Goal: Task Accomplishment & Management: Manage account settings

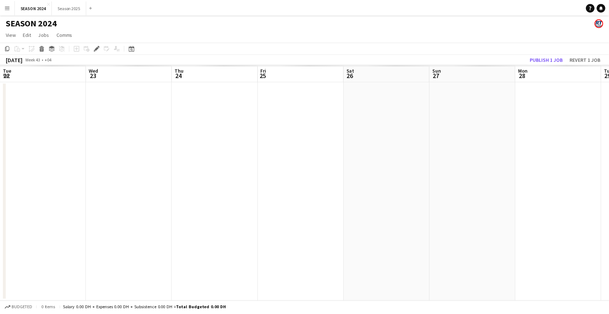
scroll to position [0, 249]
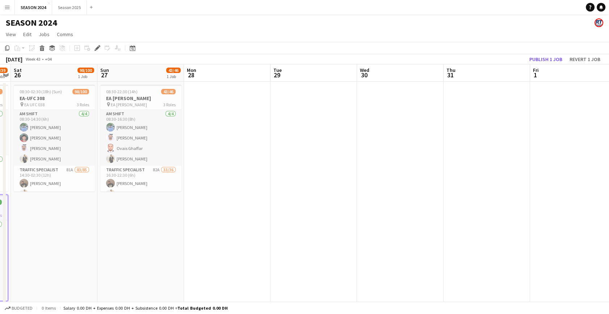
drag, startPoint x: 309, startPoint y: 232, endPoint x: 150, endPoint y: 236, distance: 159.6
click at [150, 236] on app-calendar-viewport "Tue 22 Wed 23 98/100 1 Job Thu 24 115/123 3 Jobs Fri 25 38/39 2 Jobs Sat 26 98/…" at bounding box center [304, 245] width 609 height 362
drag, startPoint x: 398, startPoint y: 220, endPoint x: 73, endPoint y: 211, distance: 325.5
click at [72, 214] on app-calendar-viewport "Tue 22 Wed 23 98/100 1 Job Thu 24 115/123 3 Jobs Fri 25 38/39 2 Jobs Sat 26 98/…" at bounding box center [304, 245] width 609 height 362
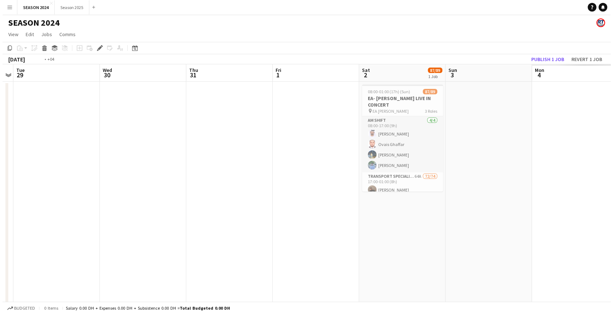
scroll to position [0, 228]
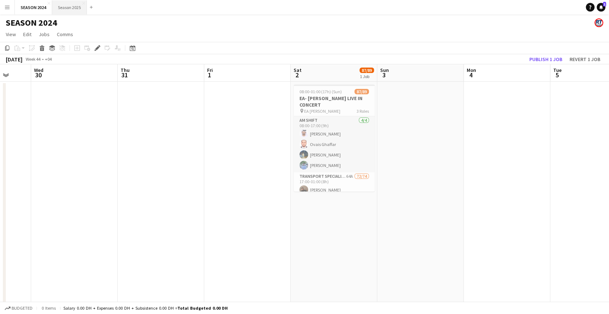
click at [70, 12] on button "Season 2025 Close" at bounding box center [69, 7] width 35 height 14
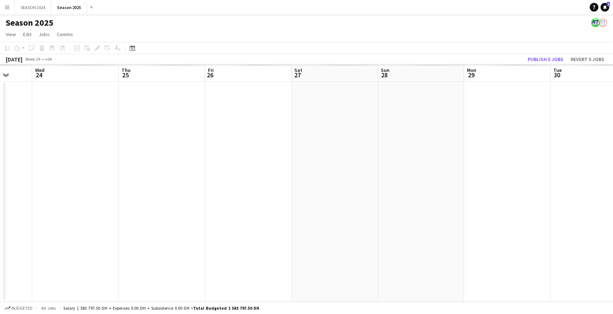
drag, startPoint x: 268, startPoint y: 126, endPoint x: 198, endPoint y: 180, distance: 87.7
click at [124, 186] on app-calendar-viewport "Sun 21 Mon 22 Tue 23 Wed 24 Thu 25 Fri 26 Sat 27 Sun 28 Mon 29 Tue 30 Wed 1 Thu…" at bounding box center [306, 183] width 613 height 238
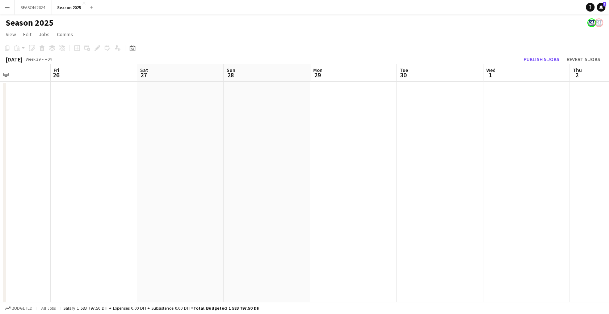
drag, startPoint x: 241, startPoint y: 197, endPoint x: 135, endPoint y: 192, distance: 106.2
click at [135, 192] on app-calendar-viewport "Tue 23 14/22 2 Jobs Wed 24 14/14 1 Job Thu 25 Fri 26 Sat 27 Sun 28 Mon 29 Tue 3…" at bounding box center [304, 190] width 609 height 252
drag, startPoint x: 149, startPoint y: 191, endPoint x: 453, endPoint y: 196, distance: 304.4
click at [470, 194] on app-calendar-viewport "Wed 24 14/14 1 Job Thu 25 Fri 26 Sat 27 Sun 28 Mon 29 Tue 30 Wed 1 Thu 2 Fri 3 …" at bounding box center [304, 190] width 609 height 252
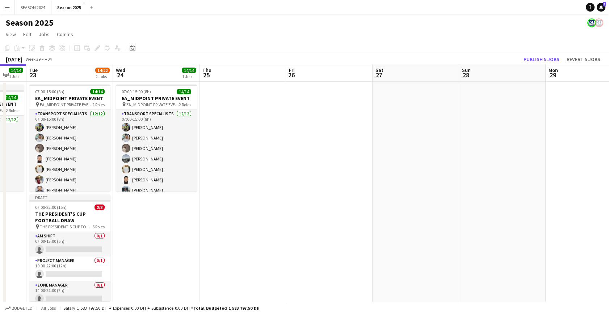
scroll to position [0, 146]
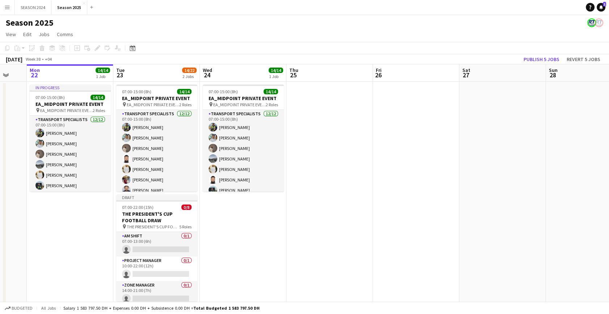
drag, startPoint x: 235, startPoint y: 183, endPoint x: 338, endPoint y: 192, distance: 103.1
click at [338, 192] on app-calendar-viewport "Sat 20 8/8 1 Job Sun 21 Mon 22 14/14 1 Job Tue 23 14/22 2 Jobs Wed 24 14/14 1 J…" at bounding box center [304, 190] width 609 height 252
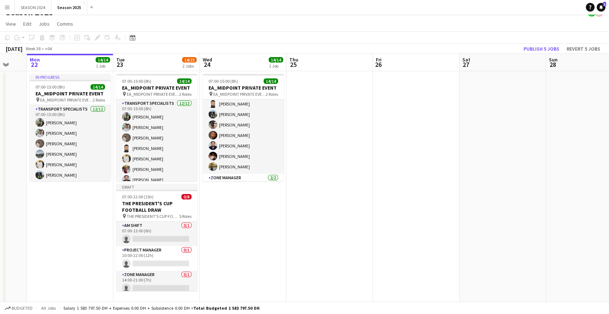
scroll to position [14, 0]
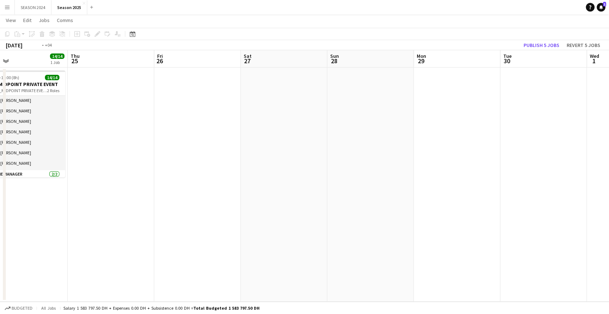
drag, startPoint x: 373, startPoint y: 215, endPoint x: 155, endPoint y: 183, distance: 220.6
click at [165, 185] on app-calendar-viewport "Sat 20 8/8 1 Job Sun 21 Mon 22 14/14 1 Job Tue 23 14/22 2 Jobs Wed 24 14/14 1 J…" at bounding box center [304, 176] width 609 height 252
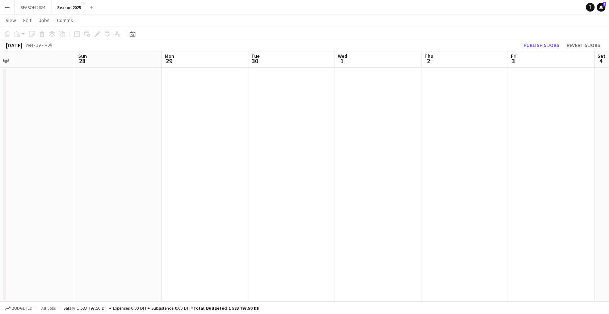
drag, startPoint x: 275, startPoint y: 195, endPoint x: 373, endPoint y: 198, distance: 98.1
click at [373, 198] on app-calendar-viewport "Thu 25 Fri 26 Sat 27 Sun 28 Mon 29 Tue 30 Wed 1 Thu 2 Fri 3 Sat 4 Sun 5 Mon 6 T…" at bounding box center [304, 176] width 609 height 252
drag, startPoint x: 199, startPoint y: 188, endPoint x: 365, endPoint y: 185, distance: 166.1
click at [300, 182] on app-calendar-viewport "Wed 24 14/14 1 Job Thu 25 Fri 26 Sat 27 Sun 28 Mon 29 Tue 30 Wed 1 Thu 2 Fri 3 …" at bounding box center [304, 176] width 609 height 252
drag, startPoint x: 333, startPoint y: 169, endPoint x: 359, endPoint y: 172, distance: 26.9
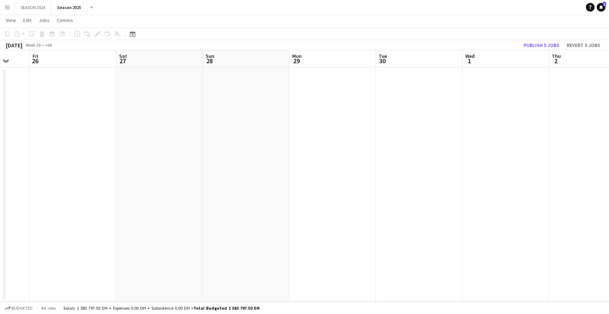
click at [355, 171] on app-calendar-viewport "Tue 23 14/22 2 Jobs Wed 24 14/14 1 Job Thu 25 Fri 26 Sat 27 Sun 28 Mon 29 Tue 3…" at bounding box center [304, 176] width 609 height 252
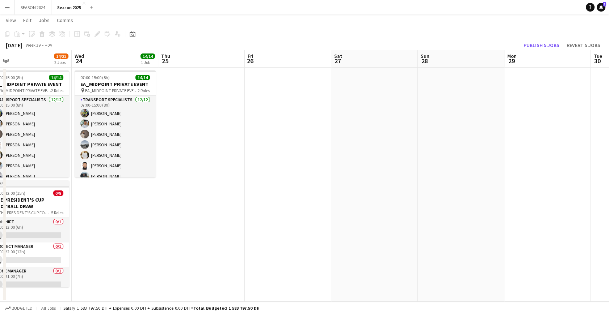
drag, startPoint x: 278, startPoint y: 182, endPoint x: 322, endPoint y: 182, distance: 43.4
click at [303, 182] on app-calendar-viewport "Sun 21 Mon 22 14/14 1 Job Tue 23 14/22 2 Jobs Wed 24 14/14 1 Job Thu 25 Fri 26 …" at bounding box center [304, 176] width 609 height 252
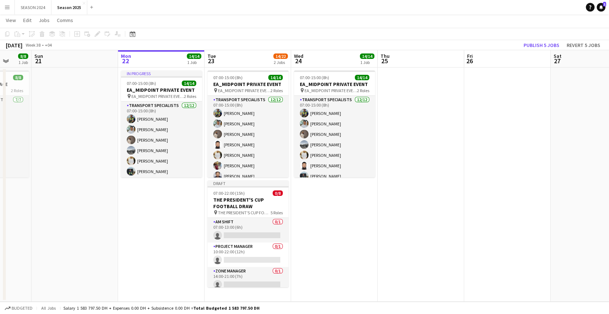
scroll to position [0, 216]
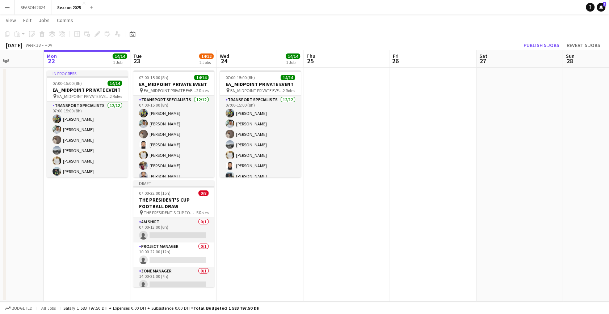
drag, startPoint x: 224, startPoint y: 197, endPoint x: 297, endPoint y: 195, distance: 72.8
click at [297, 195] on app-calendar-viewport "Fri 19 Sat 20 8/8 1 Job Sun 21 Mon 22 14/14 1 Job Tue 23 14/22 2 Jobs Wed 24 14…" at bounding box center [304, 176] width 609 height 252
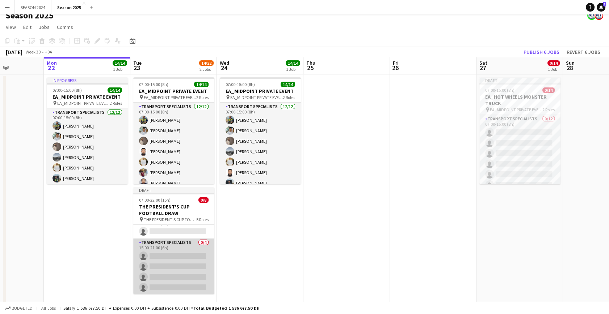
scroll to position [14, 0]
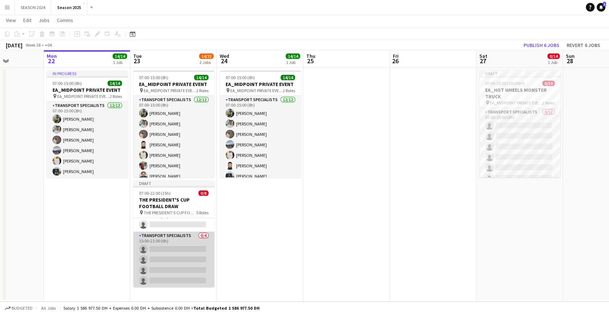
click at [180, 249] on app-card-role "Transport Specialists 0/4 15:00-21:00 (6h) single-neutral-actions single-neutra…" at bounding box center [173, 260] width 81 height 56
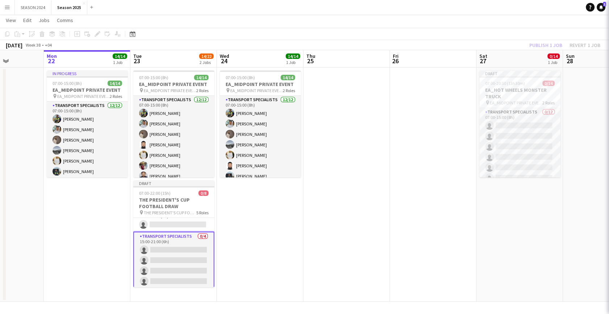
scroll to position [0, 217]
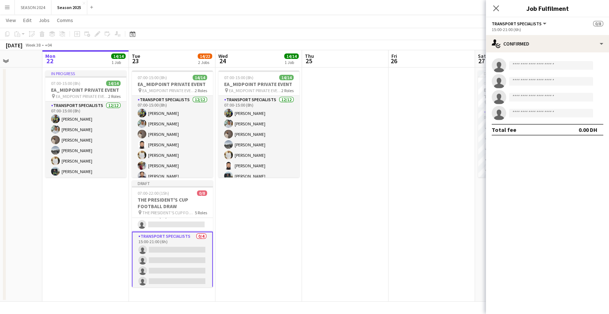
click at [9, 6] on app-icon "Menu" at bounding box center [7, 7] width 6 height 6
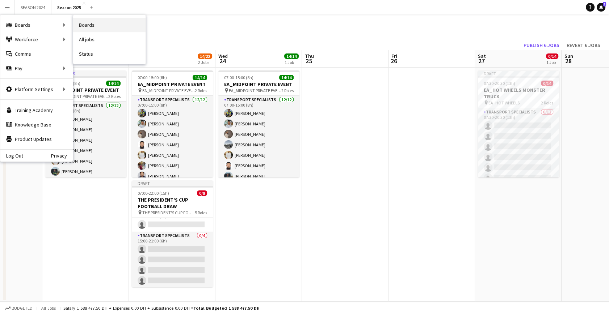
click at [81, 22] on link "Boards" at bounding box center [109, 25] width 72 height 14
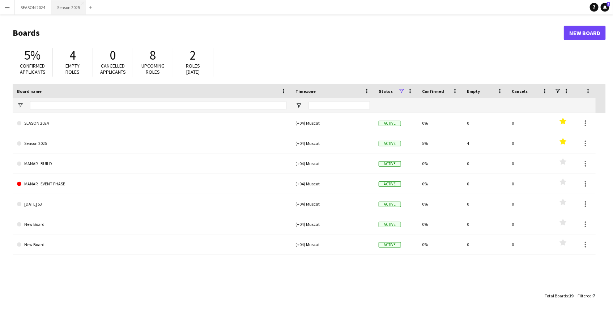
click at [74, 9] on button "Season 2025 Close" at bounding box center [68, 7] width 35 height 14
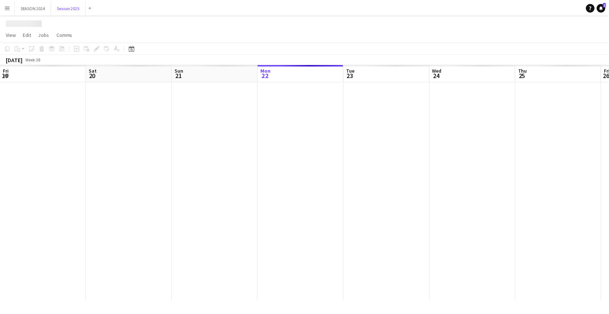
scroll to position [0, 173]
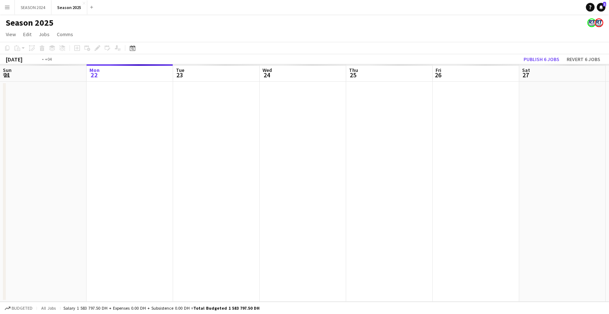
drag, startPoint x: 236, startPoint y: 210, endPoint x: 17, endPoint y: 204, distance: 218.7
click at [51, 207] on app-calendar-viewport "Fri 19 Sat 20 Sun 21 Mon 22 Tue 23 Wed 24 Thu 25 Fri 26 Sat 27 Sun 28 Mon 29 Tu…" at bounding box center [304, 183] width 609 height 238
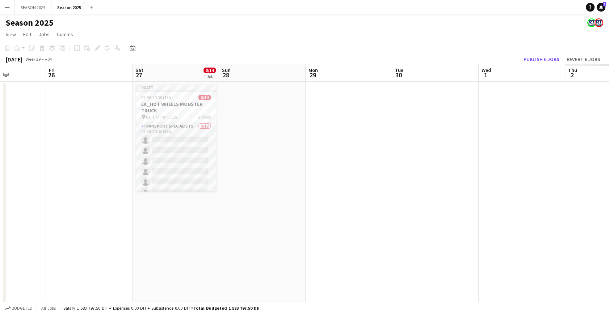
drag, startPoint x: 250, startPoint y: 236, endPoint x: 95, endPoint y: 208, distance: 157.7
click at [116, 215] on app-calendar-viewport "Mon 22 14/14 1 Job Tue 23 14/22 2 Jobs Wed 24 14/14 1 Job Thu 25 Fri 26 Sat 27 …" at bounding box center [304, 190] width 609 height 252
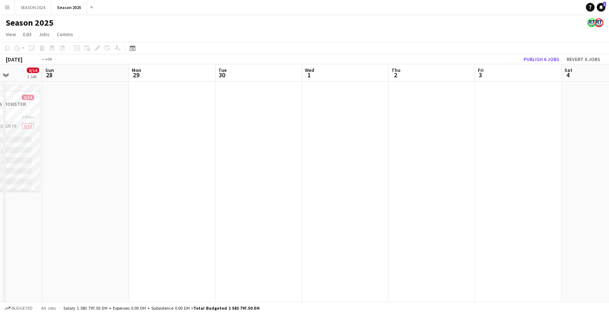
drag, startPoint x: 370, startPoint y: 210, endPoint x: 162, endPoint y: 199, distance: 207.7
click at [167, 197] on app-calendar-viewport "Wed 24 14/14 1 Job Thu 25 Fri 26 Sat 27 0/14 1 Job Sun 28 Mon 29 Tue 30 Wed 1 T…" at bounding box center [304, 190] width 609 height 252
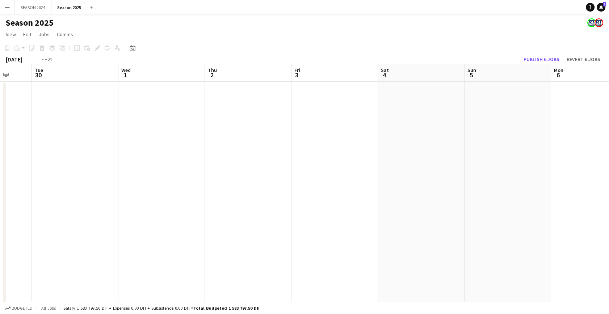
drag, startPoint x: 218, startPoint y: 162, endPoint x: 489, endPoint y: 173, distance: 270.9
click at [454, 170] on app-calendar-viewport "Fri 26 Sat 27 0/14 1 Job Sun 28 Mon 29 Tue 30 Wed 1 Thu 2 Fri 3 Sat 4 Sun 5 Mon…" at bounding box center [304, 190] width 609 height 252
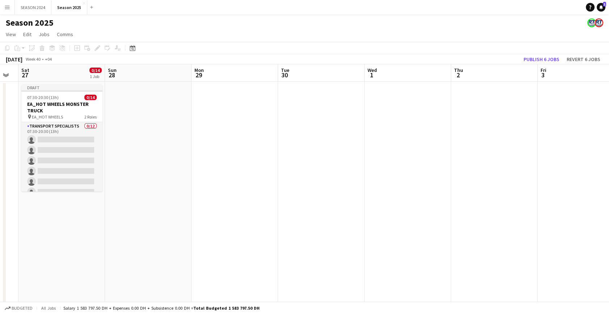
click at [360, 160] on app-calendar-viewport "Thu 25 Fri 26 Sat 27 0/14 1 Job Sun 28 Mon 29 Tue 30 Wed 1 Thu 2 Fri 3 Sat 4 Su…" at bounding box center [304, 190] width 609 height 252
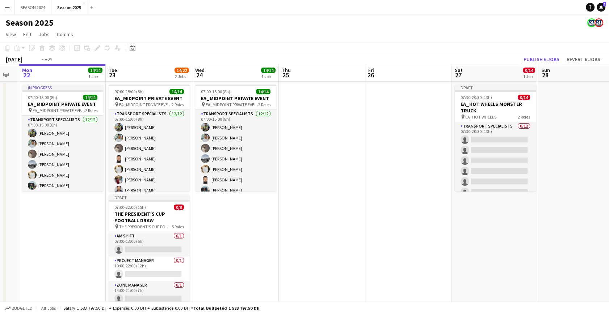
drag, startPoint x: 223, startPoint y: 161, endPoint x: 392, endPoint y: 175, distance: 169.2
click at [408, 167] on app-calendar-viewport "Sat 20 8/8 1 Job Sun 21 Mon 22 14/14 1 Job Tue 23 14/22 2 Jobs Wed 24 14/14 1 J…" at bounding box center [304, 190] width 609 height 252
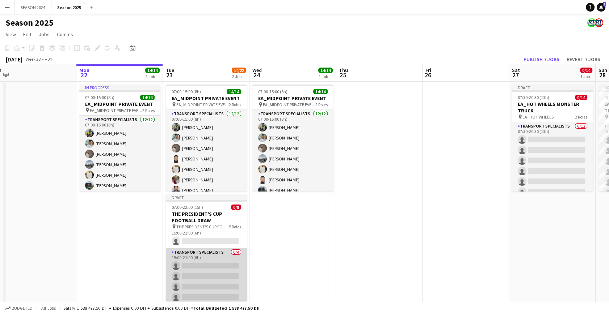
scroll to position [85, 0]
click at [208, 275] on app-card-role "Transport Specialists 0/4 15:00-21:00 (6h) single-neutral-actions single-neutra…" at bounding box center [206, 274] width 81 height 56
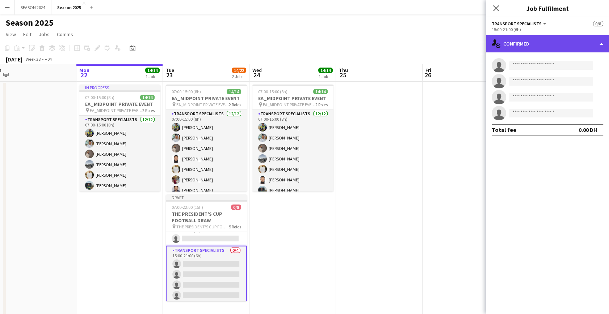
click at [524, 40] on div "single-neutral-actions-check-2 Confirmed" at bounding box center [547, 43] width 123 height 17
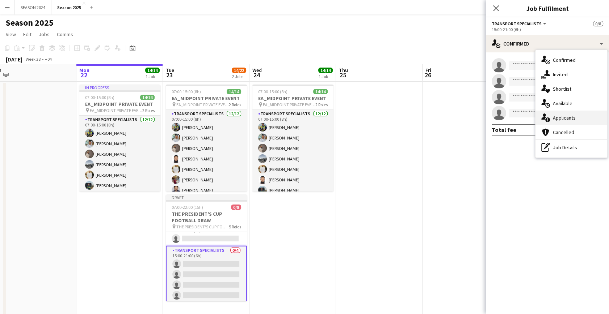
click at [553, 120] on span "Applicants" at bounding box center [564, 118] width 23 height 7
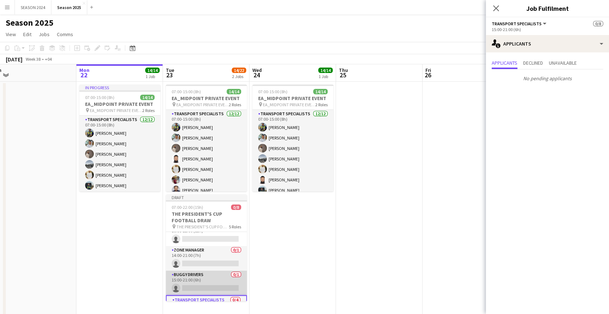
scroll to position [20, 0]
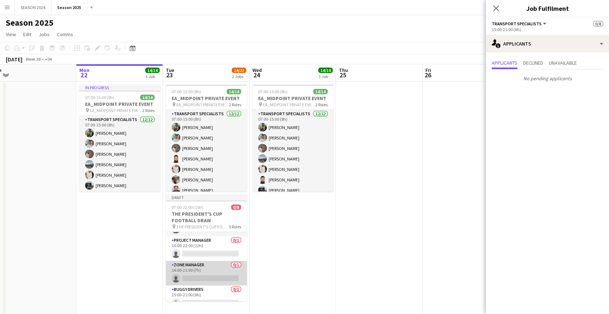
click at [206, 264] on app-card-role "Zone Manager 0/1 14:00-21:00 (7h) single-neutral-actions" at bounding box center [206, 273] width 81 height 25
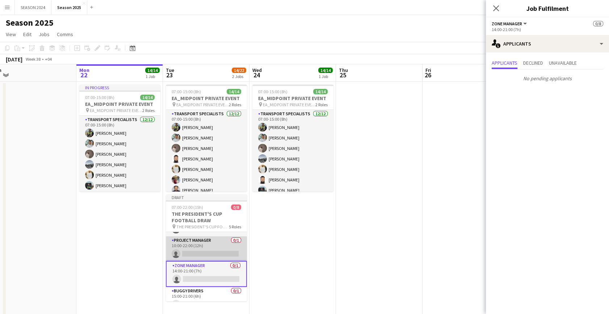
click at [203, 246] on app-card-role "Project Manager 0/1 10:00-22:00 (12h) single-neutral-actions" at bounding box center [206, 249] width 81 height 25
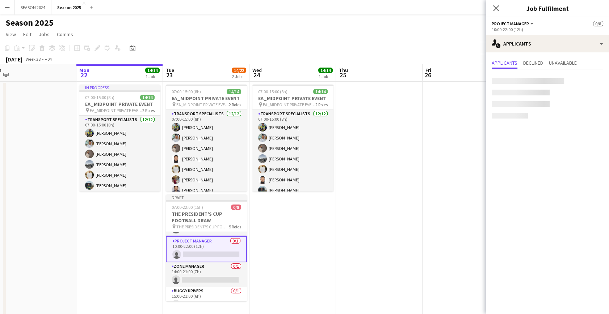
scroll to position [0, 0]
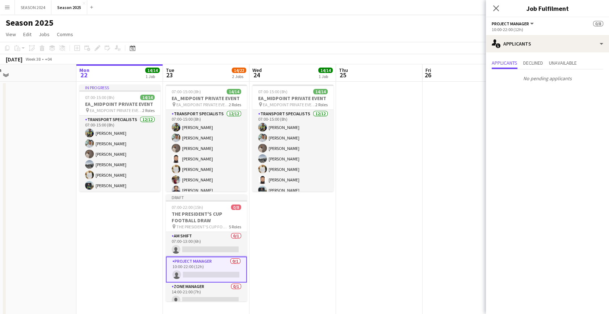
click at [203, 244] on app-card-role "AM SHIFT 0/1 07:00-13:00 (6h) single-neutral-actions" at bounding box center [206, 244] width 81 height 25
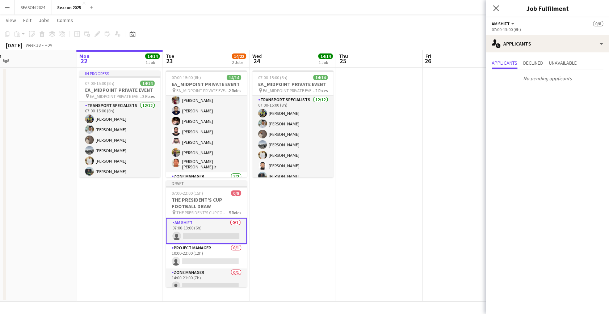
click at [222, 229] on app-card-role "AM SHIFT 0/1 07:00-13:00 (6h) single-neutral-actions" at bounding box center [206, 231] width 81 height 26
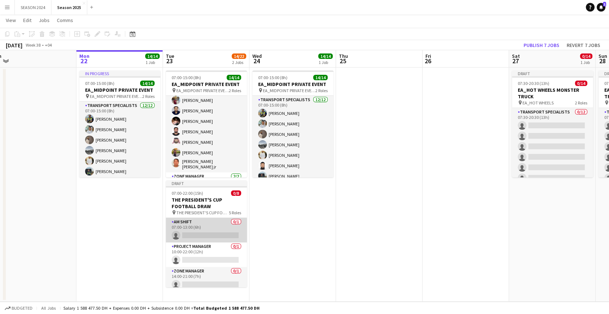
click at [222, 229] on app-card-role "AM SHIFT 0/1 07:00-13:00 (6h) single-neutral-actions" at bounding box center [206, 230] width 81 height 25
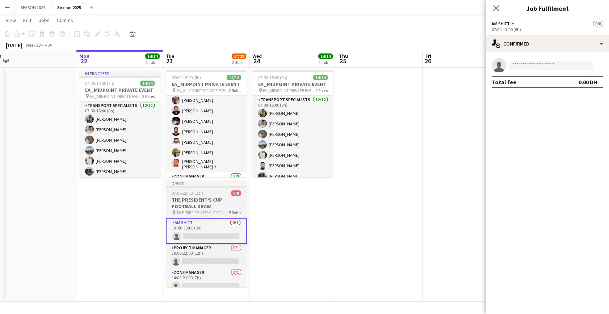
click at [215, 204] on h3 "THE PRESIDENT'S CUP FOOTBALL DRAW" at bounding box center [206, 203] width 81 height 13
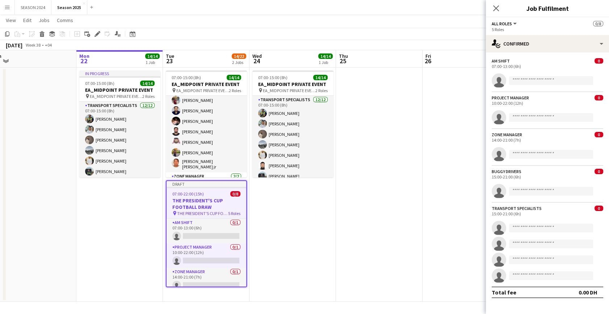
click at [207, 211] on span "THE PRESIDENT'S CUP FOOTBALL DRAW" at bounding box center [202, 213] width 51 height 5
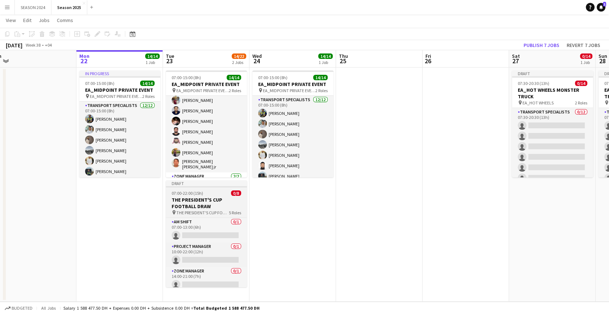
click at [207, 211] on span "THE PRESIDENT'S CUP FOOTBALL DRAW" at bounding box center [202, 212] width 52 height 5
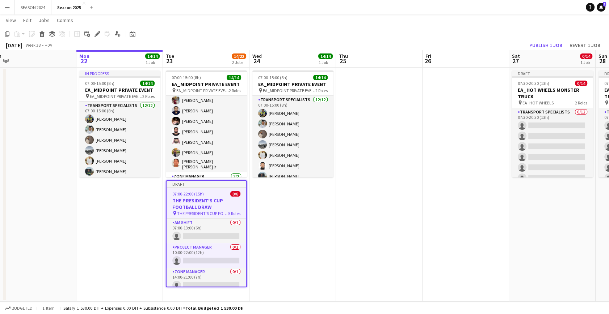
click at [373, 240] on app-date-cell at bounding box center [379, 185] width 86 height 235
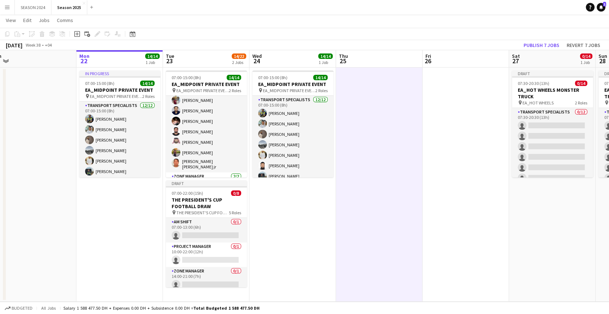
click at [299, 210] on app-date-cell "07:00-15:00 (8h) 14/14 EA_MIDPOINT PRIVATE EVENT pin EA_MIDPOINT PRIVATE EVENT …" at bounding box center [292, 185] width 86 height 235
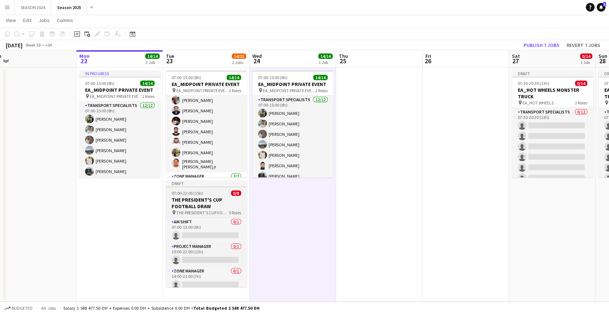
click at [226, 212] on span "THE PRESIDENT'S CUP FOOTBALL DRAW" at bounding box center [202, 212] width 52 height 5
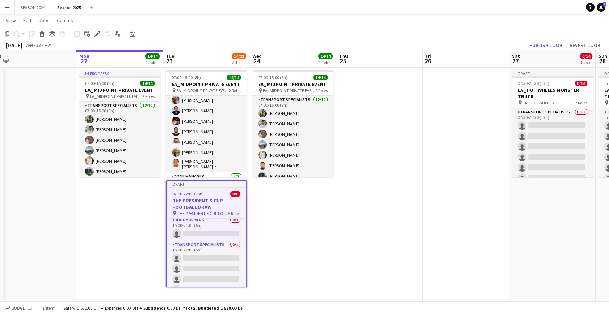
scroll to position [86, 0]
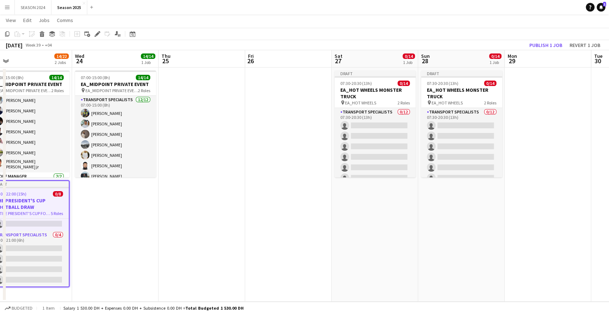
drag, startPoint x: 427, startPoint y: 221, endPoint x: 250, endPoint y: 232, distance: 177.6
click at [250, 232] on app-calendar-viewport "Fri 19 Sat 20 8/8 1 Job Sun 21 Mon 22 14/14 1 Job Tue 23 14/22 2 Jobs Wed 24 14…" at bounding box center [304, 176] width 609 height 252
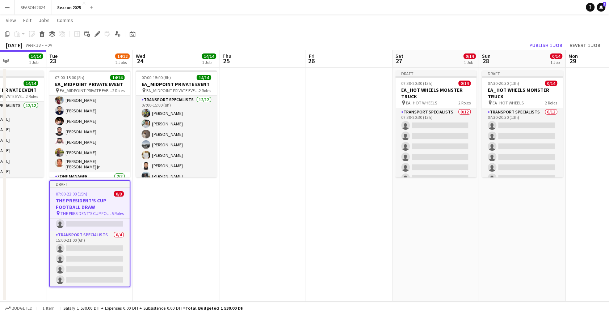
drag, startPoint x: 279, startPoint y: 237, endPoint x: 387, endPoint y: 239, distance: 107.5
click at [390, 238] on app-calendar-viewport "Fri 19 Sat 20 8/8 1 Job Sun 21 Mon 22 14/14 1 Job Tue 23 14/22 2 Jobs Wed 24 14…" at bounding box center [304, 176] width 609 height 252
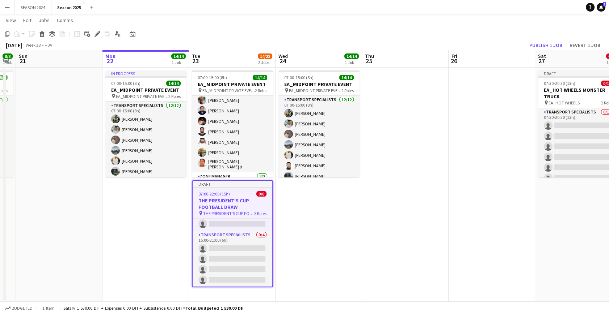
drag, startPoint x: 246, startPoint y: 246, endPoint x: 300, endPoint y: 249, distance: 54.0
click at [316, 248] on app-calendar-viewport "Fri 19 Sat 20 8/8 1 Job Sun 21 Mon 22 14/14 1 Job Tue 23 14/22 2 Jobs Wed 24 14…" at bounding box center [304, 176] width 609 height 252
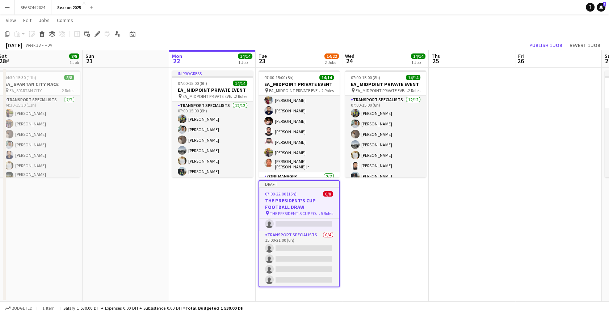
drag, startPoint x: 83, startPoint y: 224, endPoint x: 148, endPoint y: 224, distance: 65.9
click at [148, 224] on app-calendar-viewport "Thu 18 Fri 19 Sat 20 8/8 1 Job Sun 21 Mon 22 14/14 1 Job Tue 23 14/22 2 Jobs We…" at bounding box center [304, 176] width 609 height 252
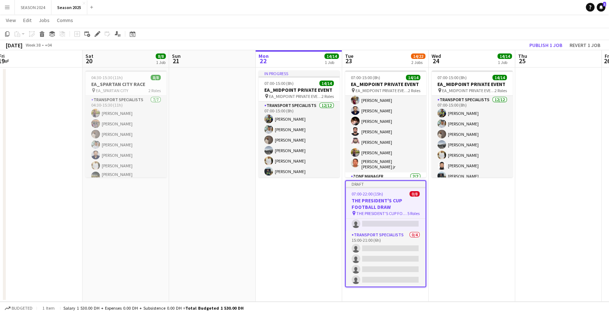
scroll to position [0, 224]
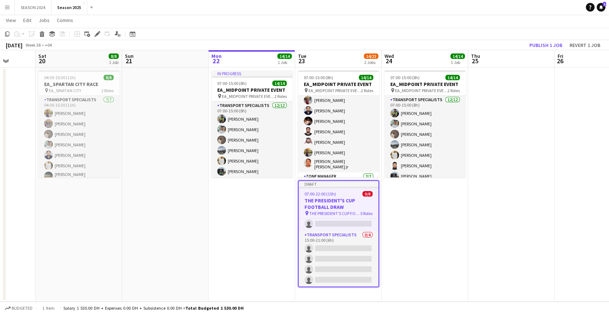
drag, startPoint x: 116, startPoint y: 223, endPoint x: 155, endPoint y: 221, distance: 39.5
click at [155, 221] on app-calendar-viewport "Wed 17 Thu 18 Fri 19 Sat 20 8/8 1 Job Sun 21 Mon 22 14/14 1 Job Tue 23 14/22 2 …" at bounding box center [304, 176] width 609 height 252
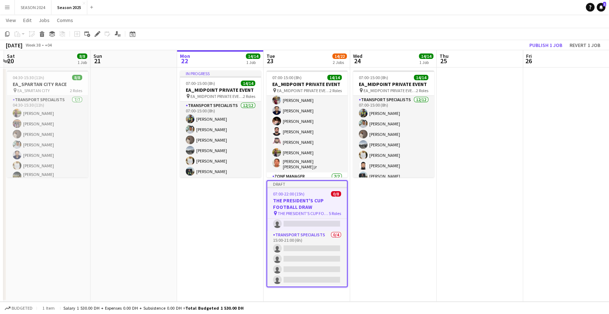
drag, startPoint x: 147, startPoint y: 190, endPoint x: 142, endPoint y: 191, distance: 5.8
click at [142, 191] on app-calendar-viewport "Wed 17 Thu 18 Fri 19 Sat 20 8/8 1 Job Sun 21 Mon 22 14/14 1 Job Tue 23 14/22 2 …" at bounding box center [304, 176] width 609 height 252
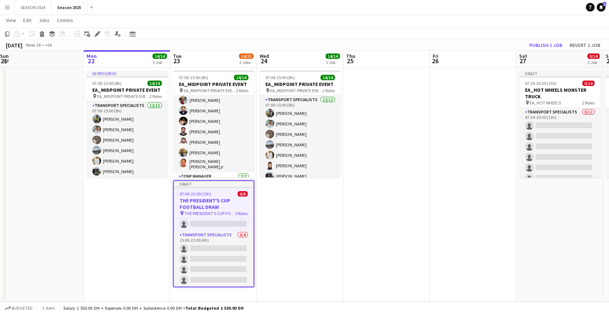
drag, startPoint x: 401, startPoint y: 218, endPoint x: 302, endPoint y: 232, distance: 99.7
click at [303, 232] on app-calendar-viewport "Wed 17 Thu 18 Fri 19 Sat 20 8/8 1 Job Sun 21 Mon 22 14/14 1 Job Tue 23 14/22 2 …" at bounding box center [304, 176] width 609 height 252
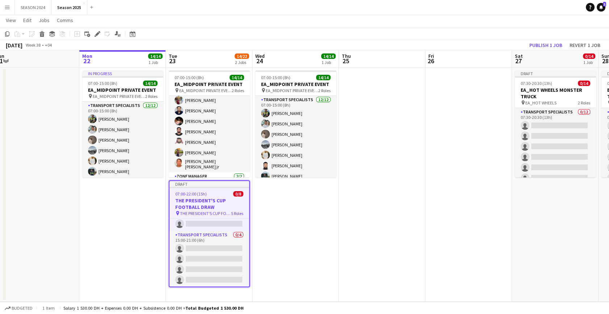
scroll to position [0, 204]
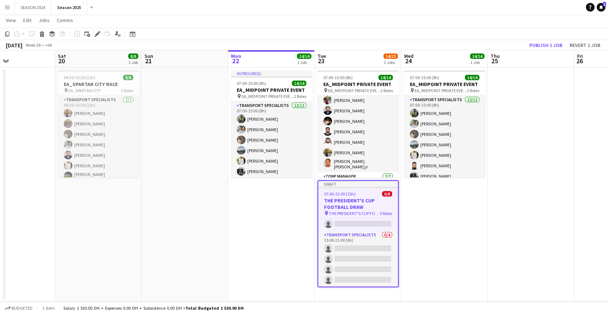
click at [350, 180] on app-calendar-viewport "Wed 17 Thu 18 Fri 19 Sat 20 8/8 1 Job Sun 21 Mon 22 14/14 1 Job Tue 23 14/22 2 …" at bounding box center [304, 176] width 609 height 252
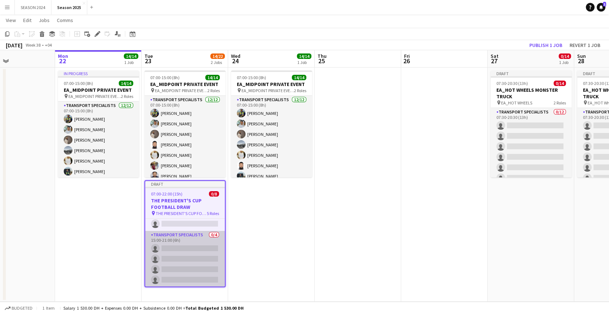
scroll to position [0, 0]
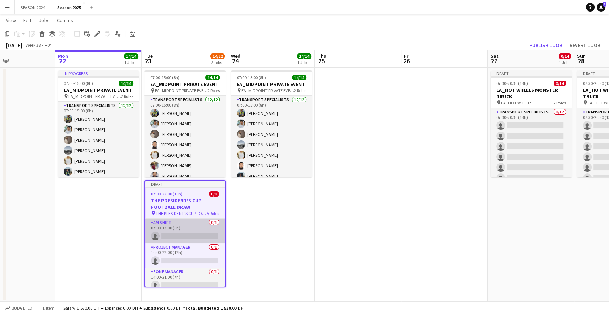
click at [195, 221] on app-card-role "AM SHIFT 0/1 07:00-13:00 (6h) single-neutral-actions" at bounding box center [185, 231] width 80 height 25
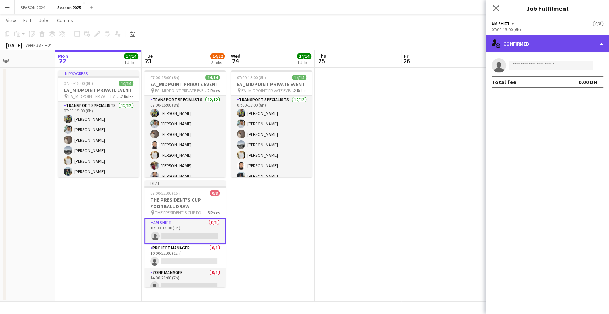
click at [516, 45] on div "single-neutral-actions-check-2 Confirmed" at bounding box center [547, 43] width 123 height 17
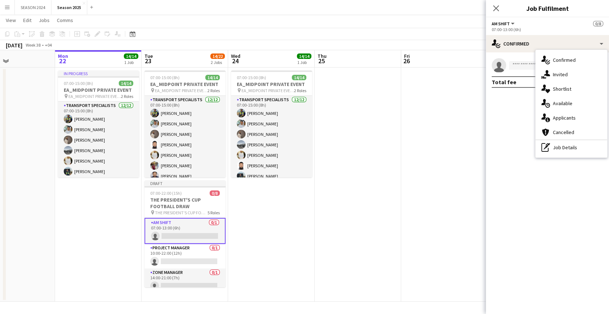
click at [372, 194] on app-date-cell at bounding box center [357, 185] width 86 height 235
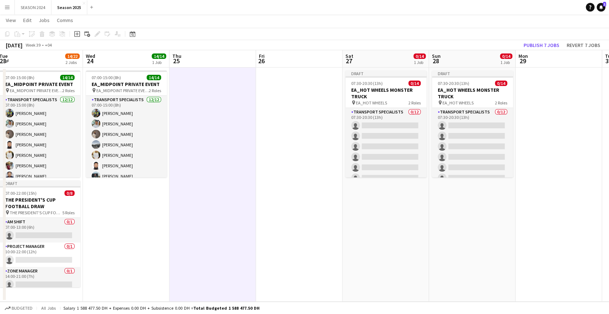
drag, startPoint x: 452, startPoint y: 180, endPoint x: 295, endPoint y: 207, distance: 159.7
click at [295, 207] on app-calendar-viewport "Fri 19 Sat 20 8/8 1 Job Sun 21 Mon 22 14/14 1 Job Tue 23 14/22 2 Jobs Wed 24 14…" at bounding box center [304, 176] width 609 height 252
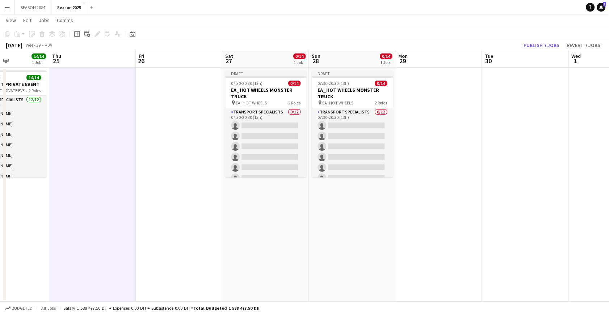
scroll to position [0, 359]
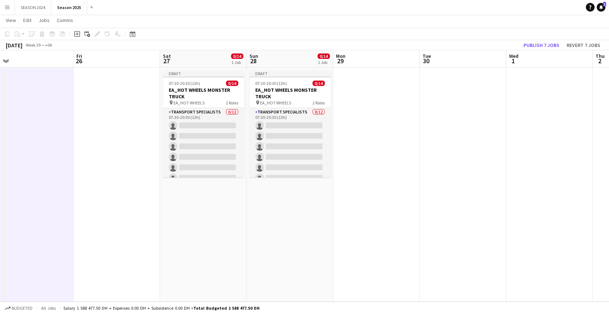
drag, startPoint x: 380, startPoint y: 193, endPoint x: 303, endPoint y: 202, distance: 77.5
click at [303, 202] on app-calendar-viewport "Sun 21 Mon 22 14/14 1 Job Tue 23 14/22 2 Jobs Wed 24 14/14 1 Job Thu 25 Fri 26 …" at bounding box center [304, 176] width 609 height 252
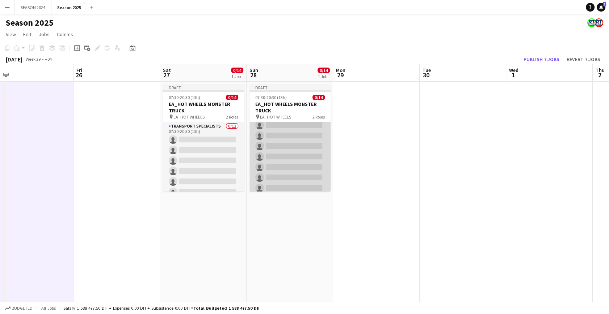
scroll to position [0, 0]
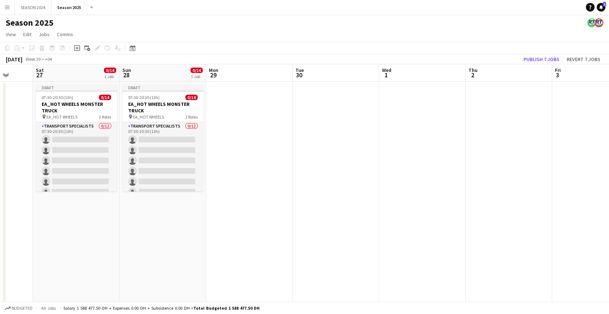
drag, startPoint x: 418, startPoint y: 164, endPoint x: 371, endPoint y: 148, distance: 49.1
click at [371, 148] on app-calendar-viewport "Wed 24 14/14 1 Job Thu 25 Fri 26 Sat 27 0/14 1 Job Sun 28 0/14 1 Job Mon 29 Tue…" at bounding box center [304, 190] width 609 height 252
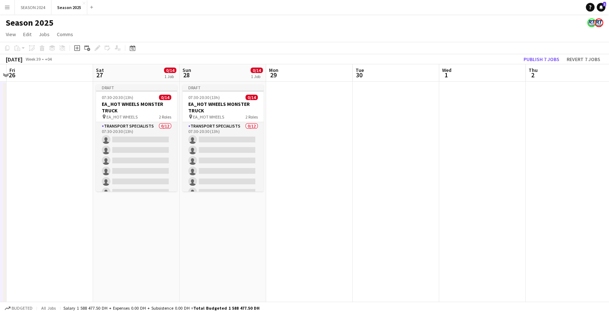
scroll to position [0, 155]
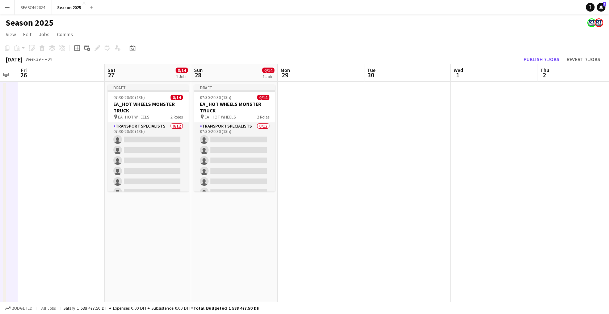
drag, startPoint x: 325, startPoint y: 152, endPoint x: 396, endPoint y: 151, distance: 71.3
click at [397, 152] on app-calendar-viewport "Wed 24 14/14 1 Job Thu 25 Fri 26 Sat 27 0/14 1 Job Sun 28 0/14 1 Job Mon 29 Tue…" at bounding box center [304, 190] width 609 height 252
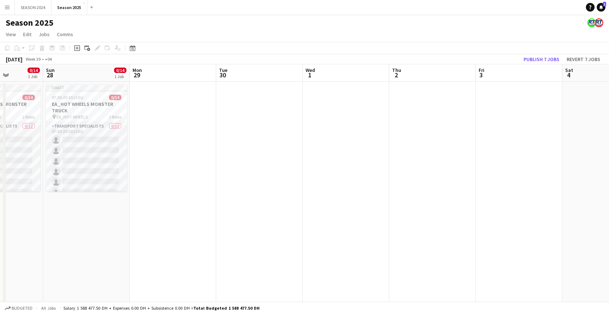
drag, startPoint x: 370, startPoint y: 159, endPoint x: 254, endPoint y: 178, distance: 118.1
click at [254, 178] on app-calendar-viewport "Wed 24 14/14 1 Job Thu 25 Fri 26 Sat 27 0/14 1 Job Sun 28 0/14 1 Job Mon 29 Tue…" at bounding box center [304, 190] width 609 height 252
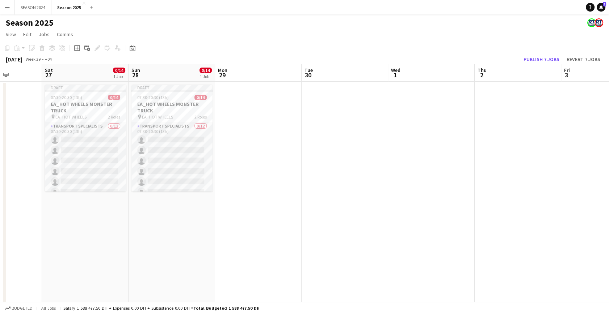
drag, startPoint x: 362, startPoint y: 171, endPoint x: 372, endPoint y: 171, distance: 10.5
click at [372, 171] on app-calendar-viewport "Wed 24 14/14 1 Job Thu 25 Fri 26 Sat 27 0/14 1 Job Sun 28 0/14 1 Job Mon 29 Tue…" at bounding box center [304, 190] width 609 height 252
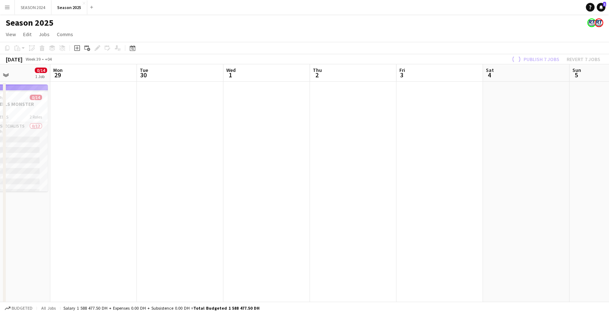
drag, startPoint x: 476, startPoint y: 151, endPoint x: 281, endPoint y: 172, distance: 196.5
click at [280, 172] on app-calendar-viewport "Wed 24 14/14 1 Job Thu 25 Fri 26 Sat 27 0/14 1 Job Sun 28 0/14 1 Job Mon 29 Tue…" at bounding box center [304, 190] width 609 height 252
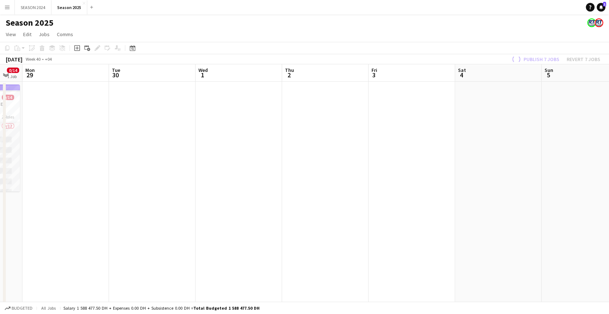
drag, startPoint x: 412, startPoint y: 158, endPoint x: 251, endPoint y: 170, distance: 161.8
click at [231, 170] on app-calendar-viewport "Fri 26 Sat 27 0/14 1 Job Sun 28 0/14 1 Job Mon 29 Tue 30 Wed 1 Thu 2 Fri 3 Sat …" at bounding box center [304, 190] width 609 height 252
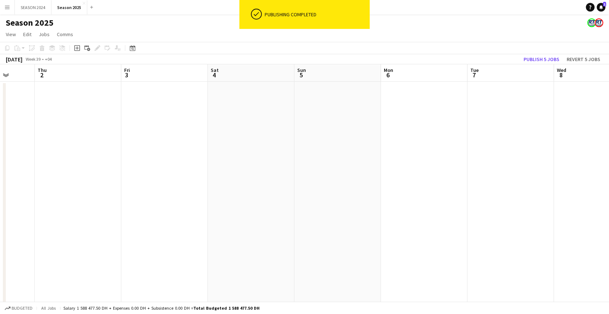
drag, startPoint x: 454, startPoint y: 156, endPoint x: 240, endPoint y: 170, distance: 214.7
click at [291, 168] on app-calendar-viewport "Mon 29 Tue 30 Wed 1 Thu 2 Fri 3 Sat 4 Sun 5 Mon 6 Tue 7 Wed 8 Thu 9 Fri 10 Sat …" at bounding box center [304, 190] width 609 height 252
drag, startPoint x: 504, startPoint y: 153, endPoint x: 300, endPoint y: 139, distance: 204.6
click at [339, 142] on app-calendar-viewport "Wed 1 Thu 2 Fri 3 Sat 4 Sun 5 Mon 6 Tue 7 Wed 8 Thu 9 Fri 10 Sat 11 Sun 12 Mon …" at bounding box center [304, 190] width 609 height 252
drag, startPoint x: 512, startPoint y: 128, endPoint x: 334, endPoint y: 137, distance: 178.3
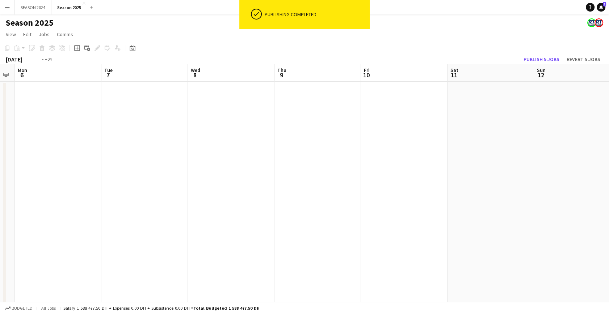
click at [342, 136] on app-calendar-viewport "Fri 3 Sat 4 Sun 5 Mon 6 Tue 7 Wed 8 Thu 9 Fri 10 Sat 11 Sun 12 Mon 13 Tue 14 We…" at bounding box center [304, 190] width 609 height 252
drag, startPoint x: 548, startPoint y: 119, endPoint x: 301, endPoint y: 118, distance: 247.2
click at [426, 117] on app-calendar-viewport "Sun 5 Mon 6 Tue 7 Wed 8 Thu 9 Fri 10 Sat 11 Sun 12 Mon 13 Tue 14 Wed 15 Thu 16 …" at bounding box center [304, 190] width 609 height 252
click at [374, 151] on app-calendar-viewport "Tue 7 Wed 8 Thu 9 Fri 10 Sat 11 Sun 12 Mon 13 Tue 14 Wed 15 Thu 16 Fri 17 Sat 1…" at bounding box center [304, 190] width 609 height 252
drag, startPoint x: 443, startPoint y: 132, endPoint x: 436, endPoint y: 164, distance: 32.6
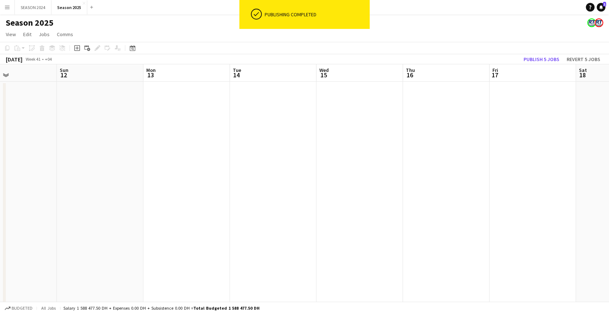
click at [367, 148] on app-calendar-viewport "Thu 9 Fri 10 Sat 11 Sun 12 Mon 13 Tue 14 Wed 15 Thu 16 Fri 17 Sat 18 Sun 19 Mon…" at bounding box center [304, 190] width 609 height 252
drag, startPoint x: 542, startPoint y: 156, endPoint x: 321, endPoint y: 166, distance: 221.4
click at [358, 166] on app-calendar-viewport "Thu 9 Fri 10 Sat 11 Sun 12 Mon 13 Tue 14 Wed 15 Thu 16 Fri 17 Sat 18 Sun 19 Mon…" at bounding box center [304, 190] width 609 height 252
drag, startPoint x: 531, startPoint y: 153, endPoint x: 354, endPoint y: 160, distance: 176.7
click at [368, 159] on app-calendar-viewport "Sat 11 Sun 12 Mon 13 Tue 14 Wed 15 Thu 16 Fri 17 Sat 18 Sun 19 Mon 20 Tue 21 We…" at bounding box center [304, 190] width 609 height 252
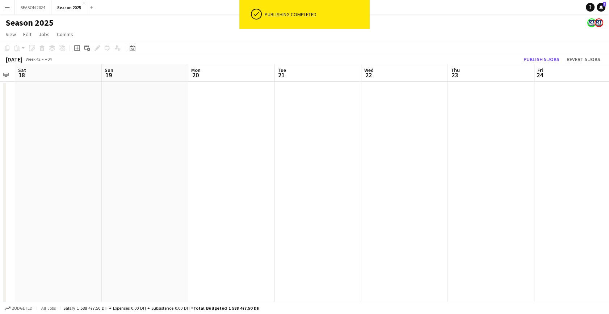
drag, startPoint x: 527, startPoint y: 170, endPoint x: 303, endPoint y: 156, distance: 224.1
click at [411, 166] on app-calendar-viewport "Wed 15 Thu 16 Fri 17 Sat 18 Sun 19 Mon 20 Tue 21 Wed 22 Thu 23 Fri 24 Sat 25 Su…" at bounding box center [304, 190] width 609 height 252
drag, startPoint x: 422, startPoint y: 171, endPoint x: 279, endPoint y: 162, distance: 143.6
click at [345, 168] on app-calendar-viewport "Wed 15 Thu 16 Fri 17 Sat 18 Sun 19 Mon 20 Tue 21 Wed 22 Thu 23 Fri 24 Sat 25 Su…" at bounding box center [304, 190] width 609 height 252
drag, startPoint x: 541, startPoint y: 166, endPoint x: 210, endPoint y: 161, distance: 331.2
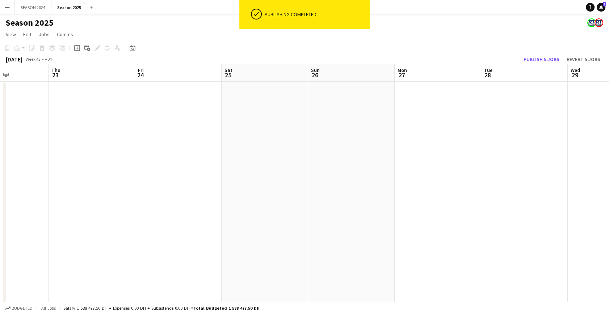
click at [244, 162] on app-calendar-viewport "Sun 19 Mon 20 Tue 21 Wed 22 Thu 23 Fri 24 Sat 25 Sun 26 Mon 27 Tue 28 Wed 29 Th…" at bounding box center [304, 190] width 609 height 252
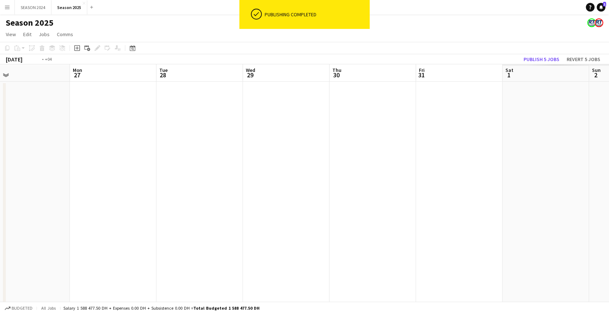
click at [254, 159] on app-calendar-viewport "Wed 22 Thu 23 Fri 24 Sat 25 Sun 26 Mon 27 Tue 28 Wed 29 Thu 30 Fri 31 Sat 1 Sun…" at bounding box center [304, 190] width 609 height 252
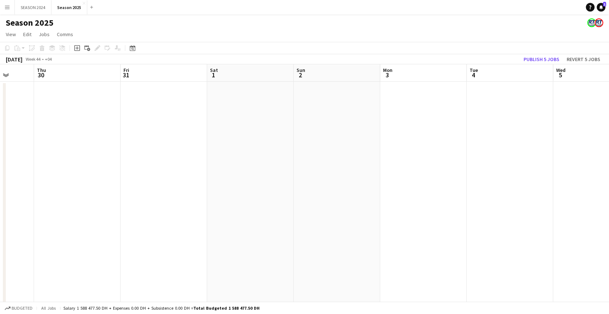
drag, startPoint x: 514, startPoint y: 162, endPoint x: 233, endPoint y: 152, distance: 281.4
click at [251, 158] on app-calendar-viewport "Sun 26 Mon 27 Tue 28 Wed 29 Thu 30 Fri 31 Sat 1 Sun 2 Mon 3 Tue 4 Wed 5 Thu 6 F…" at bounding box center [304, 190] width 609 height 252
drag, startPoint x: 577, startPoint y: 158, endPoint x: 205, endPoint y: 135, distance: 372.4
click at [221, 136] on app-calendar-viewport "Thu 30 Fri 31 Sat 1 Sun 2 Mon 3 Tue 4 Wed 5 Thu 6 Fri 7 Sat 8 Sun 9 Mon 10 Tue …" at bounding box center [304, 190] width 609 height 252
drag, startPoint x: 550, startPoint y: 148, endPoint x: 362, endPoint y: 139, distance: 188.8
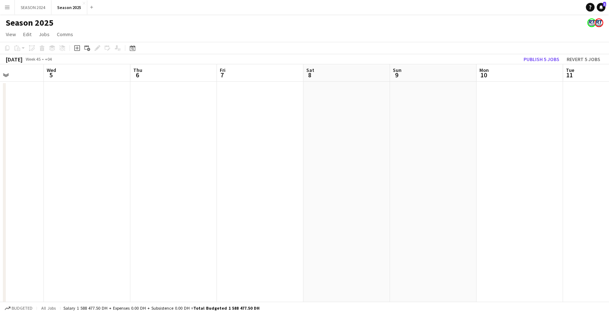
click at [224, 142] on app-calendar-viewport "Sun 2 Mon 3 Tue 4 Wed 5 Thu 6 Fri 7 Sat 8 Sun 9 Mon 10 Tue 11 Wed 12 Thu 13 Fri…" at bounding box center [304, 190] width 609 height 252
drag, startPoint x: 461, startPoint y: 146, endPoint x: 143, endPoint y: 138, distance: 318.2
click at [160, 140] on app-calendar-viewport "Thu 6 Fri 7 Sat 8 Sun 9 Mon 10 Tue 11 Wed 12 Thu 13 Fri 14 Sat 15 Sun 16 Mon 17…" at bounding box center [304, 190] width 609 height 252
drag, startPoint x: 480, startPoint y: 158, endPoint x: 237, endPoint y: 141, distance: 243.4
click at [237, 141] on app-calendar-viewport "Mon 10 Tue 11 Wed 12 Thu 13 Fri 14 Sat 15 Sun 16 Mon 17 Tue 18 Wed 19 Thu 20 Fr…" at bounding box center [304, 190] width 609 height 252
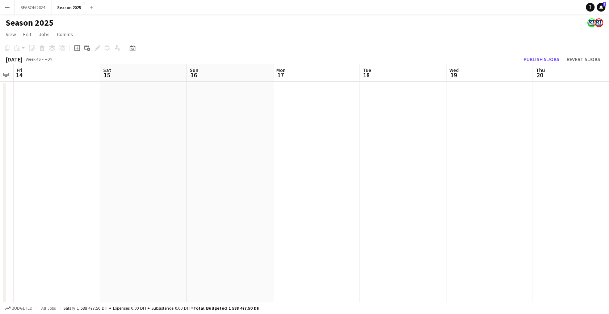
scroll to position [0, 322]
drag, startPoint x: 532, startPoint y: 129, endPoint x: 469, endPoint y: 138, distance: 63.6
click at [168, 130] on app-calendar-viewport "Tue 18 Wed 19 Thu 20 Fri 21 Sat 22 Sun 23 Mon 24 Tue 25 Wed 26 Thu 27 Fri 28 Sa…" at bounding box center [304, 190] width 609 height 252
drag, startPoint x: 480, startPoint y: 147, endPoint x: 149, endPoint y: 134, distance: 331.4
click at [161, 135] on app-calendar-viewport "Tue 18 Wed 19 Thu 20 Fri 21 Sat 22 Sun 23 Mon 24 Tue 25 Wed 26 Thu 27 Fri 28 Sa…" at bounding box center [304, 190] width 609 height 252
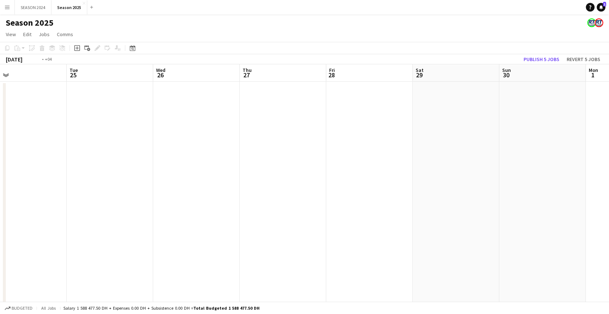
drag, startPoint x: 473, startPoint y: 191, endPoint x: 214, endPoint y: 166, distance: 260.0
click at [218, 168] on app-calendar-viewport "Thu 20 Fri 21 Sat 22 Sun 23 Mon 24 Tue 25 Wed 26 Thu 27 Fri 28 Sat 29 Sun 30 Mo…" at bounding box center [304, 190] width 609 height 252
drag, startPoint x: 541, startPoint y: 182, endPoint x: 420, endPoint y: 169, distance: 121.7
click at [236, 169] on app-calendar-viewport "Mon 24 Tue 25 Wed 26 Thu 27 Fri 28 Sat 29 Sun 30 Mon 1 Tue 2 Wed 3 Thu 4 Fri 5 …" at bounding box center [304, 190] width 609 height 252
click at [240, 165] on app-calendar-viewport "Mon 24 Tue 25 Wed 26 Thu 27 Fri 28 Sat 29 Sun 30 Mon 1 Tue 2 Wed 3 Thu 4 Fri 5 …" at bounding box center [304, 190] width 609 height 252
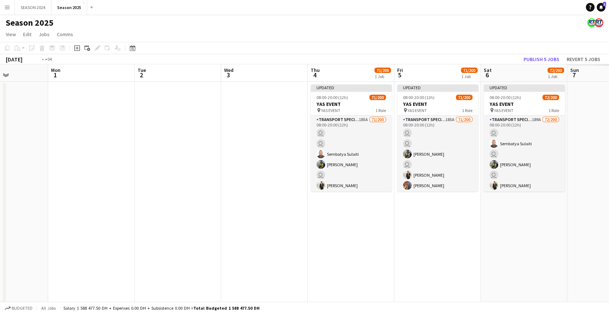
scroll to position [0, 256]
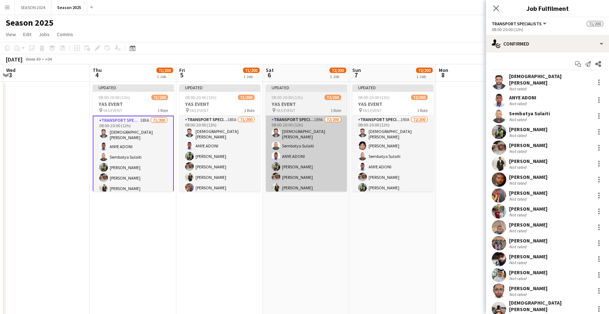
drag, startPoint x: 205, startPoint y: 145, endPoint x: 290, endPoint y: 150, distance: 85.2
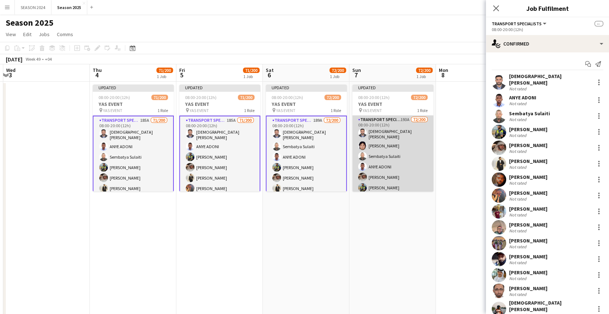
scroll to position [0, 257]
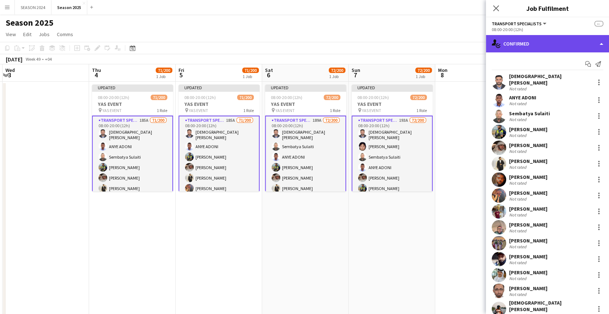
click at [565, 45] on div "single-neutral-actions-check-2 Confirmed" at bounding box center [547, 43] width 123 height 17
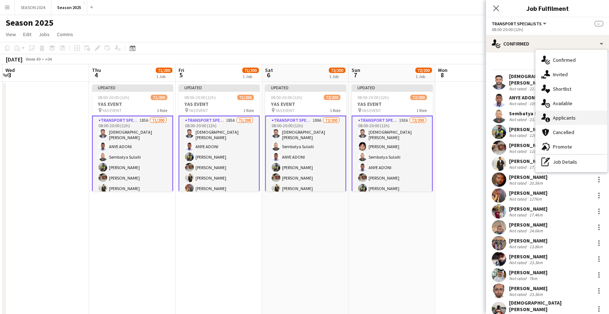
click at [559, 116] on span "Applicants" at bounding box center [564, 118] width 23 height 7
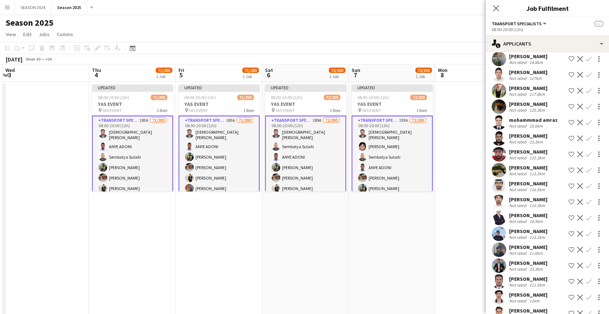
scroll to position [526, 0]
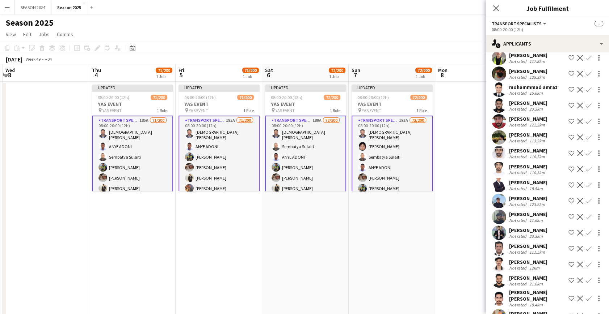
click at [586, 151] on app-icon "Confirm" at bounding box center [589, 154] width 6 height 6
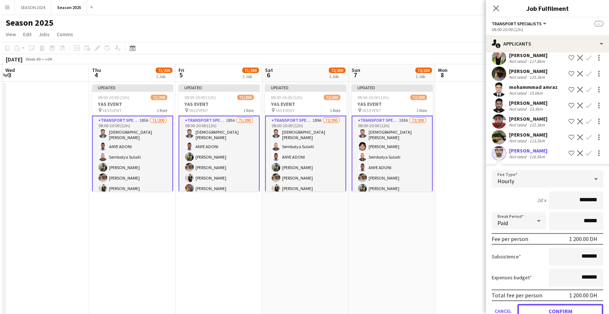
drag, startPoint x: 540, startPoint y: 294, endPoint x: 529, endPoint y: 259, distance: 37.0
click at [540, 304] on button "Confirm" at bounding box center [560, 311] width 86 height 14
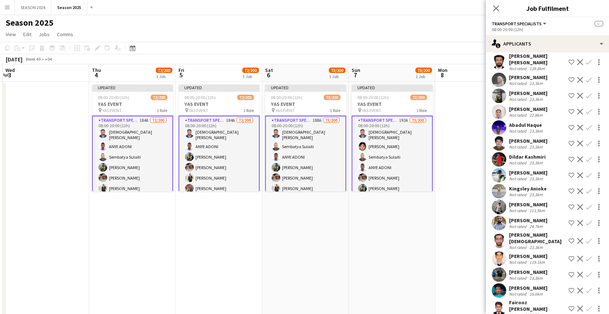
scroll to position [1875, 0]
click at [586, 156] on app-icon "Confirm" at bounding box center [589, 159] width 6 height 6
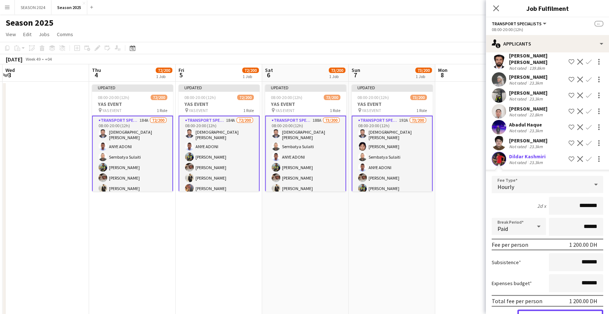
click at [554, 310] on button "Confirm" at bounding box center [560, 317] width 86 height 14
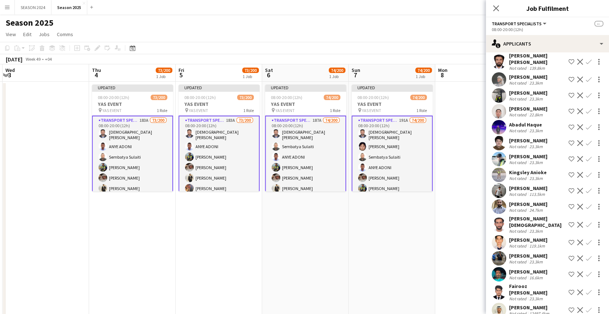
click at [586, 156] on app-icon "Confirm" at bounding box center [589, 159] width 6 height 6
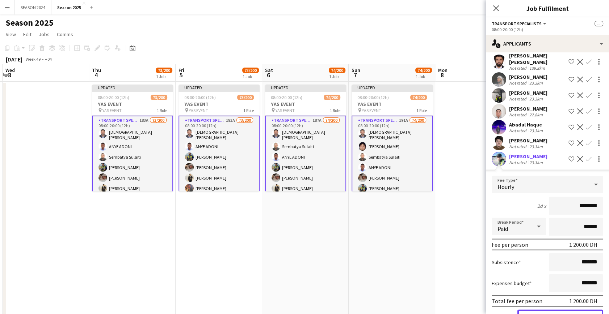
drag, startPoint x: 549, startPoint y: 295, endPoint x: 548, endPoint y: 258, distance: 36.9
click at [549, 310] on button "Confirm" at bounding box center [560, 317] width 86 height 14
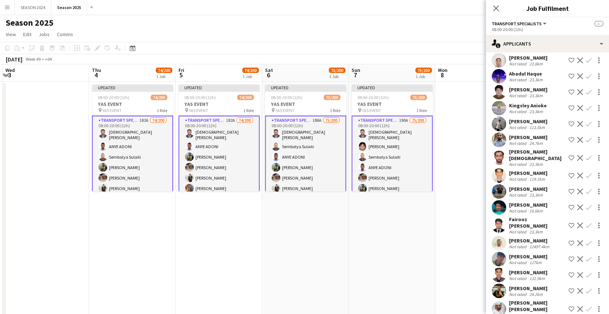
scroll to position [1941, 0]
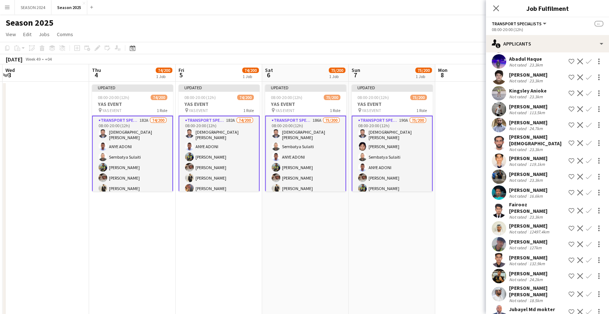
click at [586, 190] on app-icon "Confirm" at bounding box center [589, 193] width 6 height 6
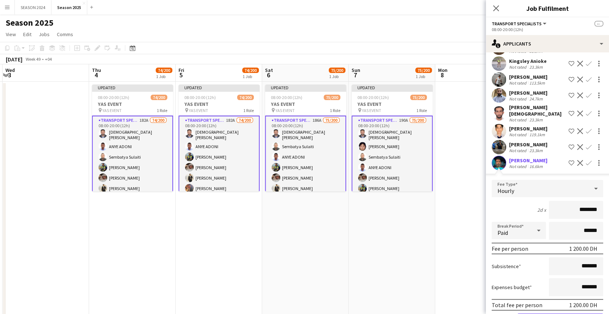
scroll to position [2007, 0]
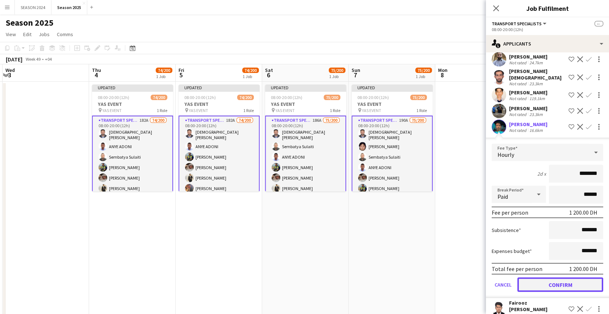
click at [546, 278] on button "Confirm" at bounding box center [560, 285] width 86 height 14
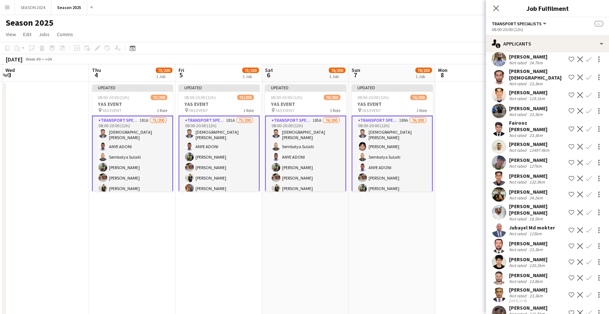
click at [586, 192] on app-icon "Confirm" at bounding box center [589, 195] width 6 height 6
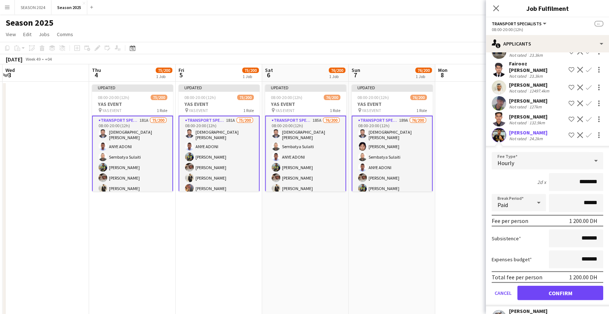
scroll to position [2106, 0]
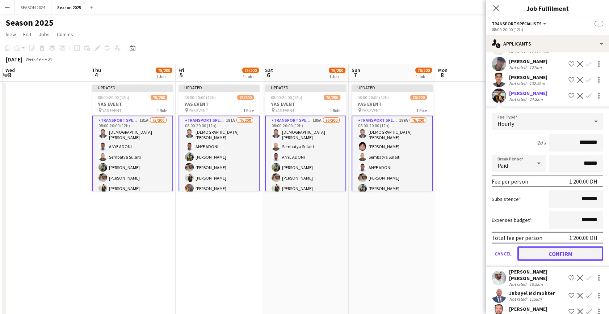
click at [553, 247] on button "Confirm" at bounding box center [560, 254] width 86 height 14
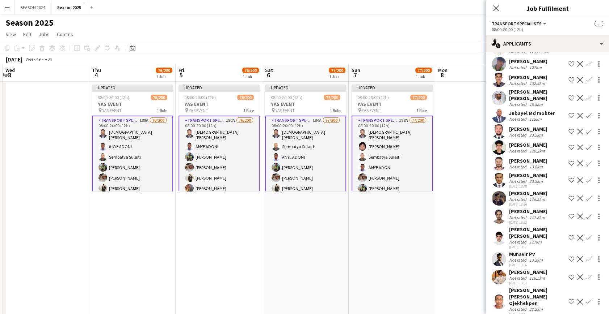
click at [586, 161] on app-icon "Confirm" at bounding box center [589, 164] width 6 height 6
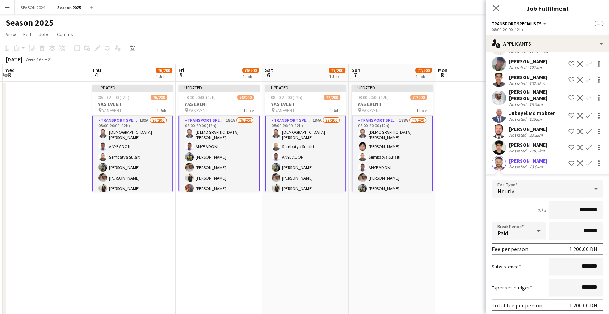
drag, startPoint x: 546, startPoint y: 307, endPoint x: 543, endPoint y: 298, distance: 9.7
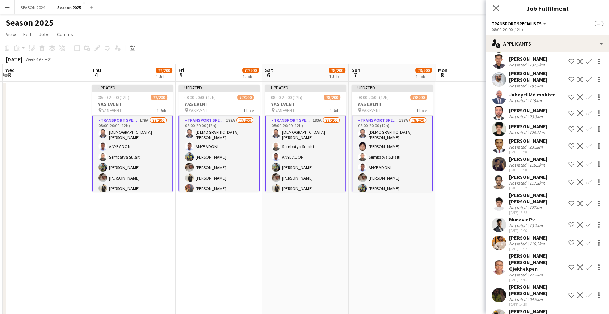
scroll to position [2138, 0]
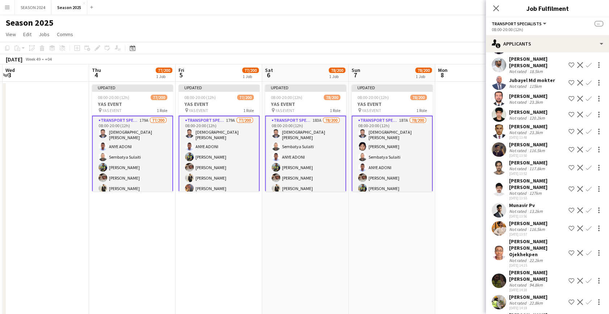
click at [498, 143] on app-user-avatar at bounding box center [498, 150] width 14 height 14
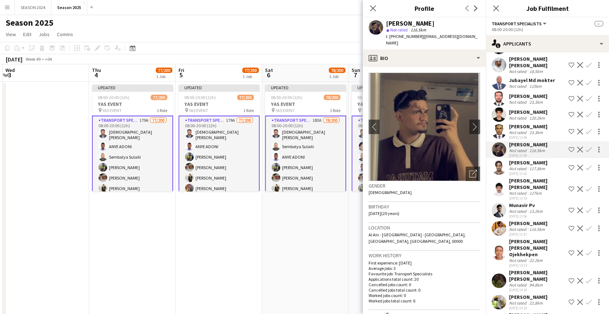
click at [498, 143] on app-user-avatar at bounding box center [498, 150] width 14 height 14
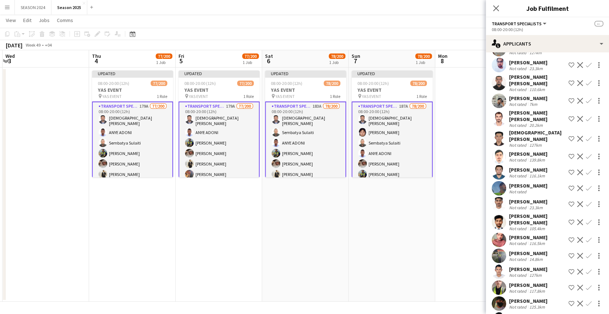
scroll to position [362, 0]
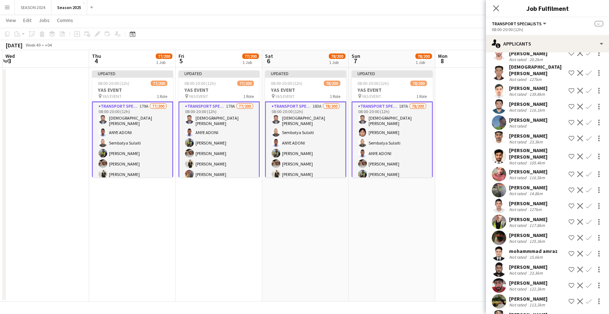
click at [586, 154] on app-icon "Confirm" at bounding box center [589, 157] width 6 height 6
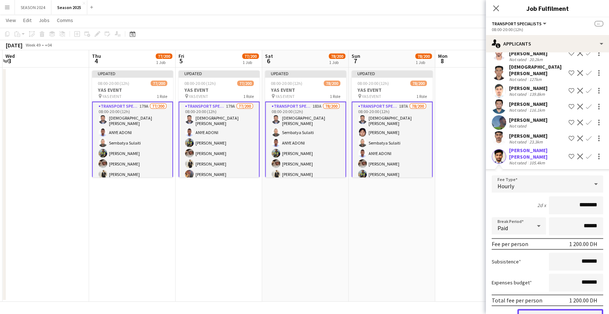
click at [557, 309] on button "Confirm" at bounding box center [560, 316] width 86 height 14
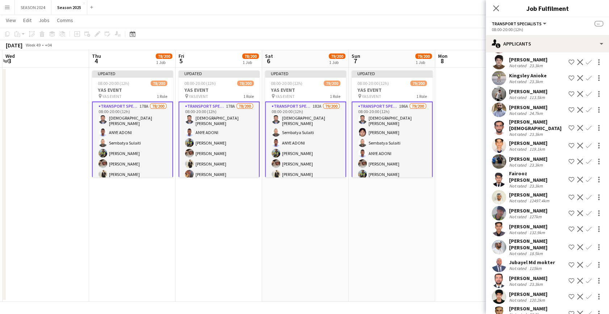
scroll to position [1941, 0]
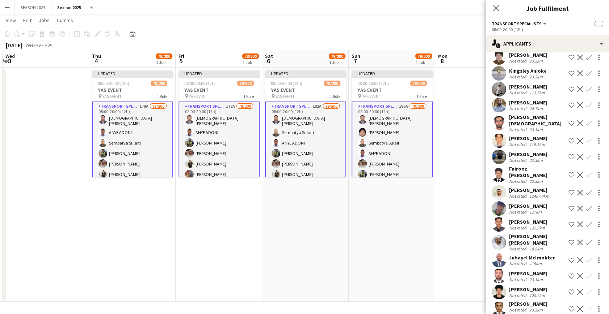
click at [586, 172] on app-icon "Confirm" at bounding box center [589, 175] width 6 height 6
click at [584, 171] on button "Confirm" at bounding box center [588, 175] width 9 height 9
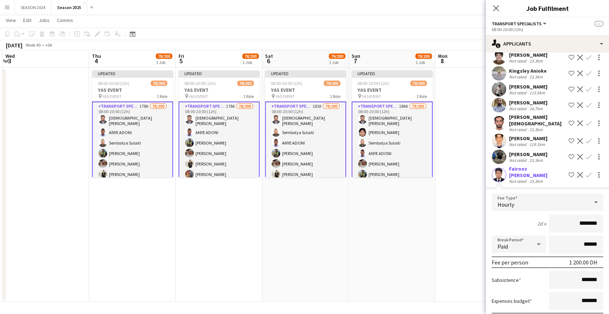
drag, startPoint x: 562, startPoint y: 308, endPoint x: 554, endPoint y: 302, distance: 10.1
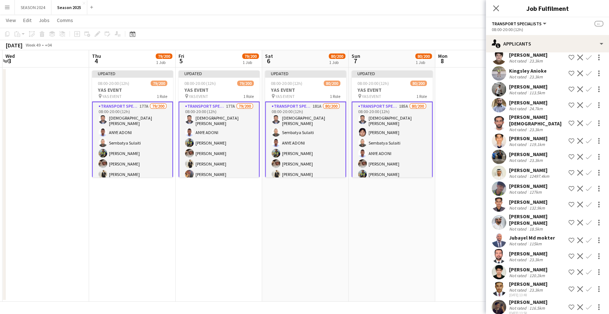
click at [501, 182] on app-user-avatar at bounding box center [498, 189] width 14 height 14
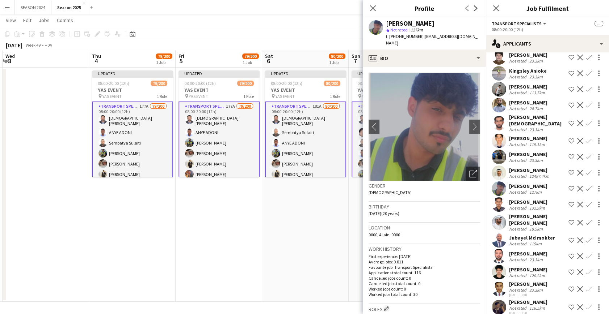
click at [501, 182] on app-user-avatar at bounding box center [498, 189] width 14 height 14
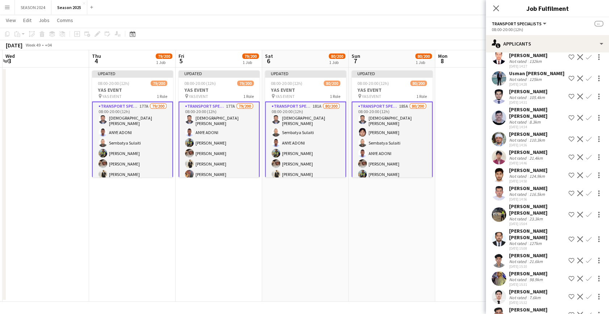
scroll to position [2467, 0]
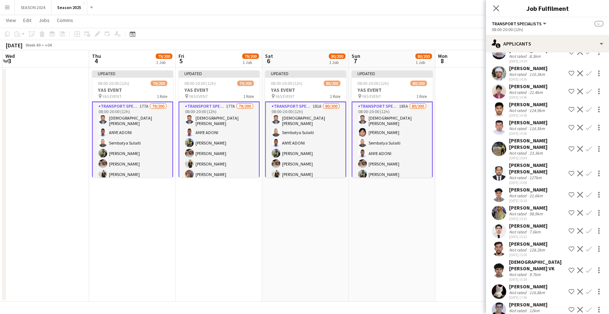
click at [513, 223] on div "[PERSON_NAME]" at bounding box center [528, 226] width 38 height 7
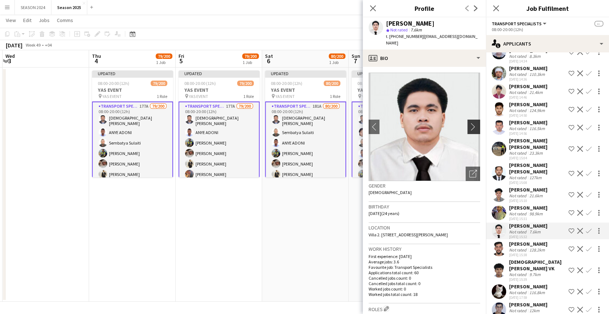
click at [473, 123] on app-icon "chevron-right" at bounding box center [474, 127] width 11 height 8
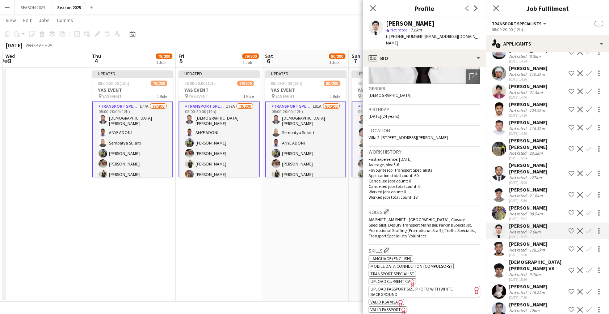
scroll to position [98, 0]
drag, startPoint x: 583, startPoint y: 206, endPoint x: 561, endPoint y: 234, distance: 35.6
click at [586, 228] on app-icon "Confirm" at bounding box center [589, 231] width 6 height 6
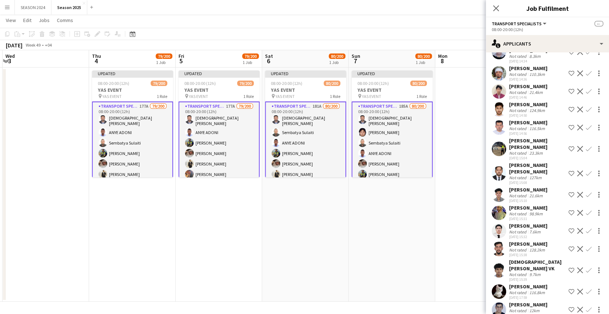
click at [586, 228] on app-icon "Confirm" at bounding box center [589, 231] width 6 height 6
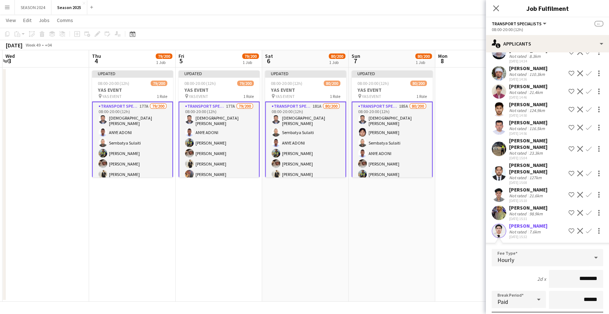
scroll to position [2566, 0]
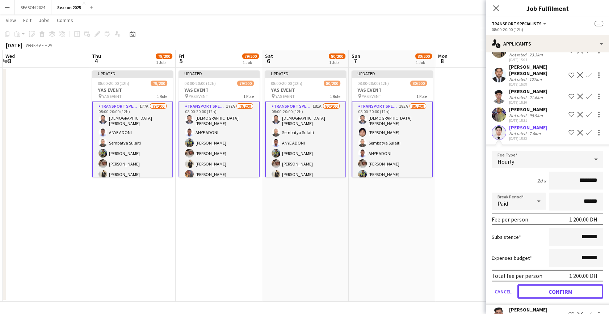
click at [537, 285] on button "Confirm" at bounding box center [560, 292] width 86 height 14
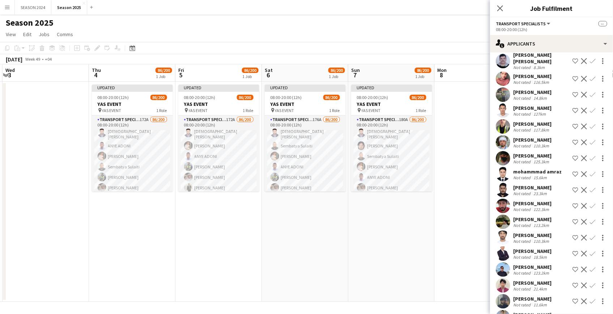
scroll to position [671, 0]
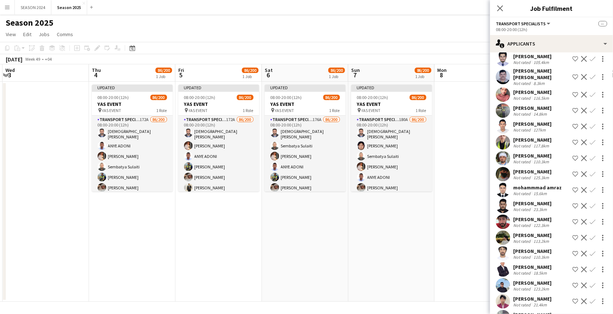
drag, startPoint x: 148, startPoint y: 201, endPoint x: 429, endPoint y: 249, distance: 285.2
click at [360, 235] on app-calendar-viewport "Sun 30 Mon 1 Tue 2 Wed 3 Thu 4 86/200 1 Job Fri 5 86/200 1 Job Sat 6 86/200 1 J…" at bounding box center [306, 183] width 613 height 238
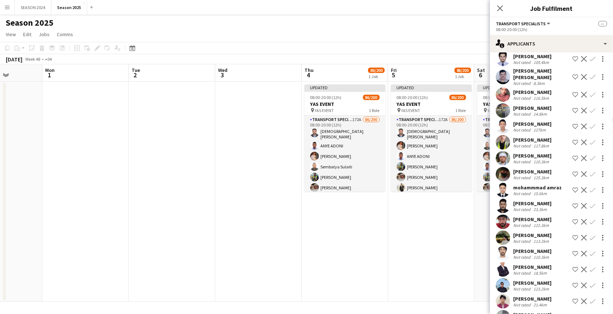
click at [243, 203] on app-calendar-viewport "Fri 28 Sat 29 Sun 30 Mon 1 Tue 2 Wed 3 Thu 4 86/200 1 Job Fri 5 86/200 1 Job Sa…" at bounding box center [306, 183] width 613 height 238
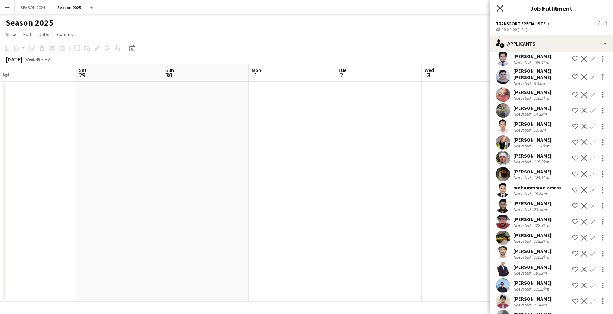
click at [498, 7] on icon "Close pop-in" at bounding box center [500, 8] width 7 height 7
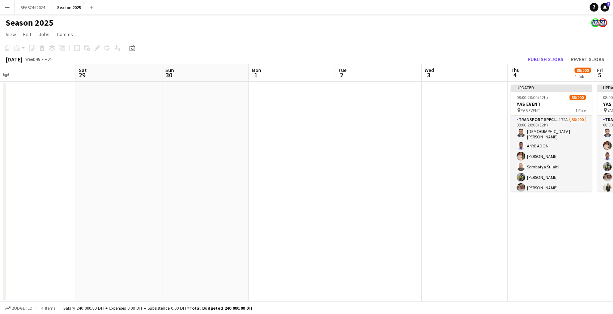
click at [236, 193] on app-calendar-viewport "Wed 26 Thu 27 Fri 28 Sat 29 Sun 30 Mon 1 Tue 2 Wed 3 Thu 4 86/200 1 Job Fri 5 8…" at bounding box center [306, 183] width 613 height 238
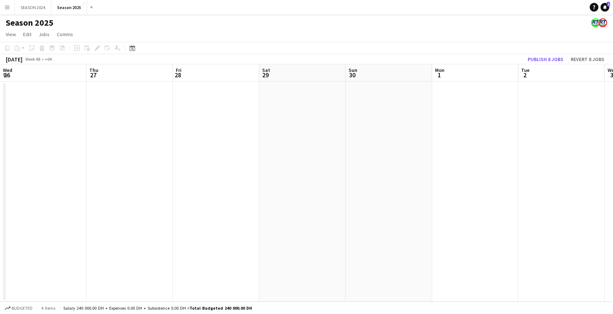
drag, startPoint x: 277, startPoint y: 206, endPoint x: 363, endPoint y: 217, distance: 87.2
click at [346, 210] on app-calendar-viewport "Mon 24 Tue 25 Wed 26 Thu 27 Fri 28 Sat 29 Sun 30 Mon 1 Tue 2 Wed 3 Thu 4 86/200…" at bounding box center [306, 183] width 613 height 238
drag, startPoint x: 35, startPoint y: 195, endPoint x: 314, endPoint y: 211, distance: 279.8
click at [314, 211] on app-calendar-viewport "Thu 20 Fri 21 Sat 22 Sun 23 Mon 24 Tue 25 Wed 26 Thu 27 Fri 28 Sat 29 Sun 30 Mo…" at bounding box center [306, 183] width 613 height 238
drag, startPoint x: 76, startPoint y: 206, endPoint x: 296, endPoint y: 228, distance: 220.7
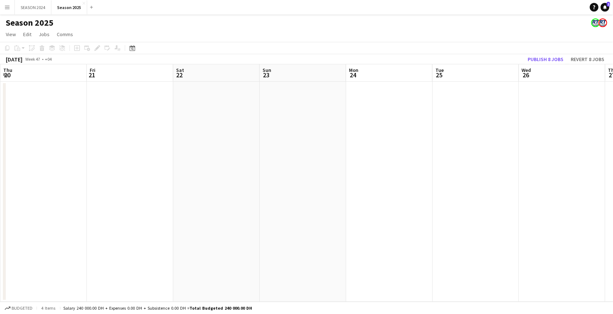
click at [257, 223] on app-calendar-viewport "Tue 18 Wed 19 Thu 20 Fri 21 Sat 22 Sun 23 Mon 24 Tue 25 Wed 26 Thu 27 Fri 28 Sa…" at bounding box center [306, 183] width 613 height 238
drag, startPoint x: 80, startPoint y: 211, endPoint x: 413, endPoint y: 233, distance: 333.0
click at [272, 224] on app-calendar-viewport "Sat 15 Sun 16 Mon 17 Tue 18 Wed 19 Thu 20 Fri 21 Sat 22 Sun 23 Mon 24 Tue 25 We…" at bounding box center [306, 183] width 613 height 238
drag, startPoint x: 93, startPoint y: 219, endPoint x: 304, endPoint y: 241, distance: 211.9
click at [308, 253] on app-calendar-viewport "Thu 13 Fri 14 Sat 15 Sun 16 Mon 17 Tue 18 Wed 19 Thu 20 Fri 21 Sat 22 Sun 23 Mo…" at bounding box center [306, 183] width 613 height 238
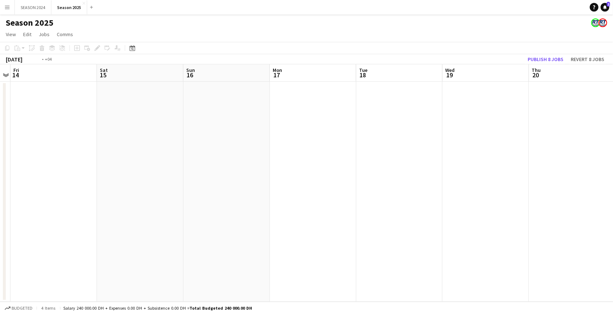
drag, startPoint x: 22, startPoint y: 198, endPoint x: 318, endPoint y: 228, distance: 297.9
click at [299, 227] on app-calendar-viewport "Tue 11 Wed 12 Thu 13 Fri 14 Sat 15 Sun 16 Mon 17 Tue 18 Wed 19 Thu 20 Fri 21 Sa…" at bounding box center [306, 183] width 613 height 238
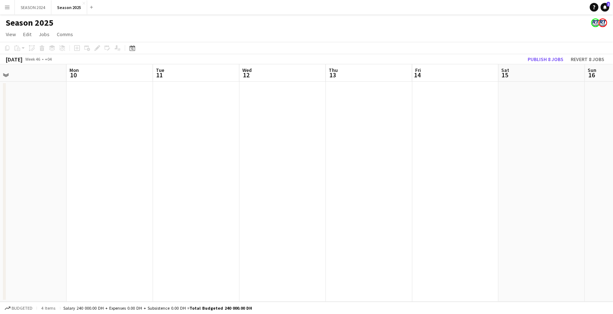
drag, startPoint x: 179, startPoint y: 215, endPoint x: 358, endPoint y: 226, distance: 179.5
click at [339, 225] on app-calendar-viewport "Fri 7 Sat 8 Sun 9 Mon 10 Tue 11 Wed 12 Thu 13 Fri 14 Sat 15 Sun 16 Mon 17 Tue 1…" at bounding box center [306, 183] width 613 height 238
drag, startPoint x: 119, startPoint y: 200, endPoint x: 348, endPoint y: 218, distance: 229.8
click at [323, 218] on app-calendar-viewport "Thu 6 Fri 7 Sat 8 Sun 9 Mon 10 Tue 11 Wed 12 Thu 13 Fri 14 Sat 15 Sun 16 Mon 17…" at bounding box center [306, 183] width 613 height 238
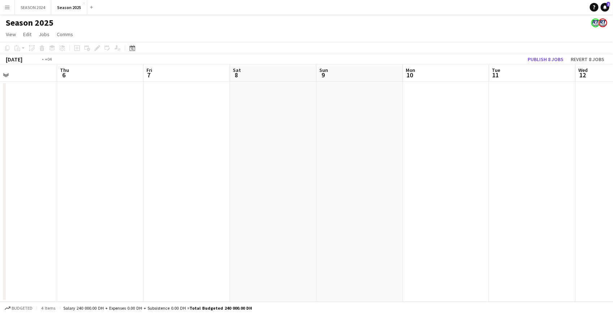
drag, startPoint x: 149, startPoint y: 207, endPoint x: 350, endPoint y: 214, distance: 201.3
click at [366, 212] on app-calendar-viewport "Mon 3 Tue 4 Wed 5 Thu 6 Fri 7 Sat 8 Sun 9 Mon 10 Tue 11 Wed 12 Thu 13 Fri 14 Sa…" at bounding box center [306, 183] width 613 height 238
drag, startPoint x: 136, startPoint y: 198, endPoint x: 460, endPoint y: 216, distance: 325.2
click at [470, 216] on app-calendar-viewport "Fri 31 Sat 1 Sun 2 Mon 3 Tue 4 Wed 5 Thu 6 Fri 7 Sat 8 Sun 9 Mon 10 Tue 11 Wed …" at bounding box center [306, 183] width 613 height 238
drag, startPoint x: 25, startPoint y: 152, endPoint x: 393, endPoint y: 195, distance: 369.8
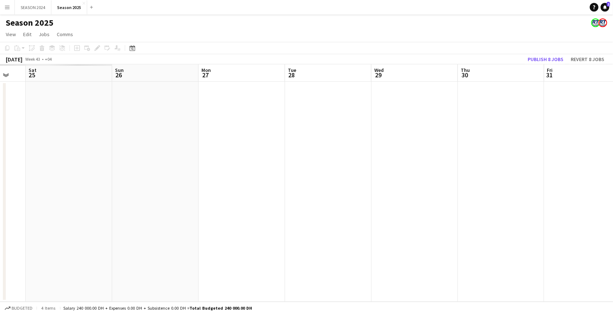
click at [482, 192] on app-calendar-viewport "Thu 23 Fri 24 Sat 25 Sun 26 Mon 27 Tue 28 Wed 29 Thu 30 Fri 31 Sat 1 Sun 2 Mon …" at bounding box center [306, 183] width 613 height 238
drag, startPoint x: 45, startPoint y: 160, endPoint x: 463, endPoint y: 201, distance: 420.4
click at [465, 201] on app-calendar-viewport "Sun 19 Mon 20 Tue 21 Wed 22 Thu 23 Fri 24 Sat 25 Sun 26 Mon 27 Tue 28 Wed 29 Th…" at bounding box center [306, 183] width 613 height 238
drag, startPoint x: 156, startPoint y: 177, endPoint x: 465, endPoint y: 217, distance: 311.7
click at [481, 217] on app-calendar-viewport "Fri 17 Sat 18 Sun 19 Mon 20 Tue 21 Wed 22 Thu 23 Fri 24 Sat 25 Sun 26 Mon 27 Tu…" at bounding box center [306, 183] width 613 height 238
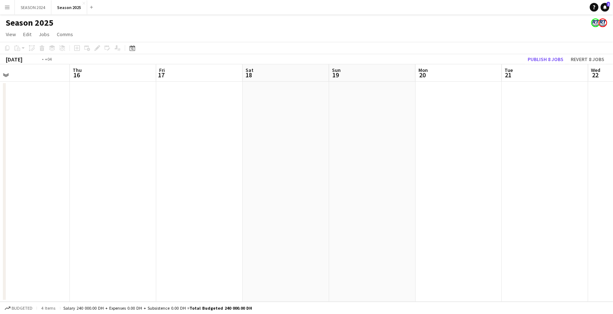
drag, startPoint x: 187, startPoint y: 186, endPoint x: 519, endPoint y: 221, distance: 333.8
click at [519, 221] on app-calendar-viewport "Mon 13 Tue 14 Wed 15 Thu 16 Fri 17 Sat 18 Sun 19 Mon 20 Tue 21 Wed 22 Thu 23 Fr…" at bounding box center [306, 183] width 613 height 238
drag, startPoint x: 182, startPoint y: 165, endPoint x: 479, endPoint y: 180, distance: 297.9
click at [479, 180] on app-calendar-viewport "Fri 10 Sat 11 Sun 12 Mon 13 Tue 14 Wed 15 Thu 16 Fri 17 Sat 18 Sun 19 Mon 20 Tu…" at bounding box center [306, 183] width 613 height 238
drag, startPoint x: 150, startPoint y: 143, endPoint x: 434, endPoint y: 146, distance: 283.7
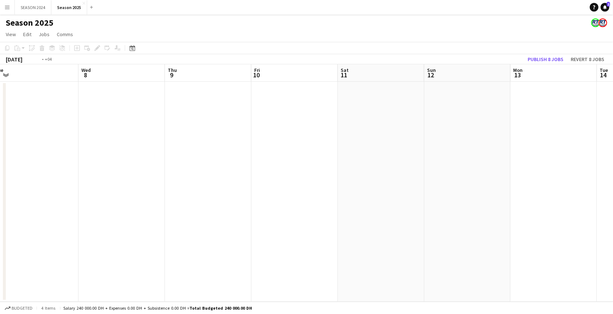
click at [390, 145] on app-calendar-viewport "Sun 5 Mon 6 Tue 7 Wed 8 Thu 9 Fri 10 Sat 11 Sun 12 Mon 13 Tue 14 Wed 15 Thu 16 …" at bounding box center [306, 183] width 613 height 238
drag, startPoint x: 206, startPoint y: 124, endPoint x: 419, endPoint y: 139, distance: 213.3
click at [411, 139] on app-calendar-viewport "Fri 3 Sat 4 Sun 5 Mon 6 Tue 7 Wed 8 Thu 9 Fri 10 Sat 11 Sun 12 Mon 13 Tue 14 We…" at bounding box center [306, 183] width 613 height 238
drag, startPoint x: 259, startPoint y: 138, endPoint x: 418, endPoint y: 140, distance: 159.3
click at [387, 141] on app-calendar-viewport "Tue 30 Wed 1 Thu 2 Fri 3 Sat 4 Sun 5 Mon 6 Tue 7 Wed 8 Thu 9 Fri 10 Sat 11 Sun …" at bounding box center [306, 183] width 613 height 238
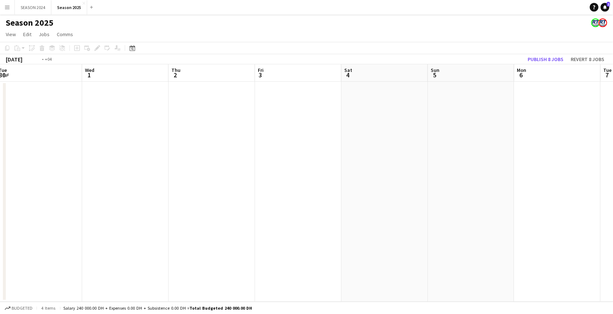
drag, startPoint x: 168, startPoint y: 135, endPoint x: 392, endPoint y: 140, distance: 224.4
click at [380, 140] on app-calendar-viewport "Sun 28 1/14 1 Job Mon 29 Tue 30 Wed 1 Thu 2 Fri 3 Sat 4 Sun 5 Mon 6 Tue 7 Wed 8…" at bounding box center [306, 183] width 613 height 238
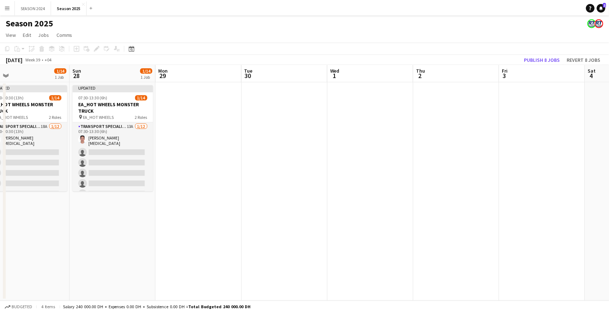
scroll to position [0, 196]
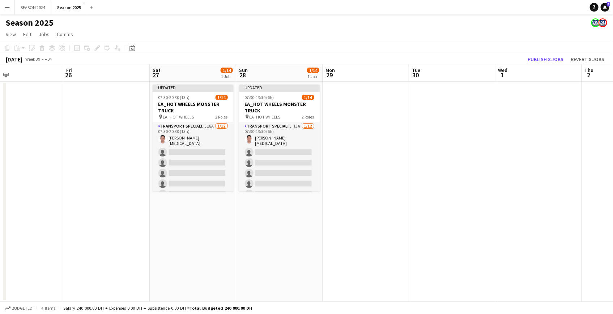
drag, startPoint x: 140, startPoint y: 121, endPoint x: 354, endPoint y: 136, distance: 214.8
click at [354, 136] on app-calendar-viewport "Tue 23 Wed 24 Thu 25 Fri 26 Sat 27 1/14 1 Job Sun 28 1/14 1 Job Mon 29 Tue 30 W…" at bounding box center [306, 183] width 613 height 238
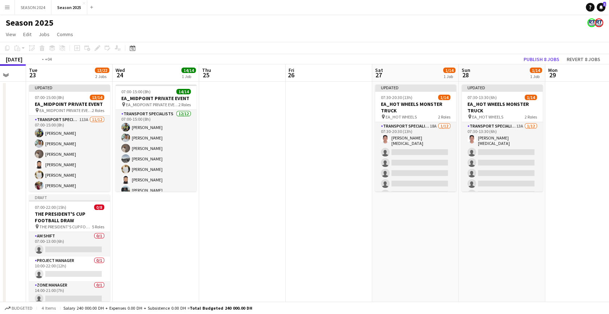
drag, startPoint x: 124, startPoint y: 137, endPoint x: 452, endPoint y: 163, distance: 328.9
click at [452, 163] on app-calendar-viewport "Sun 21 Mon 22 Tue 23 13/22 2 Jobs Wed 24 14/14 1 Job Thu 25 Fri 26 Sat 27 1/14 …" at bounding box center [304, 190] width 609 height 252
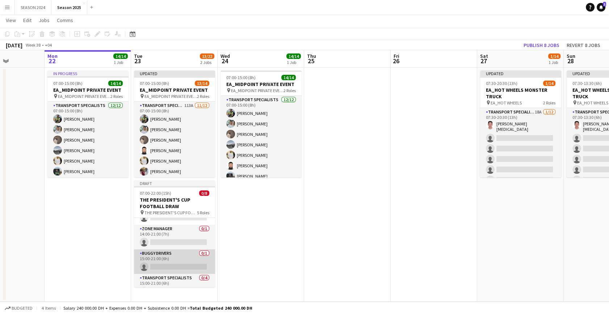
scroll to position [85, 0]
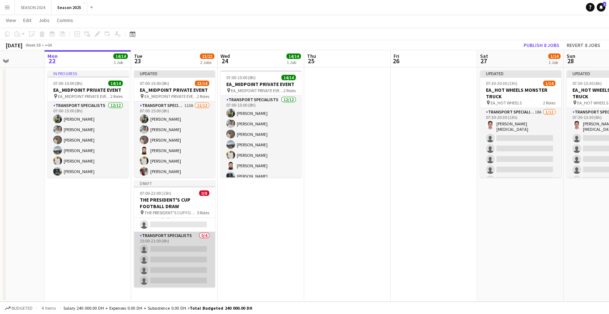
click at [176, 254] on app-card-role "Transport Specialists 0/4 15:00-21:00 (6h) single-neutral-actions single-neutra…" at bounding box center [174, 260] width 81 height 56
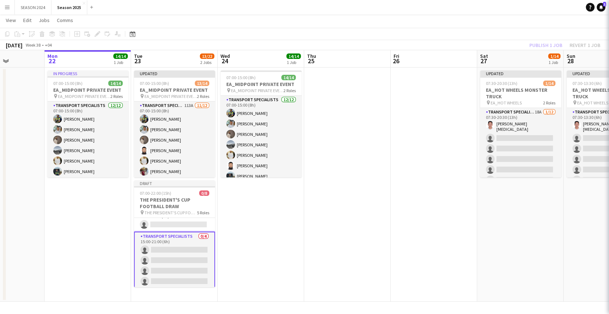
scroll to position [0, 214]
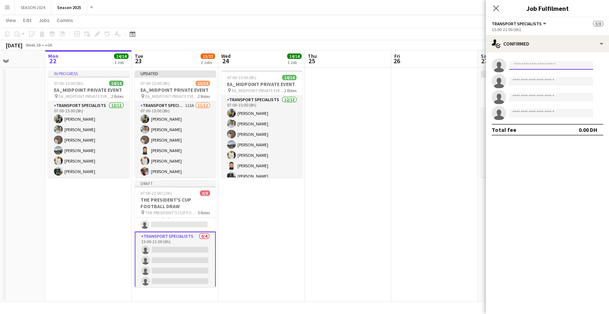
click at [522, 64] on input at bounding box center [551, 65] width 84 height 9
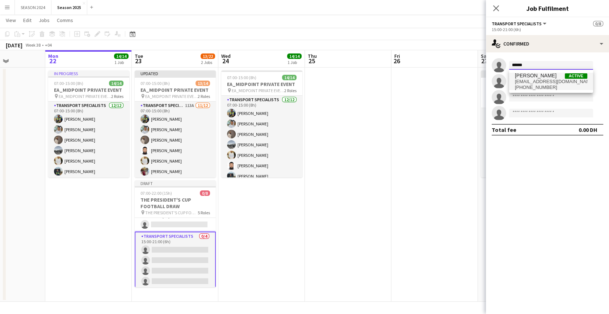
type input "******"
click at [534, 81] on span "[EMAIL_ADDRESS][DOMAIN_NAME]" at bounding box center [551, 82] width 72 height 6
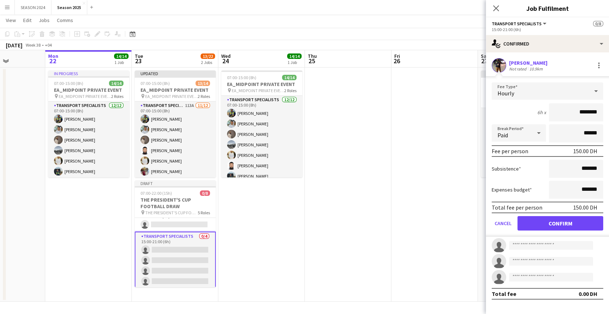
click at [536, 231] on form "Fee Type Hourly 6h x ******** Break Period Paid ****** Fee per person 150.00 DH…" at bounding box center [547, 160] width 123 height 155
click at [556, 222] on button "Confirm" at bounding box center [560, 223] width 86 height 14
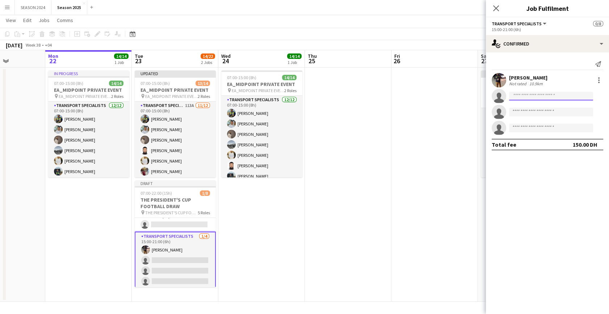
click at [532, 100] on input at bounding box center [551, 96] width 84 height 9
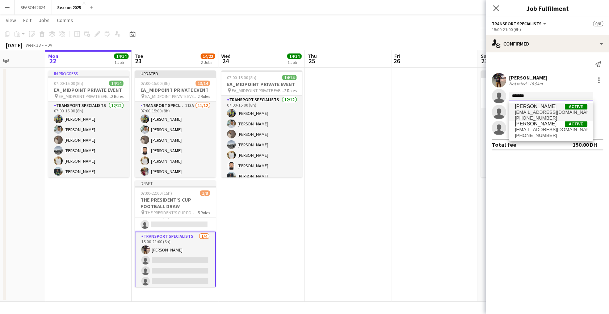
type input "*******"
click at [538, 116] on span "[PHONE_NUMBER]" at bounding box center [551, 118] width 72 height 6
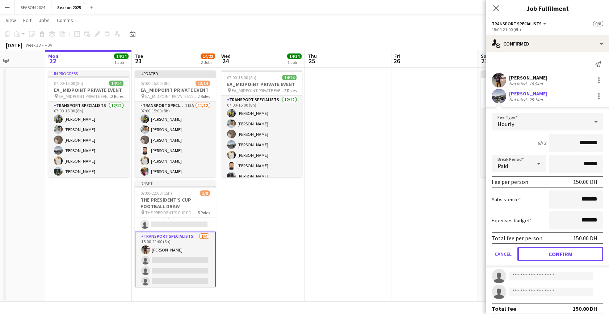
click at [528, 255] on button "Confirm" at bounding box center [560, 254] width 86 height 14
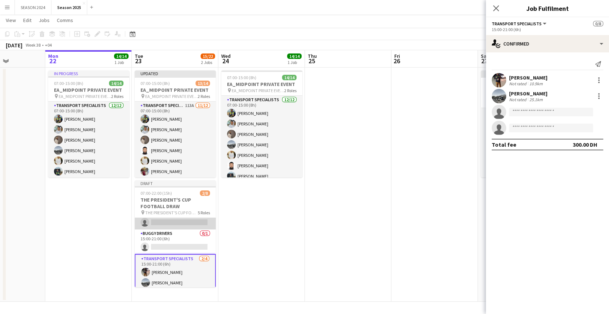
scroll to position [52, 0]
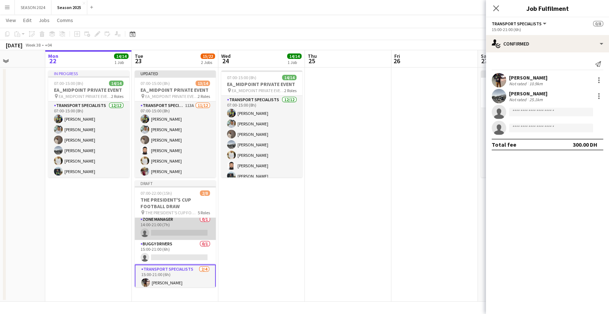
click at [189, 232] on app-card-role "Zone Manager 0/1 14:00-21:00 (7h) single-neutral-actions" at bounding box center [175, 228] width 81 height 25
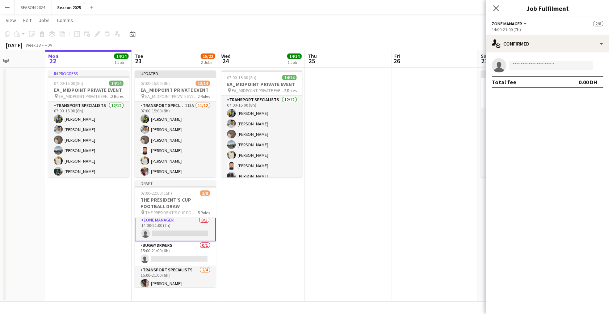
scroll to position [52, 0]
click at [546, 66] on input at bounding box center [551, 65] width 84 height 9
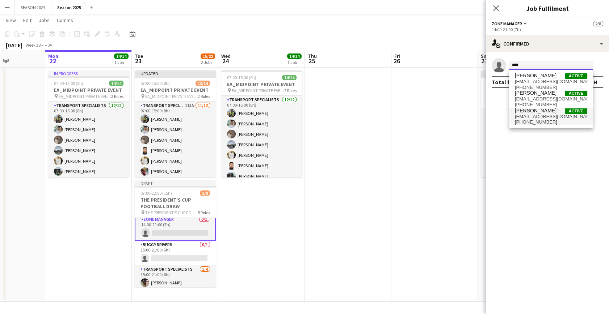
type input "****"
click at [542, 113] on span "[PERSON_NAME]" at bounding box center [536, 111] width 42 height 6
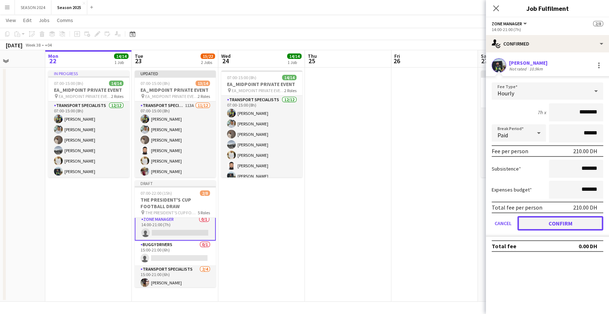
click at [540, 229] on button "Confirm" at bounding box center [560, 223] width 86 height 14
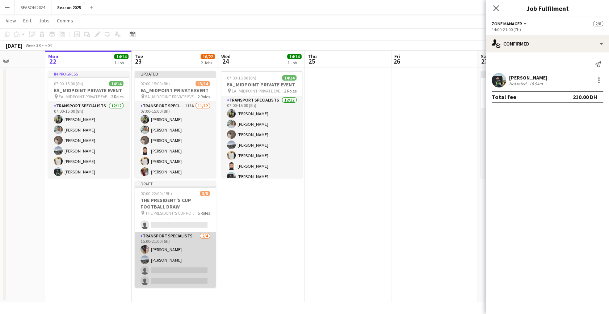
scroll to position [14, 0]
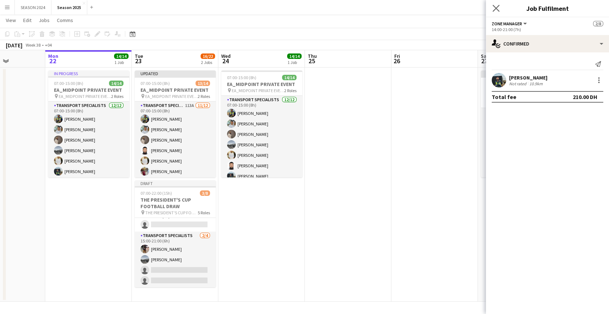
click at [497, 5] on icon "Close pop-in" at bounding box center [495, 8] width 7 height 7
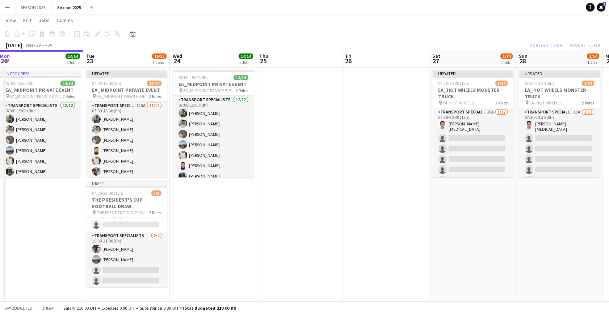
drag, startPoint x: 368, startPoint y: 138, endPoint x: 182, endPoint y: 148, distance: 185.6
click at [182, 148] on app-calendar-viewport "Fri 19 Sat 20 8/8 1 Job Sun 21 Mon 22 14/14 1 Job Tue 23 16/22 2 Jobs Wed 24 14…" at bounding box center [304, 176] width 609 height 252
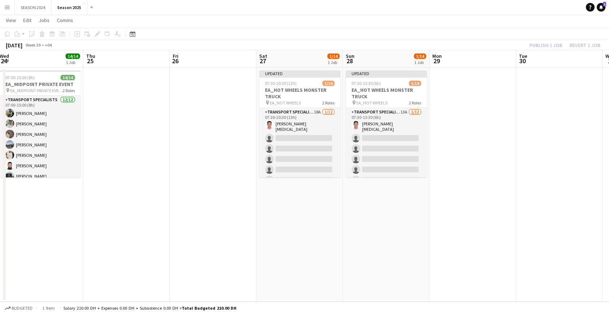
scroll to position [0, 263]
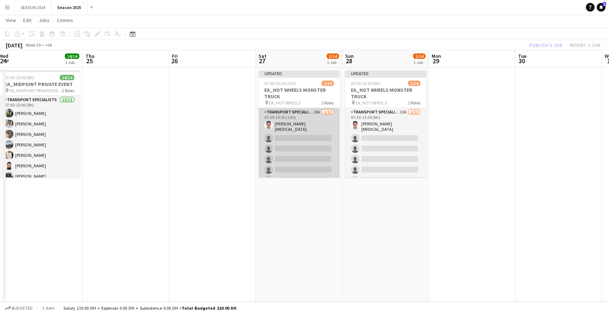
click at [322, 158] on app-card-role "Transport Specialists 18A [DATE] 07:30-20:30 (13h) [PERSON_NAME][MEDICAL_DATA] …" at bounding box center [298, 179] width 81 height 142
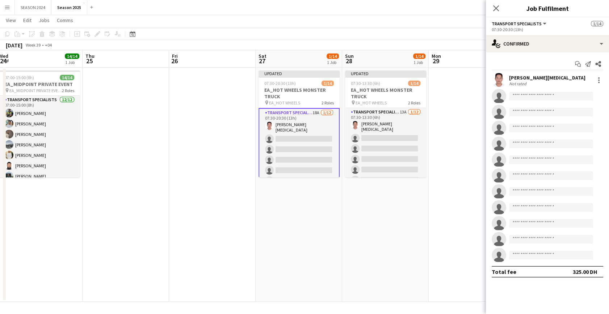
scroll to position [85, 0]
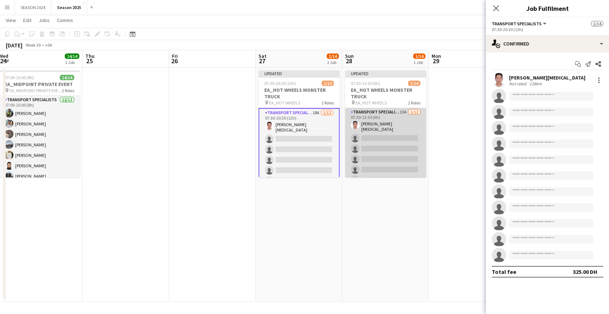
click at [372, 151] on app-card-role "Transport Specialists 13A [DATE] 07:30-13:30 (6h) [PERSON_NAME][MEDICAL_DATA] s…" at bounding box center [385, 179] width 81 height 142
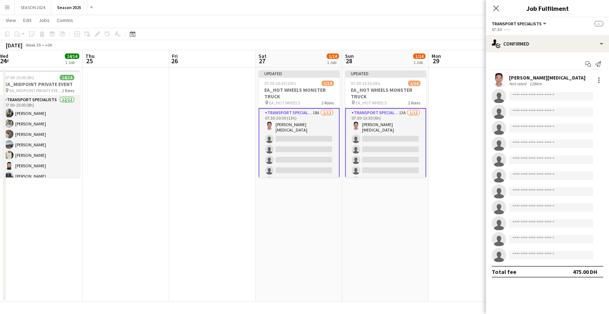
click at [314, 141] on app-card-role "Transport Specialists 18A [DATE] 07:30-20:30 (13h) [PERSON_NAME][MEDICAL_DATA] …" at bounding box center [298, 180] width 81 height 144
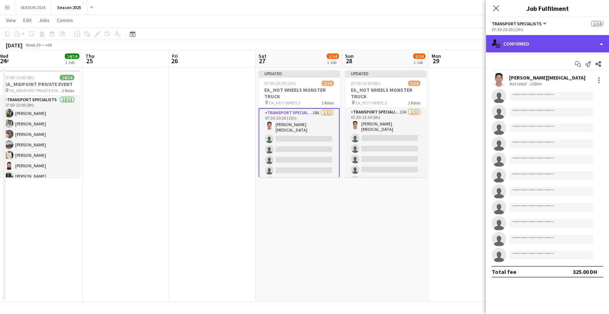
click at [568, 52] on div "single-neutral-actions-check-2 Confirmed" at bounding box center [547, 43] width 123 height 17
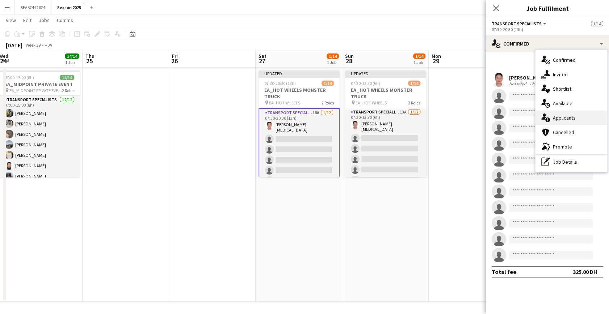
click at [574, 120] on span "Applicants" at bounding box center [564, 118] width 23 height 7
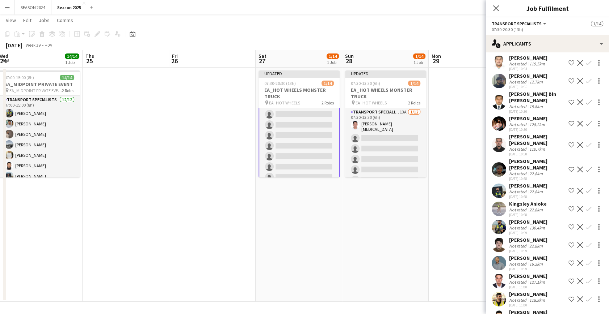
scroll to position [8, 0]
click at [586, 121] on app-icon "Confirm" at bounding box center [589, 124] width 6 height 6
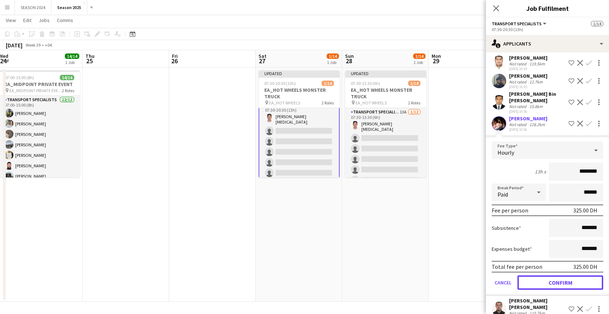
click at [565, 276] on button "Confirm" at bounding box center [560, 283] width 86 height 14
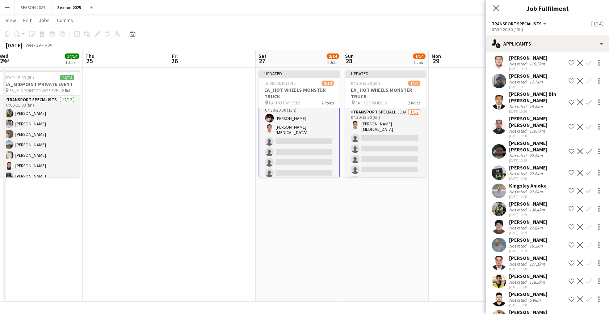
click at [586, 149] on app-icon "Confirm" at bounding box center [589, 152] width 6 height 6
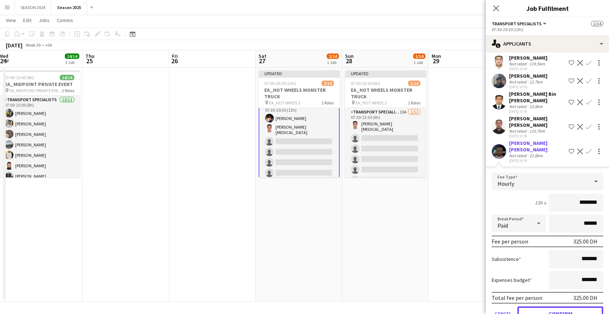
drag, startPoint x: 572, startPoint y: 301, endPoint x: 568, endPoint y: 301, distance: 4.0
click at [568, 307] on button "Confirm" at bounding box center [560, 314] width 86 height 14
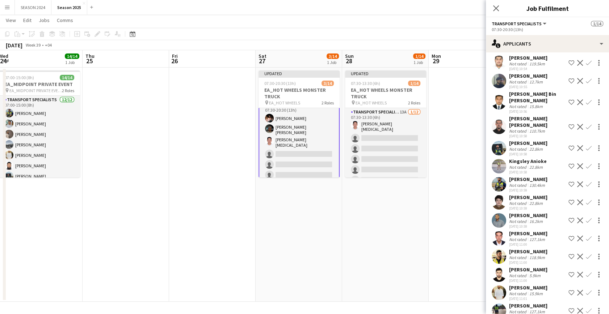
click at [586, 145] on app-icon "Confirm" at bounding box center [589, 148] width 6 height 6
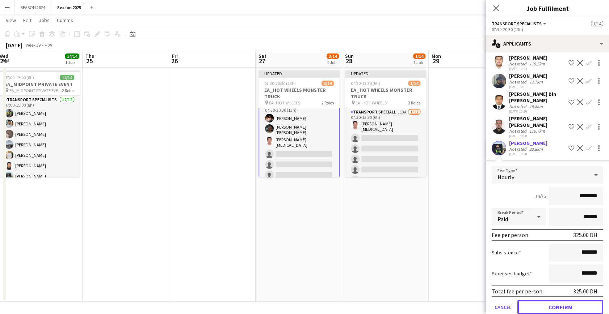
drag, startPoint x: 558, startPoint y: 303, endPoint x: 563, endPoint y: 297, distance: 7.5
click at [558, 302] on button "Confirm" at bounding box center [560, 307] width 86 height 14
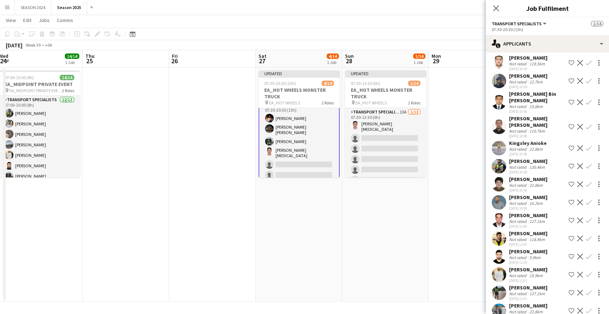
click at [586, 164] on app-icon "Confirm" at bounding box center [589, 167] width 6 height 6
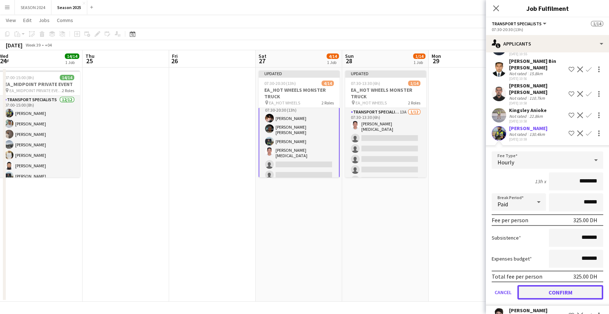
click at [572, 286] on button "Confirm" at bounding box center [560, 293] width 86 height 14
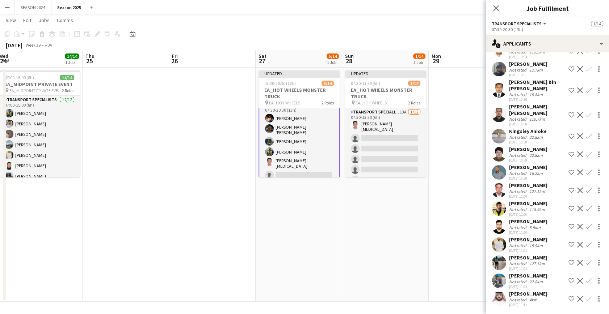
click at [586, 242] on app-icon "Confirm" at bounding box center [589, 245] width 6 height 6
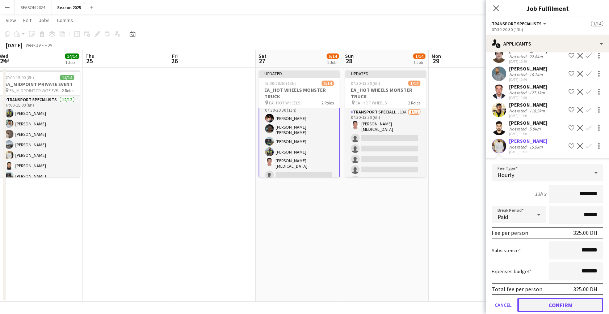
click at [550, 298] on button "Confirm" at bounding box center [560, 305] width 86 height 14
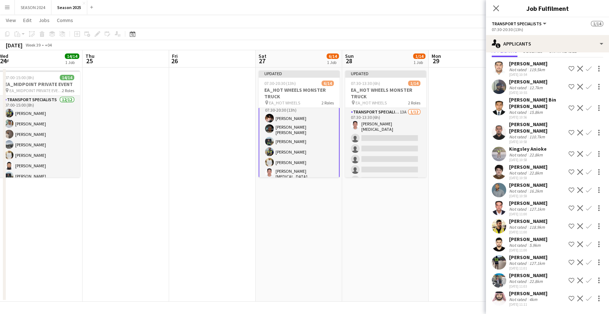
scroll to position [26, 0]
click at [586, 296] on app-icon "Confirm" at bounding box center [589, 299] width 6 height 6
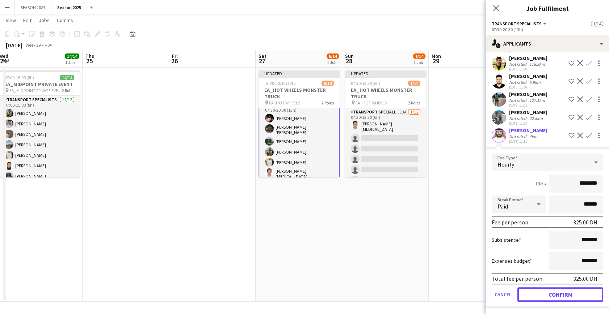
click at [554, 295] on button "Confirm" at bounding box center [560, 295] width 86 height 14
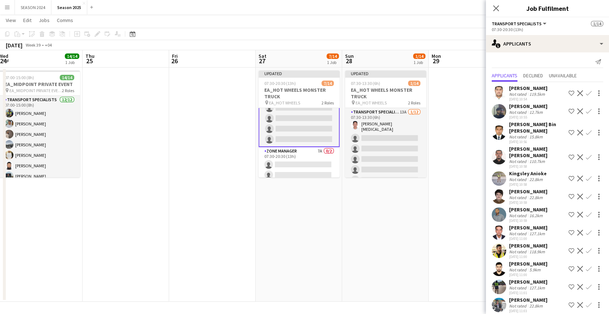
scroll to position [74, 0]
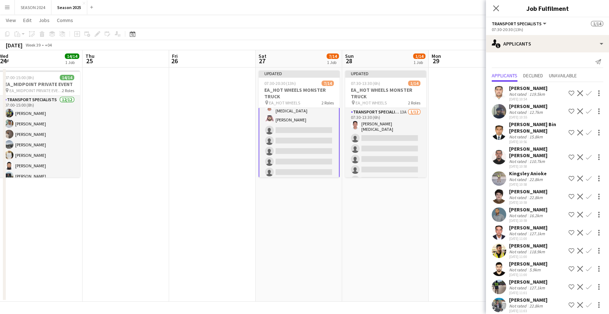
click at [311, 162] on app-card-role "Transport Specialists 12A [DATE] 07:30-20:30 (13h) [PERSON_NAME] [PERSON_NAME] …" at bounding box center [298, 107] width 81 height 146
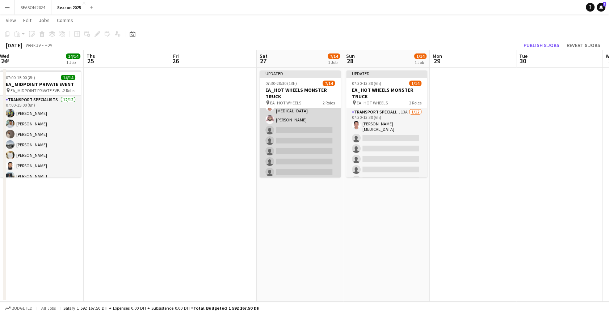
click at [302, 162] on app-card-role "Transport Specialists 12A [DATE] 07:30-20:30 (13h) [PERSON_NAME] [PERSON_NAME] …" at bounding box center [299, 107] width 81 height 144
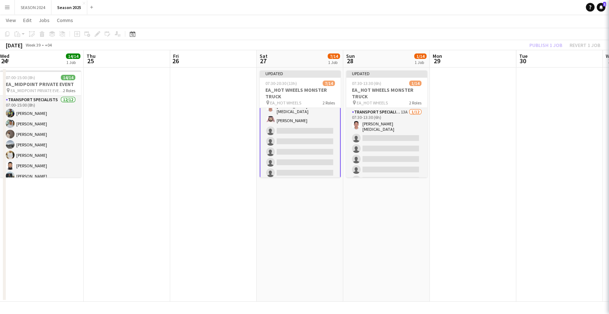
scroll to position [74, 0]
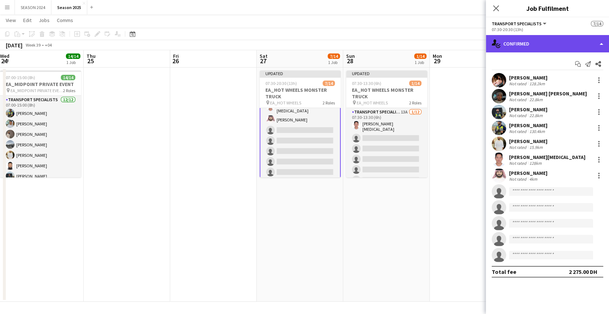
click at [553, 45] on div "single-neutral-actions-check-2 Confirmed" at bounding box center [547, 43] width 123 height 17
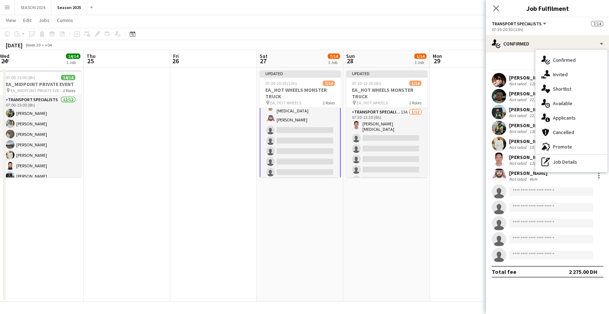
click at [544, 199] on app-invite-slot "single-neutral-actions" at bounding box center [547, 192] width 123 height 14
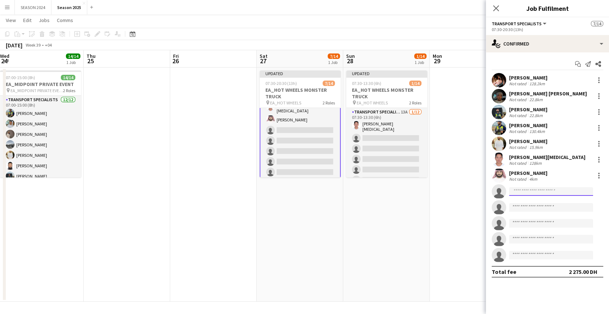
click at [545, 192] on input at bounding box center [551, 191] width 84 height 9
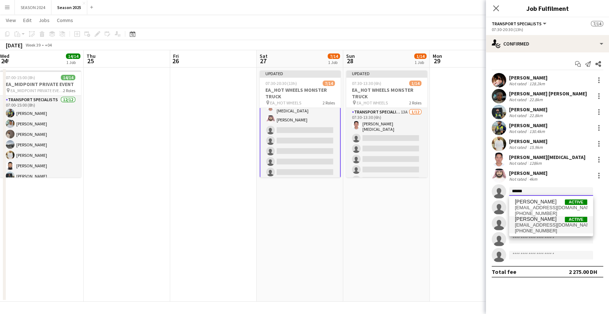
type input "******"
click at [557, 225] on span "[EMAIL_ADDRESS][DOMAIN_NAME]" at bounding box center [551, 226] width 72 height 6
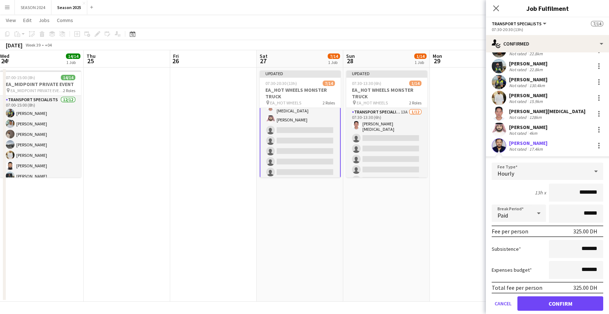
scroll to position [98, 0]
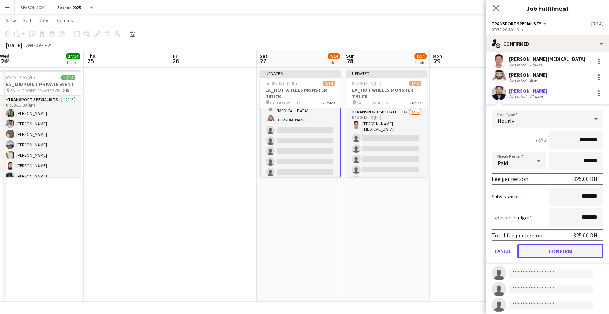
click at [543, 248] on button "Confirm" at bounding box center [560, 251] width 86 height 14
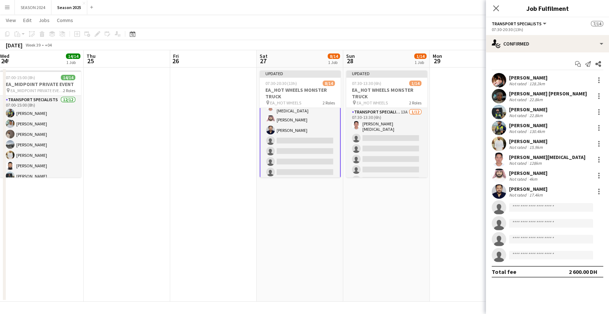
scroll to position [0, 0]
click at [532, 210] on input at bounding box center [551, 207] width 84 height 9
click at [529, 208] on input at bounding box center [551, 207] width 84 height 9
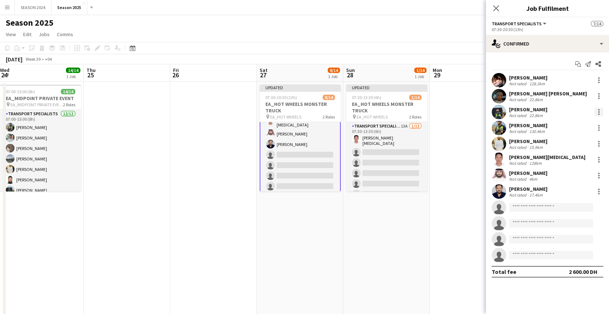
click at [596, 111] on div at bounding box center [598, 112] width 9 height 9
click at [601, 94] on div at bounding box center [304, 157] width 609 height 314
click at [595, 93] on div at bounding box center [598, 96] width 9 height 9
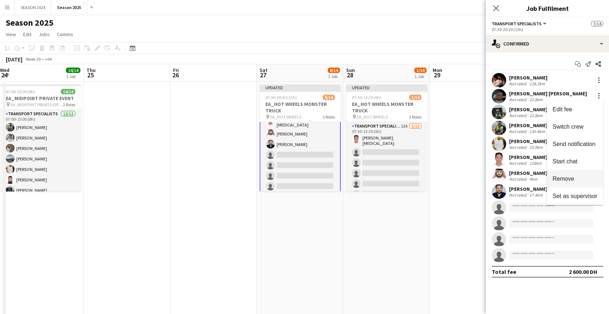
click at [584, 178] on span "Remove" at bounding box center [574, 179] width 45 height 7
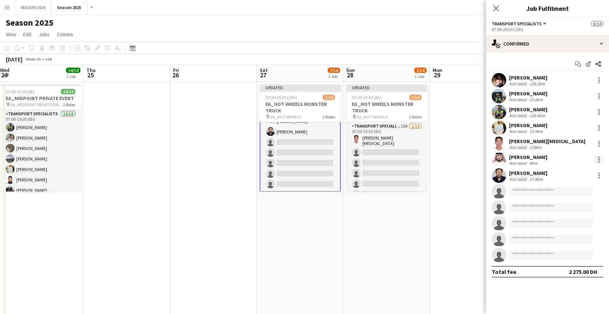
click at [598, 158] on div at bounding box center [598, 160] width 9 height 9
click at [573, 235] on button "Remove" at bounding box center [574, 242] width 56 height 17
click at [533, 177] on input at bounding box center [551, 176] width 84 height 9
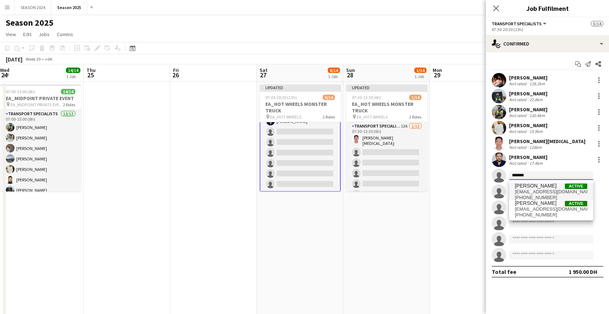
type input "*******"
click at [549, 189] on span "[EMAIL_ADDRESS][DOMAIN_NAME]" at bounding box center [551, 192] width 72 height 6
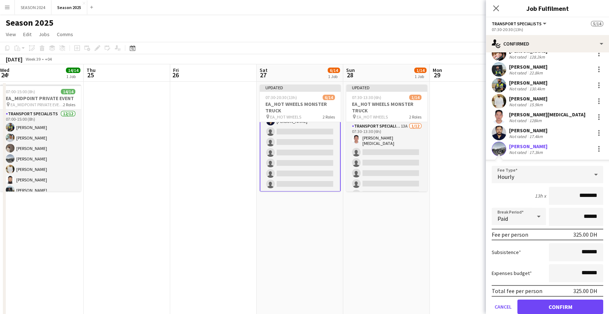
scroll to position [66, 0]
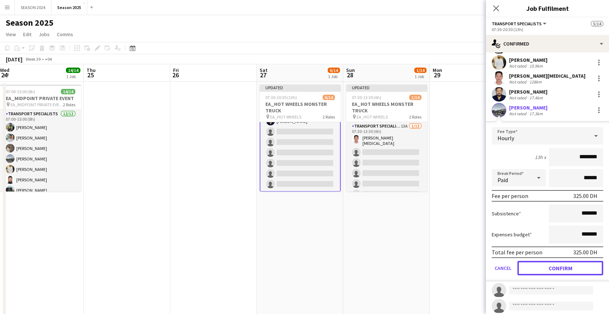
click at [564, 266] on button "Confirm" at bounding box center [560, 268] width 86 height 14
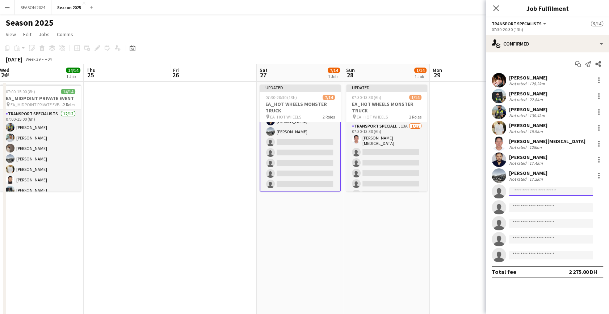
click at [553, 194] on input at bounding box center [551, 191] width 84 height 9
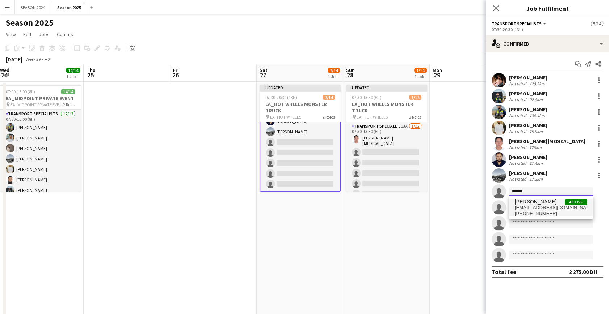
type input "******"
click at [550, 215] on span "[PHONE_NUMBER]" at bounding box center [551, 214] width 72 height 6
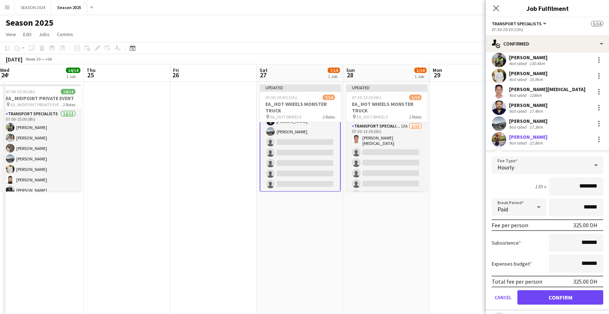
scroll to position [66, 0]
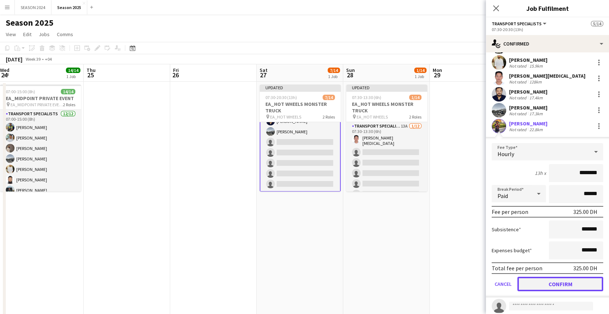
click at [555, 288] on button "Confirm" at bounding box center [560, 284] width 86 height 14
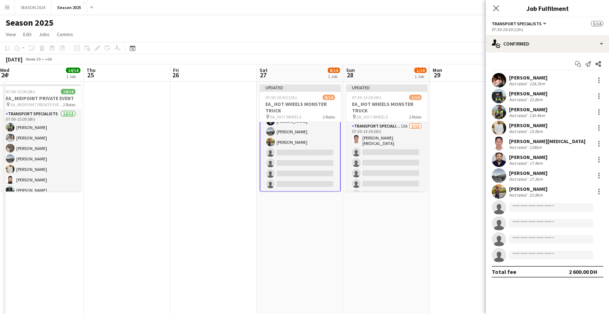
scroll to position [0, 0]
click at [543, 207] on input at bounding box center [551, 207] width 84 height 9
type input "******"
click at [559, 226] on span "[EMAIL_ADDRESS][DOMAIN_NAME]" at bounding box center [551, 224] width 72 height 6
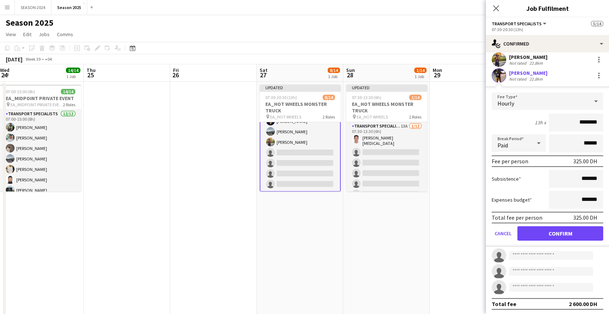
scroll to position [133, 0]
click at [548, 233] on button "Confirm" at bounding box center [560, 233] width 86 height 14
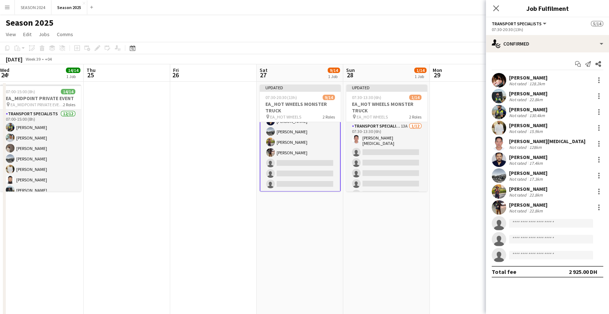
scroll to position [0, 0]
click at [552, 228] on body "Menu Boards Boards Boards All jobs Status Workforce Workforce My Workforce Recr…" at bounding box center [304, 164] width 609 height 329
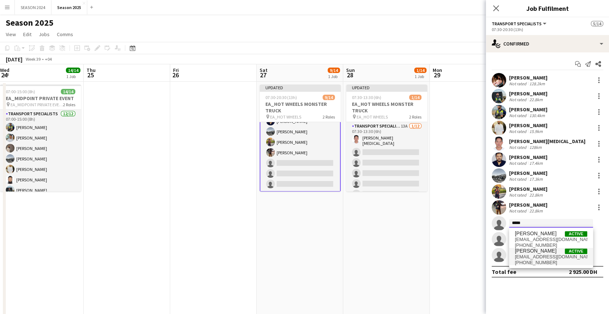
type input "*****"
click at [560, 256] on span "[EMAIL_ADDRESS][DOMAIN_NAME]" at bounding box center [551, 257] width 72 height 6
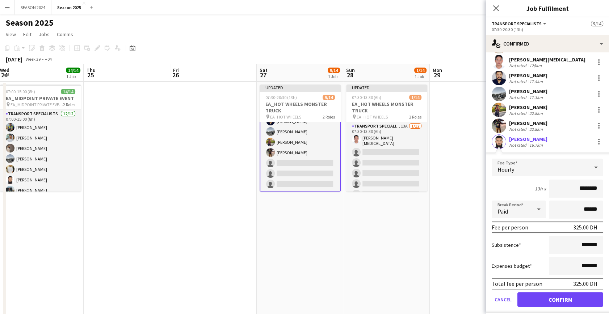
scroll to position [98, 0]
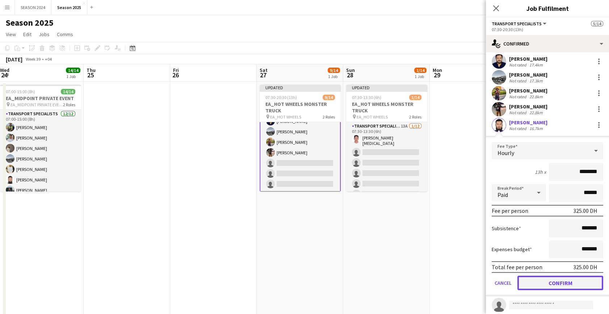
click at [550, 282] on button "Confirm" at bounding box center [560, 283] width 86 height 14
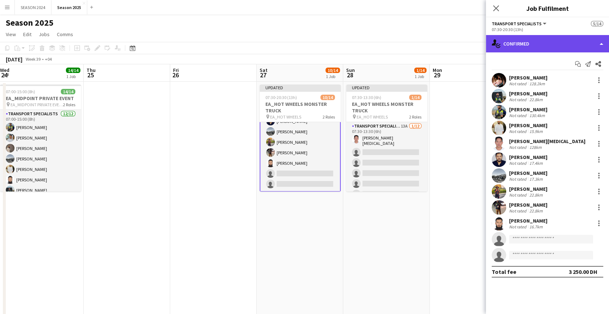
click at [536, 46] on div "single-neutral-actions-check-2 Confirmed" at bounding box center [547, 43] width 123 height 17
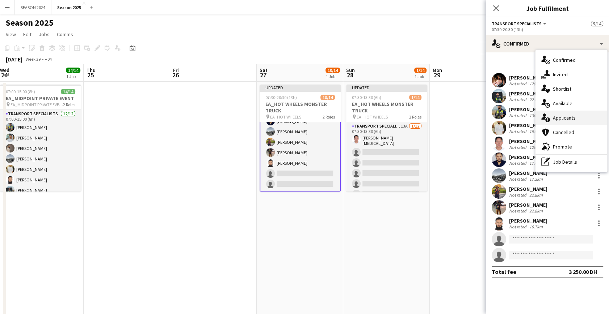
click at [568, 118] on span "Applicants" at bounding box center [564, 118] width 23 height 7
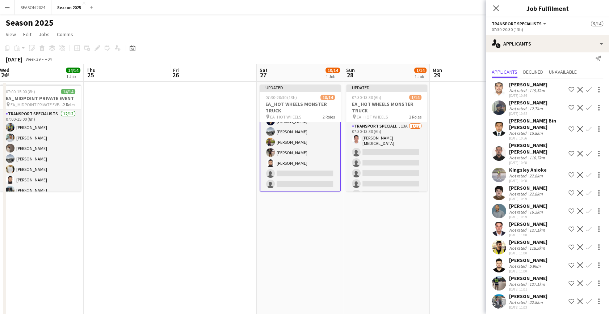
scroll to position [15, 0]
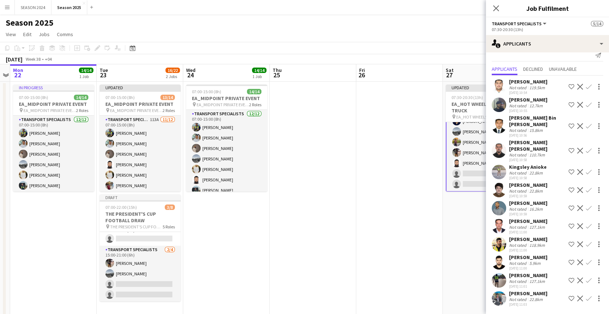
drag, startPoint x: 240, startPoint y: 261, endPoint x: 243, endPoint y: 275, distance: 14.8
click at [386, 271] on app-calendar-viewport "Sat 20 8/8 1 Job Sun 21 Mon 22 14/14 1 Job Tue 23 16/22 2 Jobs Wed 24 14/14 1 J…" at bounding box center [304, 190] width 609 height 252
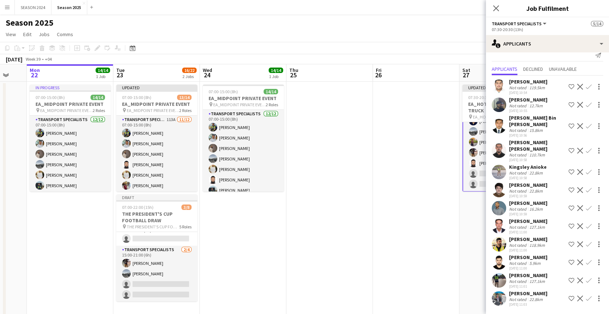
drag, startPoint x: 197, startPoint y: 273, endPoint x: 293, endPoint y: 273, distance: 96.3
click at [300, 274] on app-calendar-viewport "Sat 20 8/8 1 Job Sun 21 Mon 22 14/14 1 Job Tue 23 16/22 2 Jobs Wed 24 14/14 1 J…" at bounding box center [304, 190] width 609 height 252
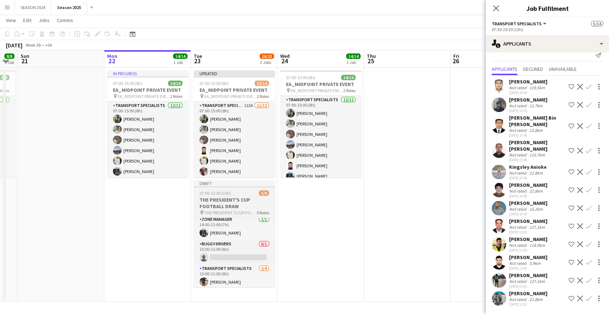
scroll to position [85, 0]
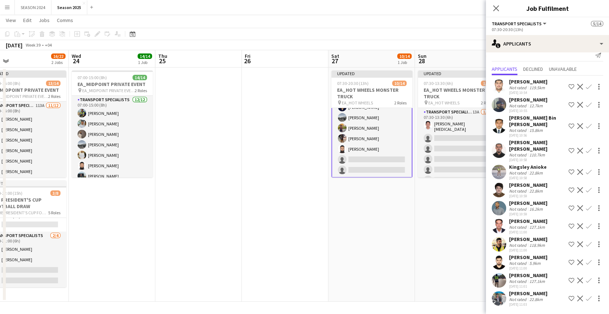
drag, startPoint x: 377, startPoint y: 212, endPoint x: 258, endPoint y: 255, distance: 126.7
click at [165, 258] on app-calendar-viewport "Fri 19 Sat 20 8/8 1 Job Sun 21 Mon 22 14/14 1 Job Tue 23 16/22 2 Jobs Wed 24 14…" at bounding box center [304, 176] width 609 height 252
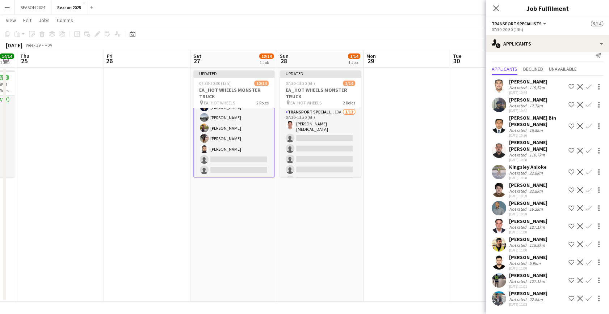
drag, startPoint x: 317, startPoint y: 242, endPoint x: 211, endPoint y: 247, distance: 105.8
click at [215, 247] on app-calendar-viewport "Sun 21 Mon 22 14/14 1 Job Tue 23 16/22 2 Jobs Wed 24 14/14 1 Job Thu 25 Fri 26 …" at bounding box center [304, 176] width 609 height 252
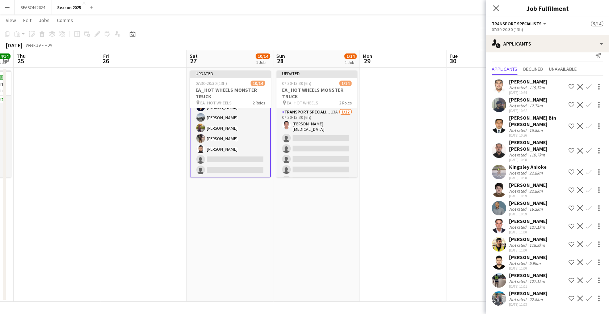
scroll to position [0, 0]
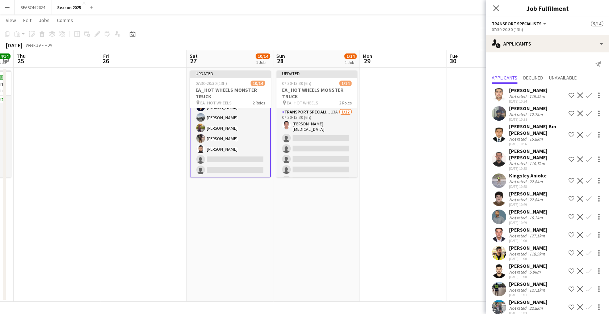
click at [228, 162] on app-card-role "Transport Specialists 12A [DATE] 07:30-20:30 (13h) [PERSON_NAME] [PERSON_NAME] …" at bounding box center [230, 106] width 81 height 144
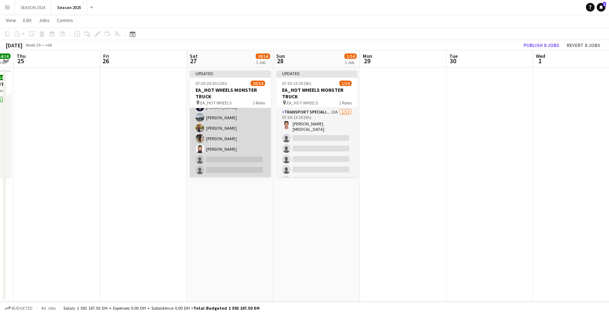
click at [227, 161] on app-card-role "Transport Specialists 12A [DATE] 07:30-20:30 (13h) [PERSON_NAME] [PERSON_NAME] …" at bounding box center [230, 106] width 81 height 142
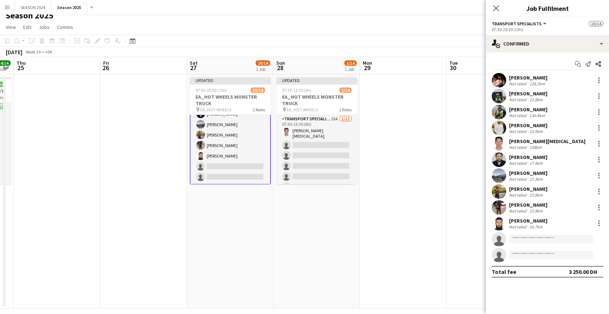
scroll to position [0, 0]
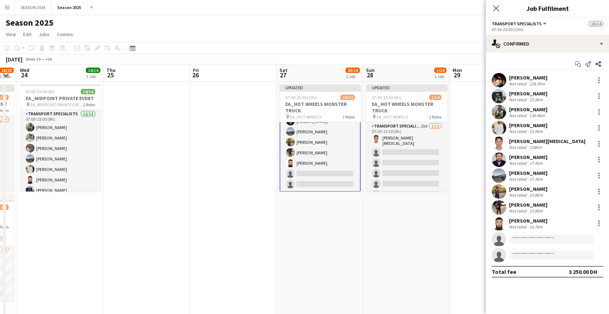
drag, startPoint x: 63, startPoint y: 157, endPoint x: 301, endPoint y: 178, distance: 239.0
click at [301, 178] on app-calendar-viewport "Sun 21 Mon 22 14/14 1 Job Tue 23 16/22 2 Jobs Wed 24 14/14 1 Job Thu 25 Fri 26 …" at bounding box center [304, 190] width 609 height 252
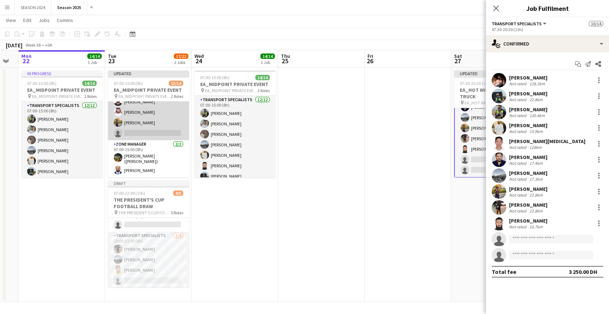
scroll to position [37, 0]
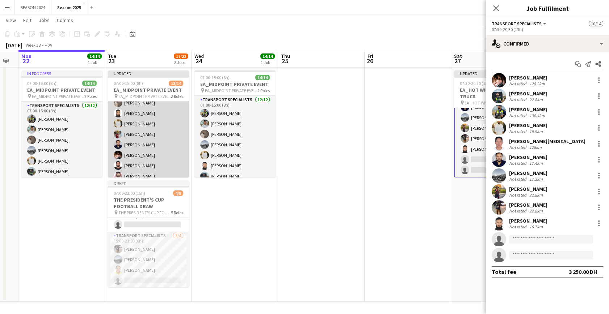
click at [145, 132] on app-card-role "Transport Specialists 114A [DATE] 07:00-15:00 (8h) [PERSON_NAME] [PERSON_NAME] …" at bounding box center [148, 134] width 81 height 140
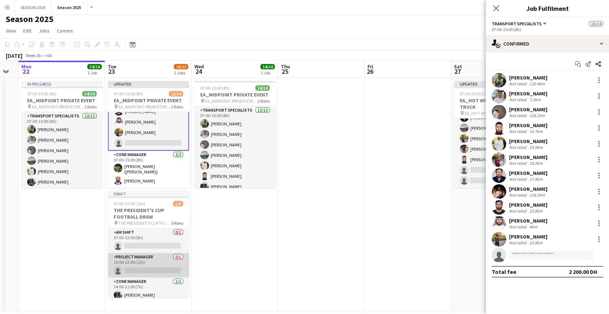
scroll to position [0, 0]
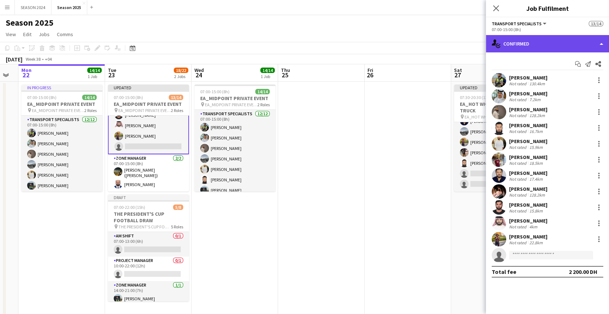
click at [533, 46] on div "single-neutral-actions-check-2 Confirmed" at bounding box center [547, 43] width 123 height 17
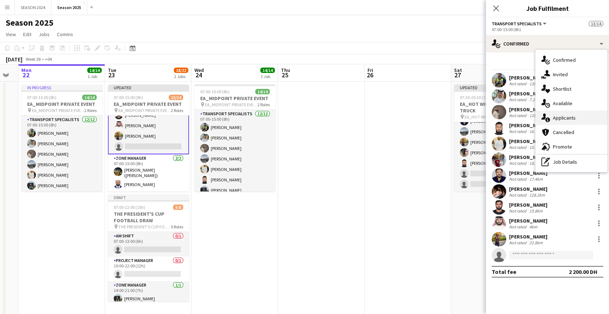
click at [566, 119] on span "Applicants" at bounding box center [564, 118] width 23 height 7
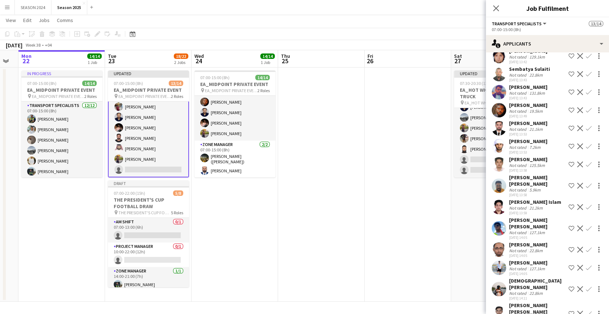
scroll to position [526, 0]
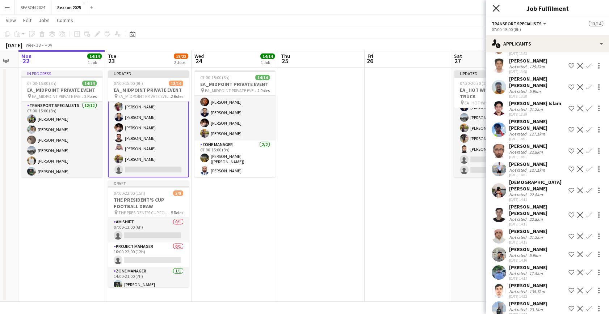
click at [495, 10] on icon "Close pop-in" at bounding box center [495, 8] width 7 height 7
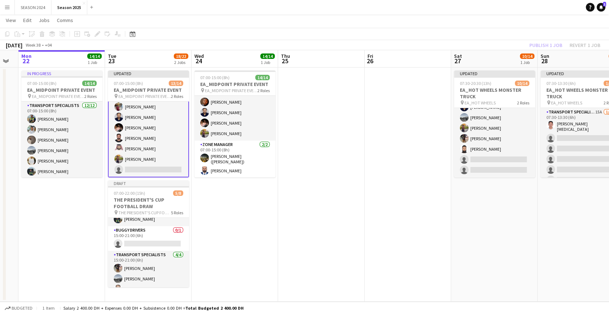
scroll to position [85, 0]
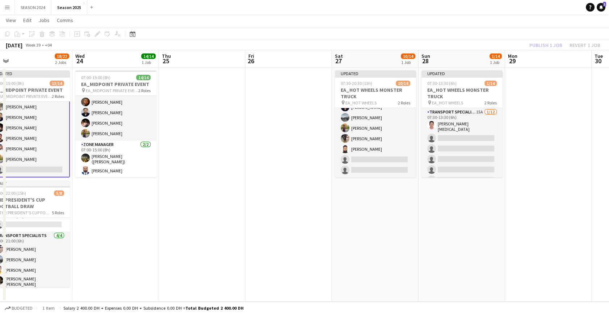
drag, startPoint x: 376, startPoint y: 206, endPoint x: 97, endPoint y: 211, distance: 278.7
click at [97, 211] on app-calendar-viewport "Sat 20 8/8 1 Job Sun 21 Mon 22 14/14 1 Job Tue 23 18/22 2 Jobs Wed 24 14/14 1 J…" at bounding box center [304, 176] width 609 height 252
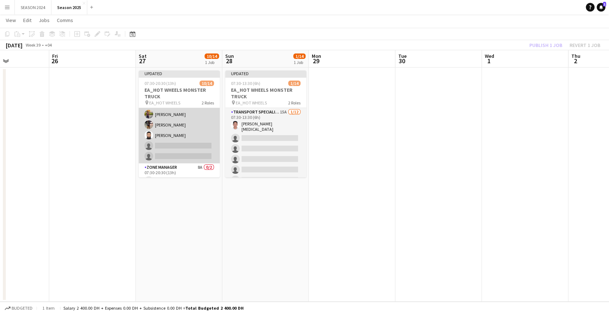
scroll to position [72, 0]
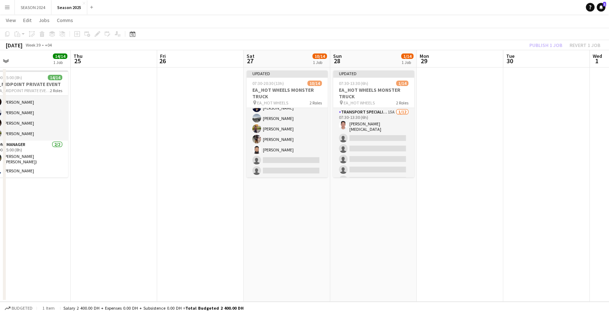
drag, startPoint x: 110, startPoint y: 200, endPoint x: 304, endPoint y: 202, distance: 193.6
click at [304, 202] on app-calendar-viewport "Mon 22 14/14 1 Job Tue 23 18/22 2 Jobs Wed 24 14/14 1 Job Thu 25 Fri 26 Sat 27 …" at bounding box center [304, 176] width 609 height 252
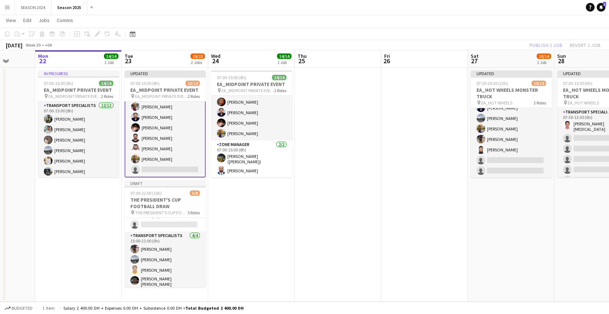
scroll to position [0, 230]
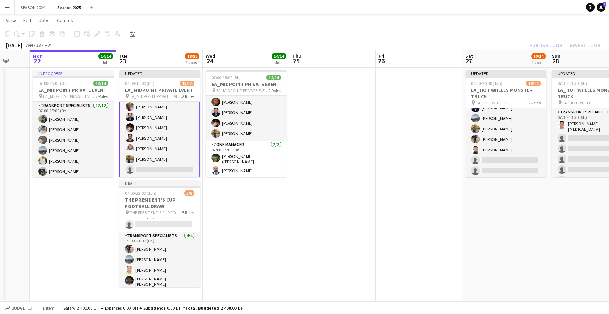
drag, startPoint x: 220, startPoint y: 248, endPoint x: 300, endPoint y: 251, distance: 80.0
click at [300, 251] on app-calendar-viewport "Fri 19 Sat 20 8/8 1 Job Sun 21 Mon 22 14/14 1 Job Tue 23 18/22 2 Jobs Wed 24 14…" at bounding box center [304, 176] width 609 height 252
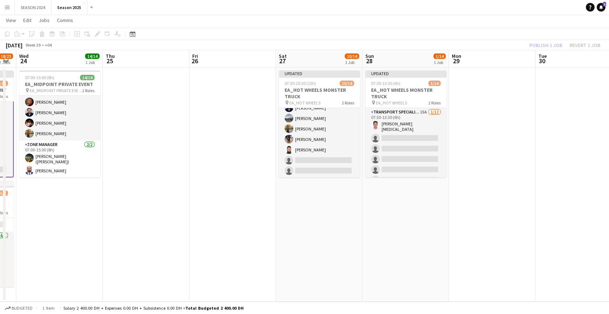
scroll to position [0, 267]
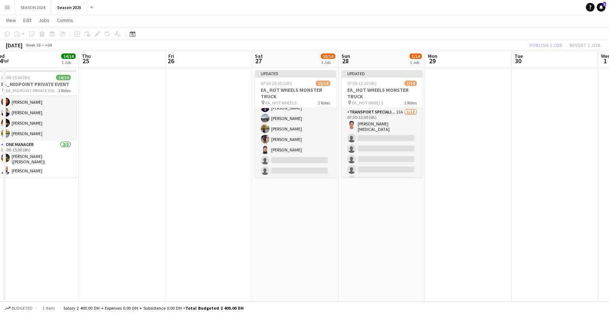
drag, startPoint x: 525, startPoint y: 240, endPoint x: 343, endPoint y: 253, distance: 182.1
click at [343, 253] on app-calendar-viewport "Sun 21 Mon 22 14/14 1 Job Tue 23 18/22 2 Jobs Wed 24 14/14 1 Job Thu 25 Fri 26 …" at bounding box center [304, 176] width 609 height 252
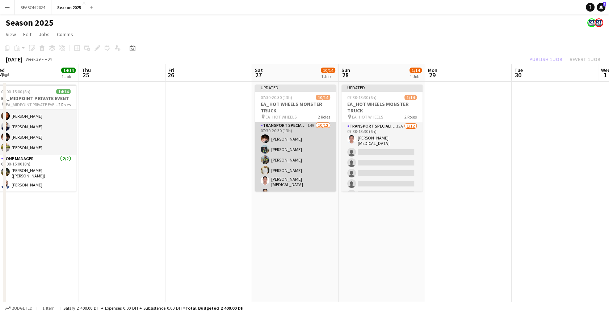
scroll to position [0, 0]
click at [303, 178] on app-card-role "Transport Specialists 14A [DATE] 07:30-20:30 (13h) [PERSON_NAME] [PERSON_NAME] …" at bounding box center [295, 193] width 81 height 142
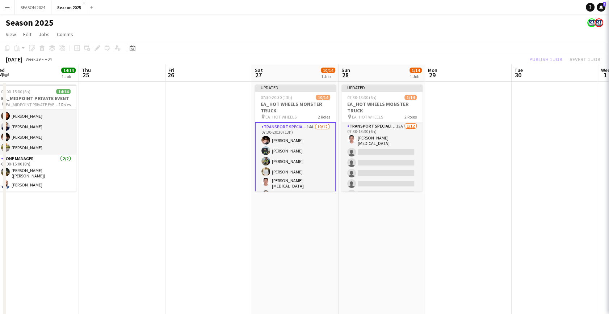
scroll to position [65, 0]
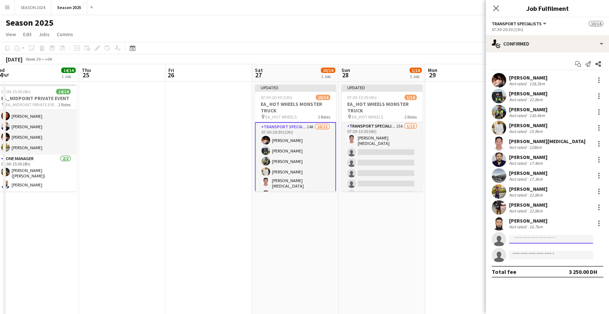
click at [520, 239] on input at bounding box center [551, 239] width 84 height 9
click at [523, 240] on input at bounding box center [551, 239] width 84 height 9
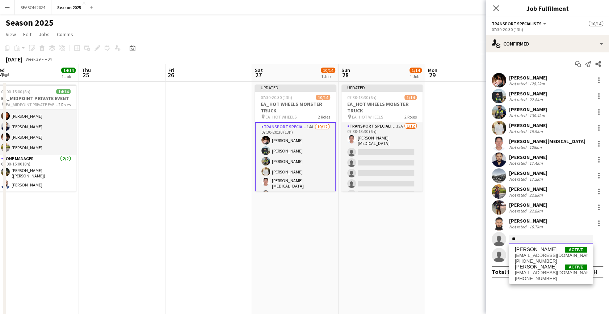
type input "*"
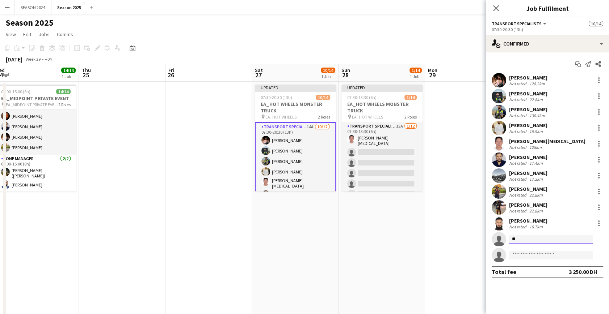
type input "*"
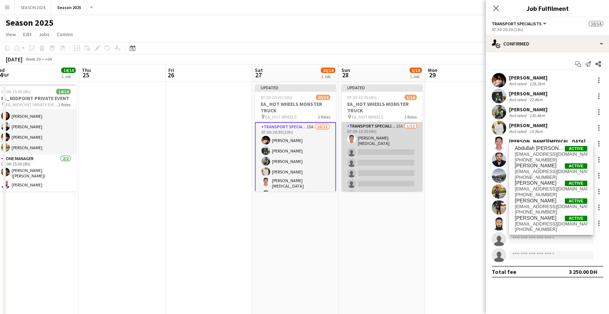
click at [382, 169] on app-card-role "Transport Specialists 15A [DATE] 07:30-13:30 (6h) [PERSON_NAME][MEDICAL_DATA] s…" at bounding box center [381, 193] width 81 height 142
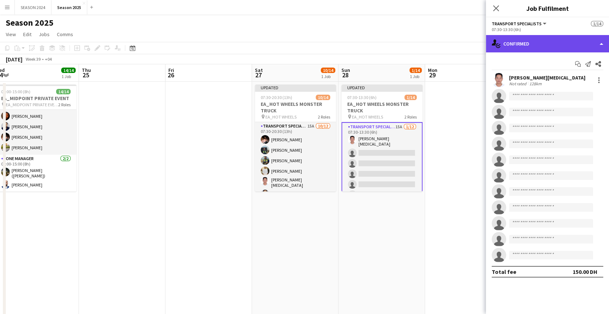
click at [571, 43] on div "single-neutral-actions-check-2 Confirmed" at bounding box center [547, 43] width 123 height 17
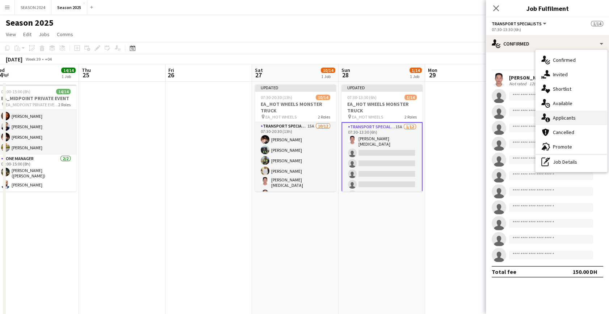
click at [579, 112] on div "single-neutral-actions-information Applicants" at bounding box center [571, 118] width 72 height 14
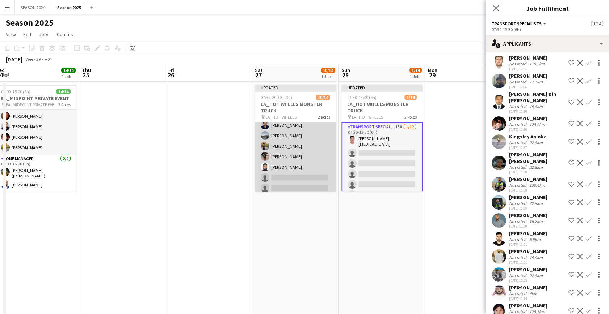
scroll to position [105, 0]
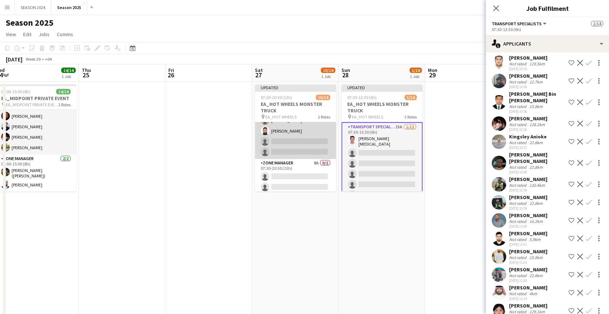
click at [311, 144] on app-card-role "Transport Specialists 15A [DATE] 07:30-20:30 (13h) [PERSON_NAME] [PERSON_NAME] …" at bounding box center [295, 88] width 81 height 142
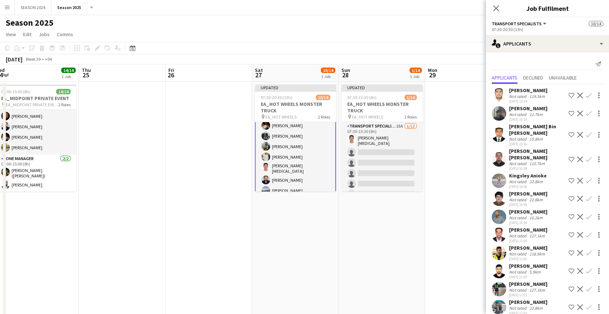
scroll to position [7, 0]
click at [296, 132] on app-card-role "Transport Specialists 15A [DATE] 07:30-20:30 (13h) [PERSON_NAME] [PERSON_NAME] …" at bounding box center [295, 187] width 81 height 144
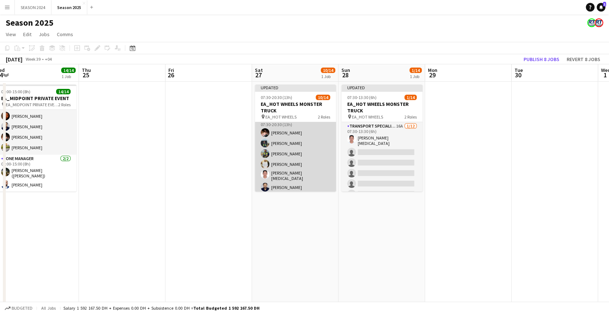
click at [296, 132] on app-card-role "Transport Specialists 15A [DATE] 07:30-20:30 (13h) [PERSON_NAME] [PERSON_NAME] …" at bounding box center [295, 186] width 81 height 142
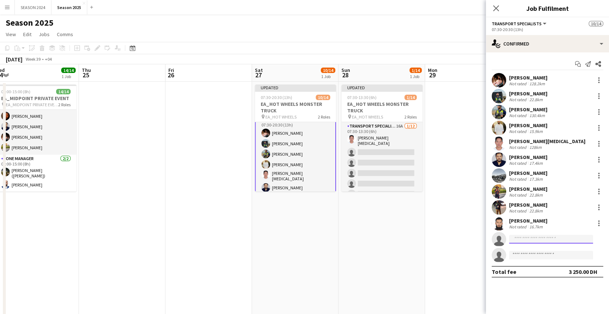
click at [536, 237] on input at bounding box center [551, 239] width 84 height 9
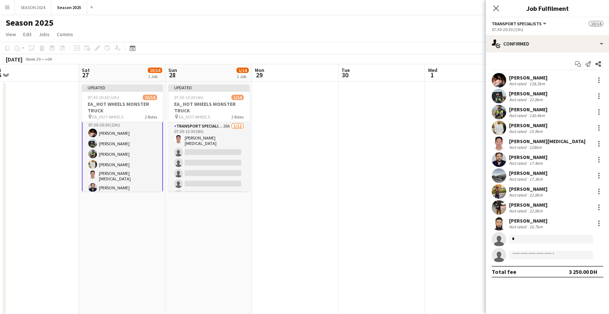
drag, startPoint x: 166, startPoint y: 254, endPoint x: 414, endPoint y: 254, distance: 247.5
click at [387, 257] on app-calendar-viewport "Tue 23 18/22 2 Jobs Wed 24 14/14 1 Job Thu 25 Fri 26 Sat 27 10/14 1 Job Sun 28 …" at bounding box center [304, 190] width 609 height 252
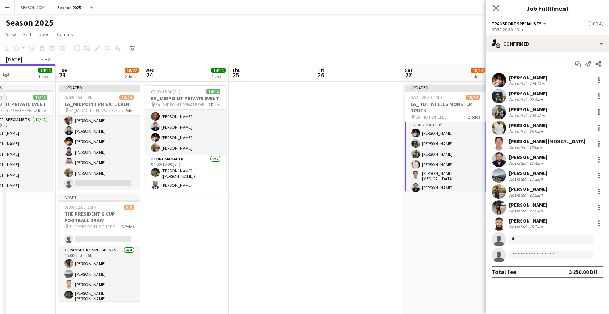
scroll to position [0, 188]
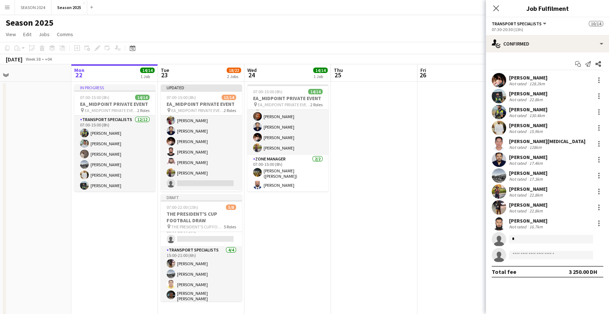
drag, startPoint x: 148, startPoint y: 261, endPoint x: 352, endPoint y: 256, distance: 204.2
click at [352, 256] on app-calendar-viewport "Fri 19 Sat 20 8/8 1 Job Sun 21 Mon 22 14/14 1 Job Tue 23 18/22 2 Jobs Wed 24 14…" at bounding box center [304, 190] width 609 height 252
drag, startPoint x: 152, startPoint y: 229, endPoint x: 493, endPoint y: 242, distance: 341.5
click at [519, 243] on body "Menu Boards Boards Boards All jobs Status Workforce Workforce My Workforce Recr…" at bounding box center [304, 164] width 609 height 329
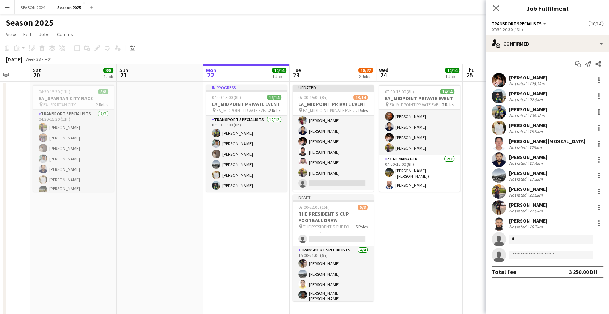
drag, startPoint x: 95, startPoint y: 223, endPoint x: 402, endPoint y: 256, distance: 308.7
click at [377, 254] on app-calendar-viewport "Thu 18 Fri 19 Sat 20 8/8 1 Job Sun 21 Mon 22 14/14 1 Job Tue 23 18/22 2 Jobs We…" at bounding box center [304, 190] width 609 height 252
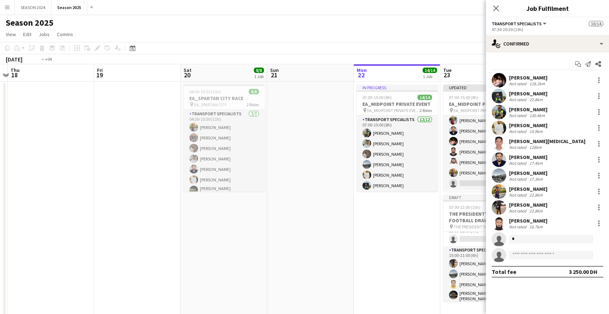
drag, startPoint x: 184, startPoint y: 236, endPoint x: 471, endPoint y: 272, distance: 289.3
click at [471, 272] on app-calendar-viewport "Tue 16 Wed 17 Thu 18 Fri 19 Sat 20 8/8 1 Job Sun 21 Mon 22 14/14 1 Job Tue 23 1…" at bounding box center [304, 190] width 609 height 252
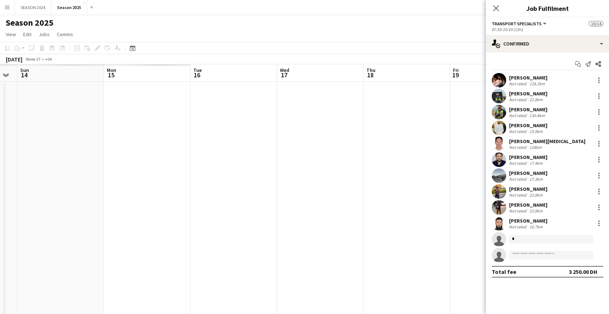
drag, startPoint x: 155, startPoint y: 236, endPoint x: 452, endPoint y: 247, distance: 297.7
click at [432, 247] on app-calendar-viewport "Fri 12 Sat 13 Sun 14 Mon 15 Tue 16 Wed 17 Thu 18 Fri 19 Sat 20 8/8 1 Job Sun 21…" at bounding box center [304, 190] width 609 height 252
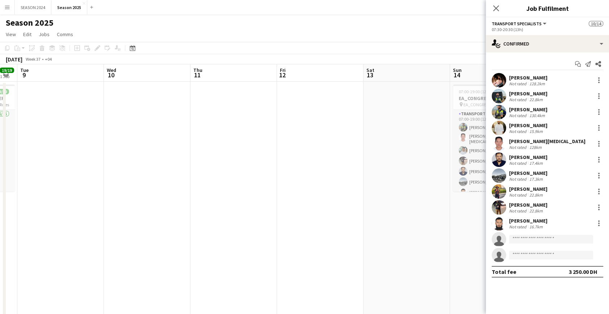
drag, startPoint x: 96, startPoint y: 215, endPoint x: 335, endPoint y: 235, distance: 239.3
click at [342, 235] on app-calendar-viewport "Sun 7 20/20 1 Job Mon 8 19/19 1 Job Tue 9 Wed 10 Thu 11 Fri 12 Sat 13 Sun 14 16…" at bounding box center [304, 190] width 609 height 252
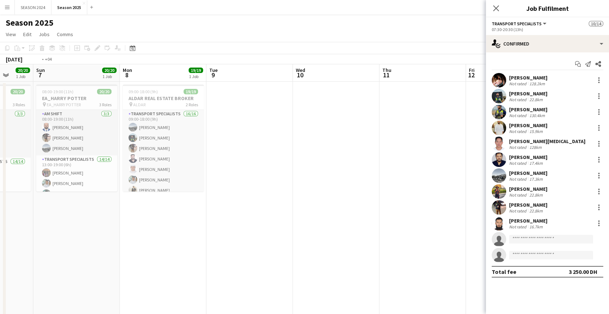
drag, startPoint x: 140, startPoint y: 216, endPoint x: 346, endPoint y: 231, distance: 206.8
click at [346, 231] on app-calendar-viewport "Sat 6 20/20 1 Job Sun 7 20/20 1 Job Mon 8 19/19 1 Job Tue 9 Wed 10 Thu 11 Fri 1…" at bounding box center [304, 190] width 609 height 252
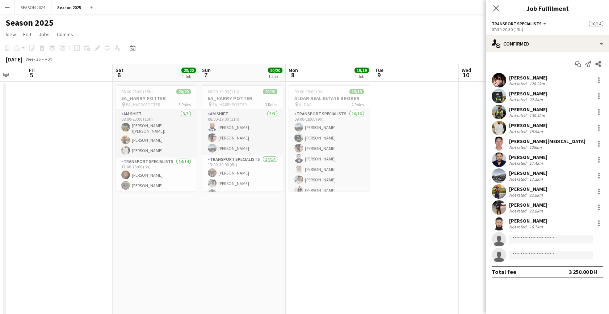
scroll to position [0, 230]
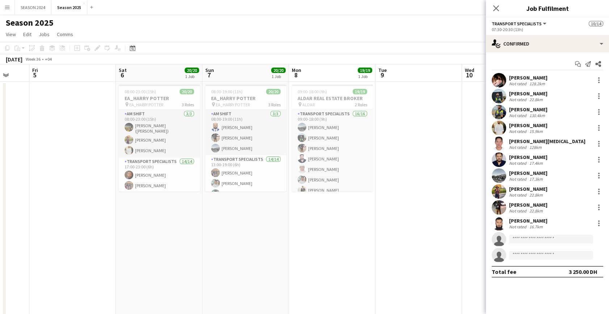
drag, startPoint x: 230, startPoint y: 225, endPoint x: 253, endPoint y: 229, distance: 23.5
click at [253, 229] on app-calendar-viewport "Tue 2 Wed 3 Thu 4 Fri 5 Sat 6 20/20 1 Job Sun 7 20/20 1 Job Mon 8 19/19 1 Job T…" at bounding box center [304, 190] width 609 height 252
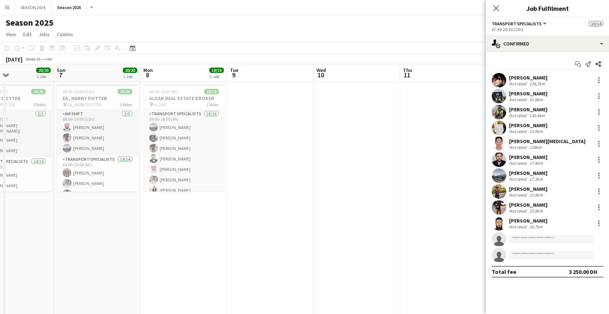
drag, startPoint x: 78, startPoint y: 147, endPoint x: -4, endPoint y: 167, distance: 84.2
click at [0, 167] on html "Menu Boards Boards Boards All jobs Status Workforce Workforce My Workforce Recr…" at bounding box center [304, 164] width 609 height 329
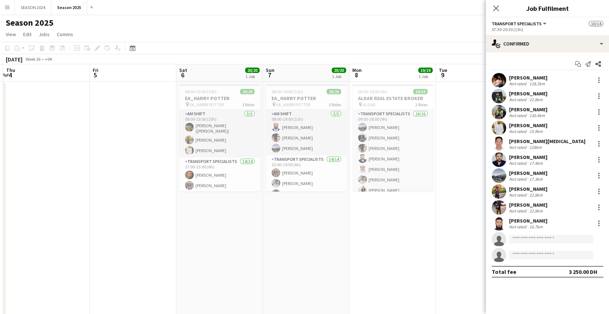
scroll to position [0, 223]
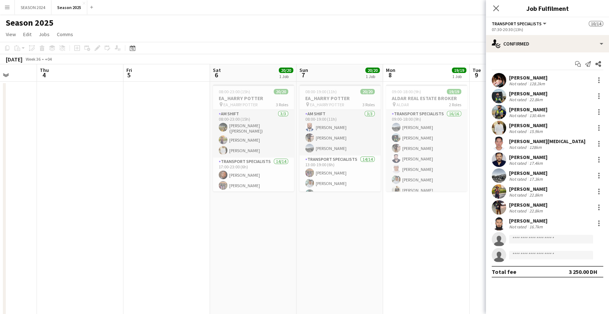
drag, startPoint x: 113, startPoint y: 220, endPoint x: 277, endPoint y: 226, distance: 164.4
click at [277, 226] on app-calendar-viewport "Mon 1 Tue 2 Wed 3 Thu 4 Fri 5 Sat 6 20/20 1 Job Sun 7 20/20 1 Job Mon 8 19/19 1…" at bounding box center [304, 190] width 609 height 252
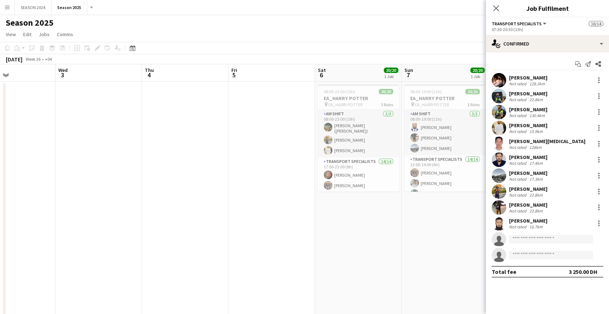
drag, startPoint x: 197, startPoint y: 212, endPoint x: 300, endPoint y: 206, distance: 103.3
click at [302, 206] on app-calendar-viewport "Sun 31 11/11 1 Job Mon 1 Tue 2 Wed 3 Thu 4 Fri 5 Sat 6 20/20 1 Job Sun 7 20/20 …" at bounding box center [304, 190] width 609 height 252
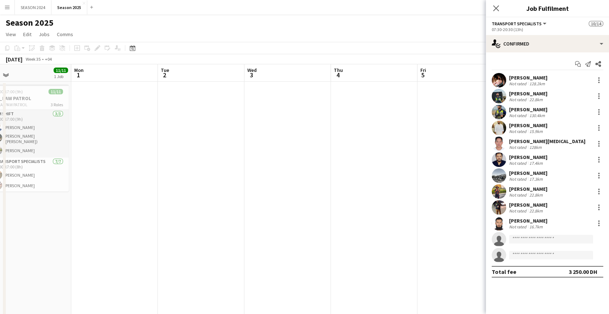
drag, startPoint x: 126, startPoint y: 191, endPoint x: 358, endPoint y: 198, distance: 231.7
click at [361, 198] on app-calendar-viewport "Fri 29 Sat 30 10/11 1 Job Sun 31 11/11 1 Job Mon 1 Tue 2 Wed 3 Thu 4 Fri 5 Sat …" at bounding box center [304, 190] width 609 height 252
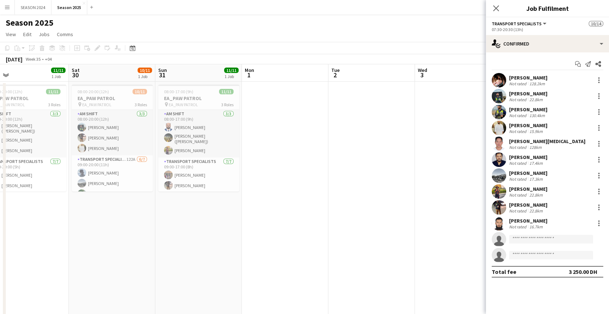
drag, startPoint x: 176, startPoint y: 197, endPoint x: 295, endPoint y: 199, distance: 119.1
click at [295, 199] on app-calendar-viewport "Wed 27 Thu 28 Fri 29 11/11 1 Job Sat 30 10/11 1 Job Sun 31 11/11 1 Job Mon 1 Tu…" at bounding box center [304, 190] width 609 height 252
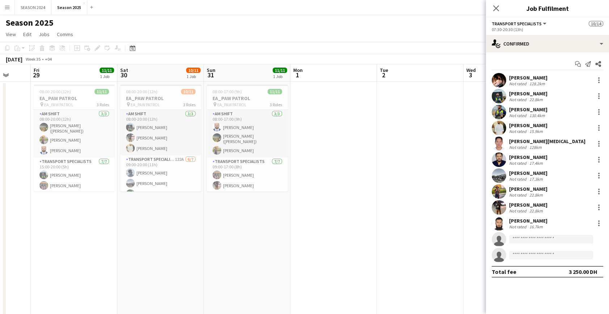
scroll to position [0, 228]
drag, startPoint x: 186, startPoint y: 245, endPoint x: 235, endPoint y: 245, distance: 48.5
click at [235, 245] on app-calendar-viewport "Tue 26 Wed 27 Thu 28 Fri 29 11/11 1 Job Sat 30 10/11 1 Job Sun 31 11/11 1 Job M…" at bounding box center [304, 190] width 609 height 252
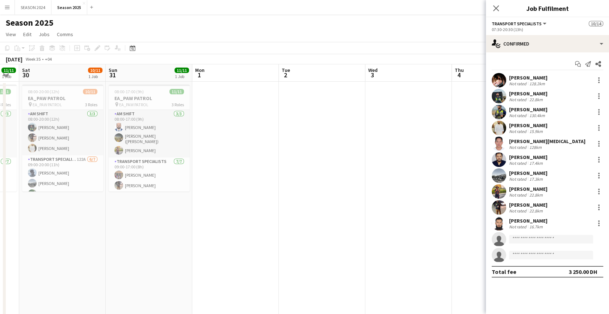
drag, startPoint x: 214, startPoint y: 216, endPoint x: 34, endPoint y: 189, distance: 181.9
click at [46, 190] on app-calendar-viewport "Tue 26 Wed 27 Thu 28 Fri 29 11/11 1 Job Sat 30 10/11 1 Job Sun 31 11/11 1 Job M…" at bounding box center [304, 190] width 609 height 252
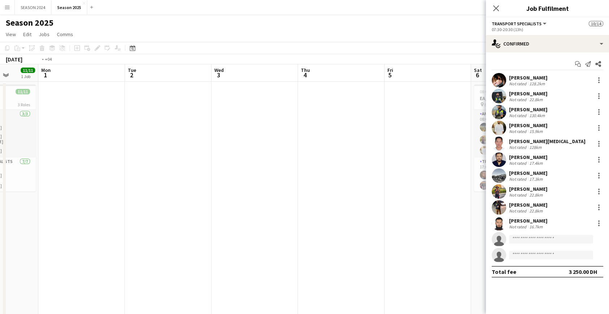
drag, startPoint x: 257, startPoint y: 188, endPoint x: -18, endPoint y: 179, distance: 275.2
click at [0, 179] on html "Menu Boards Boards Boards All jobs Status Workforce Workforce My Workforce Recr…" at bounding box center [304, 164] width 609 height 329
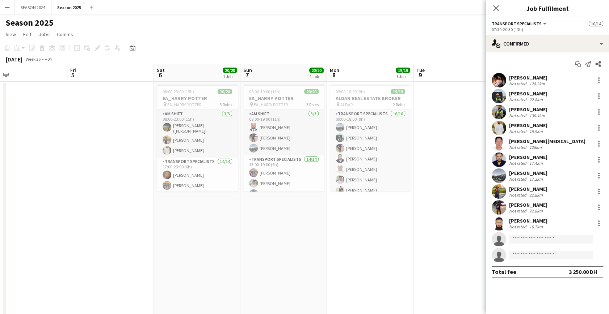
drag, startPoint x: 149, startPoint y: 195, endPoint x: -51, endPoint y: 175, distance: 200.4
click at [0, 175] on html "Menu Boards Boards Boards All jobs Status Workforce Workforce My Workforce Recr…" at bounding box center [304, 164] width 609 height 329
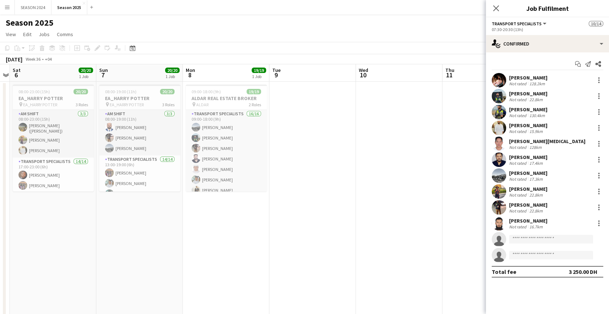
drag, startPoint x: 144, startPoint y: 188, endPoint x: 20, endPoint y: 182, distance: 125.0
click at [20, 182] on app-calendar-viewport "Tue 2 Wed 3 Thu 4 Fri 5 Sat 6 20/20 1 Job Sun 7 20/20 1 Job Mon 8 19/19 1 Job T…" at bounding box center [304, 190] width 609 height 252
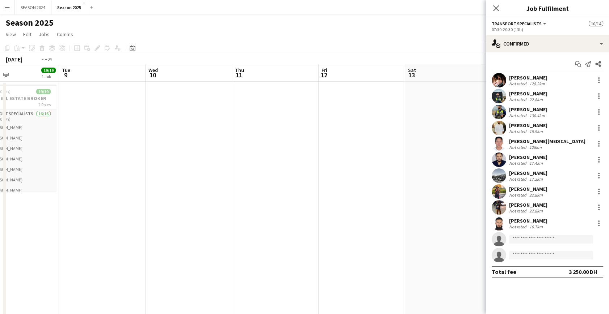
drag, startPoint x: 245, startPoint y: 229, endPoint x: 31, endPoint y: 211, distance: 213.9
click at [5, 214] on div "Fri 5 Sat 6 20/20 1 Job Sun 7 20/20 1 Job Mon 8 19/19 1 Job Tue 9 Wed 10 Thu 11…" at bounding box center [304, 190] width 609 height 252
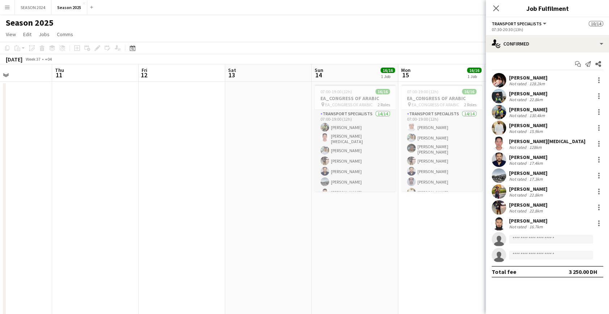
drag, startPoint x: 208, startPoint y: 222, endPoint x: 83, endPoint y: 224, distance: 124.9
click at [109, 221] on app-calendar-viewport "Sun 7 20/20 1 Job Mon 8 19/19 1 Job Tue 9 Wed 10 Thu 11 Fri 12 Sat 13 Sun 14 16…" at bounding box center [304, 190] width 609 height 252
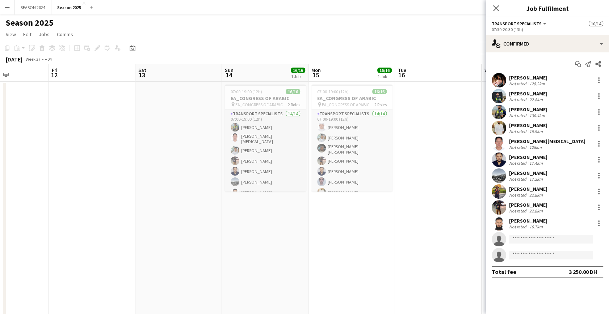
drag, startPoint x: 215, startPoint y: 228, endPoint x: 115, endPoint y: 220, distance: 100.9
click at [121, 221] on app-calendar-viewport "Sun 7 20/20 1 Job Mon 8 19/19 1 Job Tue 9 Wed 10 Thu 11 Fri 12 Sat 13 Sun 14 16…" at bounding box center [304, 190] width 609 height 252
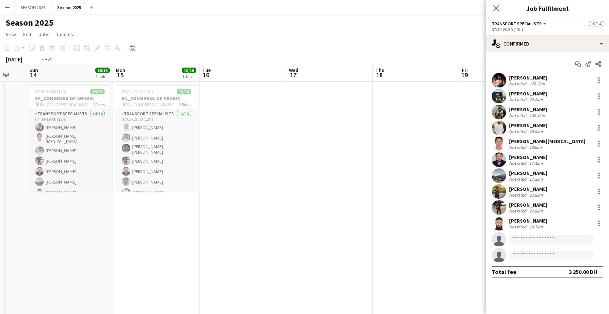
drag, startPoint x: 205, startPoint y: 210, endPoint x: -55, endPoint y: 190, distance: 260.6
click at [0, 190] on html "Menu Boards Boards Boards All jobs Status Workforce Workforce My Workforce Recr…" at bounding box center [304, 164] width 609 height 329
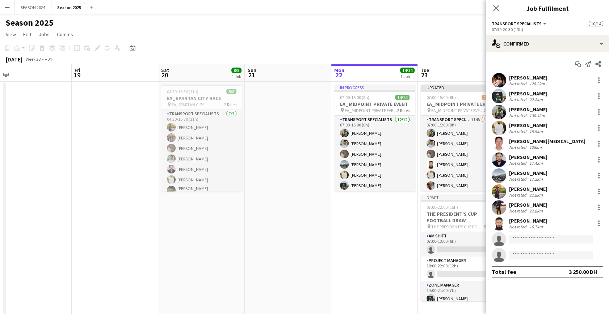
drag, startPoint x: 208, startPoint y: 189, endPoint x: 16, endPoint y: 174, distance: 193.1
click at [16, 174] on app-calendar-viewport "Mon 15 16/16 1 Job Tue 16 Wed 17 Thu 18 Fri 19 Sat 20 8/8 1 Job Sun 21 Mon 22 1…" at bounding box center [304, 190] width 609 height 252
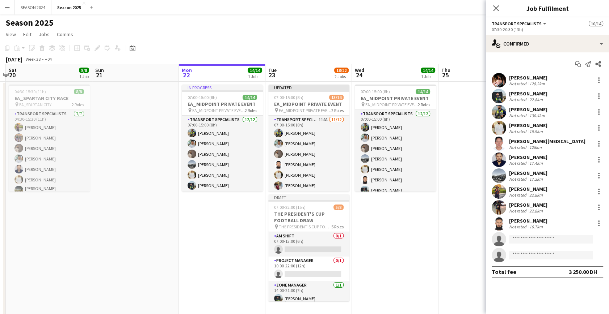
drag, startPoint x: 250, startPoint y: 197, endPoint x: 151, endPoint y: 183, distance: 100.1
click at [153, 187] on app-calendar-viewport "Wed 17 Thu 18 Fri 19 Sat 20 8/8 1 Job Sun 21 Mon 22 14/14 1 Job Tue 23 18/22 2 …" at bounding box center [304, 190] width 609 height 252
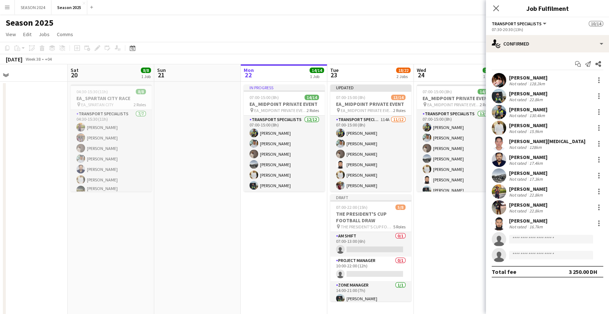
drag, startPoint x: 137, startPoint y: 129, endPoint x: 303, endPoint y: 152, distance: 167.4
click at [303, 152] on app-calendar-viewport "Wed 17 Thu 18 Fri 19 Sat 20 8/8 1 Job Sun 21 Mon 22 14/14 1 Job Tue 23 18/22 2 …" at bounding box center [304, 190] width 609 height 252
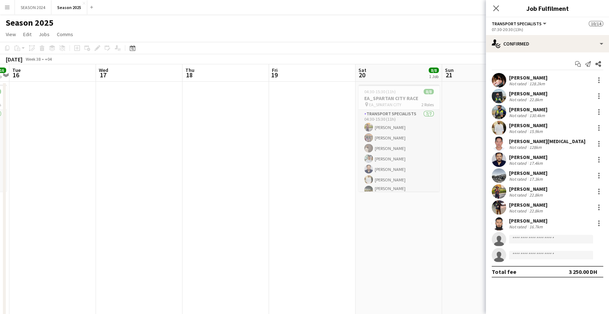
drag, startPoint x: 28, startPoint y: 111, endPoint x: 299, endPoint y: 139, distance: 272.5
click at [293, 139] on app-calendar-viewport "Sun 14 16/16 1 Job Mon 15 16/16 1 Job Tue 16 Wed 17 Thu 18 Fri 19 Sat 20 8/8 1 …" at bounding box center [304, 190] width 609 height 252
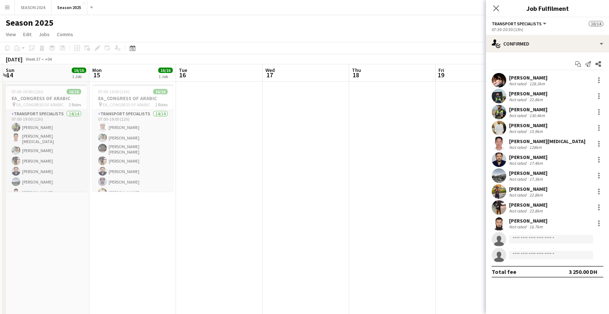
drag, startPoint x: 301, startPoint y: 146, endPoint x: 340, endPoint y: 145, distance: 39.1
click at [377, 142] on app-calendar-viewport "Fri 12 Sat 13 Sun 14 16/16 1 Job Mon 15 16/16 1 Job Tue 16 Wed 17 Thu 18 Fri 19…" at bounding box center [304, 190] width 609 height 252
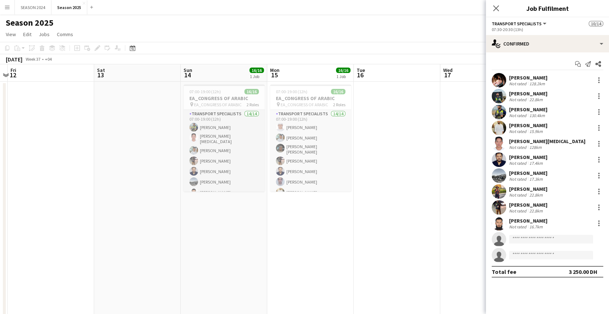
drag, startPoint x: 94, startPoint y: 137, endPoint x: 270, endPoint y: 135, distance: 176.3
click at [270, 135] on app-calendar-viewport "Wed 10 Thu 11 Fri 12 Sat 13 Sun 14 16/16 1 Job Mon 15 16/16 1 Job Tue 16 Wed 17…" at bounding box center [304, 190] width 609 height 252
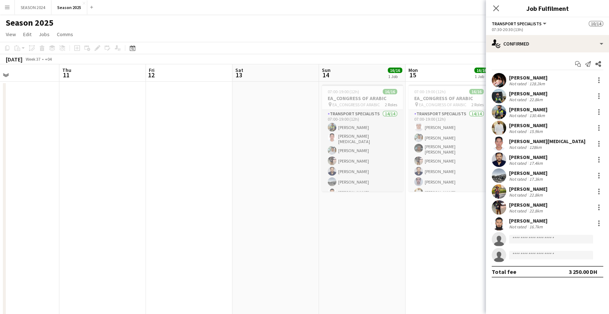
drag, startPoint x: 128, startPoint y: 138, endPoint x: 327, endPoint y: 142, distance: 199.1
click at [251, 140] on app-calendar-viewport "Mon 8 19/19 1 Job Tue 9 Wed 10 Thu 11 Fri 12 Sat 13 Sun 14 16/16 1 Job Mon 15 1…" at bounding box center [304, 190] width 609 height 252
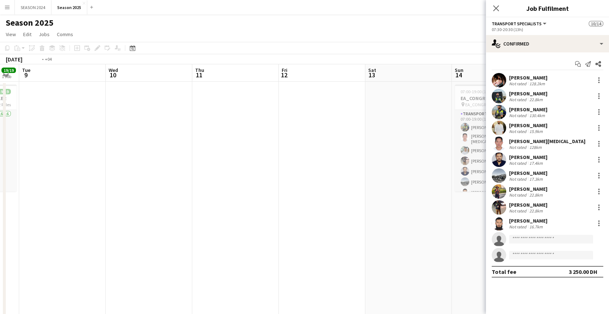
drag, startPoint x: 242, startPoint y: 147, endPoint x: 386, endPoint y: 148, distance: 143.7
click at [375, 148] on app-calendar-viewport "Sun 7 20/20 1 Job Mon 8 19/19 1 Job Tue 9 Wed 10 Thu 11 Fri 12 Sat 13 Sun 14 16…" at bounding box center [304, 190] width 609 height 252
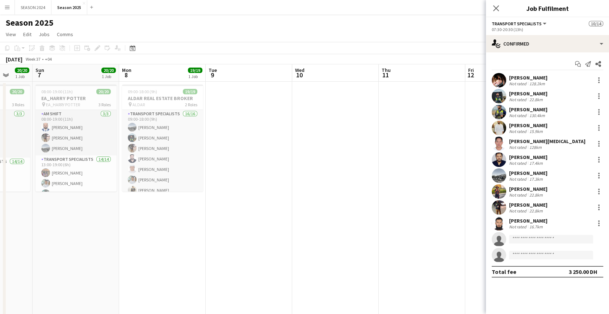
drag, startPoint x: 210, startPoint y: 143, endPoint x: 398, endPoint y: 149, distance: 188.3
click at [394, 148] on app-calendar-viewport "Fri 5 Sat 6 20/20 1 Job Sun 7 20/20 1 Job Mon 8 19/19 1 Job Tue 9 Wed 10 Thu 11…" at bounding box center [304, 190] width 609 height 252
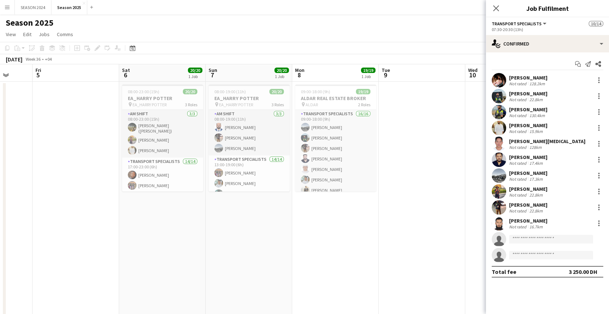
scroll to position [0, 216]
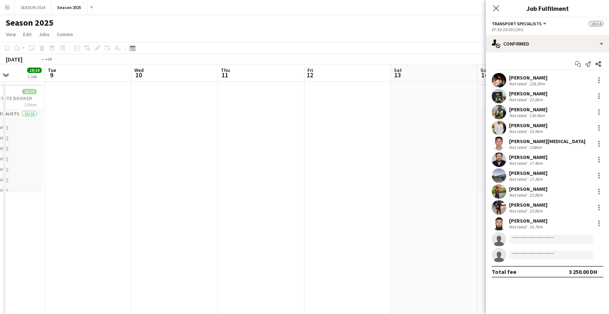
drag, startPoint x: 401, startPoint y: 164, endPoint x: 111, endPoint y: 153, distance: 290.1
click at [69, 157] on app-calendar-viewport "Fri 5 Sat 6 20/20 1 Job Sun 7 20/20 1 Job Mon 8 19/19 1 Job Tue 9 Wed 10 Thu 11…" at bounding box center [304, 190] width 609 height 252
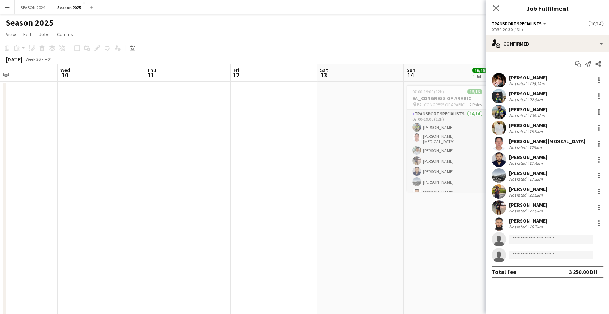
click at [75, 168] on app-calendar-viewport "Sun 7 20/20 1 Job Mon 8 19/19 1 Job Tue 9 Wed 10 Thu 11 Fri 12 Sat 13 Sun 14 16…" at bounding box center [304, 190] width 609 height 252
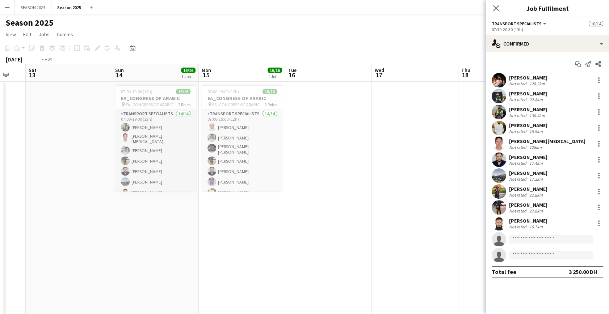
drag, startPoint x: 286, startPoint y: 229, endPoint x: 225, endPoint y: 206, distance: 64.6
click at [110, 202] on app-calendar-viewport "Tue 9 Wed 10 Thu 11 Fri 12 Sat 13 Sun 14 16/16 1 Job Mon 15 16/16 1 Job Tue 16 …" at bounding box center [304, 190] width 609 height 252
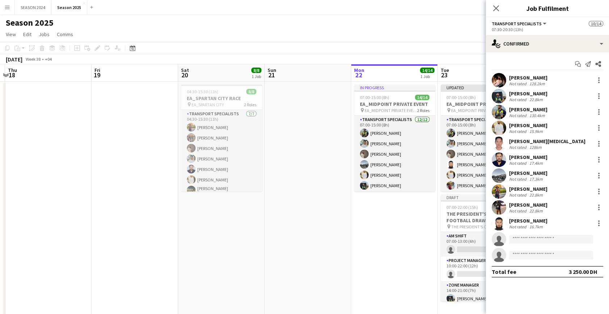
drag, startPoint x: 286, startPoint y: 223, endPoint x: 85, endPoint y: 211, distance: 201.6
click at [91, 212] on app-calendar-viewport "Sun 14 16/16 1 Job Mon 15 16/16 1 Job Tue 16 Wed 17 Thu 18 Fri 19 Sat 20 8/8 1 …" at bounding box center [304, 190] width 609 height 252
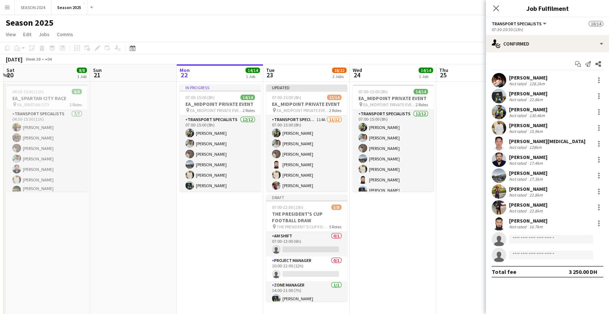
drag, startPoint x: 292, startPoint y: 245, endPoint x: 62, endPoint y: 216, distance: 232.3
click at [61, 216] on app-calendar-viewport "Tue 16 Wed 17 Thu 18 Fri 19 Sat 20 8/8 1 Job Sun 21 Mon 22 14/14 1 Job Tue 23 1…" at bounding box center [304, 190] width 609 height 252
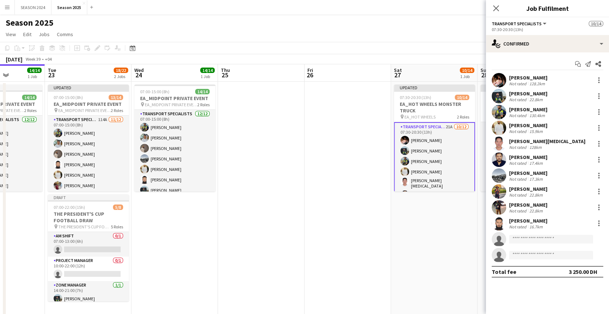
drag, startPoint x: 295, startPoint y: 244, endPoint x: 87, endPoint y: 222, distance: 208.5
click at [87, 229] on app-calendar-viewport "Sat 20 8/8 1 Job Sun 21 Mon 22 14/14 1 Job Tue 23 18/22 2 Jobs Wed 24 14/14 1 J…" at bounding box center [304, 190] width 609 height 252
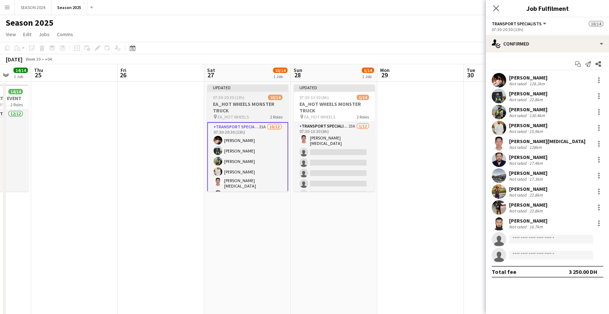
click at [299, 163] on app-card-role "Transport Specialists 23A [DATE] 07:30-13:30 (6h) [PERSON_NAME][MEDICAL_DATA] s…" at bounding box center [334, 193] width 81 height 142
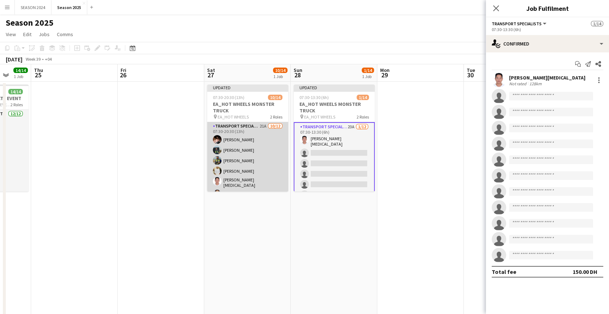
scroll to position [0, 229]
click at [235, 155] on app-card-role "Transport Specialists 21A [DATE] 07:30-20:30 (13h) [PERSON_NAME] [PERSON_NAME] …" at bounding box center [247, 193] width 81 height 142
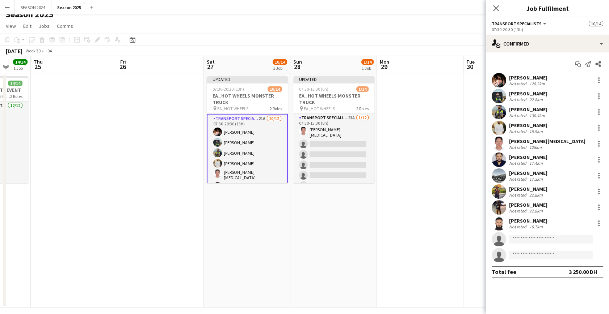
scroll to position [14, 0]
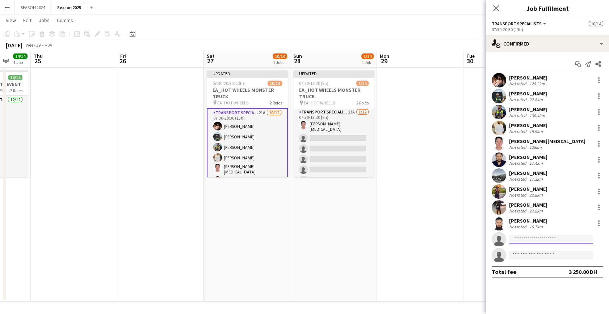
click at [540, 237] on input at bounding box center [551, 239] width 84 height 9
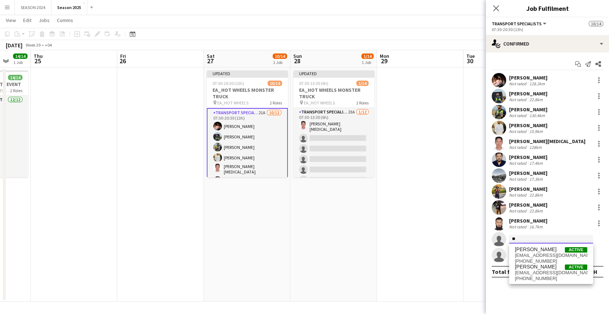
type input "*"
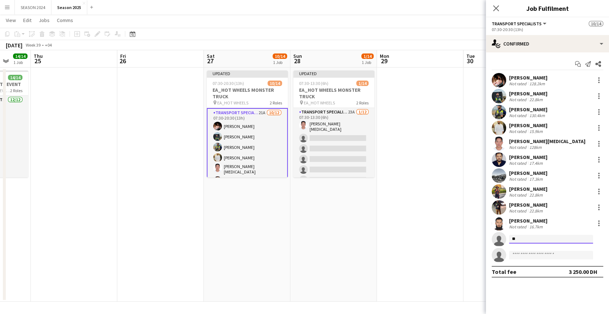
type input "*"
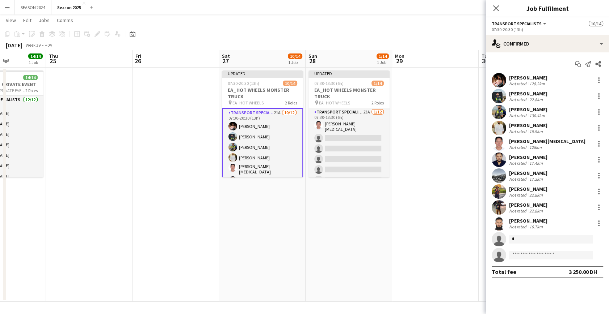
drag, startPoint x: 177, startPoint y: 165, endPoint x: 406, endPoint y: 167, distance: 229.1
click at [351, 169] on app-calendar-viewport "Mon 22 14/14 1 Job Tue 23 18/22 2 Jobs Wed 24 14/14 1 Job Thu 25 Fri 26 Sat 27 …" at bounding box center [304, 176] width 609 height 252
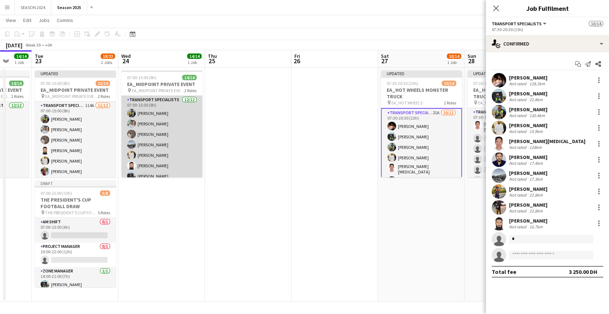
click at [147, 162] on app-card-role "Transport Specialists [DATE] 07:00-15:00 (8h) [PERSON_NAME] [PERSON_NAME] Albal…" at bounding box center [161, 166] width 81 height 140
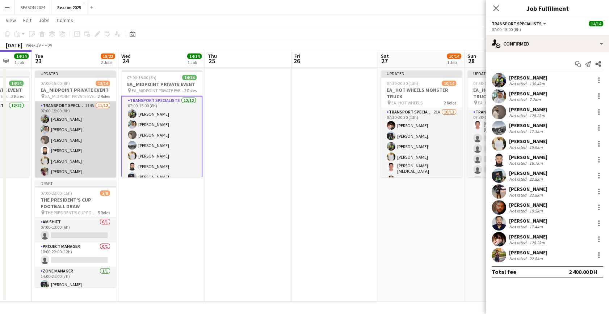
click at [75, 155] on app-card-role "Transport Specialists 114A [DATE] 07:00-15:00 (8h) [PERSON_NAME] [PERSON_NAME] …" at bounding box center [75, 172] width 81 height 140
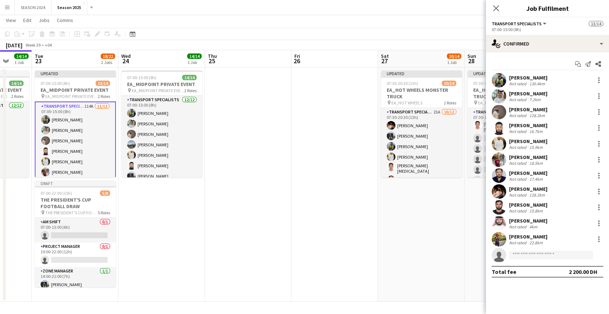
click at [507, 221] on div "[PERSON_NAME] Bu Jasem Not rated 4km" at bounding box center [547, 223] width 123 height 14
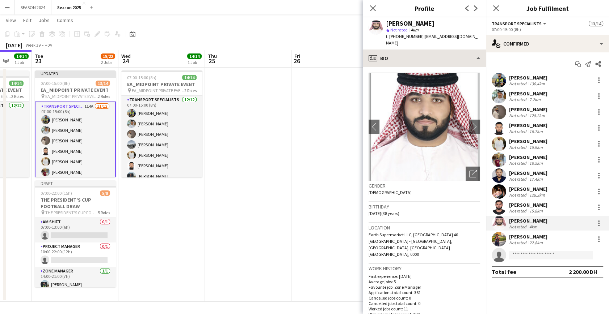
drag, startPoint x: 419, startPoint y: 35, endPoint x: 455, endPoint y: 43, distance: 36.1
click at [455, 43] on app-crew-profile "Close pop-in Profile Previous Next [PERSON_NAME] Jasem star Not rated 4km t. [P…" at bounding box center [424, 157] width 123 height 314
copy app-crew-profile "[EMAIL_ADDRESS][DOMAIN_NAME] profile"
click at [371, 10] on icon "Close pop-in" at bounding box center [372, 8] width 7 height 7
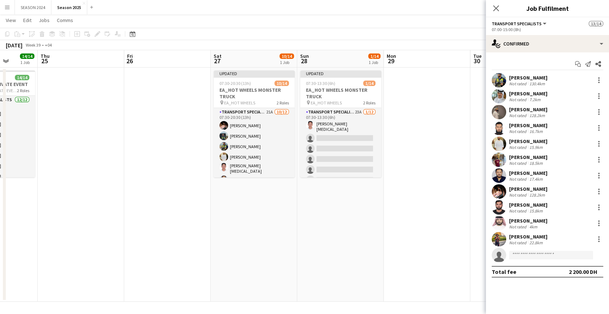
drag, startPoint x: 356, startPoint y: 156, endPoint x: 181, endPoint y: 254, distance: 201.4
click at [113, 226] on app-calendar-viewport "Sat 20 8/8 1 Job Sun 21 Mon 22 14/14 1 Job Tue 23 18/22 2 Jobs Wed 24 14/14 1 J…" at bounding box center [304, 176] width 609 height 252
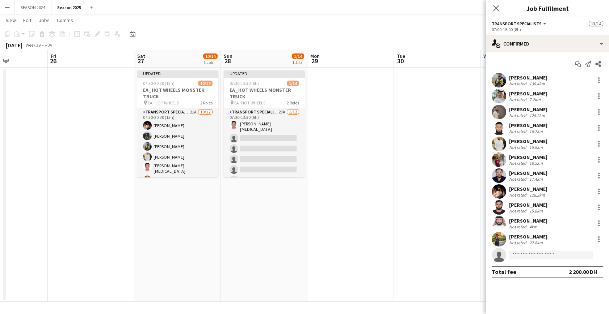
drag, startPoint x: 276, startPoint y: 253, endPoint x: 239, endPoint y: 247, distance: 38.0
click at [253, 253] on app-calendar-viewport "Mon 22 14/14 1 Job Tue 23 18/22 2 Jobs Wed 24 14/14 1 Job Thu 25 Fri 26 Sat 27 …" at bounding box center [304, 176] width 609 height 252
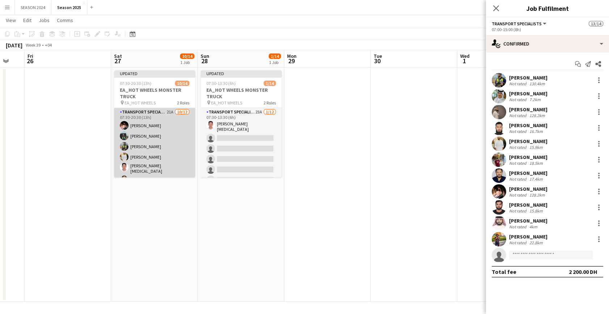
click at [175, 156] on app-card-role "Transport Specialists 21A [DATE] 07:30-20:30 (13h) [PERSON_NAME] [PERSON_NAME] …" at bounding box center [154, 179] width 81 height 142
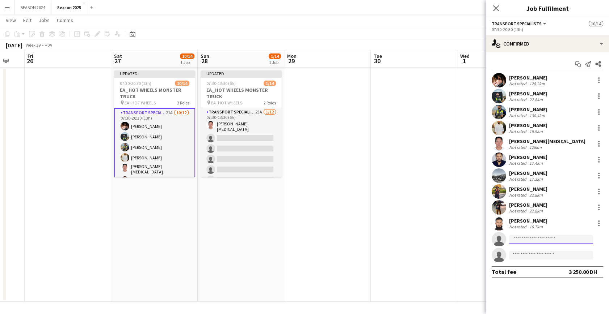
paste input "**********"
type input "**********"
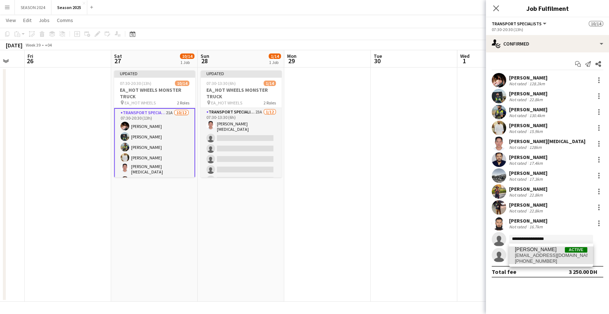
click at [544, 253] on span "[EMAIL_ADDRESS][DOMAIN_NAME]" at bounding box center [551, 256] width 72 height 6
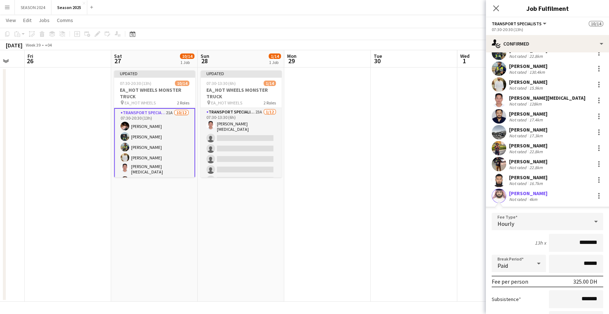
scroll to position [98, 0]
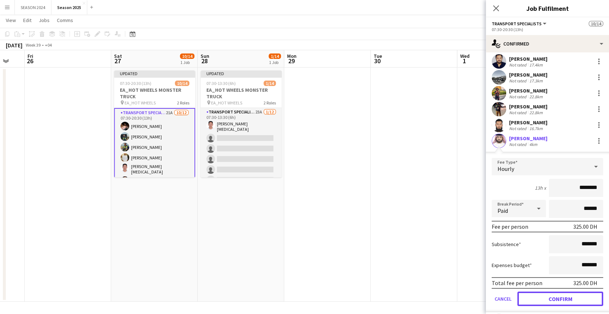
click at [544, 300] on button "Confirm" at bounding box center [560, 299] width 86 height 14
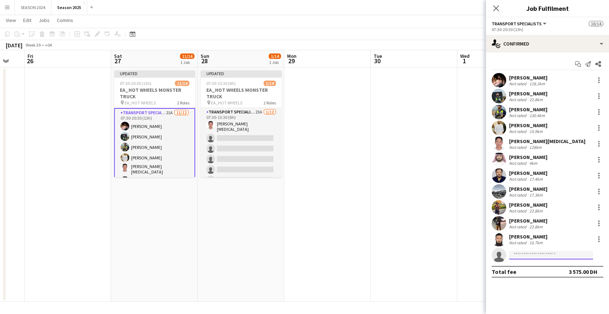
click at [538, 253] on input at bounding box center [551, 255] width 84 height 9
type input "*"
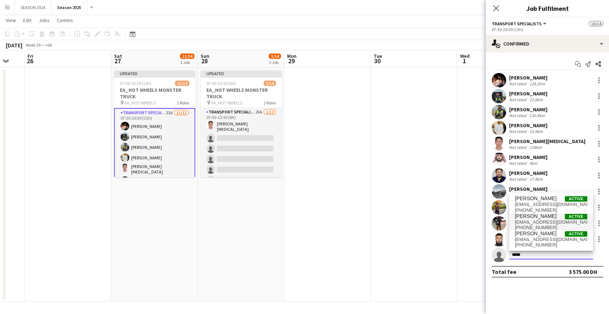
type input "*****"
click at [541, 216] on span "[PERSON_NAME]" at bounding box center [536, 217] width 42 height 6
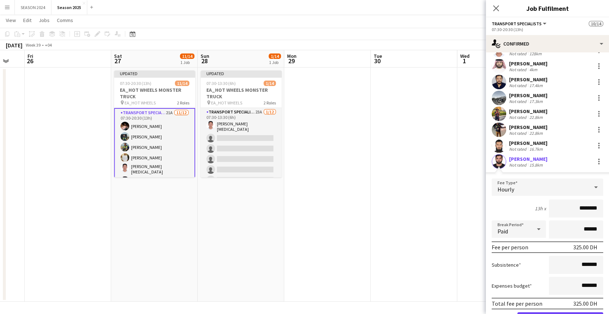
scroll to position [98, 0]
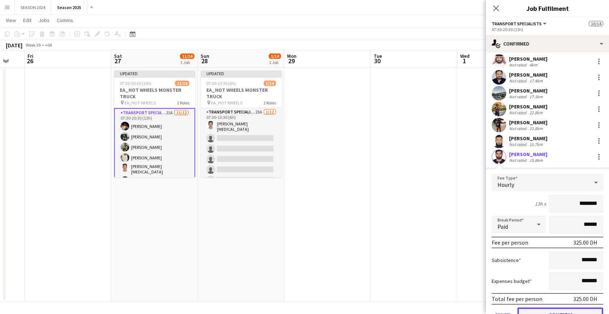
click at [567, 309] on button "Confirm" at bounding box center [560, 315] width 86 height 14
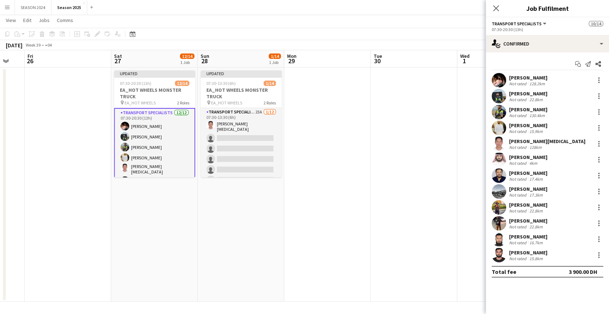
scroll to position [0, 0]
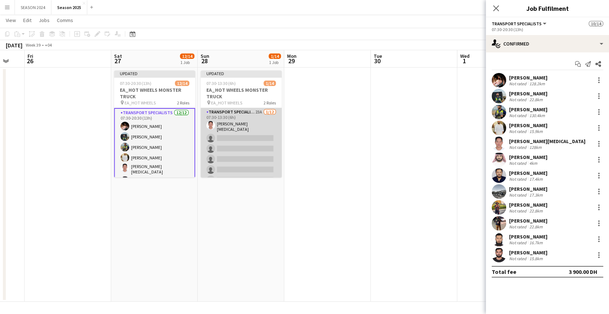
click at [233, 139] on app-card-role "Transport Specialists 23A [DATE] 07:30-13:30 (6h) [PERSON_NAME][MEDICAL_DATA] s…" at bounding box center [240, 179] width 81 height 142
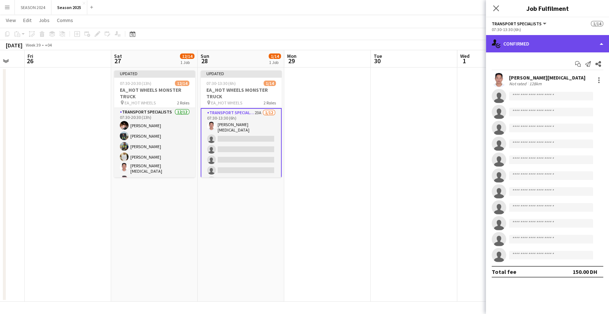
click at [565, 51] on div "single-neutral-actions-check-2 Confirmed" at bounding box center [547, 43] width 123 height 17
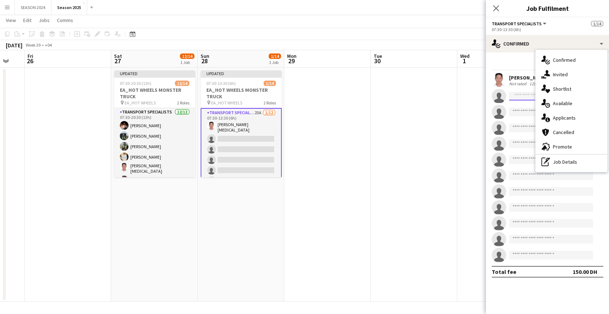
click at [528, 96] on input at bounding box center [551, 96] width 84 height 9
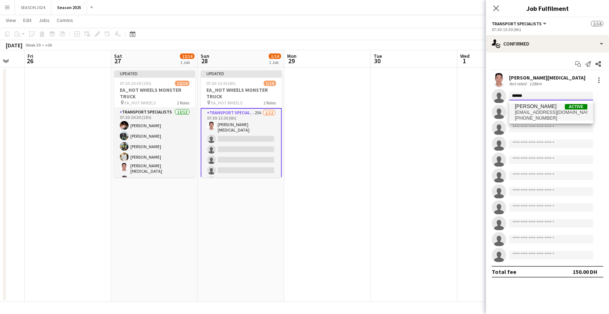
type input "******"
click at [546, 116] on span "[PHONE_NUMBER]" at bounding box center [551, 118] width 72 height 6
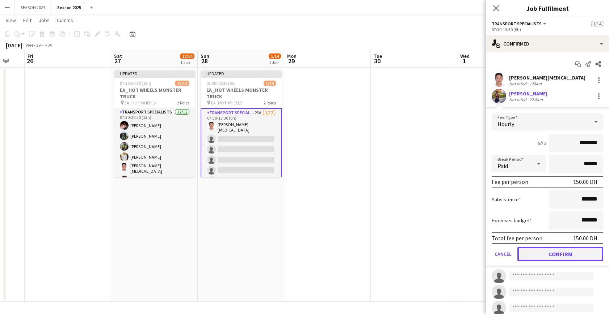
click at [544, 249] on button "Confirm" at bounding box center [560, 254] width 86 height 14
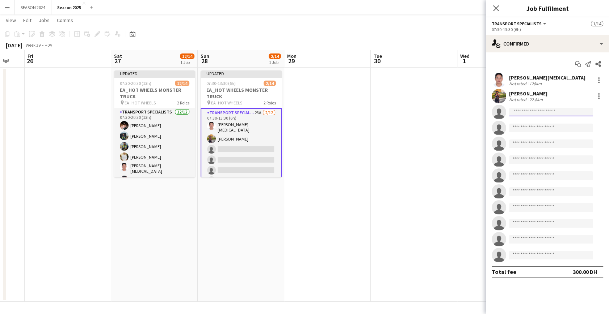
drag, startPoint x: 551, startPoint y: 116, endPoint x: 553, endPoint y: 112, distance: 4.7
click at [551, 116] on input at bounding box center [551, 112] width 84 height 9
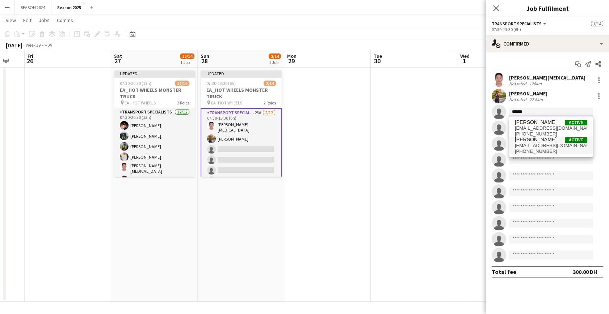
type input "******"
click at [533, 141] on span "[PERSON_NAME]" at bounding box center [536, 140] width 42 height 6
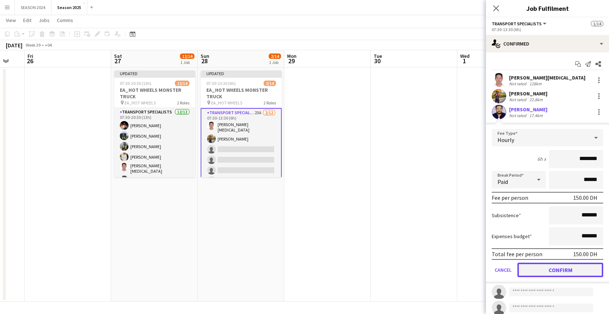
click at [541, 268] on button "Confirm" at bounding box center [560, 270] width 86 height 14
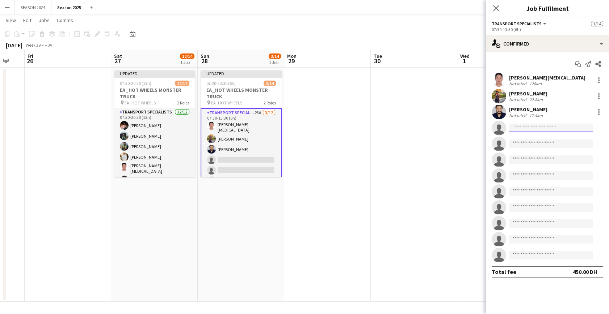
click at [521, 131] on input at bounding box center [551, 128] width 84 height 9
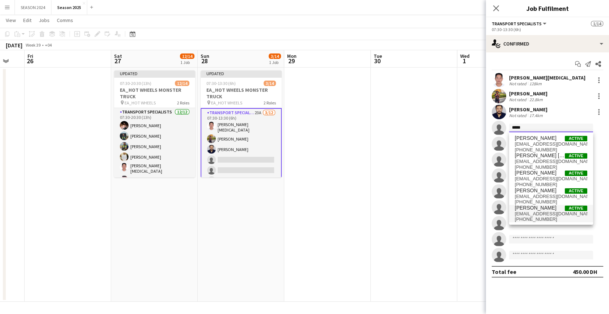
type input "*****"
click at [539, 211] on span "[EMAIL_ADDRESS][DOMAIN_NAME]" at bounding box center [551, 214] width 72 height 6
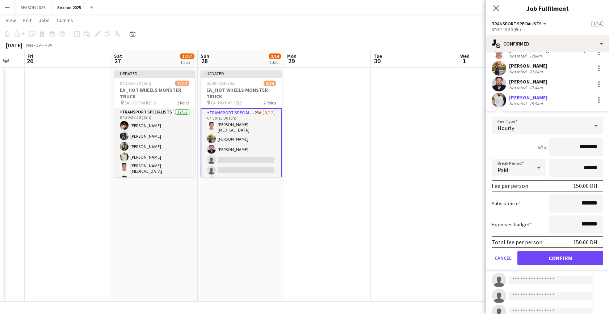
scroll to position [66, 0]
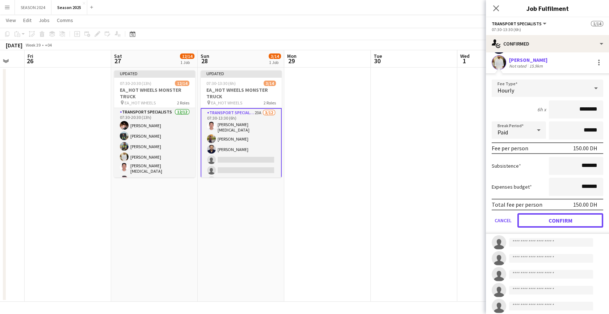
click at [543, 215] on button "Confirm" at bounding box center [560, 221] width 86 height 14
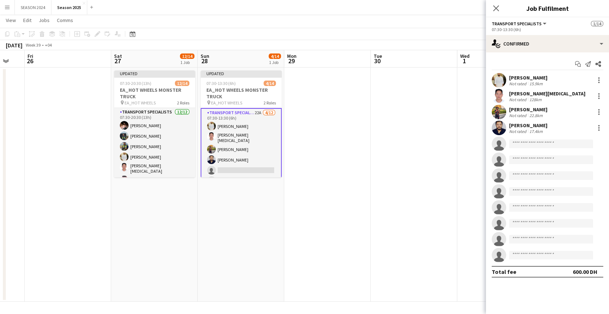
scroll to position [0, 0]
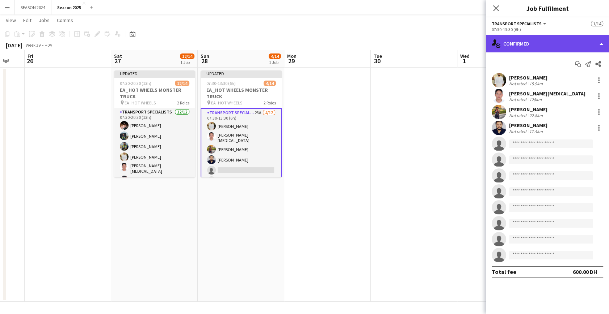
click at [525, 45] on div "single-neutral-actions-check-2 Confirmed" at bounding box center [547, 43] width 123 height 17
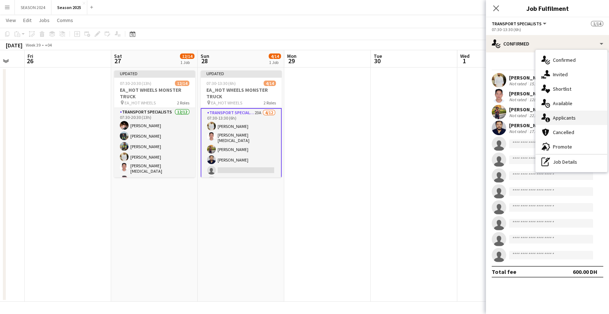
click at [557, 120] on span "Applicants" at bounding box center [564, 118] width 23 height 7
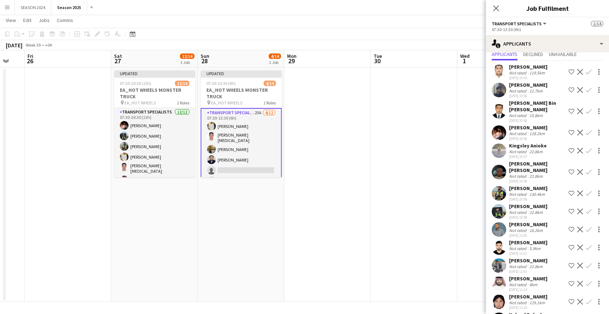
scroll to position [33, 0]
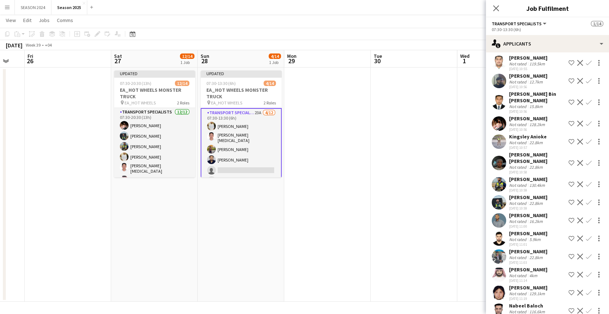
click at [586, 160] on app-icon "Confirm" at bounding box center [589, 163] width 6 height 6
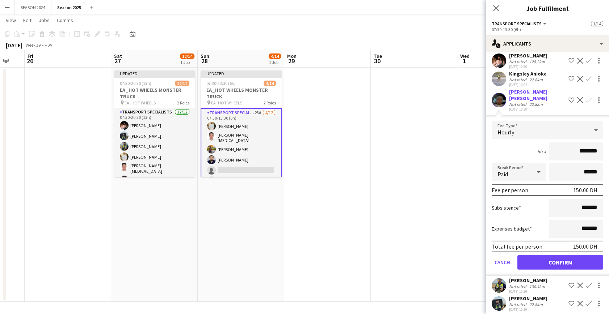
scroll to position [98, 0]
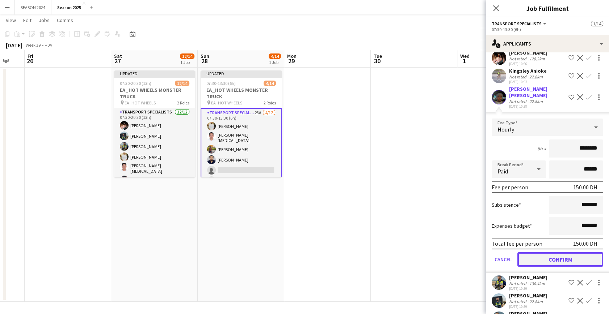
click at [555, 253] on button "Confirm" at bounding box center [560, 260] width 86 height 14
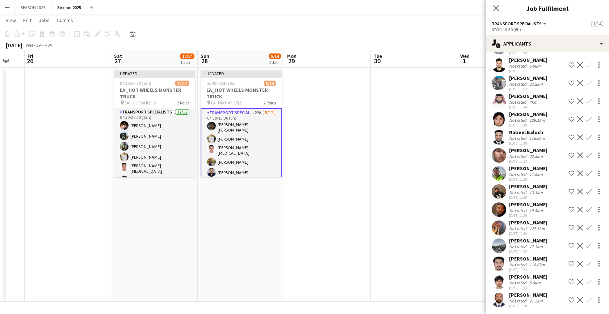
scroll to position [196, 0]
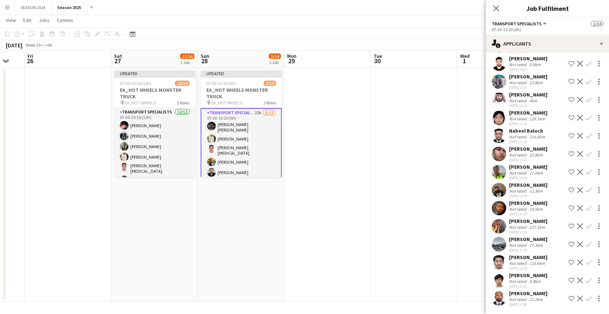
click at [586, 206] on app-icon "Confirm" at bounding box center [589, 209] width 6 height 6
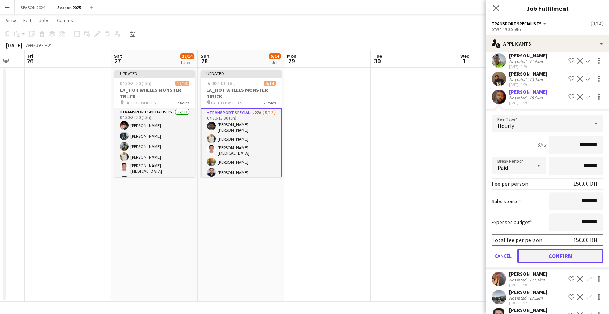
click at [550, 263] on button "Confirm" at bounding box center [560, 256] width 86 height 14
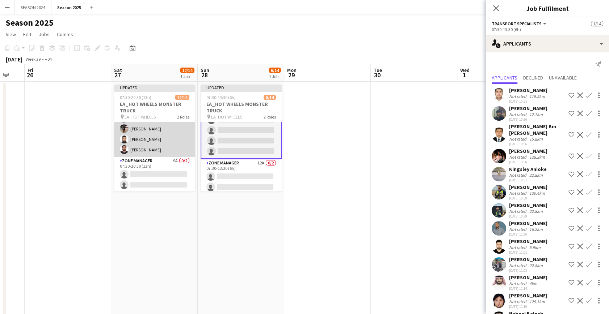
scroll to position [108, 0]
click at [139, 150] on app-card-role "Transport Specialists [DATE] 07:30-20:30 (13h) [PERSON_NAME] [PERSON_NAME] Raee…" at bounding box center [154, 85] width 81 height 142
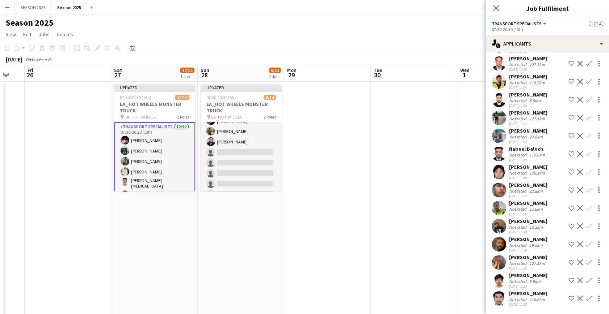
scroll to position [0, 0]
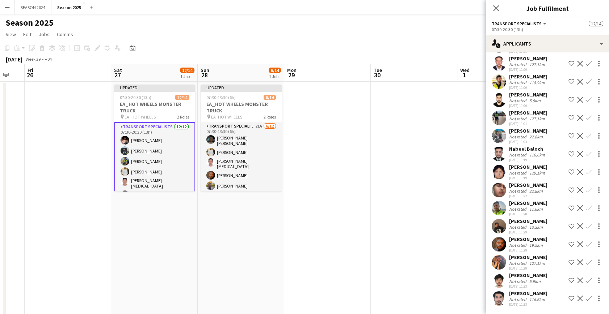
drag, startPoint x: 138, startPoint y: 159, endPoint x: 138, endPoint y: 153, distance: 5.8
click at [139, 156] on app-card-role "Transport Specialists [DATE] 07:30-20:30 (13h) [PERSON_NAME] [PERSON_NAME] Raee…" at bounding box center [154, 194] width 81 height 144
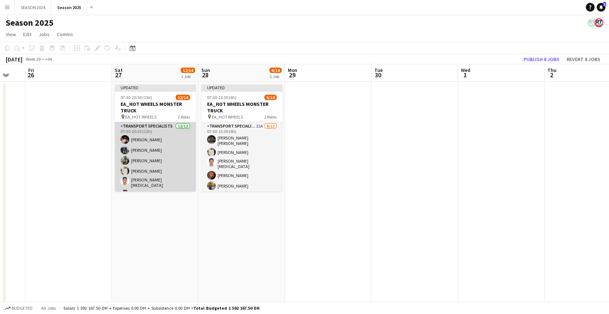
click at [142, 155] on app-card-role "Transport Specialists [DATE] 07:30-20:30 (13h) [PERSON_NAME] [PERSON_NAME] Raee…" at bounding box center [155, 193] width 81 height 142
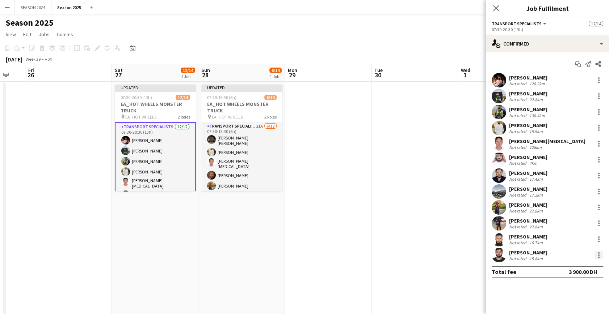
click at [599, 253] on div at bounding box center [598, 255] width 9 height 9
click at [503, 190] on div at bounding box center [304, 157] width 609 height 314
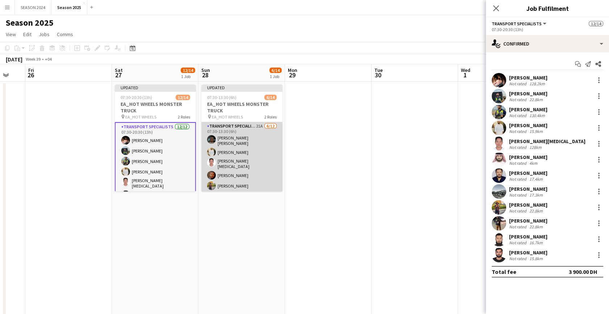
click at [248, 161] on app-card-role "Transport Specialists 21A [DATE] 07:30-13:30 (6h) [PERSON_NAME] [PERSON_NAME] […" at bounding box center [241, 194] width 81 height 144
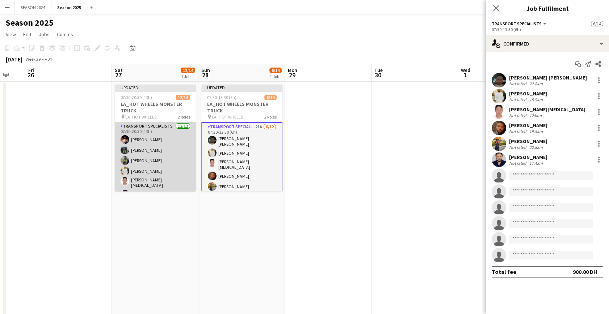
click at [145, 167] on app-card-role "Transport Specialists [DATE] 07:30-20:30 (13h) [PERSON_NAME] [PERSON_NAME] Raee…" at bounding box center [155, 193] width 81 height 142
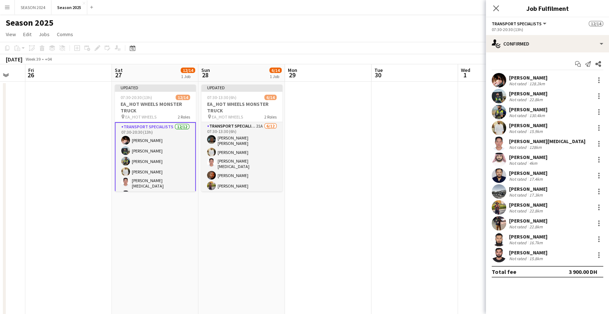
click at [599, 75] on div "[PERSON_NAME] Not rated 128.2km" at bounding box center [547, 80] width 123 height 14
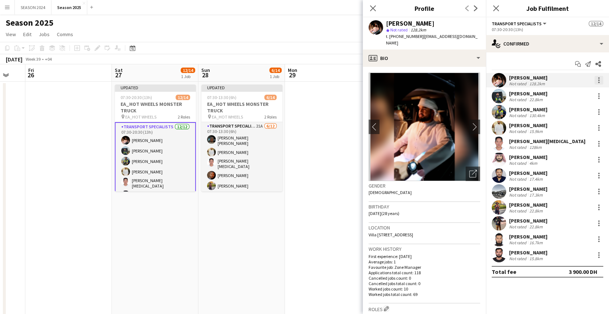
click at [600, 82] on div at bounding box center [598, 80] width 9 height 9
click at [573, 165] on span "Remove" at bounding box center [563, 163] width 22 height 6
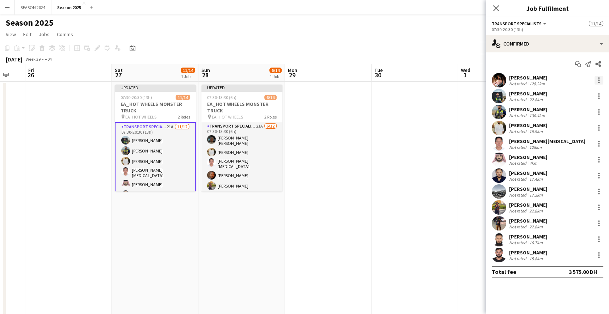
click at [600, 78] on div at bounding box center [598, 80] width 9 height 9
click at [575, 165] on span "Remove" at bounding box center [574, 163] width 45 height 7
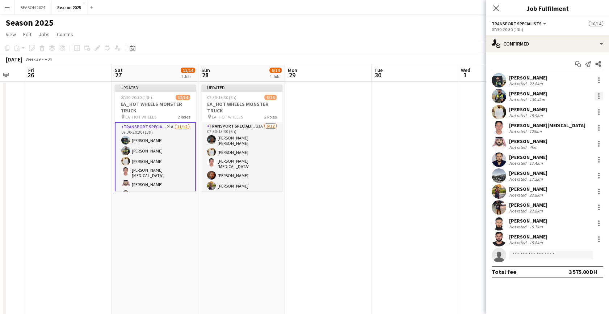
click at [594, 93] on div at bounding box center [598, 96] width 9 height 9
click at [558, 173] on button "Remove" at bounding box center [574, 178] width 56 height 17
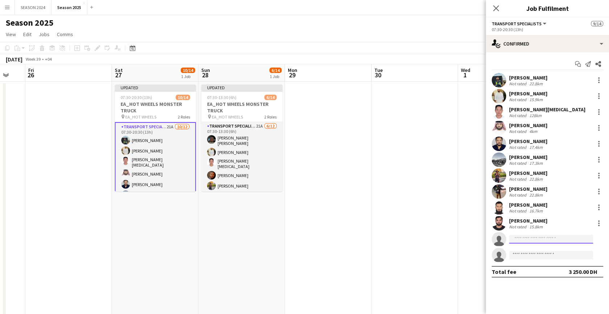
click at [527, 242] on input at bounding box center [551, 239] width 84 height 9
drag, startPoint x: 266, startPoint y: 261, endPoint x: 372, endPoint y: 260, distance: 106.0
click at [368, 260] on app-calendar-viewport "Mon 22 14/14 1 Job Tue 23 18/22 2 Jobs Wed 24 14/14 1 Job Thu 25 Fri 26 Sat 27 …" at bounding box center [304, 190] width 609 height 252
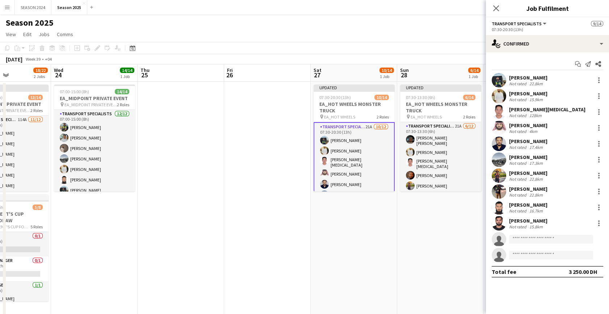
scroll to position [0, 160]
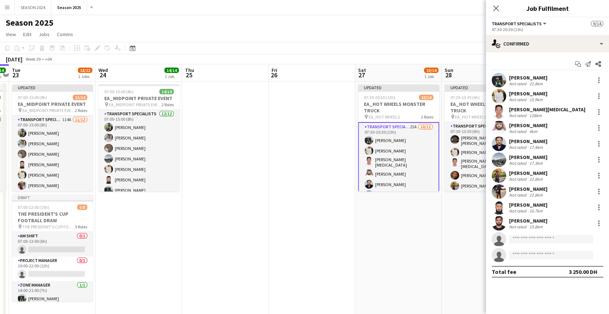
drag, startPoint x: 196, startPoint y: 244, endPoint x: 236, endPoint y: 241, distance: 40.3
click at [218, 241] on app-calendar-viewport "Sun 21 Mon 22 14/14 1 Job Tue 23 18/22 2 Jobs Wed 24 14/14 1 Job Thu 25 Fri 26 …" at bounding box center [304, 190] width 609 height 252
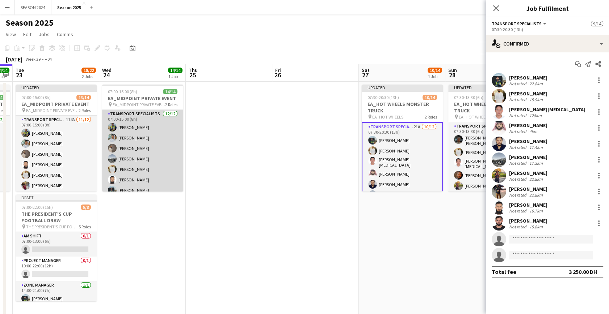
click at [137, 181] on app-card-role "Transport Specialists [DATE] 07:00-15:00 (8h) [PERSON_NAME] [PERSON_NAME] Albal…" at bounding box center [142, 180] width 81 height 140
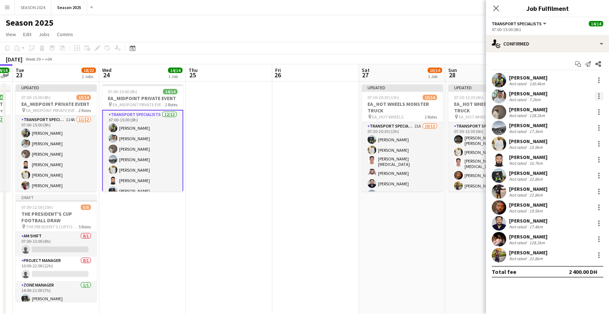
click at [599, 96] on div at bounding box center [598, 96] width 1 height 1
click at [530, 93] on div at bounding box center [304, 157] width 609 height 314
click at [498, 96] on app-user-avatar at bounding box center [498, 96] width 14 height 14
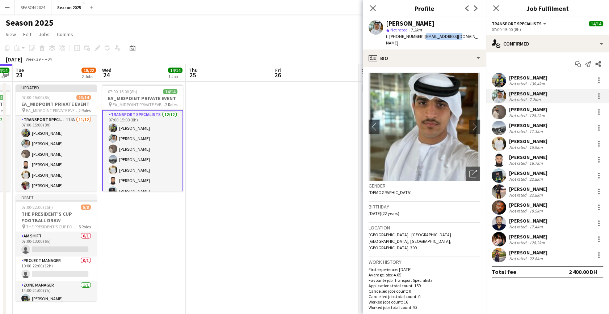
drag, startPoint x: 420, startPoint y: 35, endPoint x: 459, endPoint y: 38, distance: 39.5
click at [459, 38] on div "t. [PHONE_NUMBER] | [EMAIL_ADDRESS][DOMAIN_NAME]" at bounding box center [433, 39] width 94 height 13
copy span "[EMAIL_ADDRESS][DOMAIN_NAME]"
click at [496, 5] on icon "Close pop-in" at bounding box center [495, 8] width 7 height 7
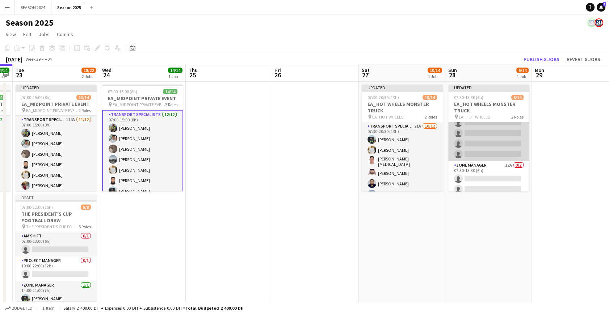
click at [492, 139] on app-card-role "Transport Specialists 21A [DATE] 07:30-13:30 (6h) [PERSON_NAME] [PERSON_NAME] […" at bounding box center [488, 89] width 81 height 144
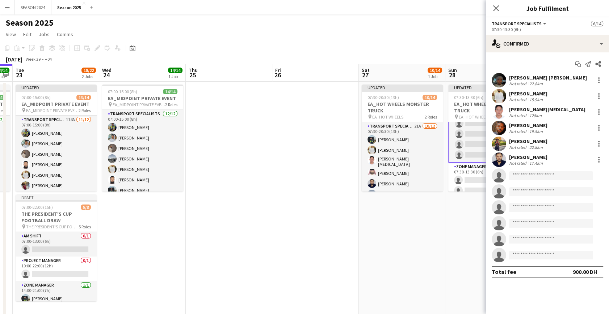
scroll to position [106, 0]
click at [546, 180] on body "Menu Boards Boards Boards All jobs Status Workforce Workforce My Workforce Recr…" at bounding box center [304, 164] width 609 height 329
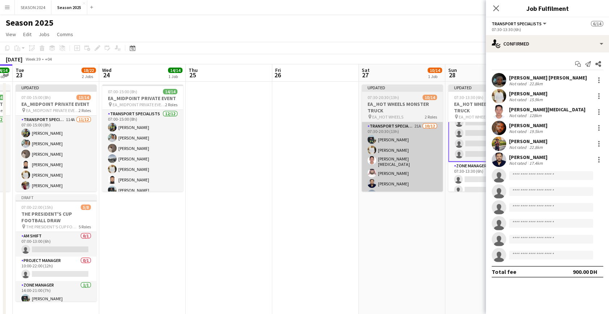
click at [406, 167] on app-card-role "Transport Specialists 21A [DATE] 07:30-20:30 (13h) [PERSON_NAME] Raees [PERSON_…" at bounding box center [402, 193] width 81 height 142
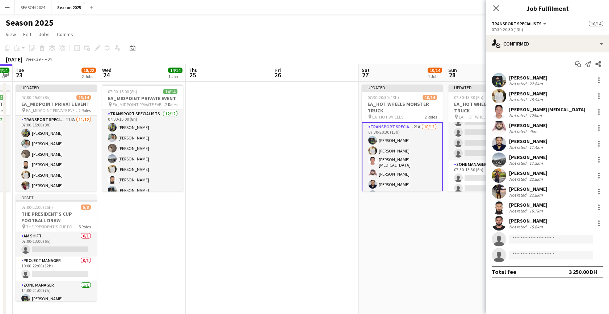
scroll to position [105, 0]
click at [531, 237] on input at bounding box center [551, 239] width 84 height 9
paste input "**********"
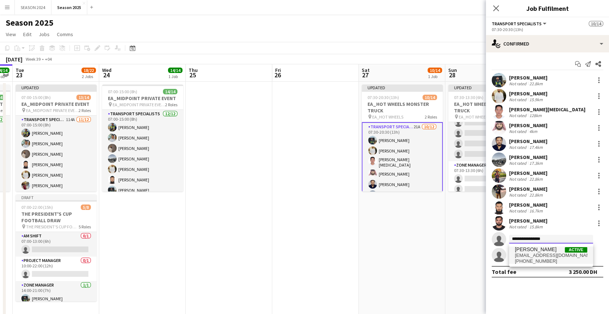
type input "**********"
click at [552, 247] on span "[PERSON_NAME]" at bounding box center [536, 250] width 42 height 6
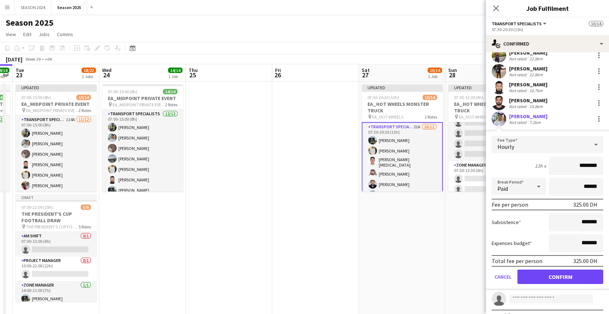
scroll to position [131, 0]
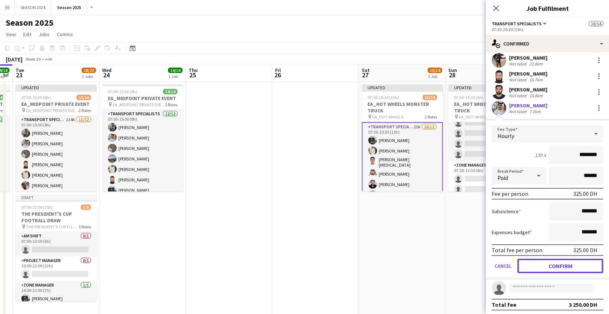
click at [554, 262] on button "Confirm" at bounding box center [560, 266] width 86 height 14
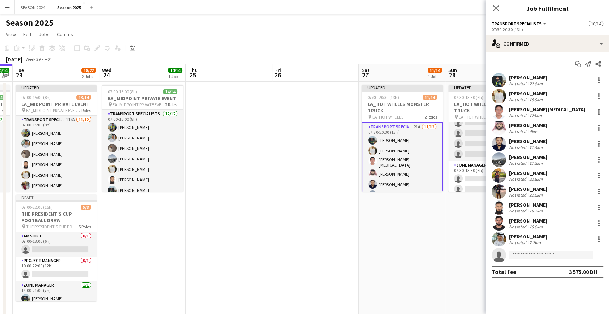
scroll to position [0, 0]
click at [537, 259] on body "Menu Boards Boards Boards All jobs Status Workforce Workforce My Workforce Recr…" at bounding box center [304, 164] width 609 height 329
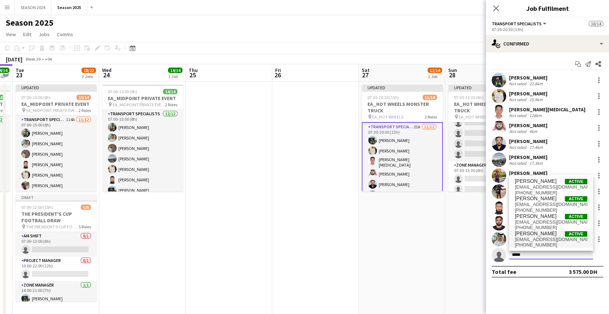
type input "*****"
click at [537, 235] on span "[PERSON_NAME]" at bounding box center [536, 234] width 42 height 6
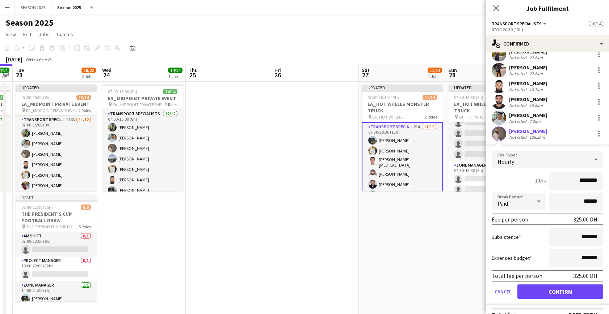
scroll to position [133, 0]
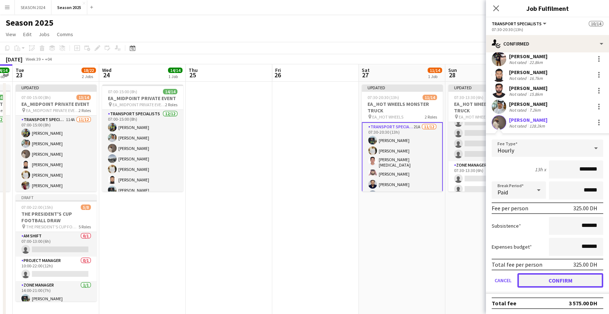
click at [544, 276] on button "Confirm" at bounding box center [560, 281] width 86 height 14
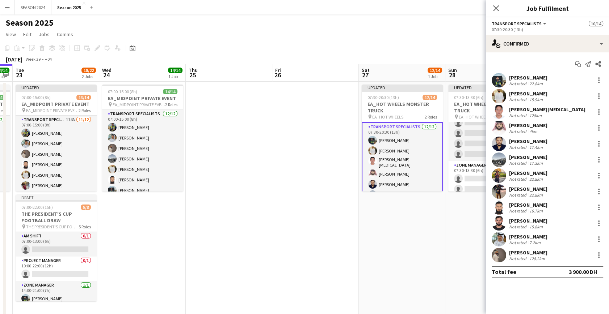
scroll to position [0, 0]
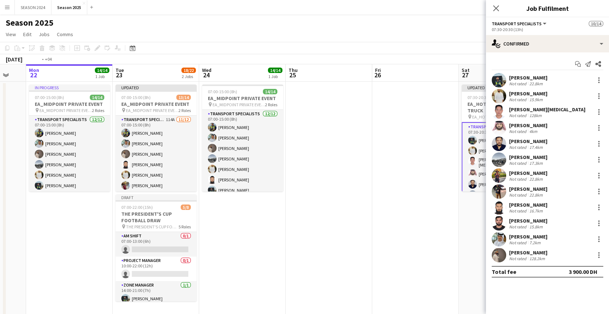
drag, startPoint x: 156, startPoint y: 227, endPoint x: 300, endPoint y: 218, distance: 143.6
click at [300, 218] on app-calendar-viewport "Sat 20 8/8 1 Job Sun 21 Mon 22 14/14 1 Job Tue 23 18/22 2 Jobs Wed 24 14/14 1 J…" at bounding box center [304, 190] width 609 height 252
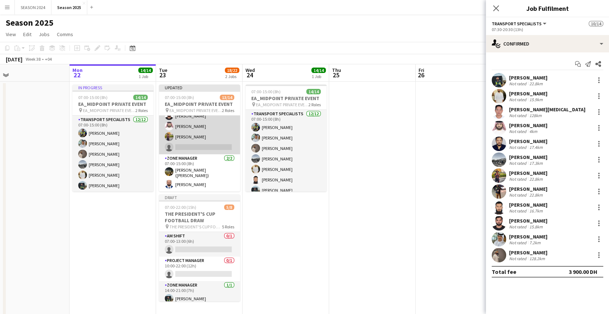
click at [202, 131] on app-card-role "Transport Specialists 114A [DATE] 07:00-15:00 (8h) [PERSON_NAME] [PERSON_NAME] …" at bounding box center [199, 84] width 81 height 140
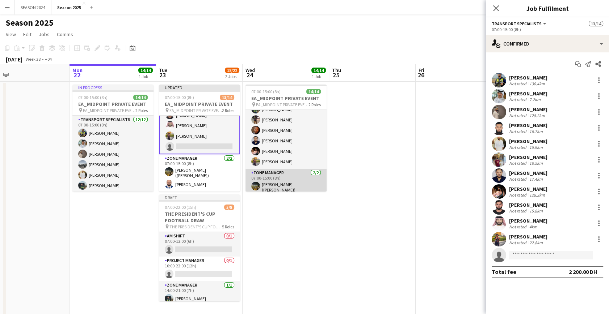
scroll to position [95, 0]
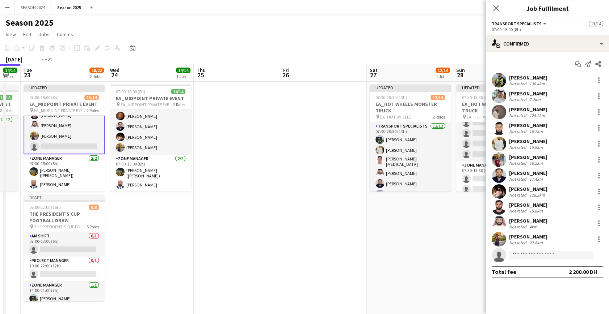
drag, startPoint x: 251, startPoint y: 248, endPoint x: 206, endPoint y: 253, distance: 45.9
click at [197, 253] on app-calendar-viewport "Fri 19 Sat 20 8/8 1 Job Sun 21 Mon 22 14/14 1 Job Tue 23 18/22 2 Jobs Wed 24 14…" at bounding box center [304, 190] width 609 height 252
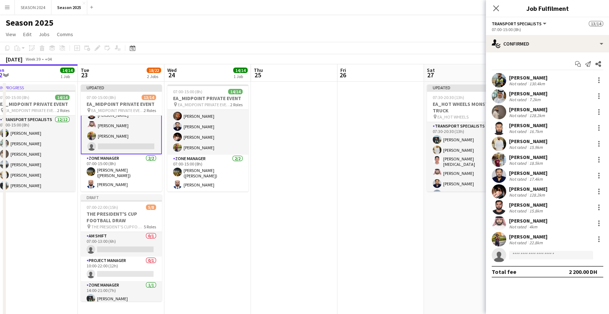
drag, startPoint x: 417, startPoint y: 255, endPoint x: 273, endPoint y: 264, distance: 144.3
click at [273, 264] on app-calendar-viewport "Fri 19 Sat 20 8/8 1 Job Sun 21 Mon 22 14/14 1 Job Tue 23 18/22 2 Jobs Wed 24 14…" at bounding box center [304, 190] width 609 height 252
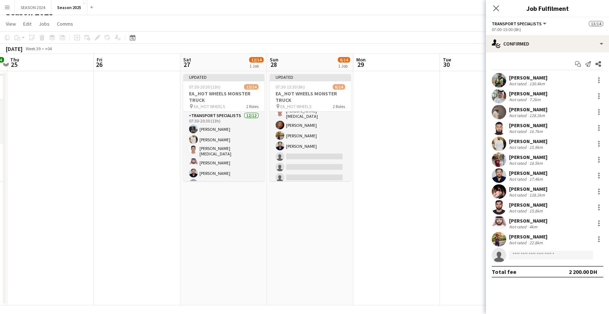
scroll to position [14, 0]
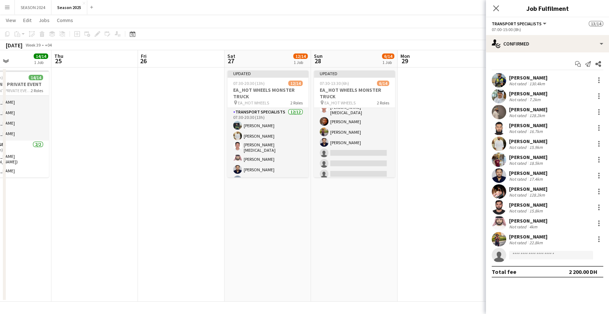
drag, startPoint x: 217, startPoint y: 196, endPoint x: 441, endPoint y: 207, distance: 224.6
click at [417, 204] on app-calendar-viewport "Sun 21 Mon 22 14/14 1 Job Tue 23 18/22 2 Jobs Wed 24 14/14 1 Job Thu 25 Fri 26 …" at bounding box center [304, 176] width 609 height 252
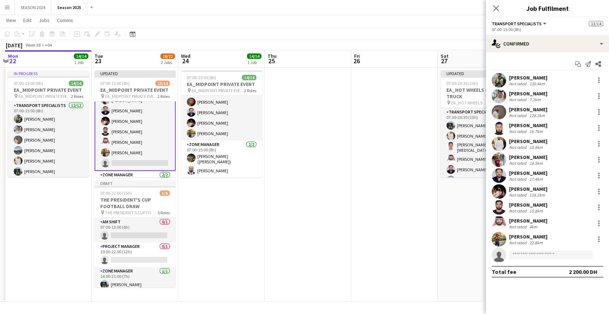
click at [143, 148] on app-card-role "Transport Specialists 114A [DATE] 07:00-15:00 (8h) [PERSON_NAME] [PERSON_NAME] …" at bounding box center [134, 101] width 81 height 142
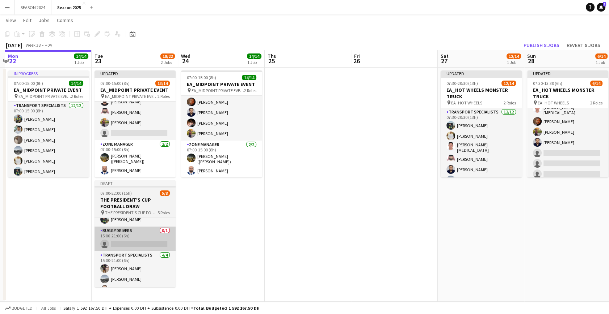
scroll to position [66, 0]
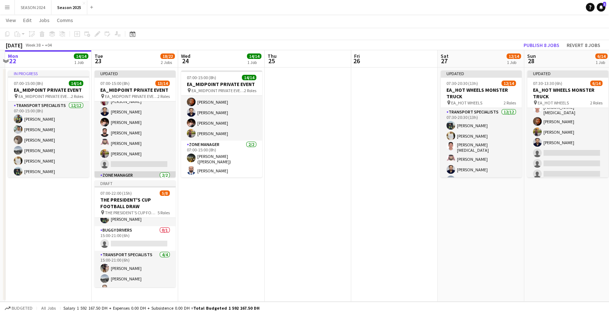
click at [136, 156] on app-card-role "Transport Specialists 114A [DATE] 07:00-15:00 (8h) [PERSON_NAME] [PERSON_NAME] …" at bounding box center [134, 101] width 81 height 140
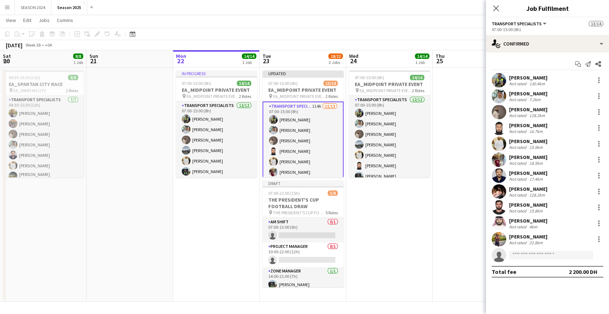
scroll to position [40, 0]
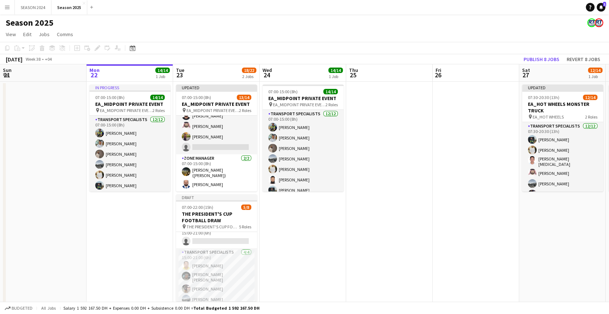
scroll to position [85, 0]
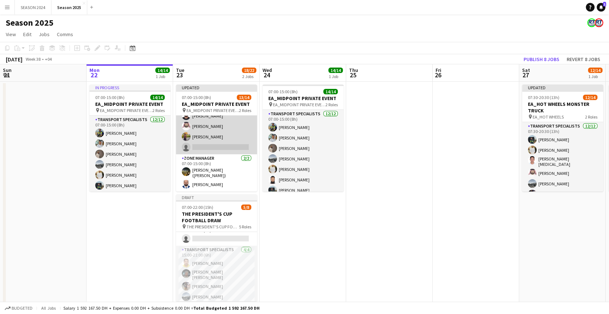
click at [213, 138] on app-card-role "Transport Specialists 114A [DATE] 07:00-15:00 (8h) [PERSON_NAME] [PERSON_NAME] …" at bounding box center [216, 84] width 81 height 140
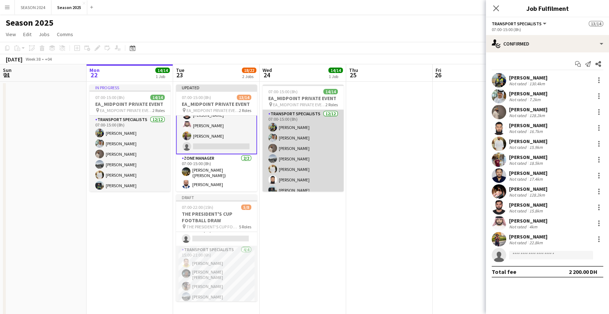
scroll to position [95, 0]
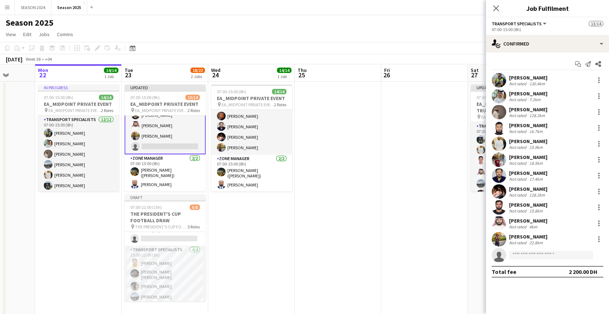
drag, startPoint x: 308, startPoint y: 233, endPoint x: 356, endPoint y: 231, distance: 47.9
click at [356, 231] on app-calendar-viewport "Fri 19 Sat 20 8/8 1 Job Sun 21 Mon 22 14/14 1 Job Tue 23 18/22 2 Jobs Wed 24 14…" at bounding box center [304, 190] width 609 height 252
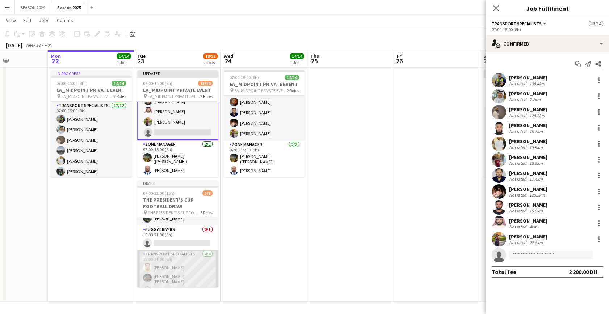
scroll to position [52, 0]
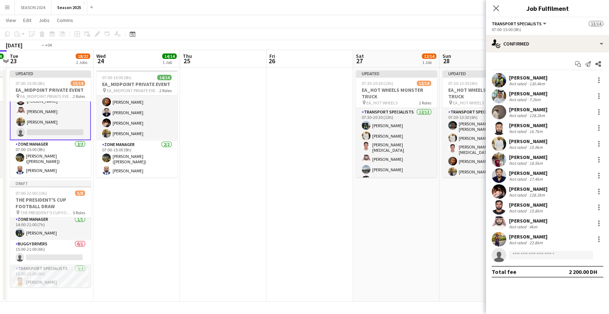
drag, startPoint x: 387, startPoint y: 223, endPoint x: 228, endPoint y: 250, distance: 162.0
click at [228, 250] on app-calendar-viewport "Fri 19 Sat 20 8/8 1 Job Sun 21 Mon 22 14/14 1 Job Tue 23 18/22 2 Jobs Wed 24 14…" at bounding box center [304, 176] width 609 height 252
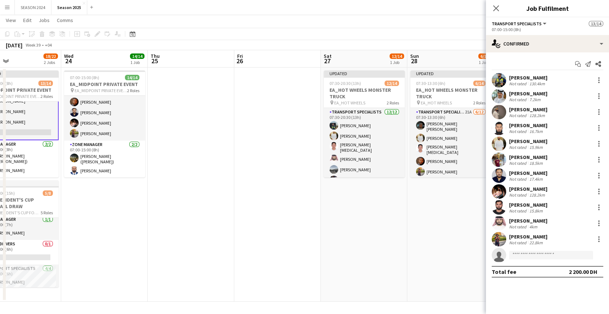
drag, startPoint x: 332, startPoint y: 232, endPoint x: 332, endPoint y: 225, distance: 7.6
click at [331, 233] on app-calendar-viewport "Sun 21 Mon 22 14/14 1 Job Tue 23 18/22 2 Jobs Wed 24 14/14 1 Job Thu 25 Fri 26 …" at bounding box center [304, 176] width 609 height 252
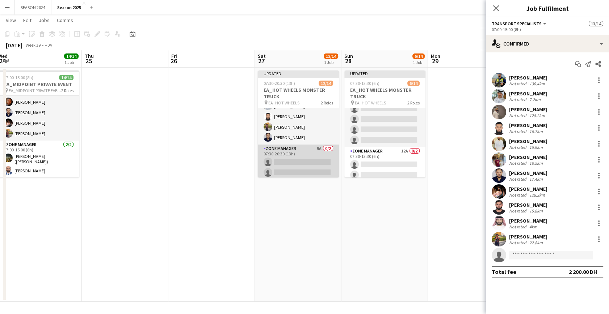
scroll to position [110, 0]
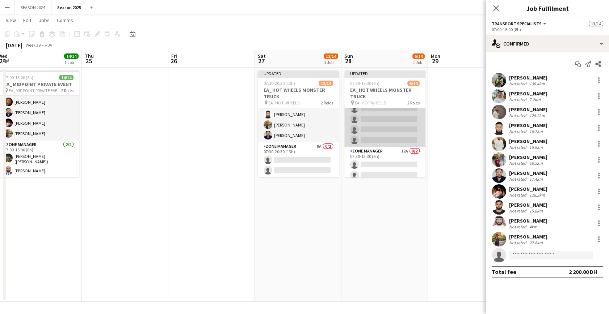
click at [383, 133] on app-card-role "Transport Specialists 21A [DATE] 07:30-13:30 (6h) [PERSON_NAME] [PERSON_NAME] […" at bounding box center [384, 75] width 81 height 144
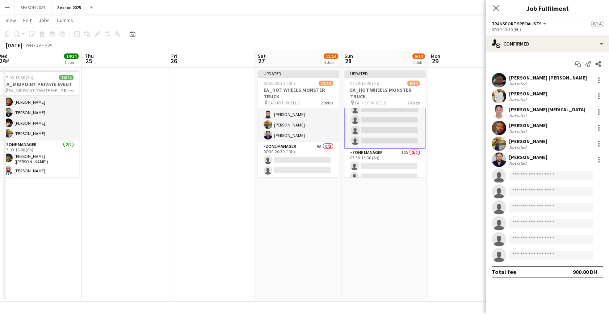
scroll to position [106, 0]
click at [526, 177] on input at bounding box center [551, 176] width 84 height 9
paste input "**********"
click at [554, 177] on input "**********" at bounding box center [551, 176] width 84 height 9
click at [554, 176] on input "**********" at bounding box center [551, 176] width 84 height 9
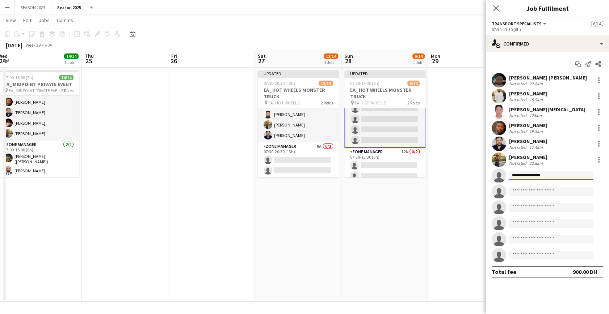
click at [554, 176] on input "**********" at bounding box center [551, 176] width 84 height 9
type input "**********"
click at [549, 185] on span "[PERSON_NAME]" at bounding box center [536, 186] width 42 height 6
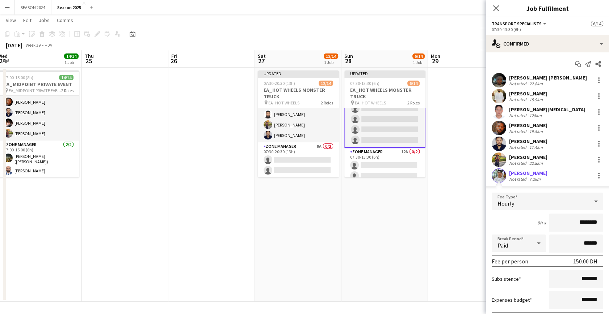
scroll to position [98, 0]
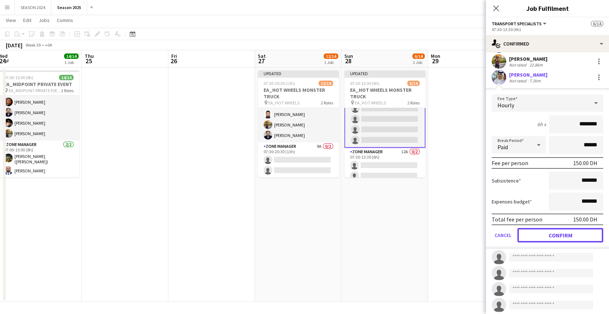
click at [534, 237] on button "Confirm" at bounding box center [560, 235] width 86 height 14
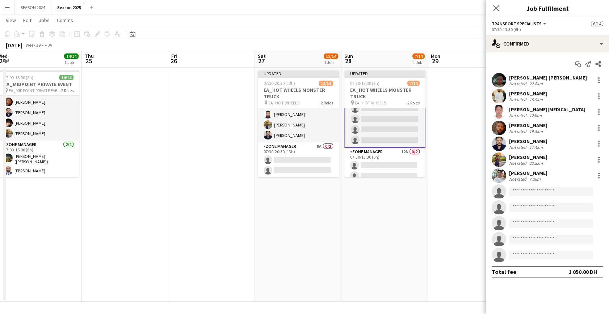
scroll to position [0, 0]
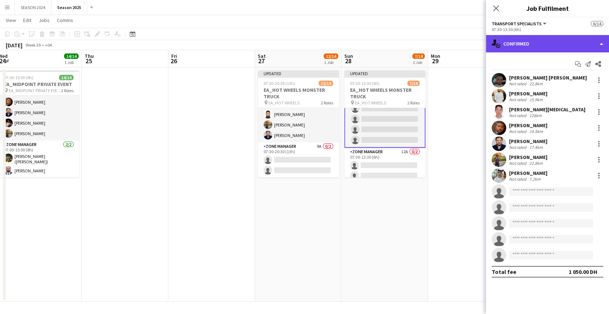
click at [534, 45] on div "single-neutral-actions-check-2 Confirmed" at bounding box center [547, 43] width 123 height 17
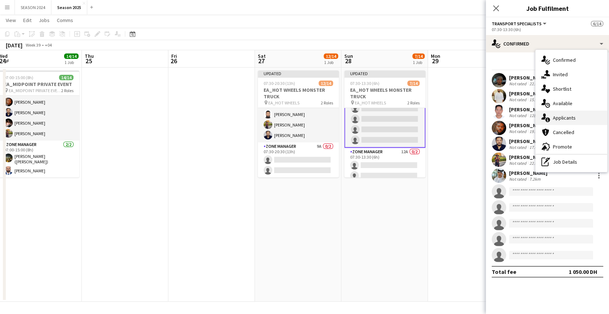
click at [546, 117] on icon "single-neutral-actions-information" at bounding box center [545, 118] width 9 height 9
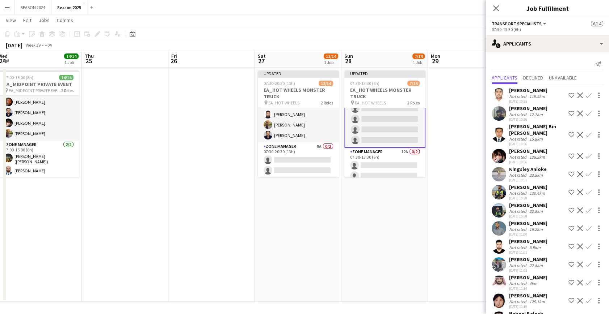
click at [586, 190] on app-icon "Confirm" at bounding box center [589, 193] width 6 height 6
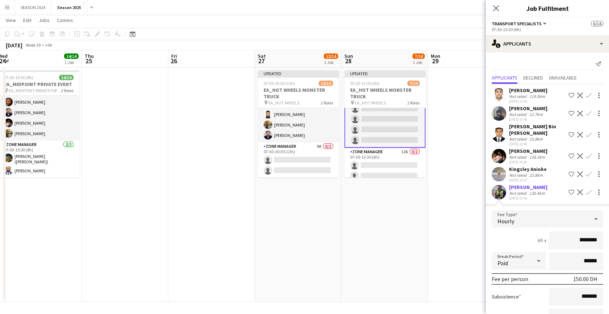
click at [586, 188] on button "Confirm" at bounding box center [588, 192] width 9 height 9
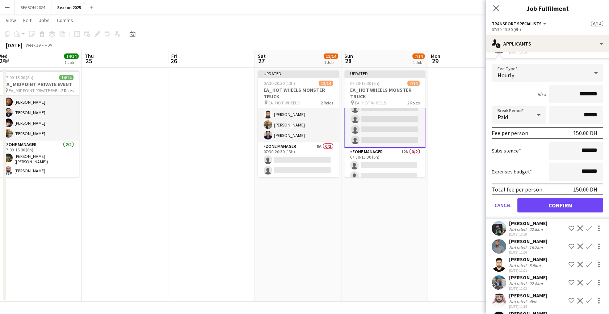
scroll to position [164, 0]
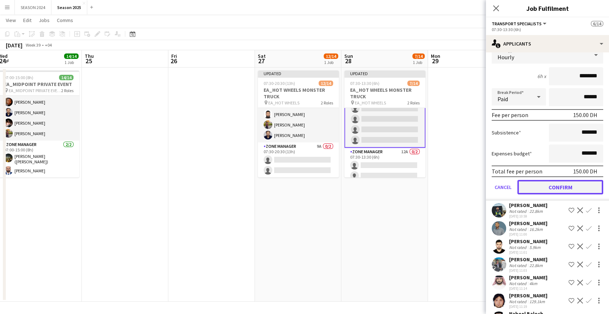
click at [570, 184] on button "Confirm" at bounding box center [560, 187] width 86 height 14
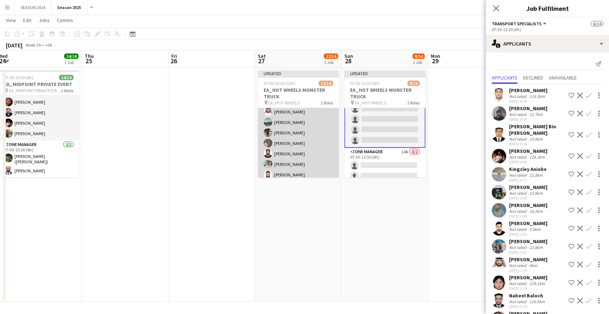
scroll to position [0, 0]
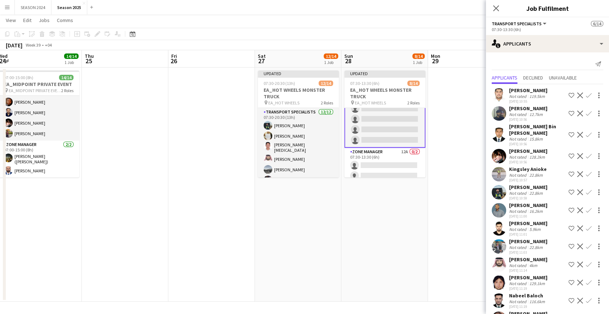
click at [587, 152] on button "Confirm" at bounding box center [588, 156] width 9 height 9
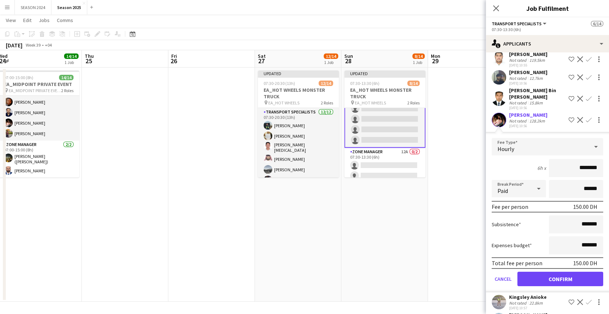
scroll to position [66, 0]
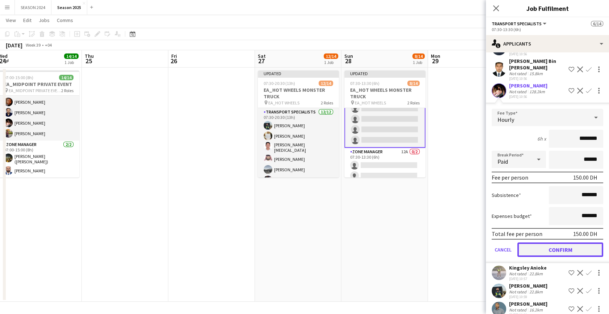
click at [551, 243] on button "Confirm" at bounding box center [560, 250] width 86 height 14
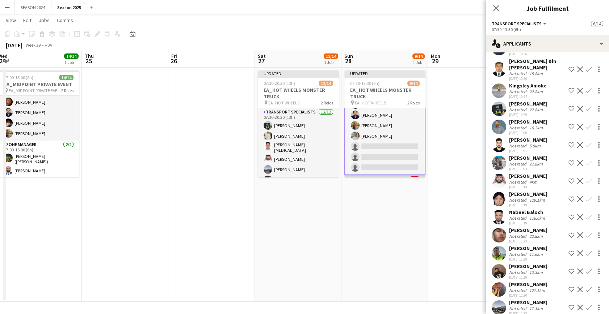
scroll to position [78, 0]
click at [410, 159] on app-card-role "Transport Specialists 19A 9/12 07:30-13:30 (6h) Hamza Nadeem Mansoor Ahmad Abdu…" at bounding box center [384, 103] width 81 height 146
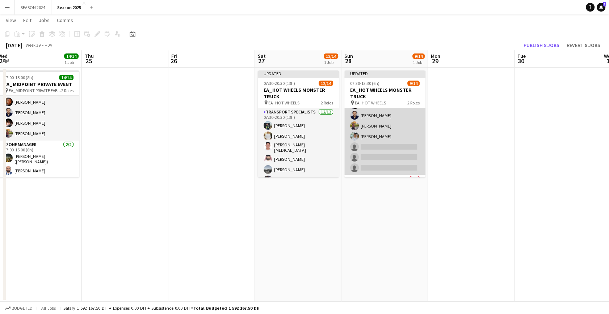
click at [377, 134] on app-card-role "Transport Specialists 19A 9/12 07:30-13:30 (6h) Hamza Nadeem Mansoor Ahmad Abdu…" at bounding box center [384, 103] width 81 height 144
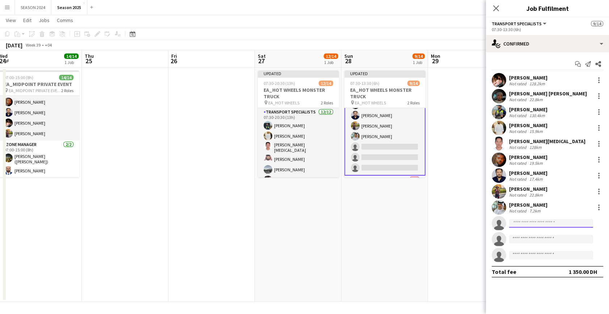
click at [548, 226] on input at bounding box center [551, 223] width 84 height 9
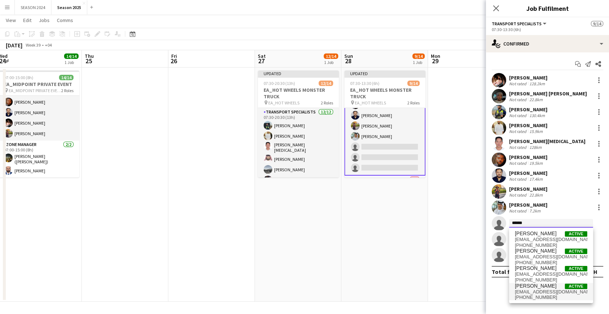
type input "******"
drag, startPoint x: 545, startPoint y: 290, endPoint x: 543, endPoint y: 286, distance: 3.9
click at [545, 290] on span "[EMAIL_ADDRESS][DOMAIN_NAME]" at bounding box center [551, 293] width 72 height 6
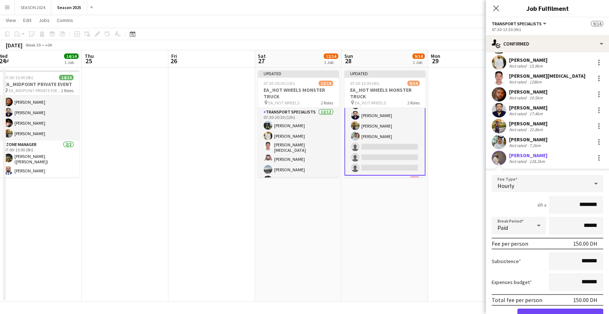
scroll to position [131, 0]
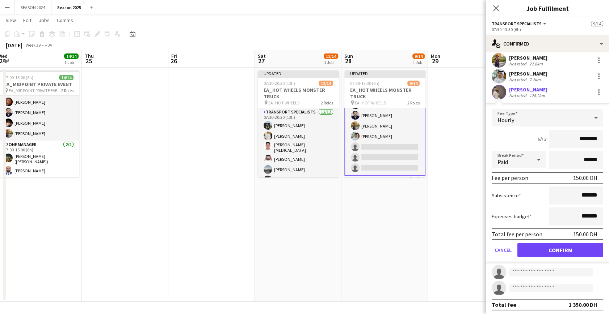
click at [562, 241] on form "Fee Type Hourly 6h x ******** Break Period Paid ****** Fee per person 150.00 DH…" at bounding box center [547, 186] width 123 height 155
click at [560, 250] on button "Confirm" at bounding box center [560, 250] width 86 height 14
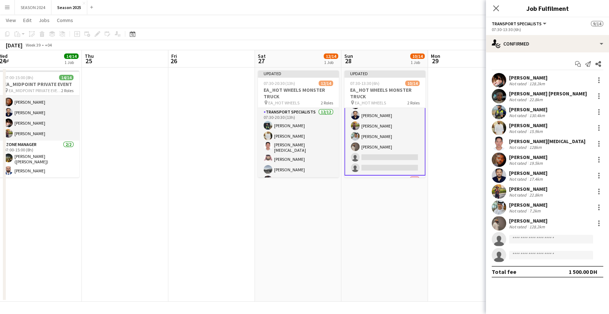
scroll to position [0, 0]
click at [548, 239] on input at bounding box center [551, 239] width 84 height 9
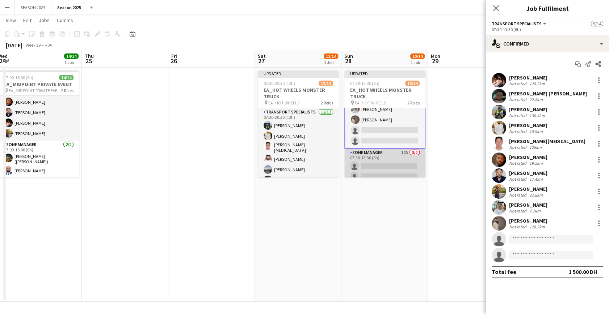
scroll to position [111, 0]
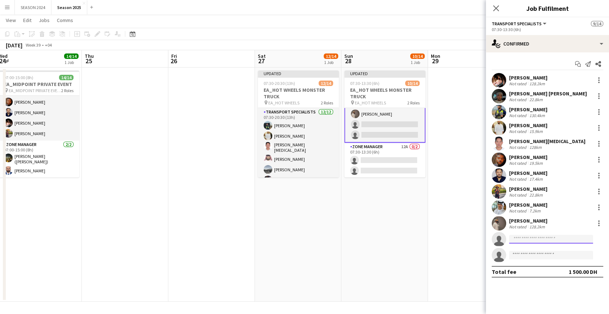
click at [546, 240] on input at bounding box center [551, 239] width 84 height 9
click at [512, 241] on input at bounding box center [551, 239] width 84 height 9
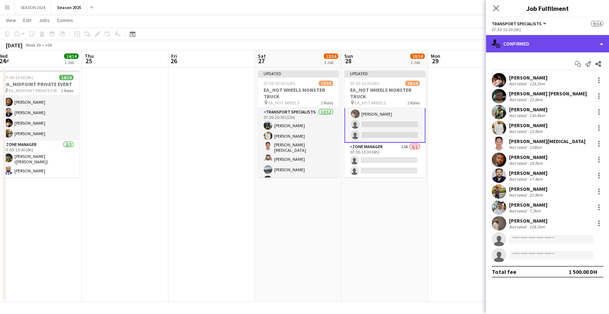
click at [526, 47] on div "single-neutral-actions-check-2 Confirmed" at bounding box center [547, 43] width 123 height 17
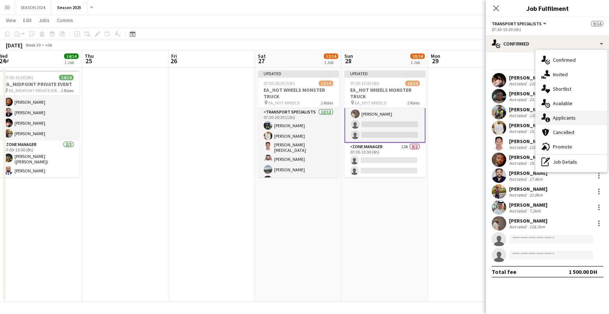
click at [575, 119] on span "Applicants" at bounding box center [564, 118] width 23 height 7
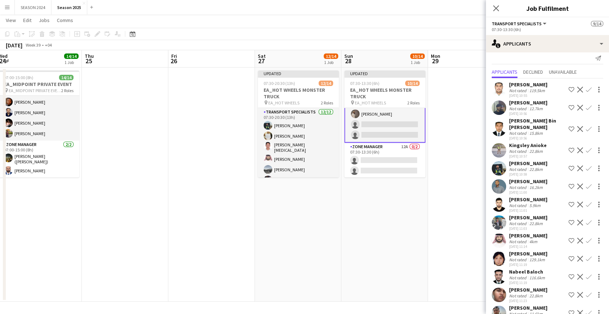
scroll to position [0, 0]
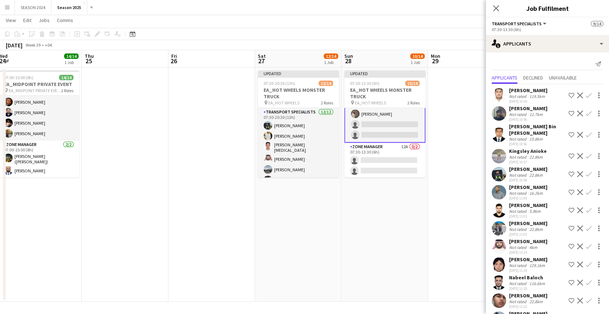
click at [390, 130] on app-card-role "Transport Specialists 19A 10/12 07:30-13:30 (6h) Hamza Nadeem Mansoor Ahmad Abd…" at bounding box center [384, 70] width 81 height 146
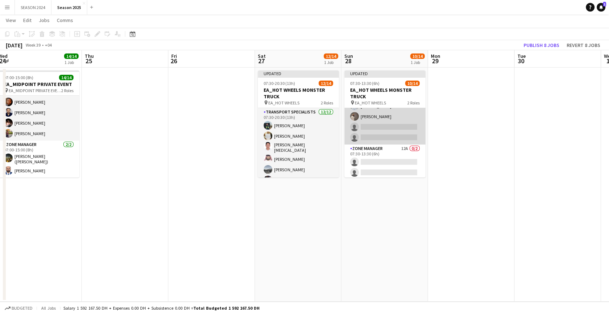
click at [390, 130] on app-card-role "Transport Specialists 19A 10/12 07:30-13:30 (6h) Hamza Nadeem Mansoor Ahmad Abd…" at bounding box center [384, 72] width 81 height 144
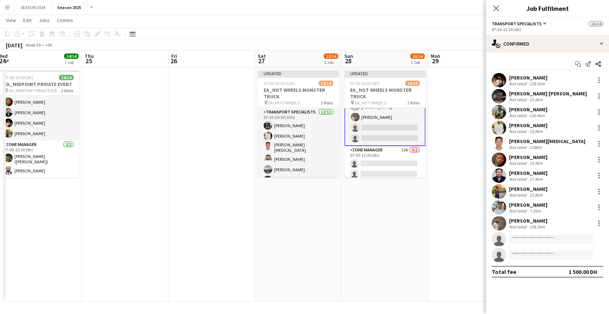
scroll to position [111, 0]
click at [537, 236] on input at bounding box center [551, 239] width 84 height 9
click at [544, 241] on input at bounding box center [551, 239] width 84 height 9
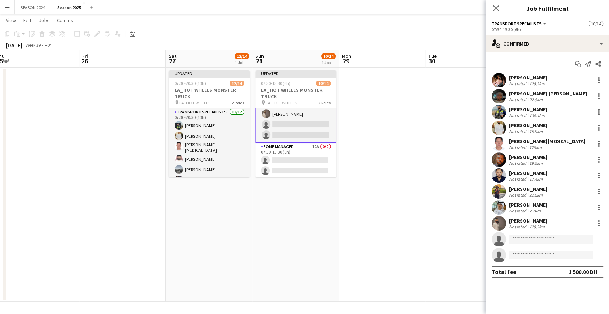
drag, startPoint x: 352, startPoint y: 186, endPoint x: 253, endPoint y: 208, distance: 101.2
click at [254, 208] on app-calendar-viewport "Sun 21 Mon 22 14/14 1 Job Tue 23 18/22 2 Jobs Wed 24 14/14 1 Job Thu 25 Fri 26 …" at bounding box center [304, 176] width 609 height 252
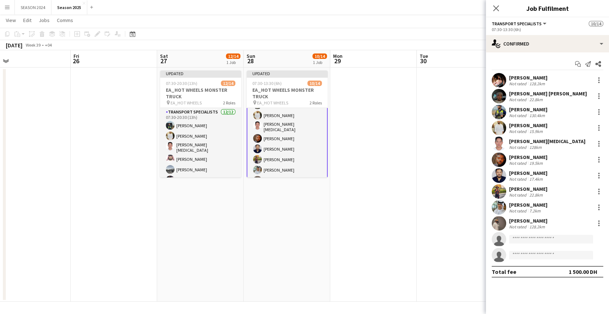
scroll to position [66, 0]
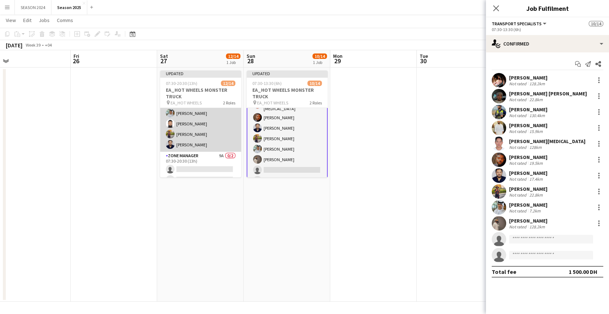
click at [179, 132] on app-card-role "Transport Specialists 12/12 07:30-20:30 (13h) Maaz Shaikh Raees Yasir Shaikh Ri…" at bounding box center [200, 81] width 81 height 142
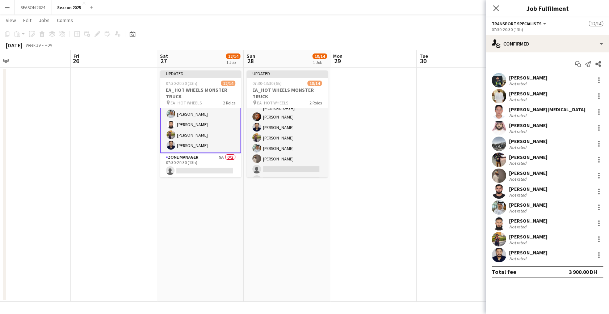
scroll to position [65, 0]
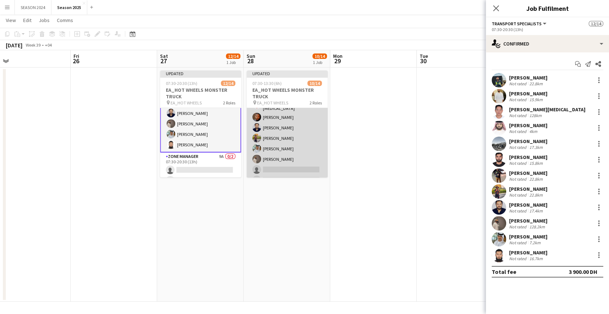
click at [293, 140] on app-card-role "Transport Specialists 21A 10/12 07:30-13:30 (6h) Hamza Nadeem Mansoor Ahmad Abd…" at bounding box center [286, 115] width 81 height 144
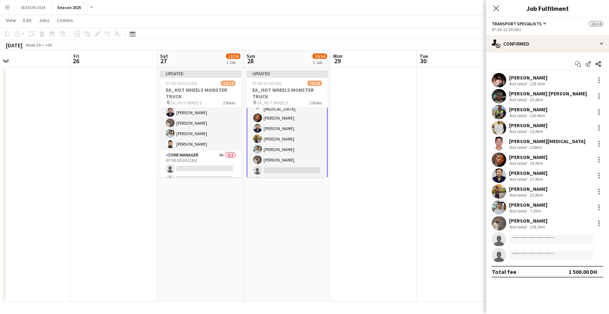
scroll to position [66, 0]
click at [521, 240] on input at bounding box center [551, 239] width 84 height 9
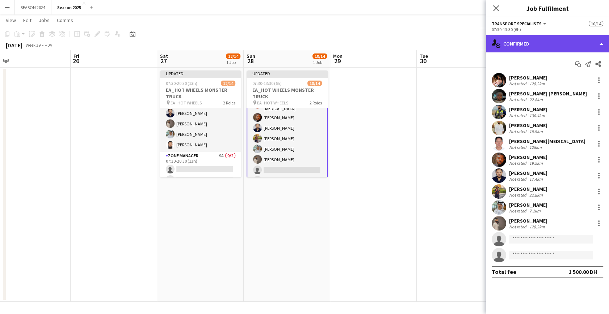
click at [554, 39] on div "single-neutral-actions-check-2 Confirmed" at bounding box center [547, 43] width 123 height 17
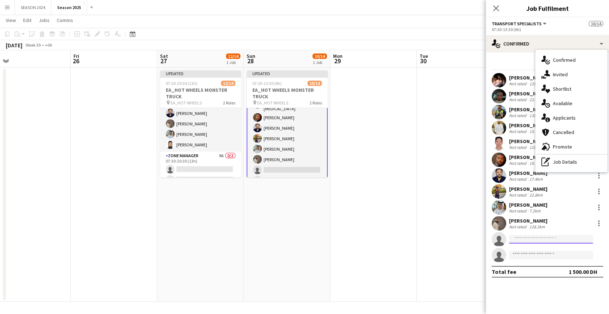
click at [510, 242] on input at bounding box center [551, 239] width 84 height 9
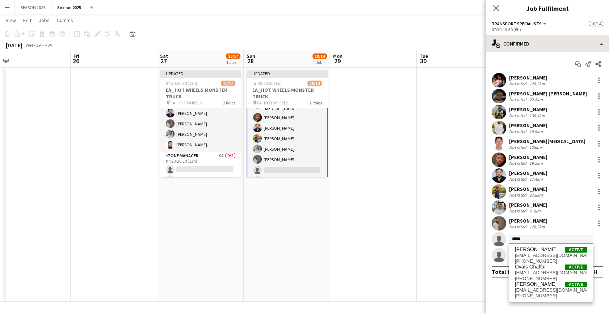
type input "*****"
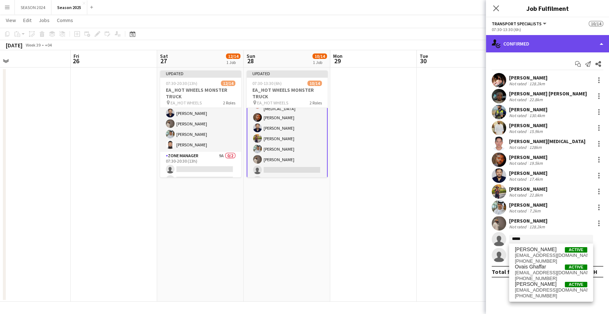
click at [565, 51] on div "single-neutral-actions-check-2 Confirmed" at bounding box center [547, 43] width 123 height 17
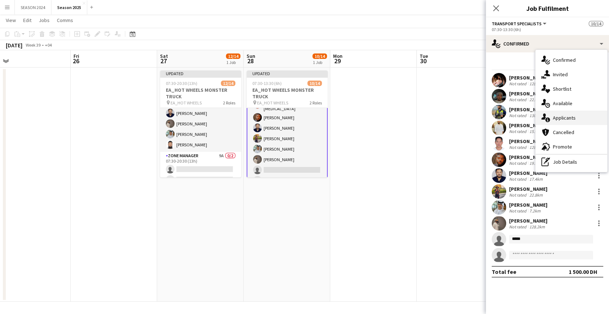
click at [573, 117] on span "Applicants" at bounding box center [564, 118] width 23 height 7
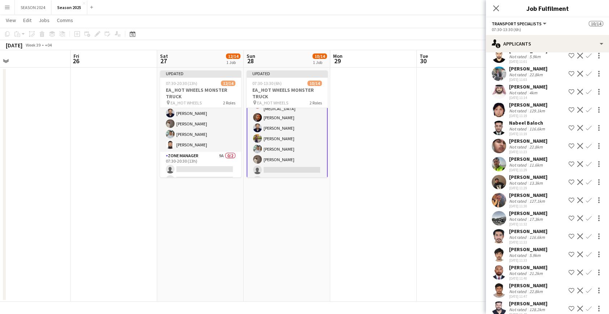
scroll to position [178, 0]
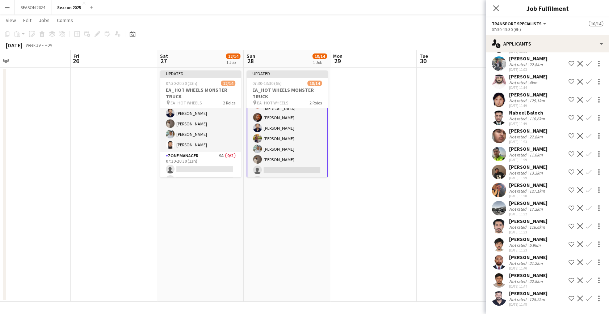
click at [586, 297] on app-icon "Confirm" at bounding box center [589, 299] width 6 height 6
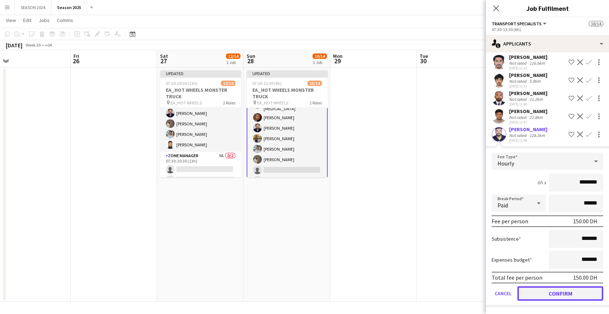
click at [556, 299] on button "Confirm" at bounding box center [560, 294] width 86 height 14
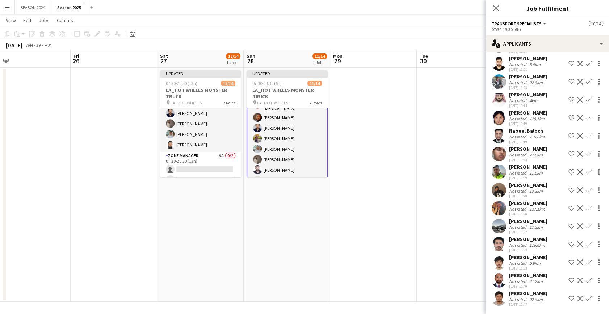
scroll to position [160, 0]
click at [282, 128] on app-card-role "Transport Specialists 20A 11/12 07:30-13:30 (6h) Hamza Nadeem Mansoor Ahmad Abd…" at bounding box center [286, 83] width 81 height 146
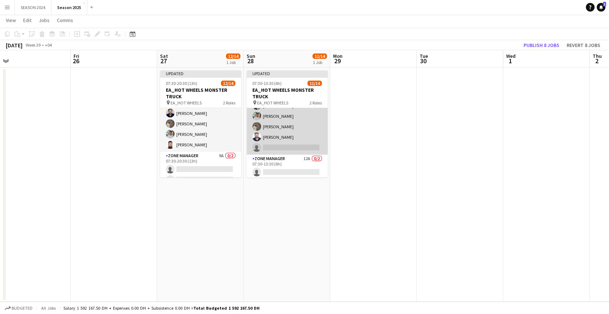
click at [297, 123] on app-card-role "Transport Specialists 20A 11/12 07:30-13:30 (6h) Hamza Nadeem Mansoor Ahmad Abd…" at bounding box center [286, 82] width 81 height 144
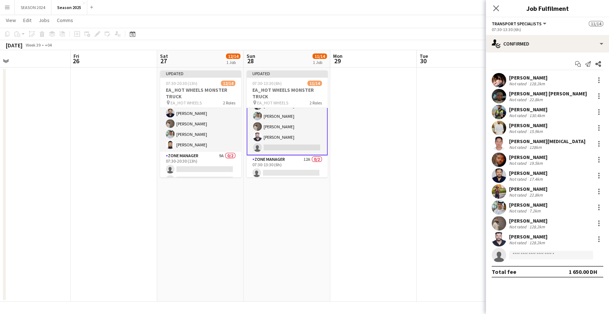
scroll to position [0, 361]
click at [330, 142] on app-date-cell "Updated 07:30-13:30 (6h) 11/14 EA_HOT WHEELS MONSTER TRUCK pin EA_HOT WHEELS 2 …" at bounding box center [287, 185] width 86 height 235
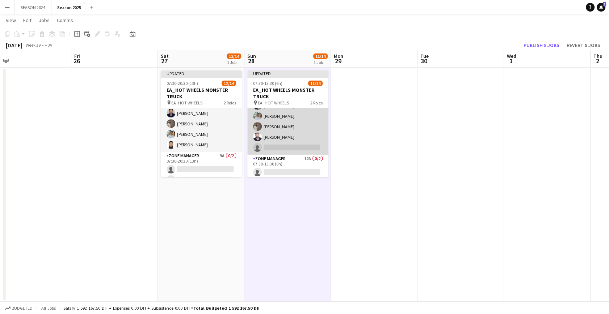
click at [314, 137] on app-card-role "Transport Specialists 20A 11/12 07:30-13:30 (6h) Hamza Nadeem Mansoor Ahmad Abd…" at bounding box center [287, 82] width 81 height 144
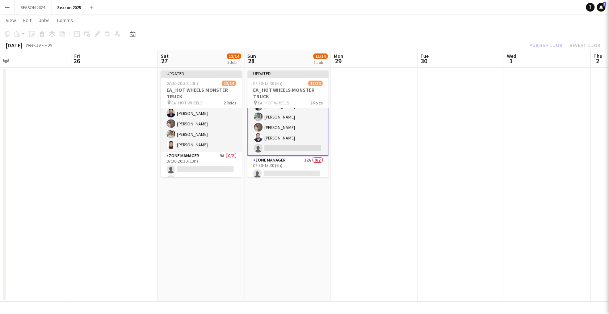
scroll to position [98, 0]
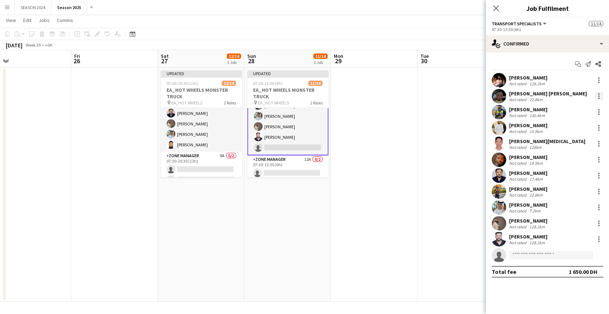
click at [600, 92] on div at bounding box center [598, 96] width 9 height 9
drag, startPoint x: 384, startPoint y: 135, endPoint x: 395, endPoint y: 139, distance: 11.9
click at [392, 139] on div at bounding box center [304, 157] width 609 height 314
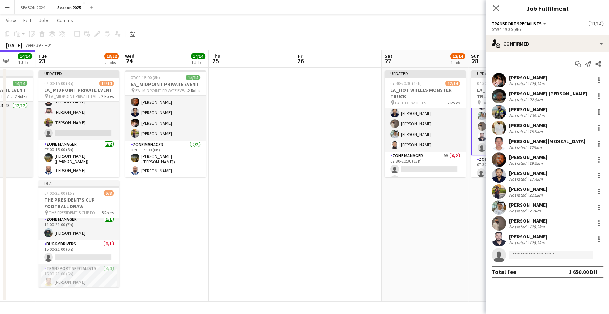
drag, startPoint x: 233, startPoint y: 240, endPoint x: 456, endPoint y: 237, distance: 223.7
click at [456, 237] on app-calendar-viewport "Sat 20 8/8 1 Job Sun 21 Mon 22 14/14 1 Job Tue 23 18/22 2 Jobs Wed 24 14/14 1 J…" at bounding box center [304, 176] width 609 height 252
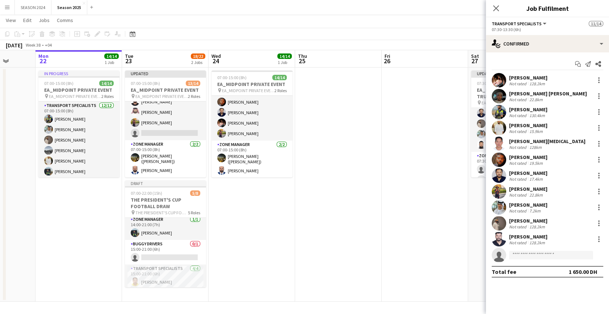
scroll to position [0, 208]
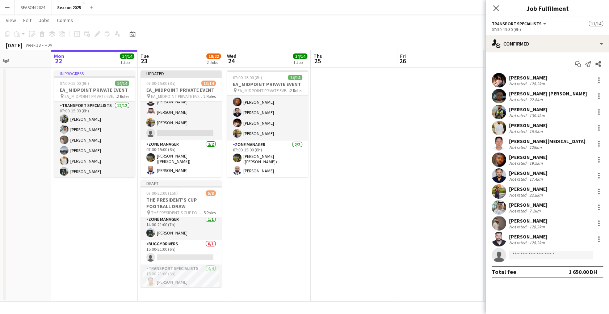
drag, startPoint x: 156, startPoint y: 216, endPoint x: 258, endPoint y: 211, distance: 102.2
click at [258, 211] on app-calendar-viewport "Fri 19 Sat 20 8/8 1 Job Sun 21 Mon 22 14/14 1 Job Tue 23 18/22 2 Jobs Wed 24 14…" at bounding box center [304, 176] width 609 height 252
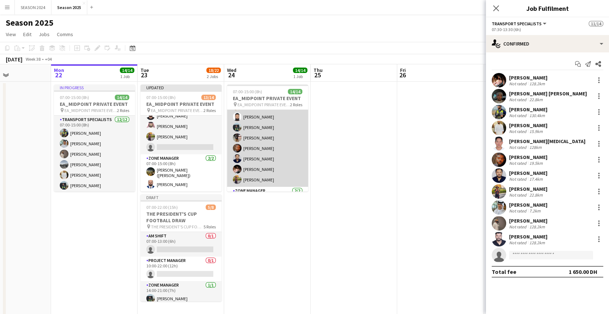
scroll to position [95, 0]
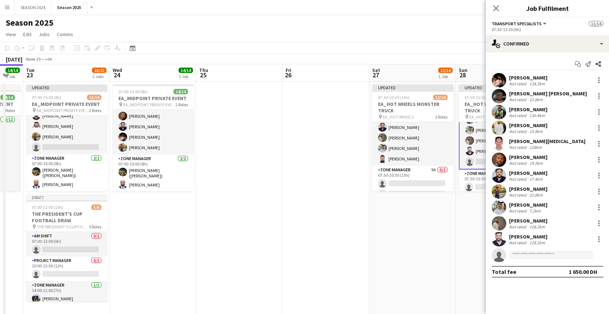
drag, startPoint x: 373, startPoint y: 177, endPoint x: 98, endPoint y: 200, distance: 275.6
click at [112, 200] on app-calendar-viewport "Fri 19 Sat 20 8/8 1 Job Sun 21 Mon 22 14/14 1 Job Tue 23 18/22 2 Jobs Wed 24 14…" at bounding box center [304, 190] width 609 height 252
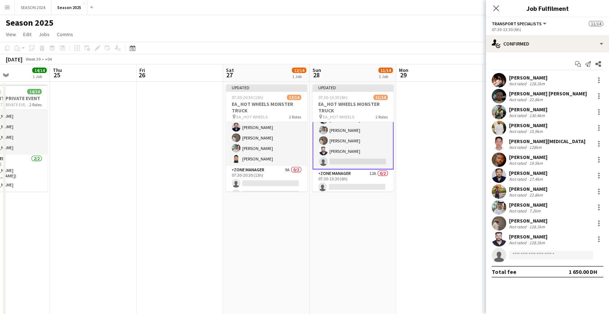
click at [352, 159] on app-card-role "Transport Specialists 20A 11/12 07:30-13:30 (6h) Hamza Nadeem Mansoor Ahmad Abd…" at bounding box center [352, 97] width 81 height 146
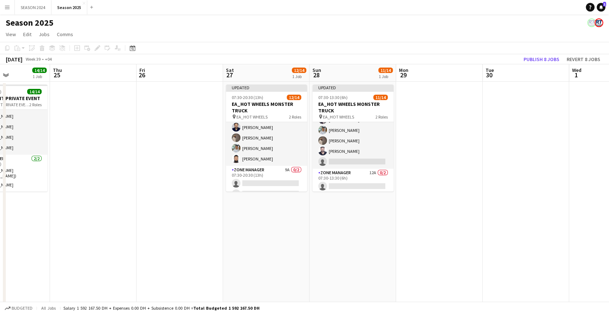
click at [348, 159] on app-calendar-viewport "Sun 21 Mon 22 14/14 1 Job Tue 23 18/22 2 Jobs Wed 24 14/14 1 Job Thu 25 Fri 26 …" at bounding box center [304, 190] width 609 height 252
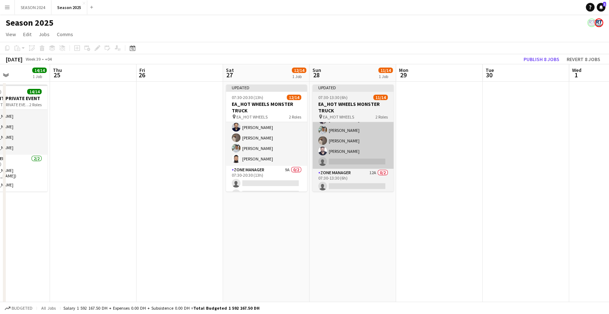
scroll to position [0, 300]
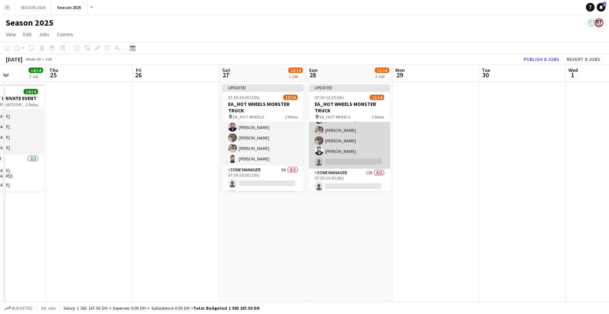
click at [348, 159] on app-card-role "Transport Specialists 20A 11/12 07:30-13:30 (6h) Hamza Nadeem Mansoor Ahmad Abd…" at bounding box center [349, 97] width 81 height 144
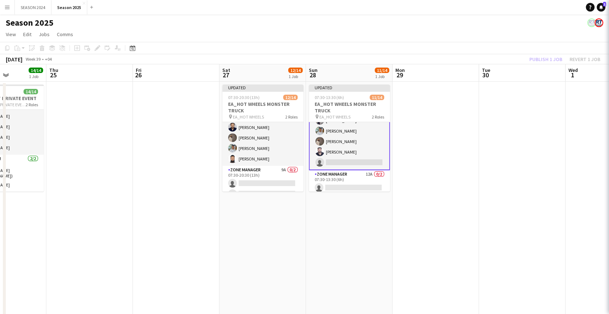
scroll to position [98, 0]
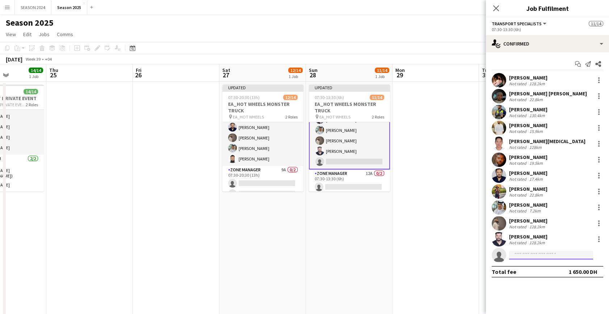
click at [542, 254] on input at bounding box center [551, 255] width 84 height 9
type input "*"
click at [599, 94] on div at bounding box center [598, 96] width 9 height 9
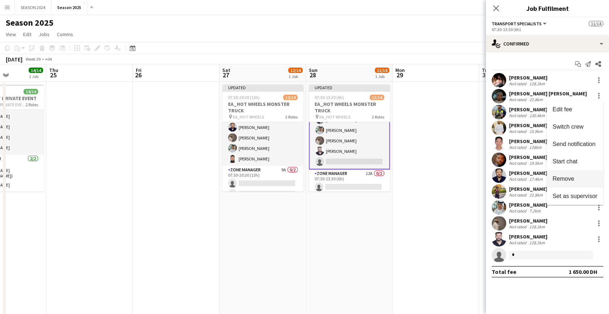
click at [569, 173] on button "Remove" at bounding box center [574, 178] width 56 height 17
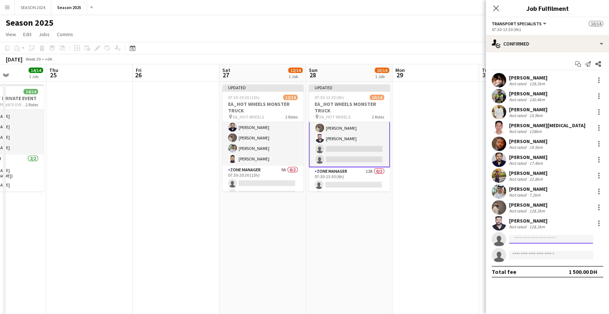
click at [549, 242] on input at bounding box center [551, 239] width 84 height 9
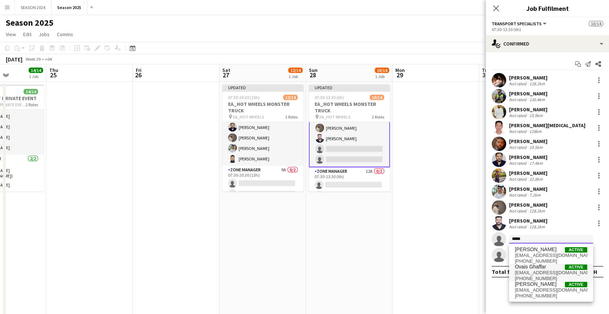
type input "*****"
click at [539, 269] on span "Ovais Ghaffar" at bounding box center [530, 267] width 31 height 6
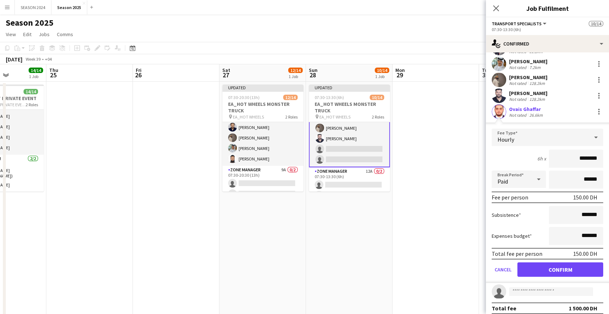
scroll to position [133, 0]
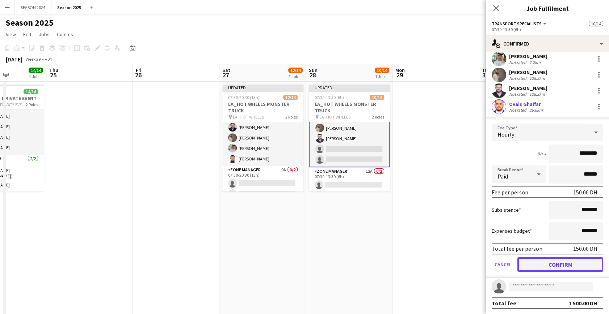
click at [539, 261] on button "Confirm" at bounding box center [560, 265] width 86 height 14
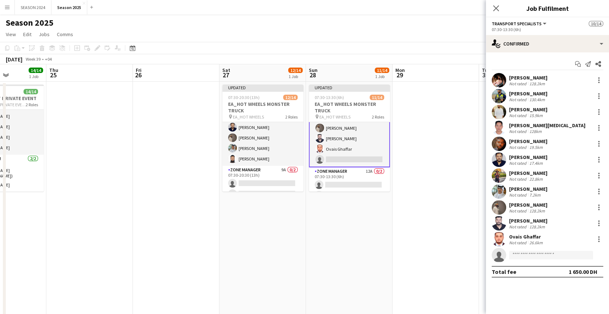
scroll to position [0, 0]
click at [529, 253] on input at bounding box center [551, 255] width 84 height 9
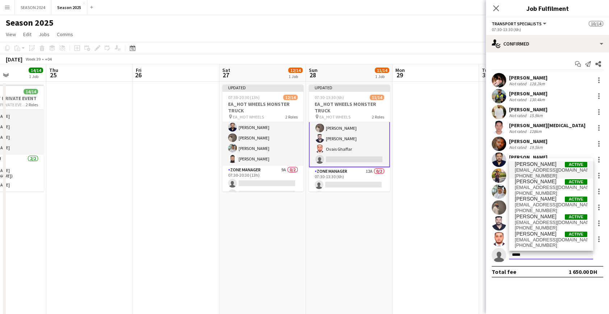
type input "*****"
click at [525, 166] on span "[PERSON_NAME]" at bounding box center [536, 164] width 42 height 6
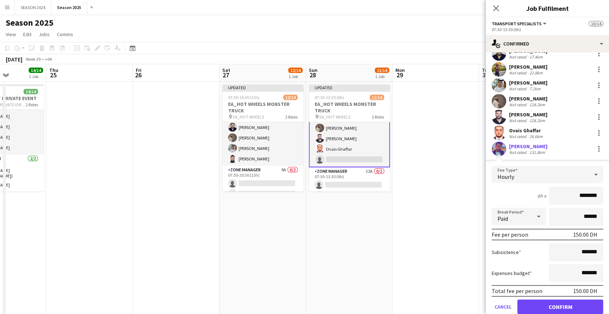
scroll to position [133, 0]
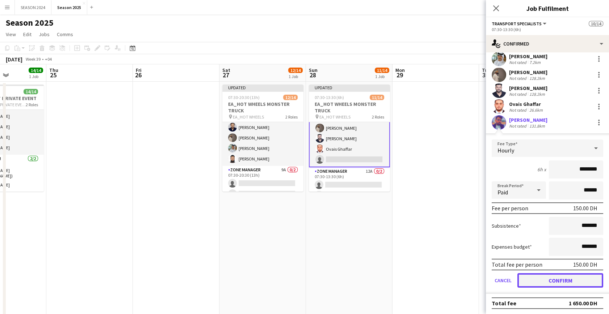
click at [538, 279] on button "Confirm" at bounding box center [560, 281] width 86 height 14
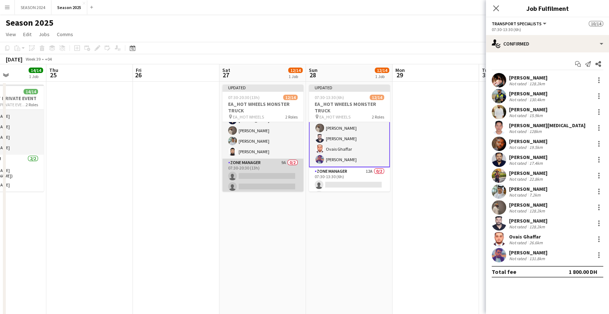
scroll to position [110, 0]
click at [268, 182] on app-card-role "Zone Manager 9A 0/2 07:30-20:30 (13h) single-neutral-actions single-neutral-act…" at bounding box center [262, 174] width 81 height 35
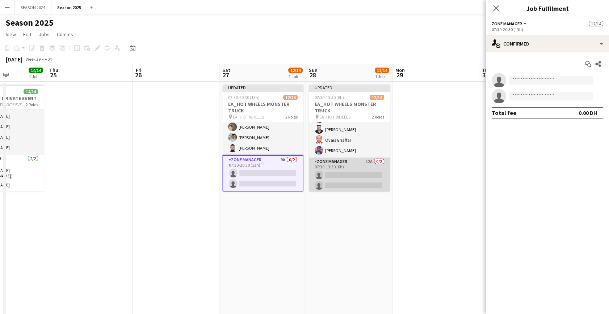
scroll to position [108, 0]
click at [341, 177] on app-card-role "Zone Manager 12A 0/2 07:30-13:30 (6h) single-neutral-actions single-neutral-act…" at bounding box center [349, 174] width 81 height 35
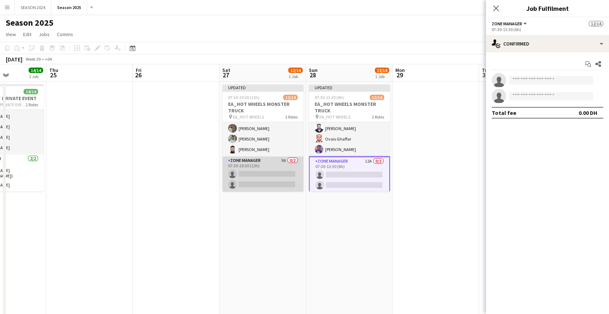
click at [273, 176] on app-card-role "Zone Manager 9A 0/2 07:30-20:30 (13h) single-neutral-actions single-neutral-act…" at bounding box center [262, 174] width 81 height 35
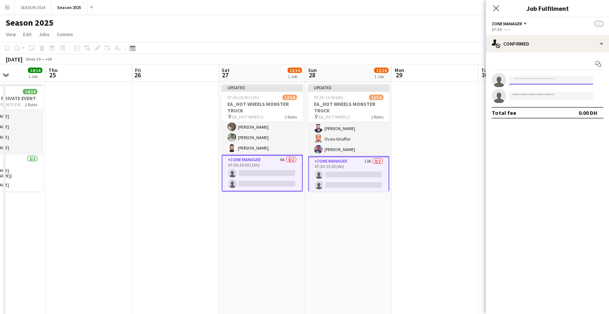
click at [579, 79] on input at bounding box center [551, 80] width 84 height 9
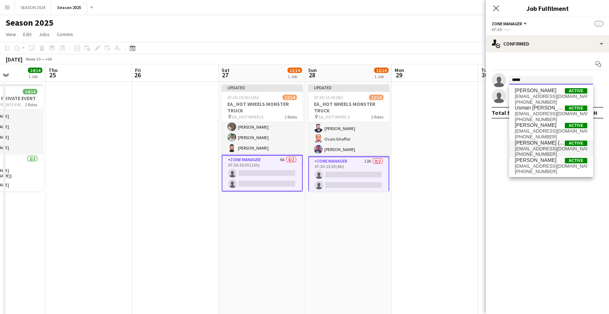
type input "*****"
click at [546, 152] on span "+971551234656" at bounding box center [551, 155] width 72 height 6
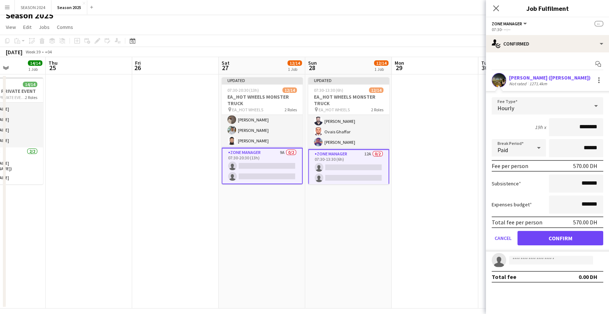
scroll to position [14, 0]
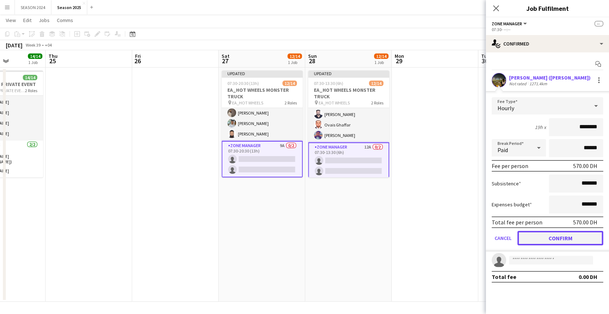
click at [560, 240] on button "Confirm" at bounding box center [560, 238] width 86 height 14
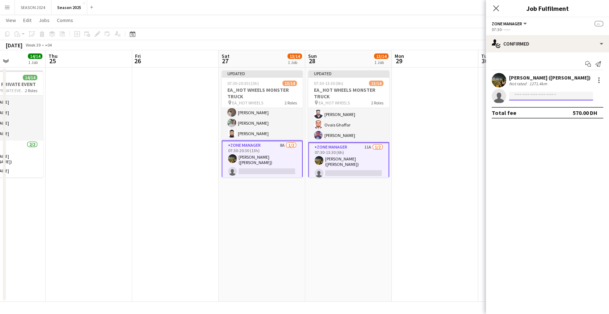
click at [544, 95] on input at bounding box center [551, 96] width 84 height 9
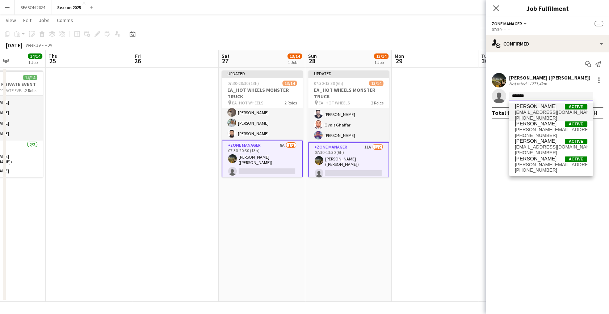
type input "*******"
click at [556, 109] on span "[PERSON_NAME]" at bounding box center [536, 107] width 42 height 6
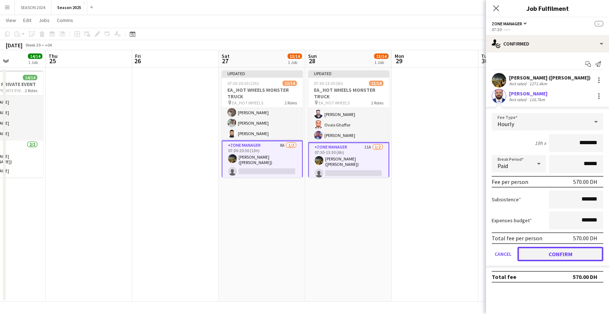
click at [558, 252] on button "Confirm" at bounding box center [560, 254] width 86 height 14
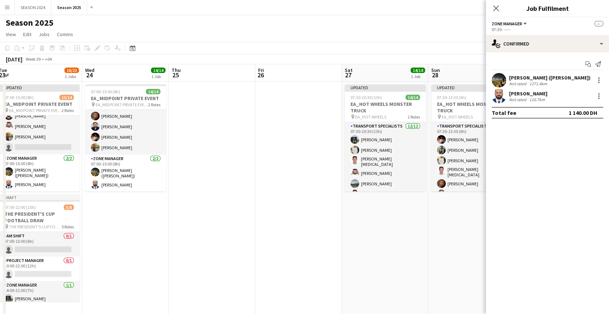
scroll to position [0, 161]
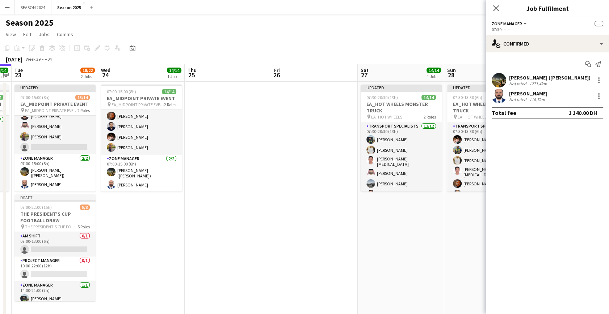
drag, startPoint x: 127, startPoint y: 182, endPoint x: 265, endPoint y: 173, distance: 137.4
click at [265, 173] on app-calendar-viewport "Sun 21 Mon 22 14/14 1 Job Tue 23 18/22 2 Jobs Wed 24 14/14 1 Job Thu 25 Fri 26 …" at bounding box center [304, 190] width 609 height 252
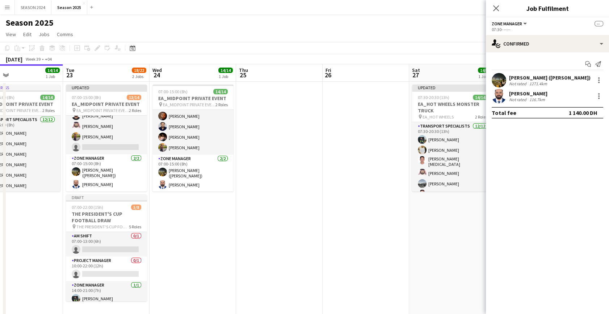
scroll to position [0, 177]
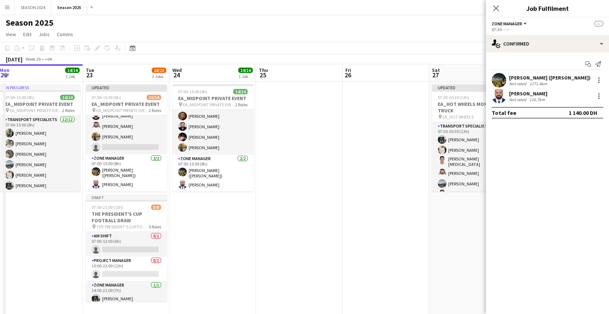
drag, startPoint x: 181, startPoint y: 134, endPoint x: 221, endPoint y: 135, distance: 39.8
click at [221, 135] on app-calendar-viewport "Sat 20 8/8 1 Job Sun 21 Mon 22 14/14 1 Job Tue 23 18/22 2 Jobs Wed 24 14/14 1 J…" at bounding box center [304, 190] width 609 height 252
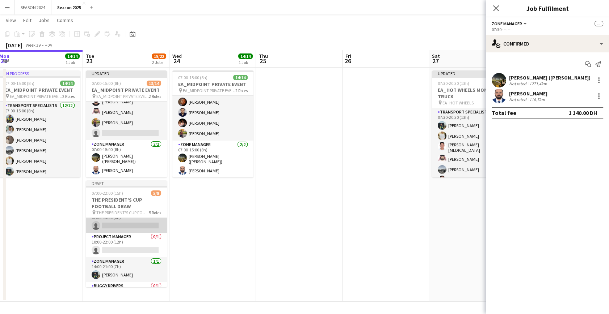
scroll to position [0, 0]
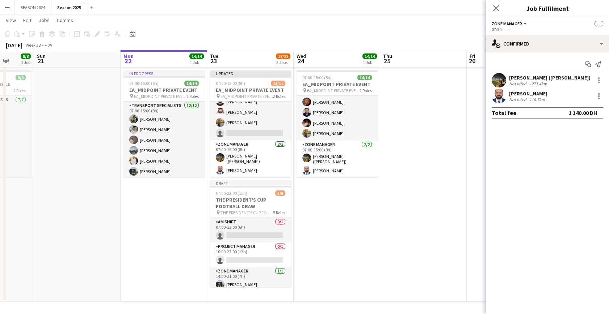
drag, startPoint x: 239, startPoint y: 236, endPoint x: 284, endPoint y: 242, distance: 45.7
click at [301, 238] on app-calendar-viewport "Fri 19 Sat 20 8/8 1 Job Sun 21 Mon 22 14/14 1 Job Tue 23 18/22 2 Jobs Wed 24 14…" at bounding box center [304, 176] width 609 height 252
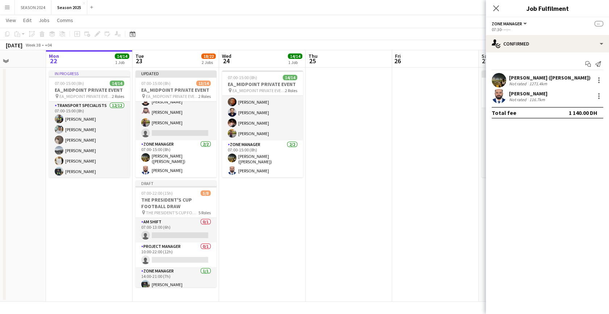
scroll to position [0, 211]
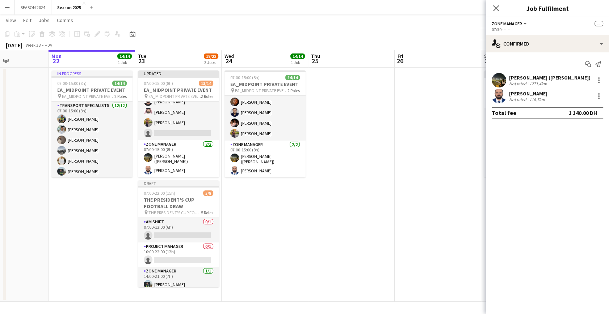
drag, startPoint x: 297, startPoint y: 237, endPoint x: 274, endPoint y: 240, distance: 23.3
click at [274, 240] on app-calendar-viewport "Fri 19 Sat 20 8/8 1 Job Sun 21 Mon 22 14/14 1 Job Tue 23 18/22 2 Jobs Wed 24 14…" at bounding box center [304, 176] width 609 height 252
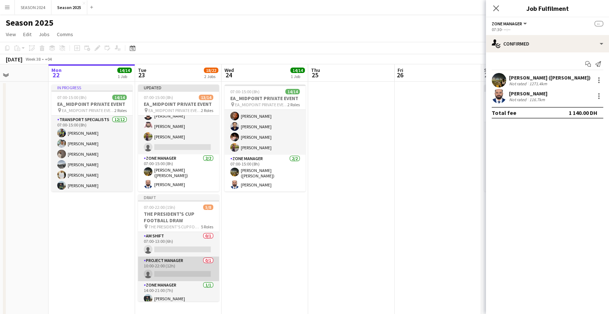
scroll to position [66, 0]
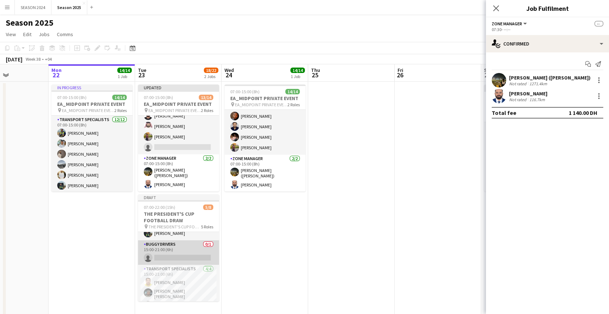
click at [170, 261] on app-card-role "BUGGY DRIVERS 0/1 15:00-21:00 (6h) single-neutral-actions" at bounding box center [178, 253] width 81 height 25
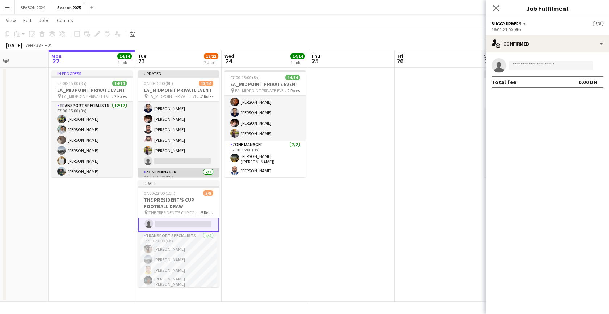
scroll to position [37, 0]
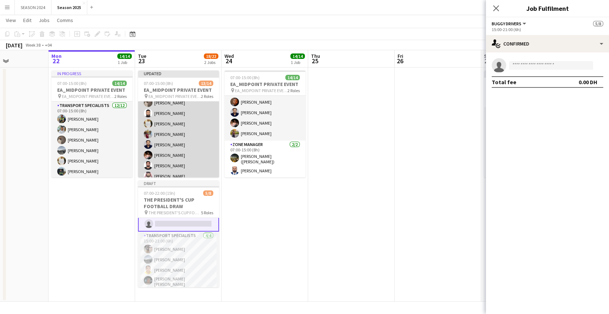
click at [200, 162] on app-card-role "Transport Specialists 114A [DATE] 07:00-15:00 (8h) [PERSON_NAME] [PERSON_NAME] …" at bounding box center [178, 134] width 81 height 140
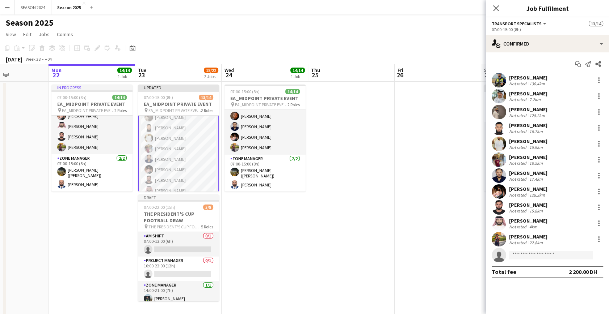
scroll to position [6, 0]
click at [186, 170] on app-card-role "Transport Specialists 114A [DATE] 07:00-15:00 (8h) [PERSON_NAME] [PERSON_NAME] …" at bounding box center [178, 181] width 81 height 142
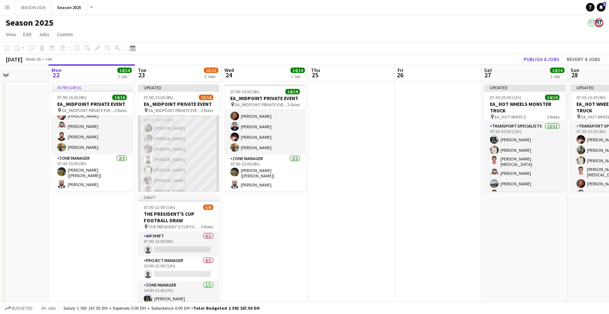
scroll to position [103, 0]
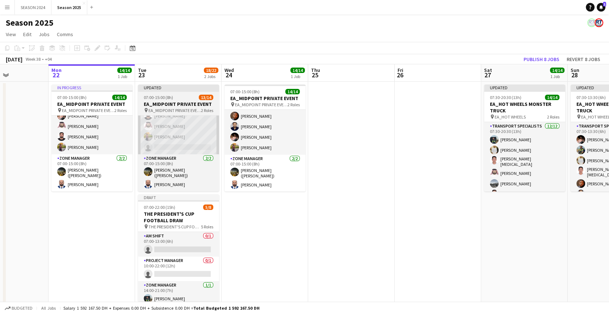
drag, startPoint x: 196, startPoint y: 115, endPoint x: 194, endPoint y: 119, distance: 5.0
click at [196, 115] on app-job-card "Updated 07:00-15:00 (8h) 13/14 EA_MIDPOINT PRIVATE EVENT pin EA_MIDPOINT PRIVAT…" at bounding box center [178, 138] width 81 height 107
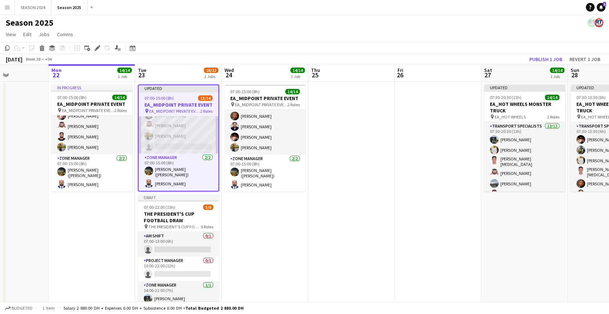
click at [185, 134] on app-card-role "Transport Specialists 114A [DATE] 07:00-15:00 (8h) [PERSON_NAME] [PERSON_NAME] …" at bounding box center [179, 84] width 80 height 140
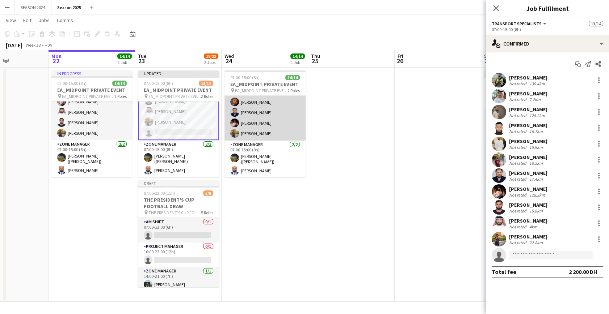
scroll to position [62, 0]
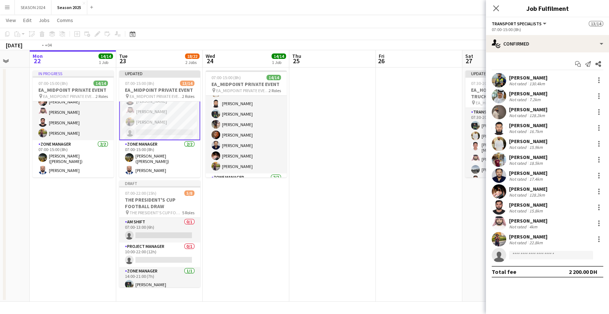
drag, startPoint x: 327, startPoint y: 185, endPoint x: 274, endPoint y: 188, distance: 53.3
click at [274, 188] on app-calendar-viewport "Fri 19 Sat 20 8/8 1 Job Sun 21 Mon 22 14/14 1 Job Tue 23 18/22 2 Jobs Wed 24 14…" at bounding box center [304, 176] width 609 height 252
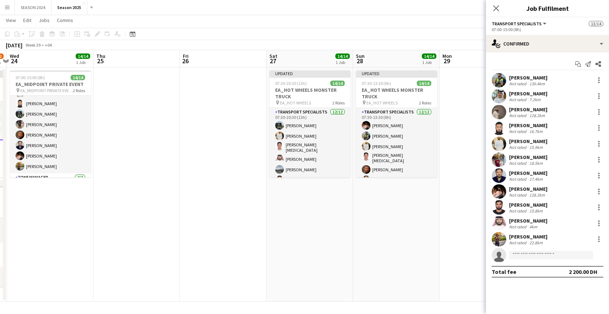
drag, startPoint x: 158, startPoint y: 172, endPoint x: 119, endPoint y: 173, distance: 38.4
click at [119, 173] on app-calendar-viewport "Sun 21 Mon 22 14/14 1 Job Tue 23 18/22 2 Jobs Wed 24 14/14 1 Job Thu 25 Fri 26 …" at bounding box center [304, 176] width 609 height 252
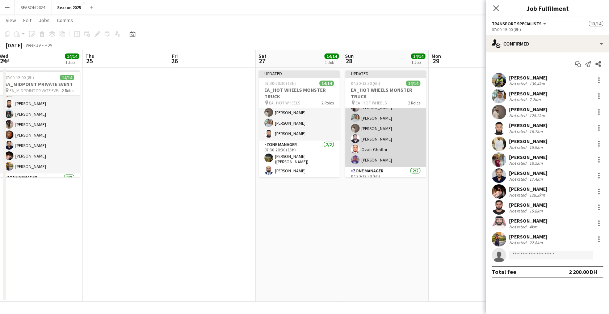
scroll to position [108, 0]
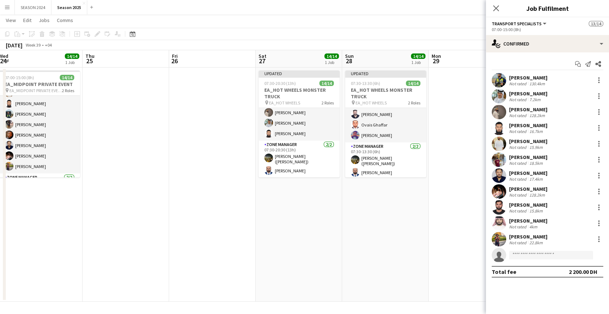
click at [381, 119] on app-calendar-viewport "Sun 21 Mon 22 14/14 1 Job Tue 23 18/22 2 Jobs Wed 24 14/14 1 Job Thu 25 Fri 26 …" at bounding box center [304, 176] width 609 height 252
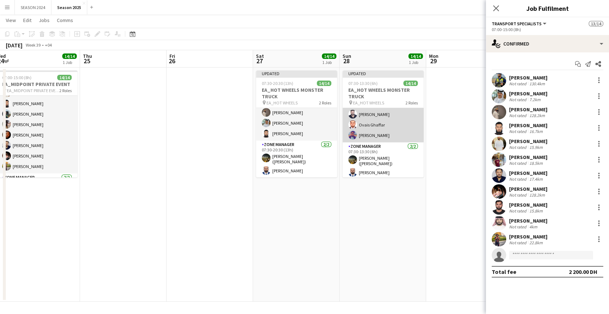
click at [380, 119] on app-card-role "Transport Specialists 12/12 07:30-13:30 (6h) Hamza Nadeem Sarmad Nadeem Yasir S…" at bounding box center [382, 71] width 81 height 142
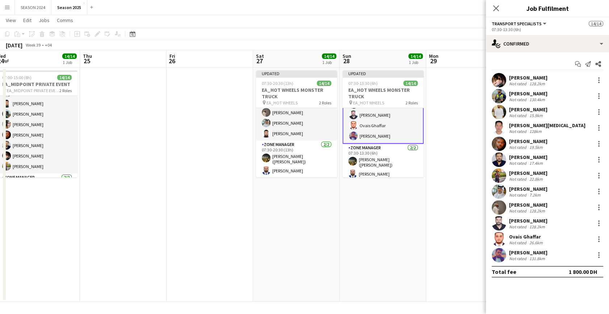
scroll to position [109, 0]
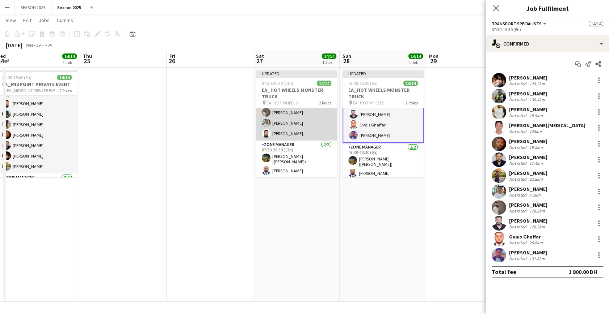
click at [315, 119] on app-card-role "Transport Specialists 12/12 07:30-20:30 (13h) Maaz Shaikh Raees Yasir Shaikh Ri…" at bounding box center [296, 70] width 81 height 142
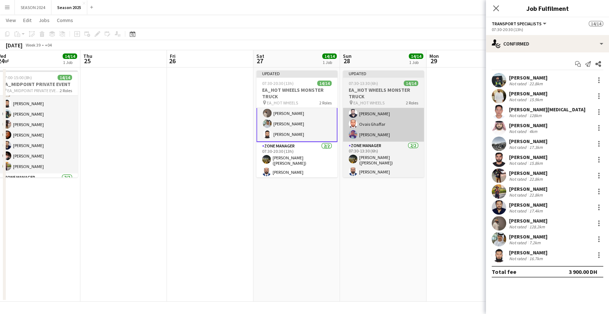
scroll to position [110, 0]
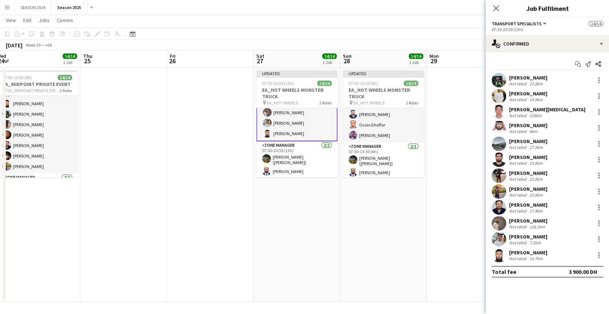
click at [365, 121] on app-calendar-viewport "Sun 21 Mon 22 14/14 1 Job Tue 23 18/22 2 Jobs Wed 24 14/14 1 Job Thu 25 Fri 26 …" at bounding box center [304, 176] width 609 height 252
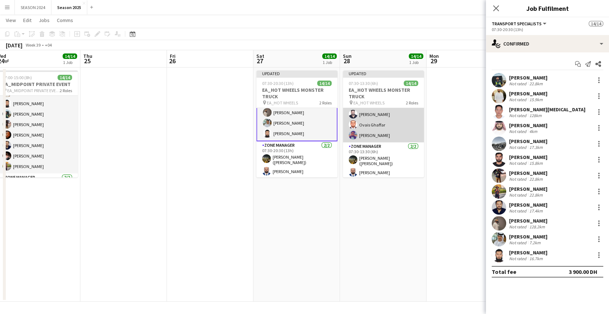
scroll to position [0, 269]
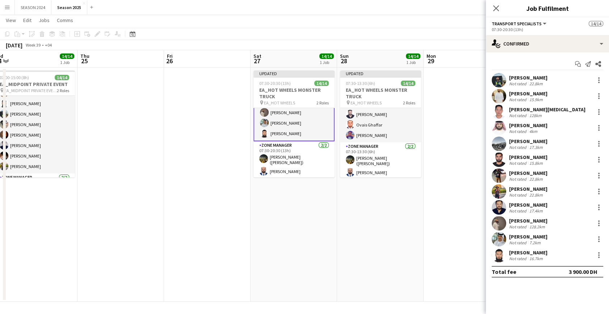
click at [314, 123] on app-card-role "Transport Specialists 12/12 07:30-20:30 (13h) Maaz Shaikh Raees Yasir Shaikh Ri…" at bounding box center [293, 70] width 81 height 144
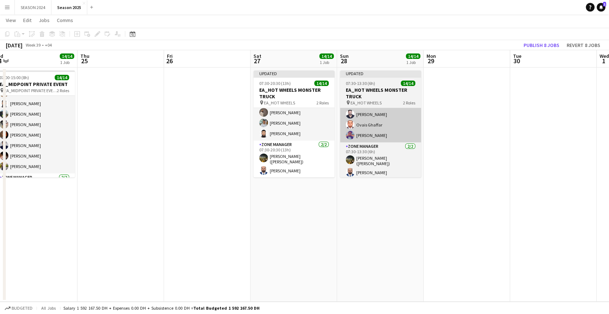
click at [346, 123] on app-user-avatar at bounding box center [350, 125] width 9 height 9
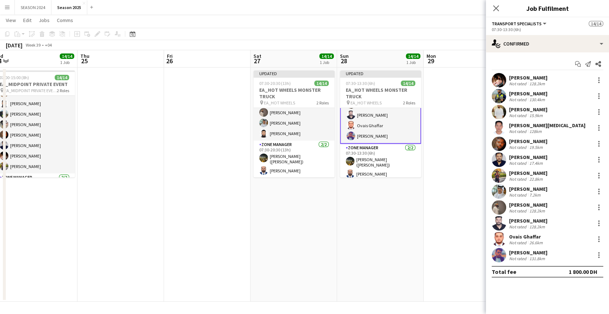
scroll to position [109, 0]
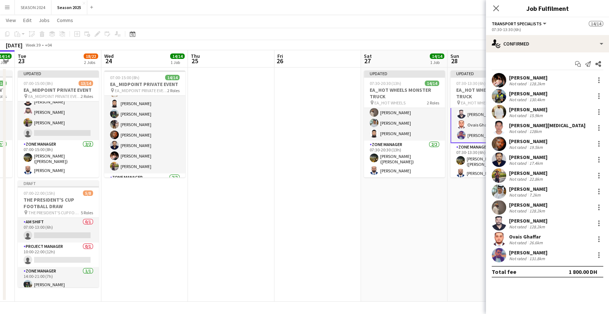
drag, startPoint x: 391, startPoint y: 232, endPoint x: 287, endPoint y: 235, distance: 103.5
click at [396, 232] on app-calendar-viewport "Sun 21 Mon 22 14/14 1 Job Tue 23 18/22 2 Jobs Wed 24 14/14 1 Job Thu 25 Fri 26 …" at bounding box center [304, 176] width 609 height 252
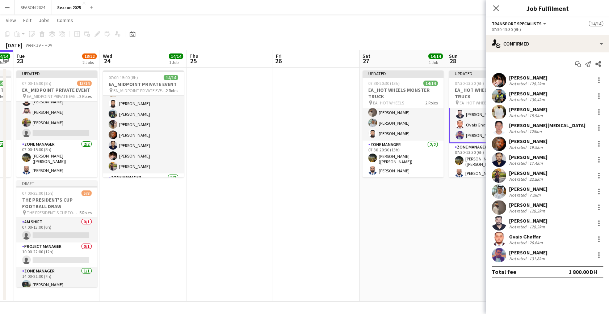
drag, startPoint x: 230, startPoint y: 236, endPoint x: 337, endPoint y: 229, distance: 107.7
click at [297, 231] on app-calendar-viewport "Sun 21 Mon 22 14/14 1 Job Tue 23 18/22 2 Jobs Wed 24 14/14 1 Job Thu 25 Fri 26 …" at bounding box center [304, 176] width 609 height 252
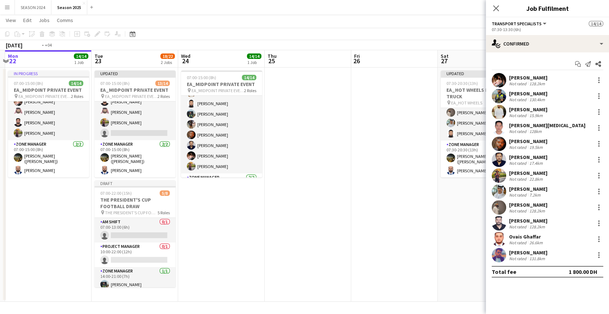
drag, startPoint x: 189, startPoint y: 228, endPoint x: 287, endPoint y: 225, distance: 97.8
click at [287, 225] on app-calendar-viewport "Sat 20 8/8 1 Job Sun 21 Mon 22 14/14 1 Job Tue 23 18/22 2 Jobs Wed 24 14/14 1 J…" at bounding box center [304, 176] width 609 height 252
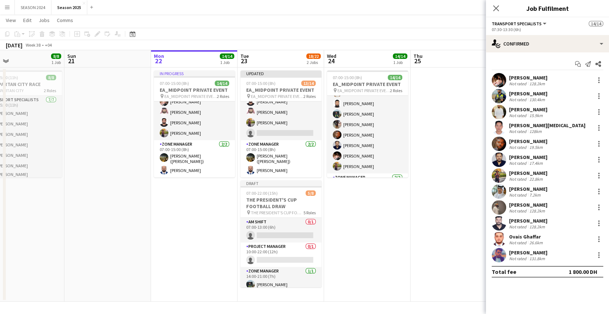
drag, startPoint x: 49, startPoint y: 207, endPoint x: 109, endPoint y: 204, distance: 59.4
click at [109, 204] on app-calendar-viewport "Thu 18 Fri 19 Sat 20 8/8 1 Job Sun 21 Mon 22 14/14 1 Job Tue 23 18/22 2 Jobs We…" at bounding box center [304, 176] width 609 height 252
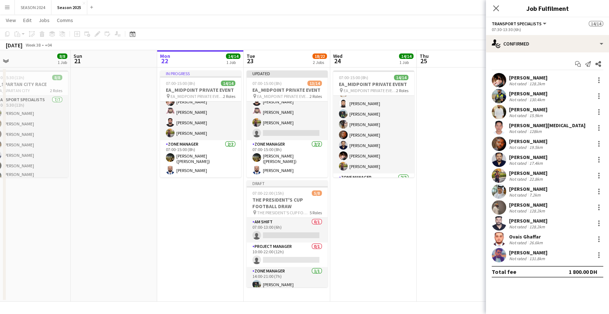
drag, startPoint x: 102, startPoint y: 202, endPoint x: 108, endPoint y: 202, distance: 5.8
click at [108, 202] on app-calendar-viewport "Thu 18 Fri 19 Sat 20 8/8 1 Job Sun 21 Mon 22 14/14 1 Job Tue 23 18/22 2 Jobs We…" at bounding box center [304, 176] width 609 height 252
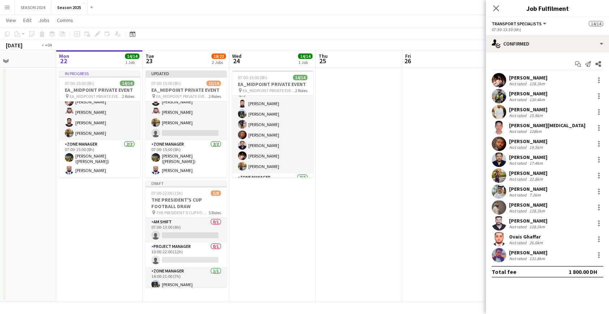
drag, startPoint x: 190, startPoint y: 244, endPoint x: 93, endPoint y: 224, distance: 98.5
click at [94, 224] on app-calendar-viewport "Thu 18 Fri 19 Sat 20 8/8 1 Job Sun 21 Mon 22 14/14 1 Job Tue 23 18/22 2 Jobs We…" at bounding box center [304, 176] width 609 height 252
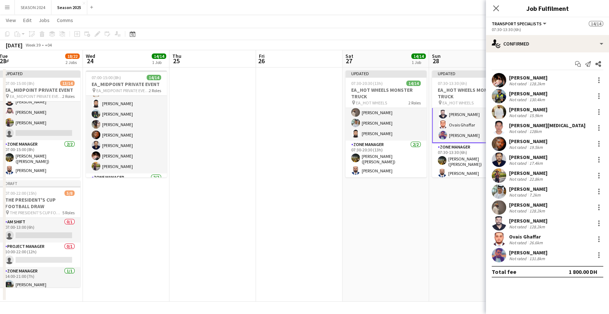
drag, startPoint x: 220, startPoint y: 210, endPoint x: 104, endPoint y: 201, distance: 116.6
click at [107, 203] on app-calendar-viewport "Sat 20 8/8 1 Job Sun 21 Mon 22 14/14 1 Job Tue 23 18/22 2 Jobs Wed 24 14/14 1 J…" at bounding box center [304, 176] width 609 height 252
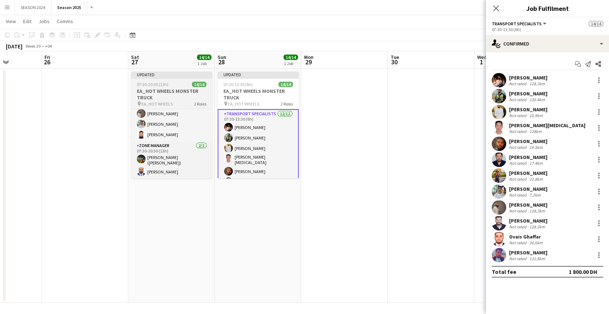
scroll to position [0, 0]
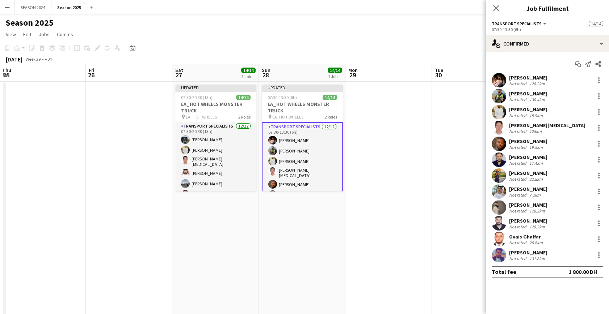
drag, startPoint x: 120, startPoint y: 139, endPoint x: 164, endPoint y: 152, distance: 46.3
click at [164, 152] on app-calendar-viewport "Mon 22 14/14 1 Job Tue 23 19/22 2 Jobs Wed 24 14/14 1 Job Thu 25 Fri 26 Sat 27 …" at bounding box center [304, 190] width 609 height 252
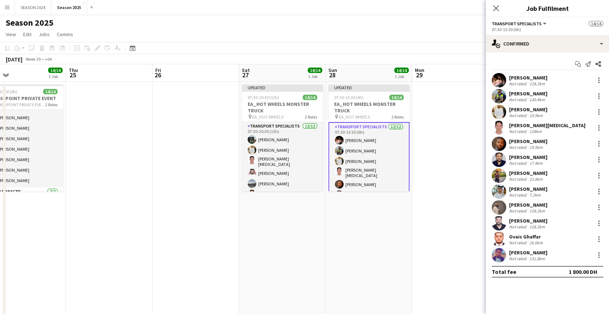
click at [229, 178] on app-calendar-viewport "Mon 22 14/14 1 Job Tue 23 19/22 2 Jobs Wed 24 14/14 1 Job Thu 25 Fri 26 Sat 27 …" at bounding box center [304, 190] width 609 height 252
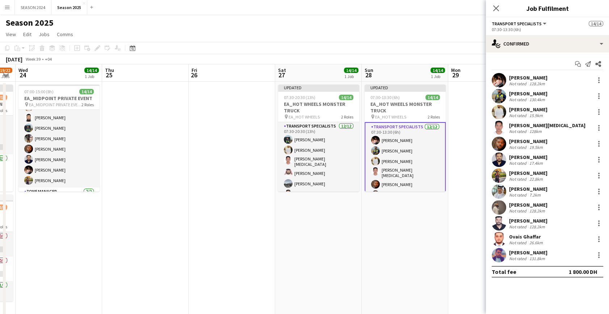
drag, startPoint x: 109, startPoint y: 187, endPoint x: 214, endPoint y: 196, distance: 104.9
click at [214, 196] on app-calendar-viewport "Mon 22 14/14 1 Job Tue 23 19/22 2 Jobs Wed 24 14/14 1 Job Thu 25 Fri 26 Sat 27 …" at bounding box center [304, 190] width 609 height 252
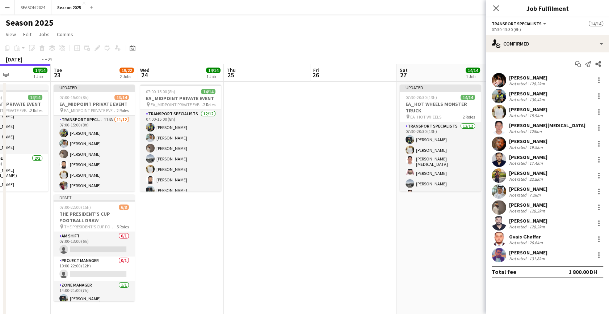
drag, startPoint x: 255, startPoint y: 161, endPoint x: 246, endPoint y: 161, distance: 8.7
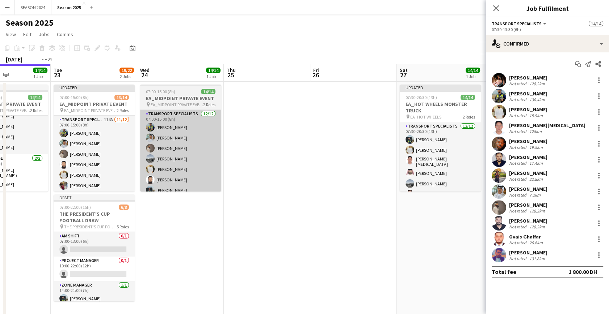
click at [278, 161] on app-calendar-viewport "Sat 20 8/8 1 Job Sun 21 Mon 22 14/14 1 Job Tue 23 19/22 2 Jobs Wed 24 14/14 1 J…" at bounding box center [304, 190] width 609 height 252
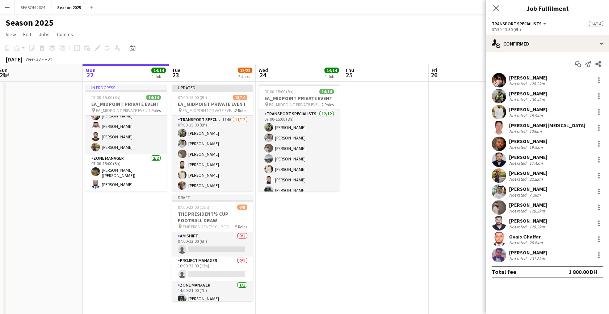
drag, startPoint x: 181, startPoint y: 163, endPoint x: 187, endPoint y: 163, distance: 5.4
click at [187, 163] on app-calendar-viewport "Fri 19 Sat 20 8/8 1 Job Sun 21 Mon 22 14/14 1 Job Tue 23 19/22 2 Jobs Wed 24 14…" at bounding box center [304, 190] width 609 height 252
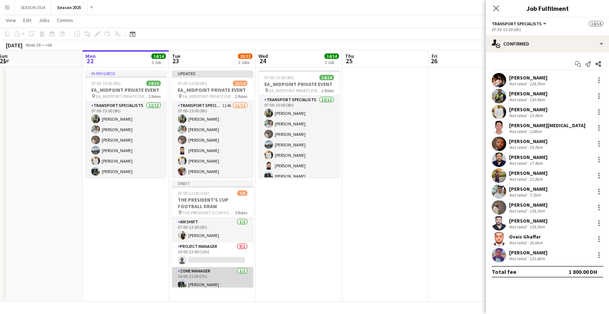
scroll to position [66, 0]
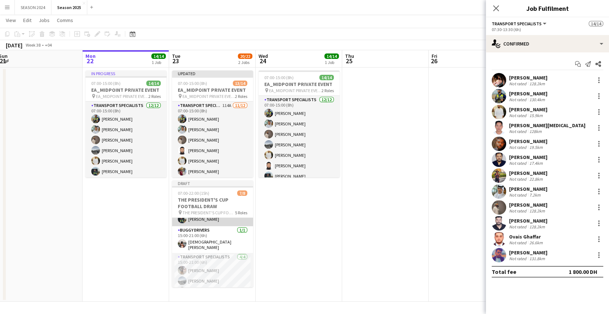
click at [223, 224] on app-card-role "Zone Manager 1/1 14:00-21:00 (7h) Maaz Shaikh Raees" at bounding box center [212, 214] width 81 height 25
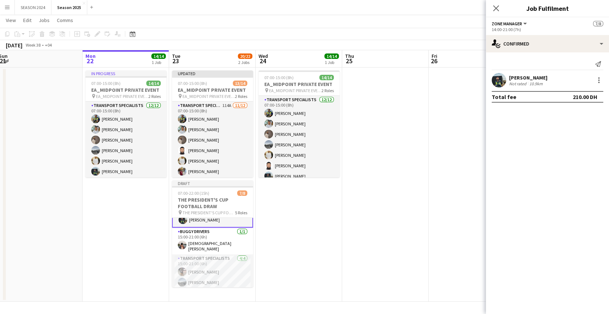
scroll to position [66, 0]
click at [597, 81] on div at bounding box center [598, 80] width 9 height 9
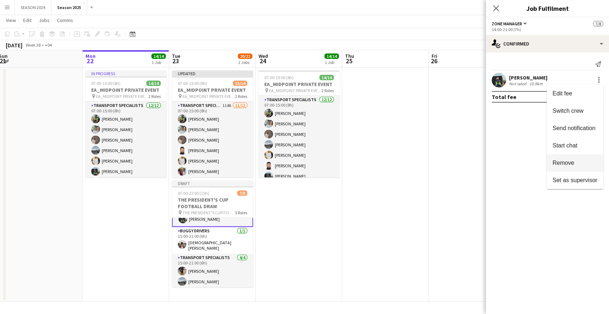
click at [580, 159] on button "Remove" at bounding box center [574, 163] width 56 height 17
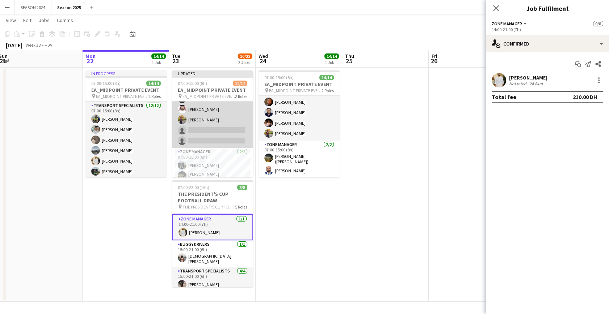
scroll to position [103, 0]
click at [227, 123] on app-card-role "Transport Specialists 115A 10/12 07:00-15:00 (8h) Sarmad Nadeem mohammad Ahmad …" at bounding box center [212, 70] width 81 height 140
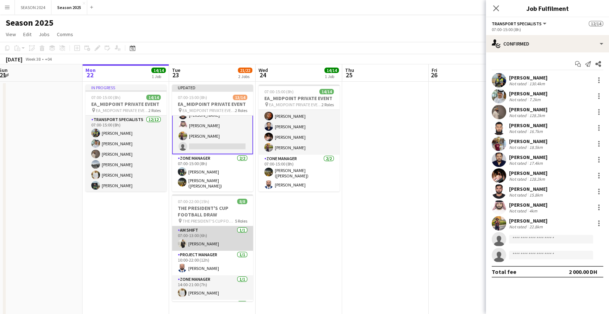
scroll to position [0, 0]
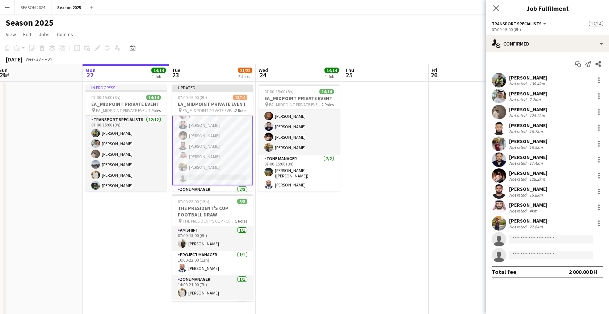
click at [222, 146] on app-card-role "Transport Specialists 114A 11/12 07:00-15:00 (8h) Muhammad Ashraf Sarmad Nadeem…" at bounding box center [212, 115] width 81 height 142
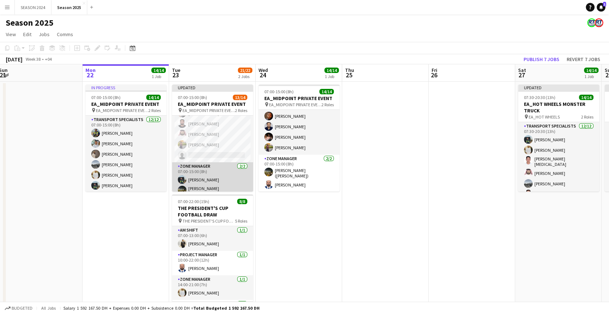
scroll to position [103, 0]
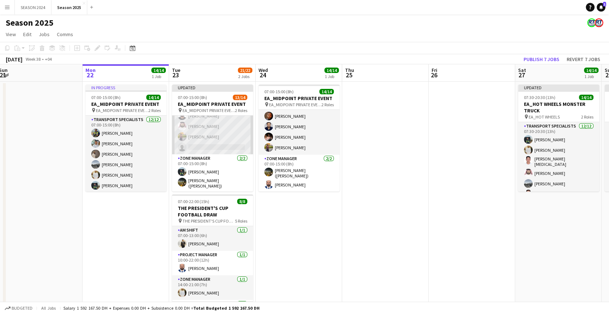
click at [212, 145] on app-card-role "Transport Specialists 114A 11/12 07:00-15:00 (8h) Muhammad Ashraf Sarmad Nadeem…" at bounding box center [212, 84] width 81 height 140
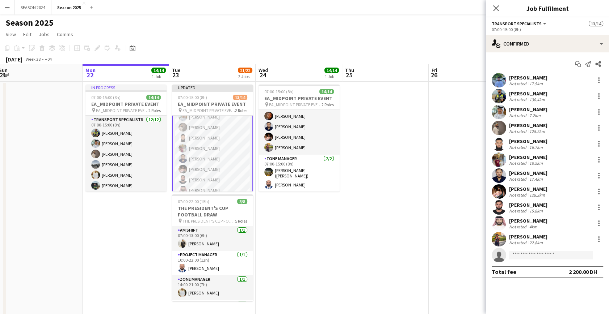
scroll to position [104, 0]
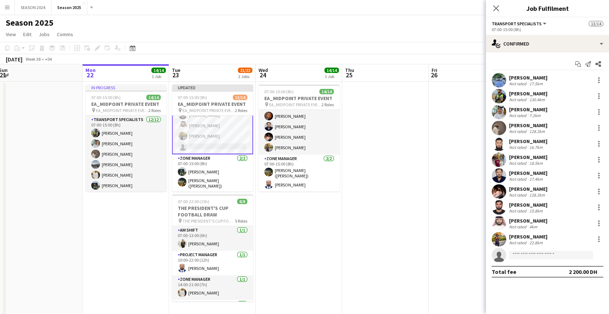
click at [213, 142] on app-card-role "Transport Specialists 114A 11/12 07:00-15:00 (8h) Muhammad Ashraf Sarmad Nadeem…" at bounding box center [212, 84] width 81 height 142
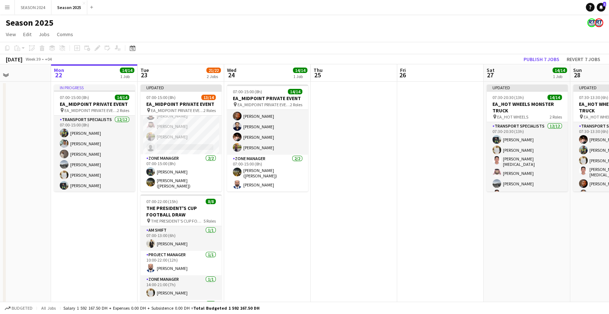
scroll to position [0, 361]
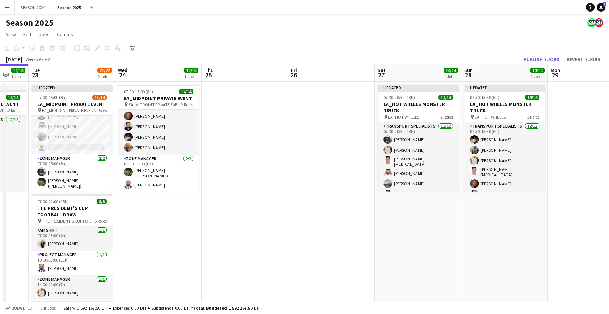
click at [311, 162] on app-calendar-viewport "Sat 20 8/8 1 Job Sun 21 Mon 22 14/14 1 Job Tue 23 21/22 2 Jobs Wed 24 14/14 1 J…" at bounding box center [304, 190] width 609 height 252
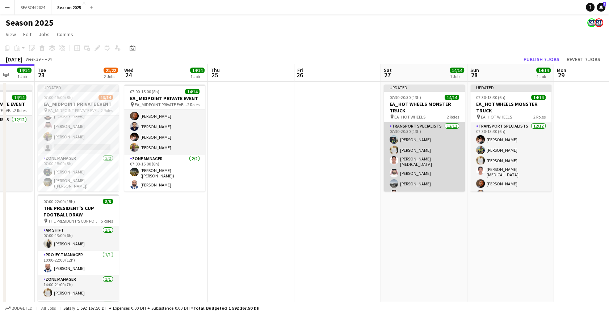
click at [426, 156] on app-card-role "Transport Specialists 12/12 07:30-20:30 (13h) Maaz Shaikh Raees Yasir Shaikh Ri…" at bounding box center [424, 193] width 81 height 142
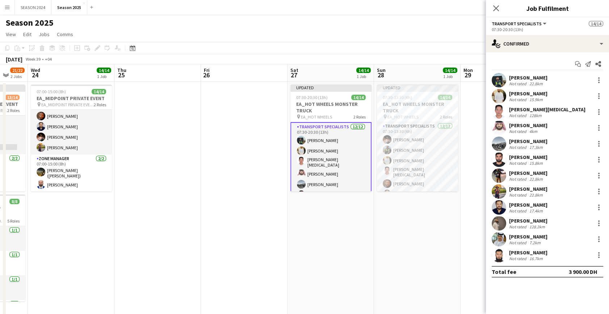
drag, startPoint x: 310, startPoint y: 169, endPoint x: 192, endPoint y: 175, distance: 118.1
click at [191, 174] on app-calendar-viewport "Sat 20 8/8 1 Job Sun 21 Mon 22 14/14 1 Job Tue 23 21/22 2 Jobs Wed 24 14/14 1 J…" at bounding box center [304, 190] width 609 height 252
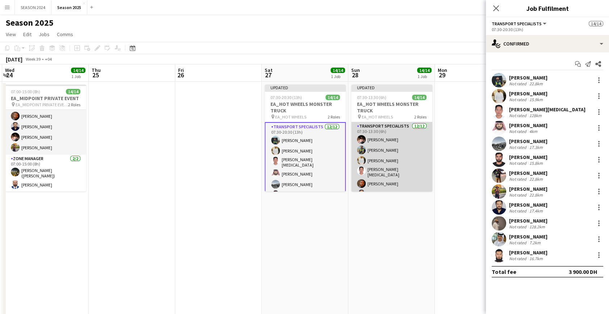
click at [363, 161] on app-user-avatar at bounding box center [361, 160] width 9 height 9
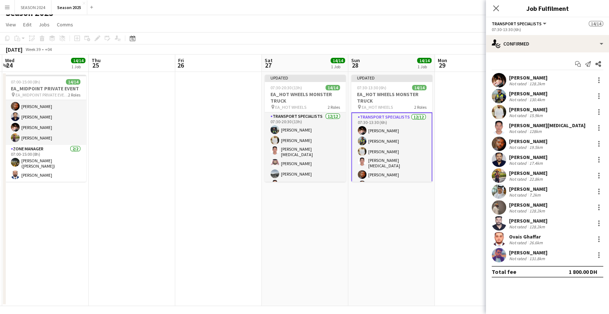
scroll to position [14, 0]
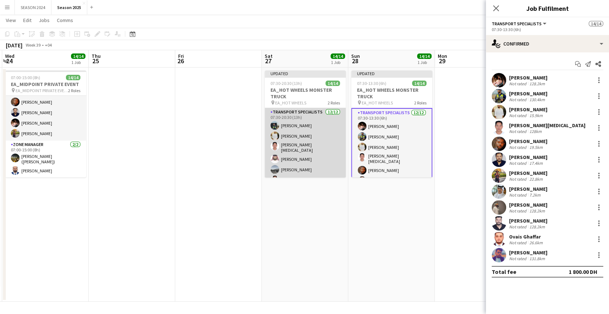
click at [333, 143] on app-card-role "Transport Specialists 12/12 07:30-20:30 (13h) Maaz Shaikh Raees Yasir Shaikh Ri…" at bounding box center [305, 179] width 81 height 142
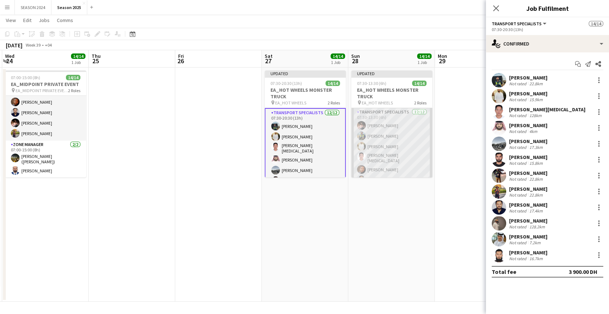
click at [377, 154] on app-card-role "Transport Specialists 12/12 07:30-13:30 (6h) Hamza Nadeem Sarmad Nadeem Yasir S…" at bounding box center [391, 179] width 81 height 142
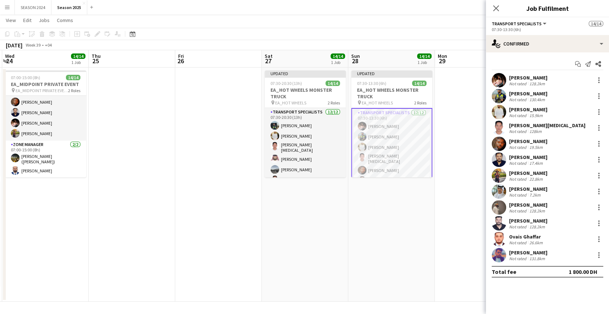
scroll to position [0, 343]
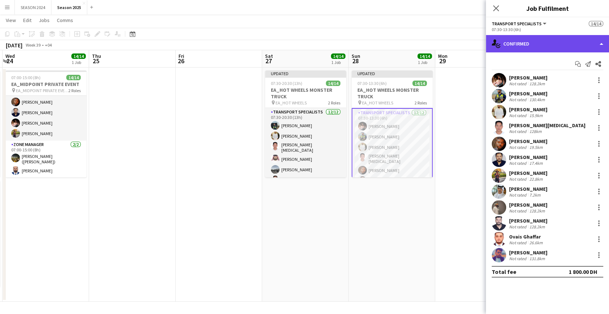
click at [499, 48] on icon "single-neutral-actions-check-2" at bounding box center [495, 43] width 9 height 9
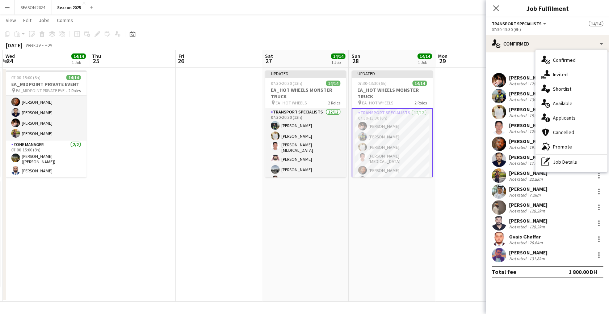
click at [566, 116] on span "Applicants" at bounding box center [564, 118] width 23 height 7
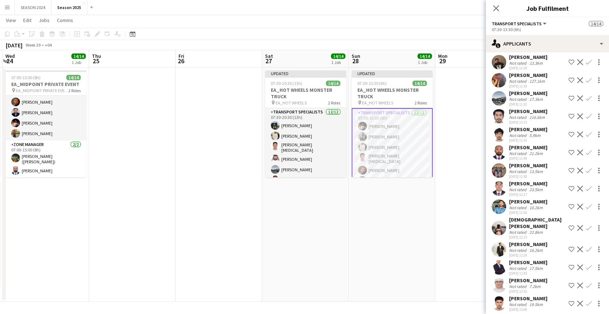
scroll to position [293, 0]
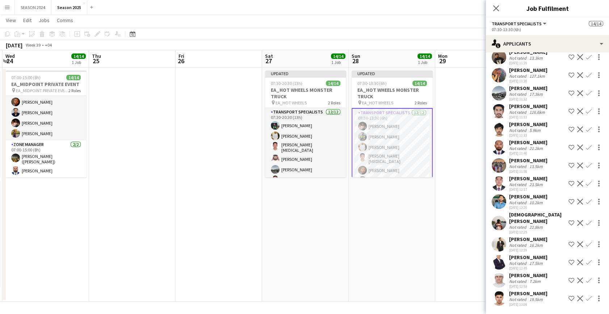
click at [383, 149] on app-card-role "Transport Specialists 12/12 07:30-13:30 (6h) Hamza Nadeem Sarmad Nadeem Yasir S…" at bounding box center [391, 180] width 81 height 144
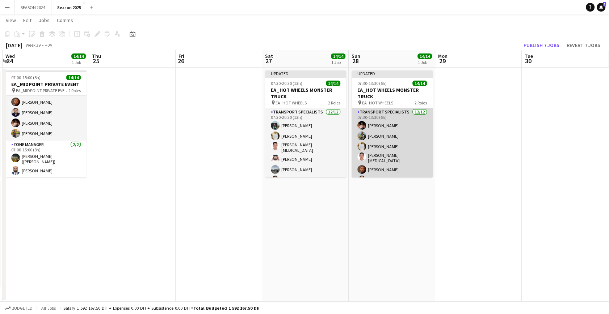
click at [383, 149] on app-card-role "Transport Specialists 12/12 07:30-13:30 (6h) Hamza Nadeem Sarmad Nadeem Yasir S…" at bounding box center [391, 179] width 81 height 142
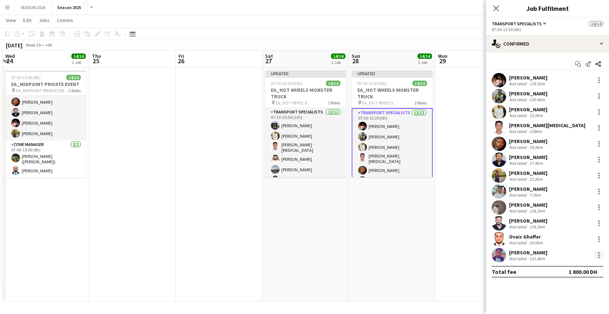
click at [597, 254] on div at bounding box center [598, 255] width 9 height 9
click at [470, 240] on div at bounding box center [304, 157] width 609 height 314
click at [601, 238] on div at bounding box center [598, 239] width 9 height 9
drag, startPoint x: 161, startPoint y: 170, endPoint x: 283, endPoint y: 210, distance: 127.8
click at [285, 210] on div at bounding box center [304, 157] width 609 height 314
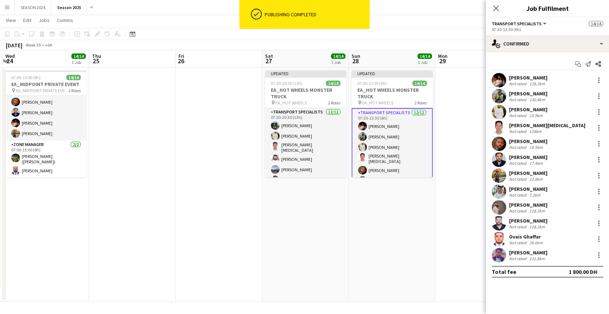
scroll to position [33, 0]
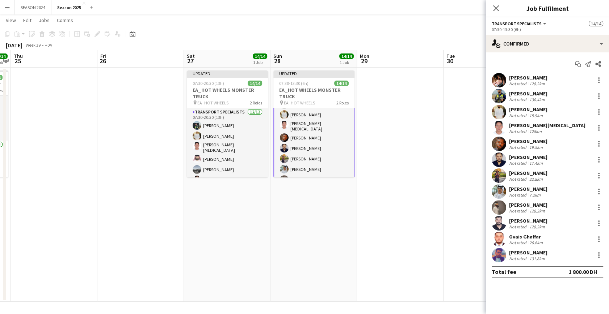
drag, startPoint x: 320, startPoint y: 191, endPoint x: 199, endPoint y: 197, distance: 121.4
click at [199, 198] on app-calendar-viewport "Mon 22 14/14 1 Job Tue 23 22/22 2 Jobs Wed 24 14/14 1 Job Thu 25 Fri 26 Sat 27 …" at bounding box center [304, 176] width 609 height 252
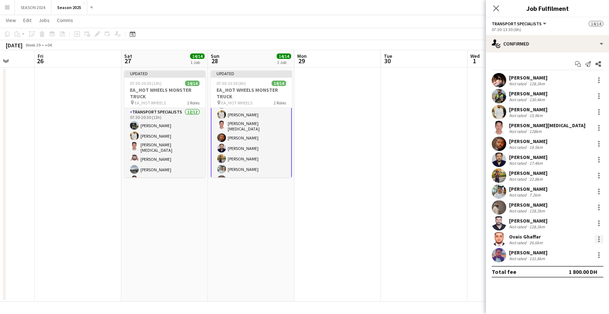
drag, startPoint x: 599, startPoint y: 235, endPoint x: 595, endPoint y: 236, distance: 4.1
click at [597, 235] on div "Ovais Ghaffar Not rated 26.6km" at bounding box center [547, 239] width 123 height 14
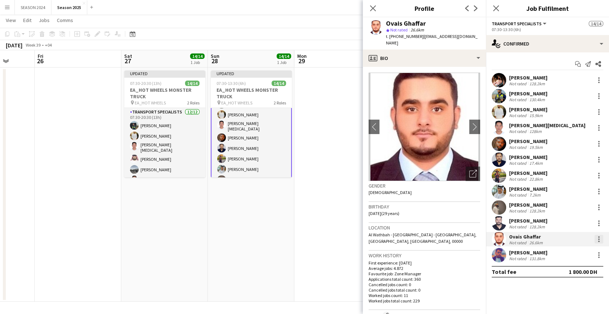
click at [599, 239] on div at bounding box center [598, 239] width 9 height 9
click at [583, 206] on span "Remove" at bounding box center [574, 209] width 45 height 7
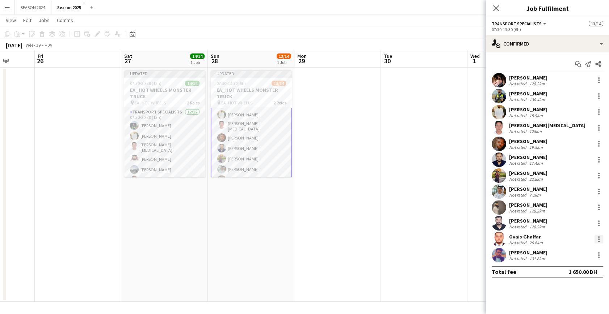
click at [597, 238] on div at bounding box center [598, 239] width 9 height 9
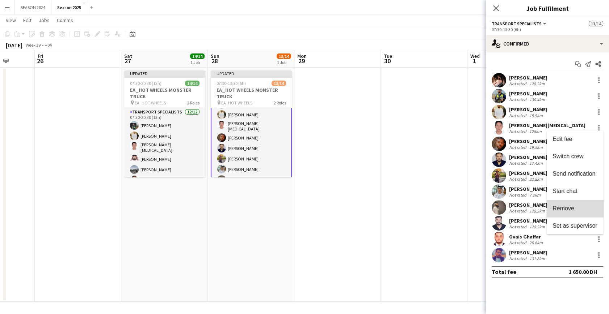
click at [579, 210] on span "Remove" at bounding box center [574, 209] width 45 height 7
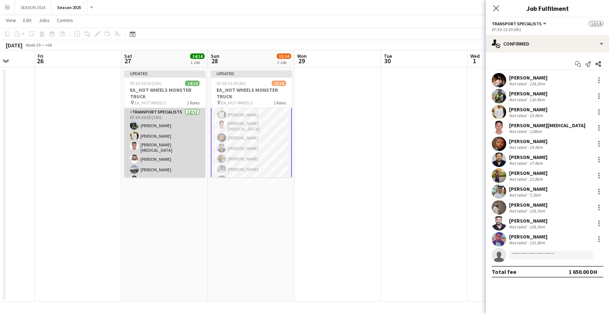
click at [178, 143] on app-card-role "Transport Specialists 12/12 07:30-20:30 (13h) Maaz Shaikh Raees Yasir Shaikh Ri…" at bounding box center [164, 179] width 81 height 142
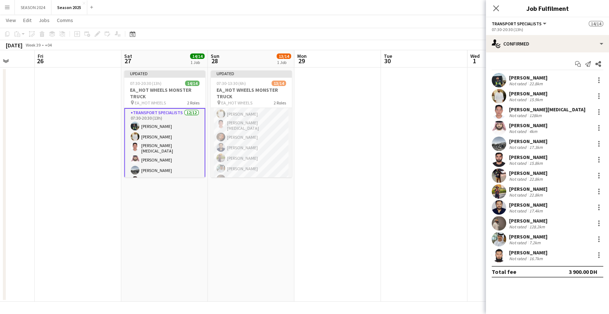
scroll to position [32, 0]
click at [166, 150] on app-card-role "Transport Specialists 12/12 07:30-20:30 (13h) Maaz Shaikh Raees Yasir Shaikh Ri…" at bounding box center [164, 180] width 81 height 144
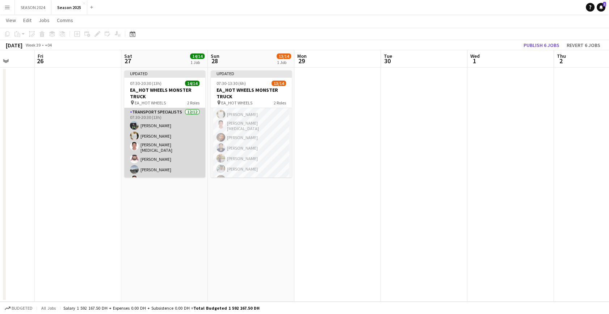
click at [175, 145] on app-card-role "Transport Specialists 12/12 07:30-20:30 (13h) Maaz Shaikh Raees Yasir Shaikh Ri…" at bounding box center [164, 179] width 81 height 142
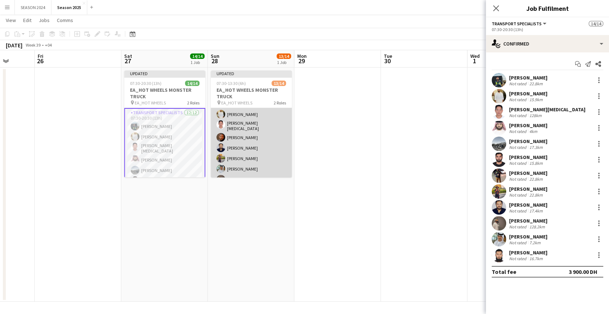
click at [239, 144] on app-card-role "Transport Specialists 28A 11/12 07:30-13:30 (6h) Hamza Nadeem Sarmad Nadeem Yas…" at bounding box center [251, 147] width 81 height 142
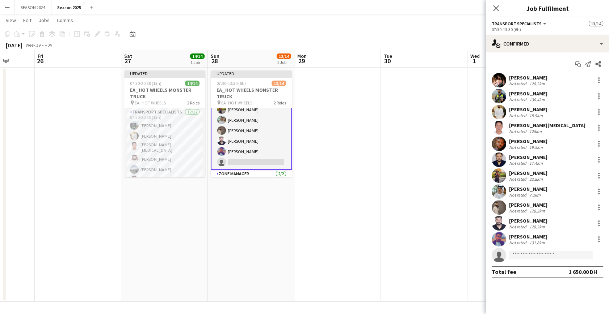
scroll to position [109, 0]
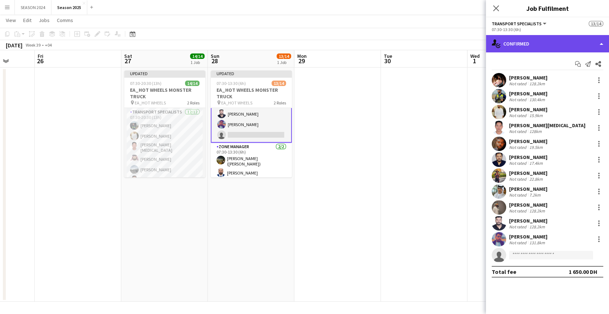
click at [554, 49] on div "single-neutral-actions-check-2 Confirmed" at bounding box center [547, 43] width 123 height 17
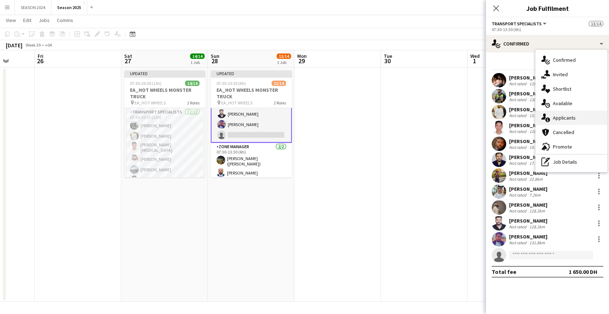
click at [563, 112] on div "single-neutral-actions-information Applicants" at bounding box center [571, 118] width 72 height 14
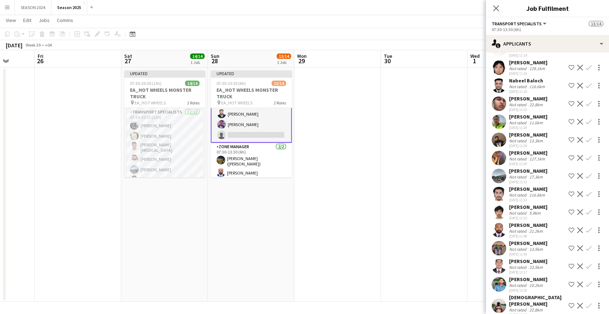
scroll to position [293, 0]
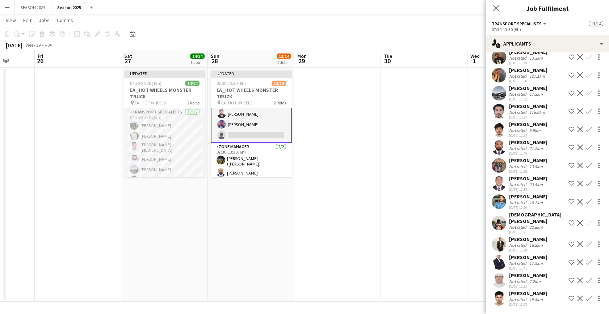
click at [285, 201] on app-date-cell "Updated 07:30-13:30 (6h) 13/14 EA_HOT WHEELS MONSTER TRUCK pin EA_HOT WHEELS 2 …" at bounding box center [251, 185] width 86 height 235
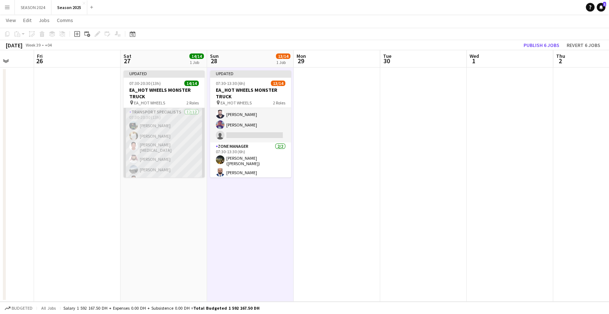
click at [180, 149] on app-card-role "Transport Specialists 12/12 07:30-20:30 (13h) Maaz Shaikh Raees Yasir Shaikh Ri…" at bounding box center [163, 179] width 81 height 142
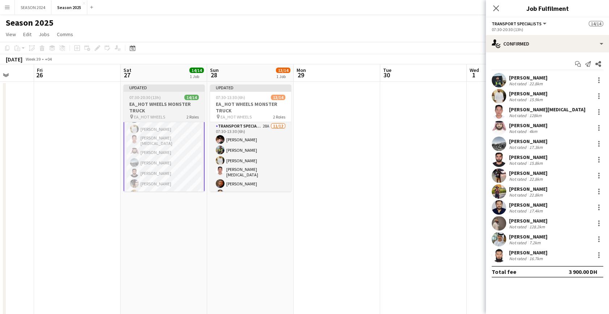
scroll to position [0, 0]
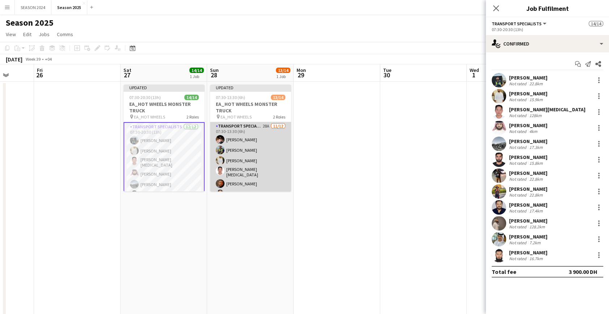
click at [227, 174] on app-card-role "Transport Specialists 28A 11/12 07:30-13:30 (6h) Hamza Nadeem Sarmad Nadeem Yas…" at bounding box center [250, 193] width 81 height 142
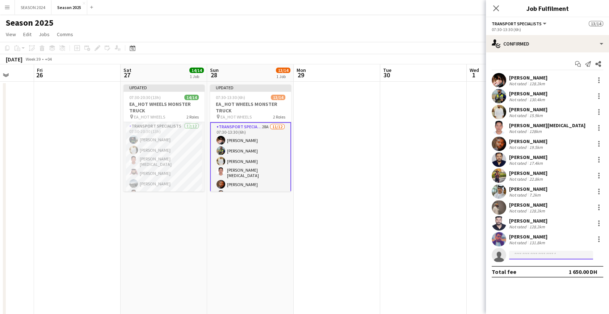
click at [527, 252] on input at bounding box center [551, 255] width 84 height 9
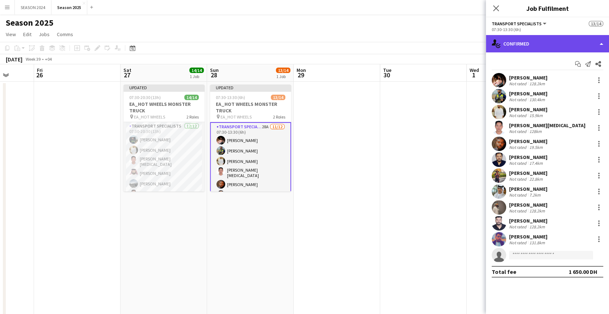
click at [551, 47] on div "single-neutral-actions-check-2 Confirmed" at bounding box center [547, 43] width 123 height 17
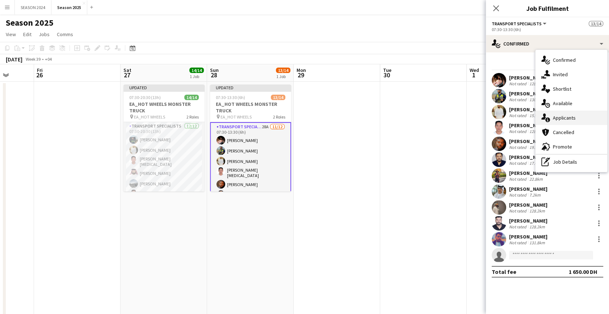
click at [567, 121] on span "Applicants" at bounding box center [564, 118] width 23 height 7
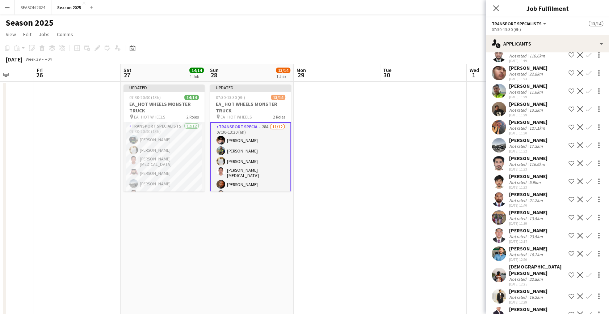
scroll to position [263, 0]
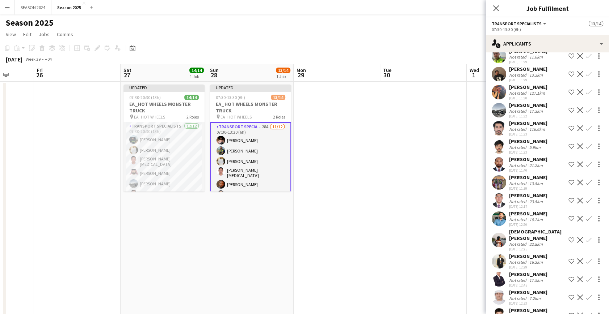
click at [586, 186] on app-icon "Confirm" at bounding box center [589, 183] width 6 height 6
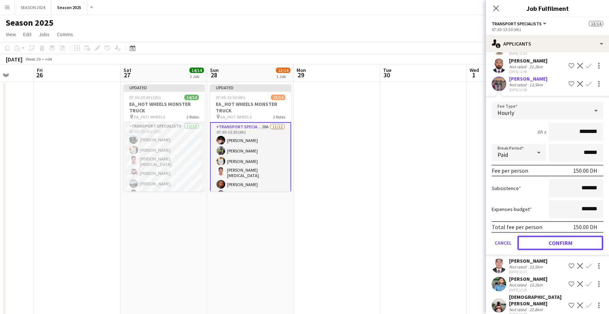
click at [554, 250] on button "Confirm" at bounding box center [560, 243] width 86 height 14
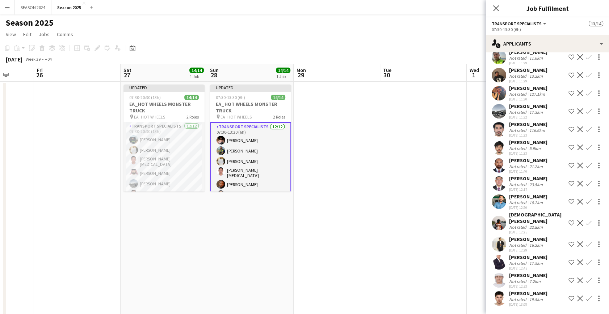
scroll to position [268, 0]
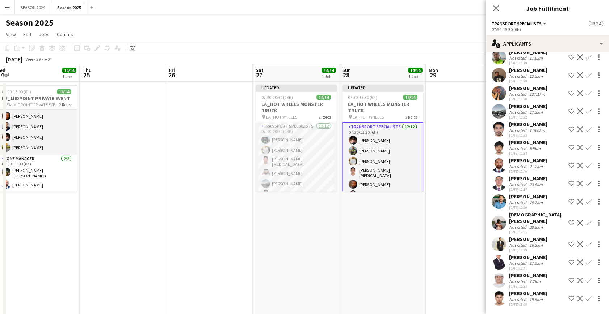
drag, startPoint x: 183, startPoint y: 226, endPoint x: 298, endPoint y: 229, distance: 115.5
click at [295, 229] on app-calendar-viewport "Mon 22 14/14 1 Job Tue 23 22/22 2 Jobs Wed 24 14/14 1 Job Thu 25 Fri 26 Sat 27 …" at bounding box center [304, 190] width 609 height 252
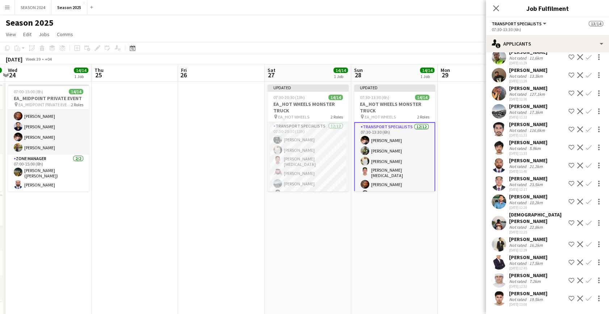
drag, startPoint x: 232, startPoint y: 236, endPoint x: 343, endPoint y: 235, distance: 111.5
click at [322, 235] on app-calendar-viewport "Mon 22 14/14 1 Job Tue 23 22/22 2 Jobs Wed 24 14/14 1 Job Thu 25 Fri 26 Sat 27 …" at bounding box center [304, 190] width 609 height 252
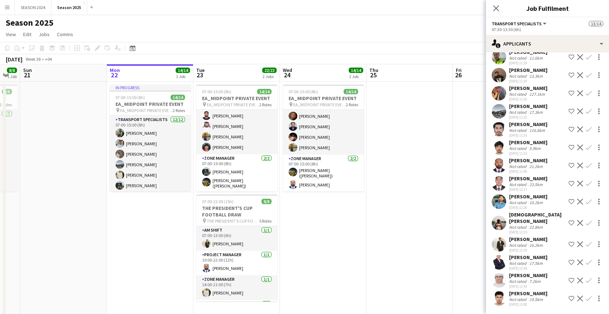
drag, startPoint x: 213, startPoint y: 238, endPoint x: 285, endPoint y: 234, distance: 72.1
click at [284, 234] on app-calendar-viewport "Fri 19 Sat 20 8/8 1 Job Sun 21 Mon 22 14/14 1 Job Tue 23 22/22 2 Jobs Wed 24 14…" at bounding box center [304, 190] width 609 height 252
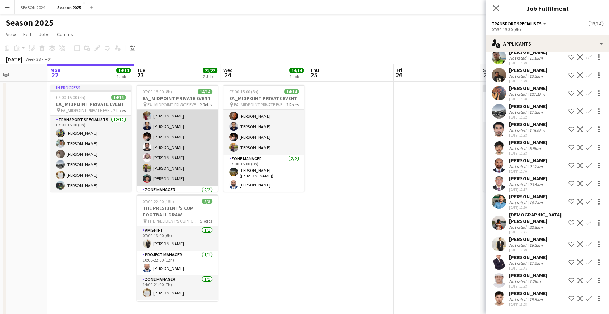
scroll to position [97, 0]
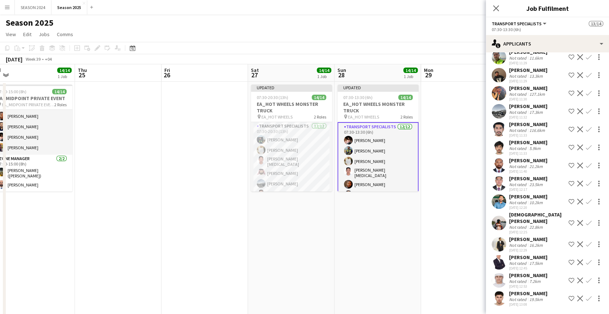
drag, startPoint x: 341, startPoint y: 266, endPoint x: 181, endPoint y: 289, distance: 162.3
click at [181, 289] on app-calendar-viewport "Sun 21 Mon 22 14/14 1 Job Tue 23 22/22 2 Jobs Wed 24 14/14 1 Job Thu 25 Fri 26 …" at bounding box center [304, 190] width 609 height 252
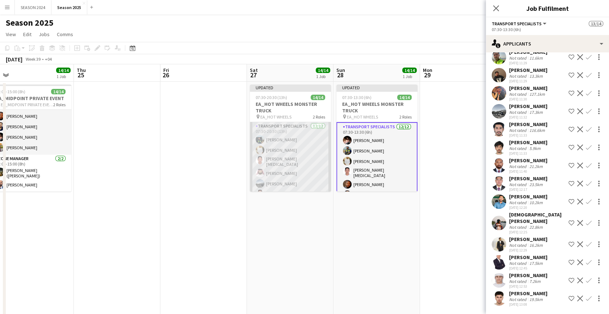
click at [295, 162] on app-card-role "Transport Specialists 12/12 07:30-20:30 (13h) Maaz Shaikh Raees Yasir Shaikh Ri…" at bounding box center [290, 193] width 81 height 142
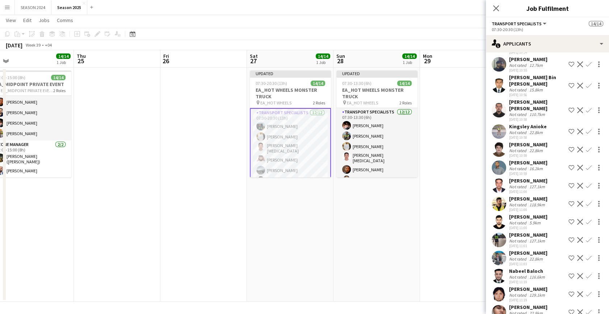
scroll to position [98, 0]
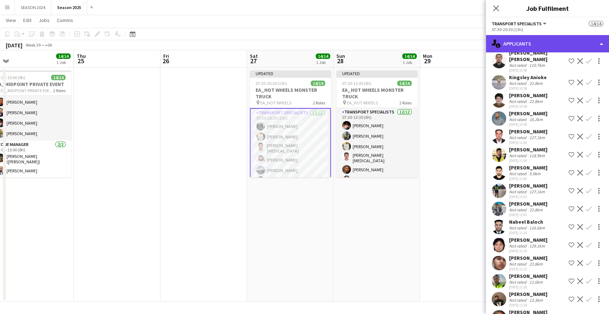
click at [567, 39] on div "single-neutral-actions-information Applicants" at bounding box center [547, 43] width 123 height 17
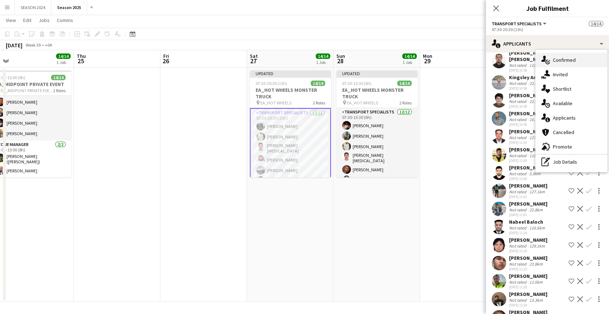
click at [562, 57] on span "Confirmed" at bounding box center [564, 60] width 23 height 7
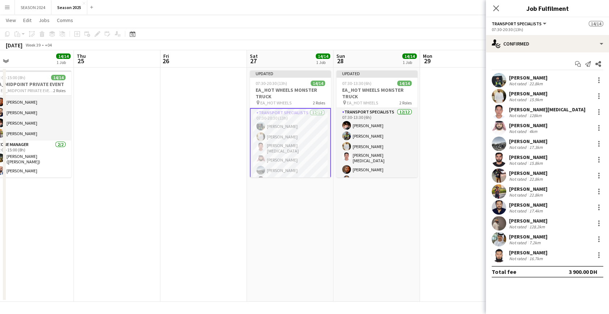
scroll to position [0, 0]
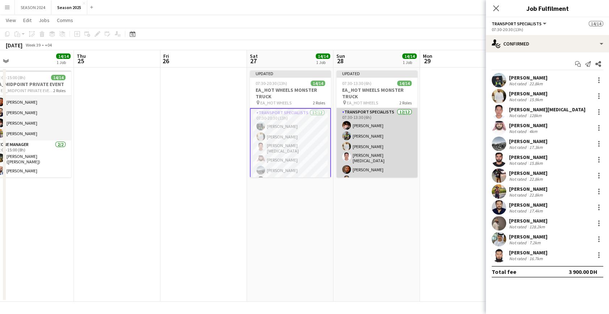
click at [337, 155] on app-card-role "Transport Specialists 12/12 07:30-13:30 (6h) Hamza Nadeem Sarmad Nadeem Yasir S…" at bounding box center [376, 179] width 81 height 142
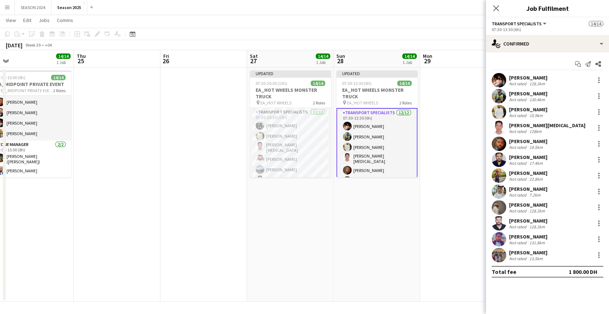
drag, startPoint x: 203, startPoint y: 266, endPoint x: 295, endPoint y: 269, distance: 91.3
click at [265, 269] on app-calendar-viewport "Sun 21 Mon 22 14/14 1 Job Tue 23 22/22 2 Jobs Wed 24 14/14 1 Job Thu 25 Fri 26 …" at bounding box center [304, 176] width 609 height 252
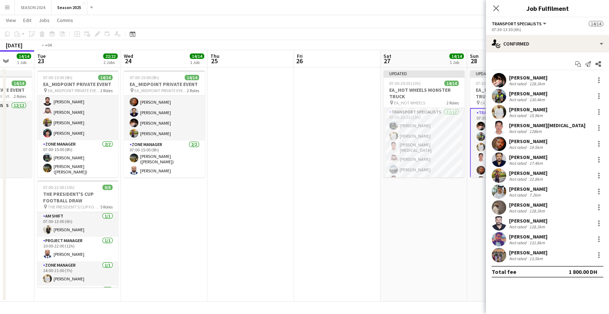
drag, startPoint x: 208, startPoint y: 264, endPoint x: 359, endPoint y: 279, distance: 151.6
click at [358, 279] on app-calendar-viewport "Sun 21 Mon 22 14/14 1 Job Tue 23 22/22 2 Jobs Wed 24 14/14 1 Job Thu 25 Fri 26 …" at bounding box center [304, 176] width 609 height 252
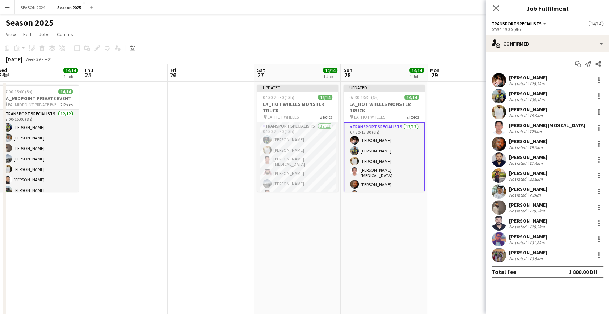
drag, startPoint x: 392, startPoint y: 187, endPoint x: 89, endPoint y: 209, distance: 303.7
click at [89, 209] on app-calendar-viewport "Sun 21 Mon 22 14/14 1 Job Tue 23 22/22 2 Jobs Wed 24 14/14 1 Job Thu 25 Fri 26 …" at bounding box center [304, 190] width 609 height 252
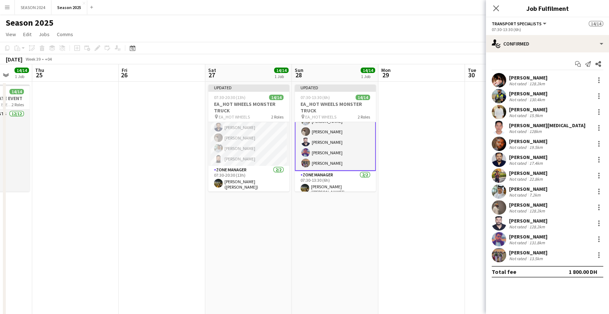
scroll to position [98, 0]
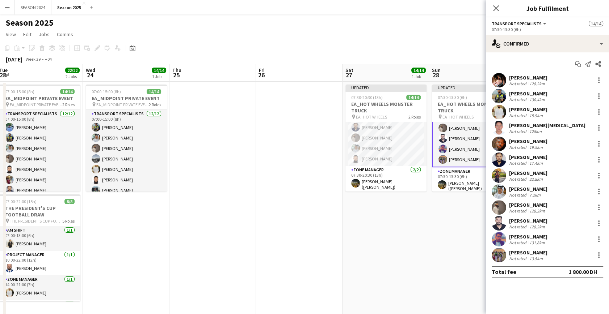
drag, startPoint x: 138, startPoint y: 230, endPoint x: 320, endPoint y: 229, distance: 181.7
click at [275, 227] on app-calendar-viewport "Sun 21 Mon 22 14/14 1 Job Tue 23 22/22 2 Jobs Wed 24 14/14 1 Job Thu 25 Fri 26 …" at bounding box center [304, 190] width 609 height 252
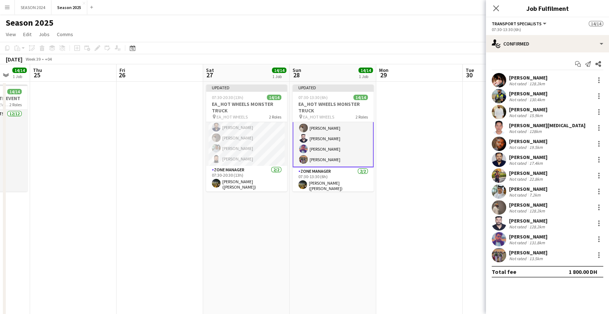
drag, startPoint x: 218, startPoint y: 217, endPoint x: 336, endPoint y: 218, distance: 118.7
click at [298, 214] on app-calendar-viewport "Sun 21 Mon 22 14/14 1 Job Tue 23 22/22 2 Jobs Wed 24 14/14 1 Job Thu 25 Fri 26 …" at bounding box center [304, 190] width 609 height 252
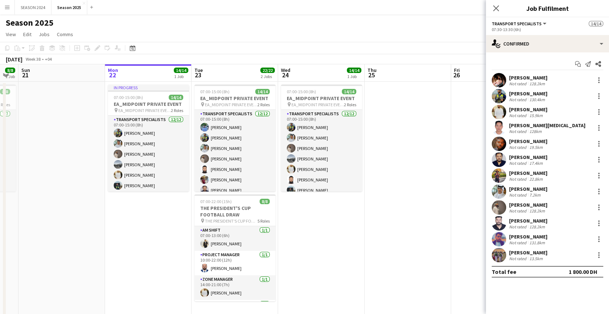
drag, startPoint x: 407, startPoint y: 250, endPoint x: 429, endPoint y: 255, distance: 22.7
click at [445, 251] on app-calendar-viewport "Fri 19 Sat 20 8/8 1 Job Sun 21 Mon 22 14/14 1 Job Tue 23 22/22 2 Jobs Wed 24 14…" at bounding box center [304, 190] width 609 height 252
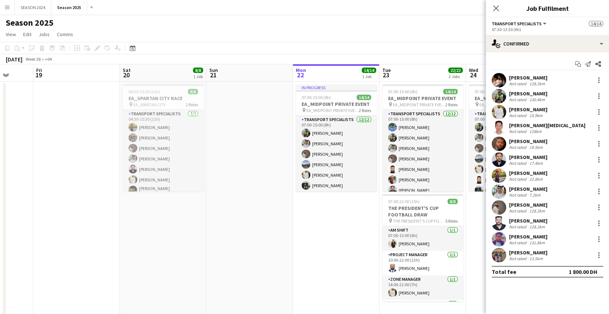
drag, startPoint x: 239, startPoint y: 245, endPoint x: 283, endPoint y: 246, distance: 44.2
click at [283, 246] on app-calendar-viewport "Wed 17 Thu 18 Fri 19 Sat 20 8/8 1 Job Sun 21 Mon 22 14/14 1 Job Tue 23 22/22 2 …" at bounding box center [304, 190] width 609 height 252
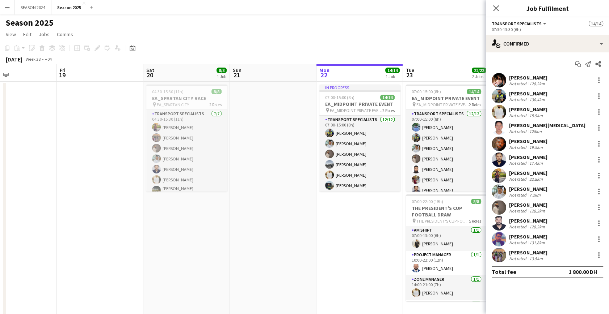
click at [334, 249] on app-calendar-viewport "Tue 16 Wed 17 Thu 18 Fri 19 Sat 20 8/8 1 Job Sun 21 Mon 22 14/14 1 Job Tue 23 2…" at bounding box center [304, 190] width 609 height 252
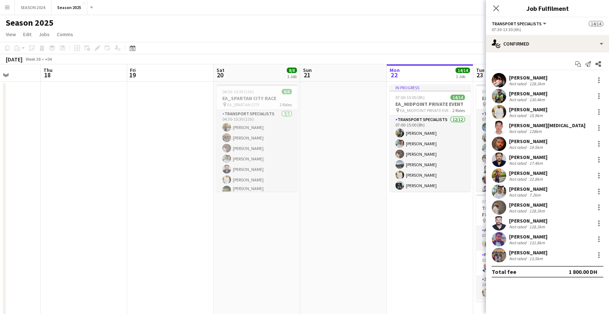
drag, startPoint x: 184, startPoint y: 253, endPoint x: 159, endPoint y: 253, distance: 25.3
click at [159, 253] on app-calendar-viewport "Mon 15 16/16 1 Job Tue 16 Wed 17 Thu 18 Fri 19 Sat 20 8/8 1 Job Sun 21 Mon 22 1…" at bounding box center [304, 190] width 609 height 252
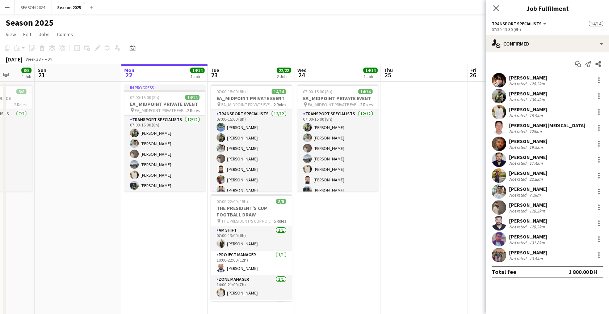
drag, startPoint x: 228, startPoint y: 245, endPoint x: 127, endPoint y: 250, distance: 101.8
click at [132, 249] on app-calendar-viewport "Wed 17 Thu 18 Fri 19 Sat 20 8/8 1 Job Sun 21 Mon 22 14/14 1 Job Tue 23 22/22 2 …" at bounding box center [304, 190] width 609 height 252
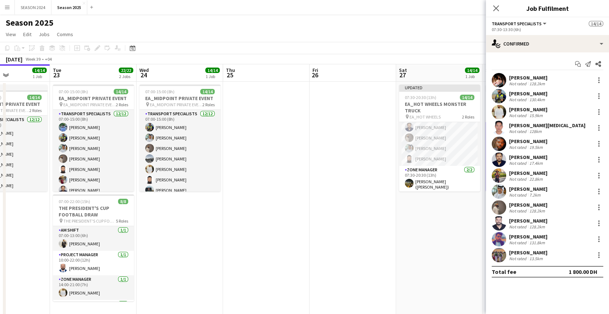
drag, startPoint x: 251, startPoint y: 253, endPoint x: 191, endPoint y: 247, distance: 60.0
click at [181, 252] on app-calendar-viewport "Fri 19 Sat 20 8/8 1 Job Sun 21 Mon 22 14/14 1 Job Tue 23 22/22 2 Jobs Wed 24 14…" at bounding box center [304, 190] width 609 height 252
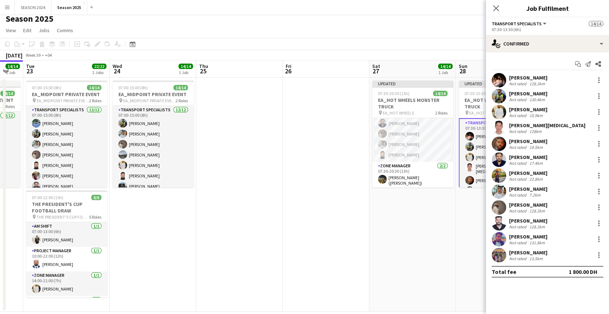
scroll to position [0, 0]
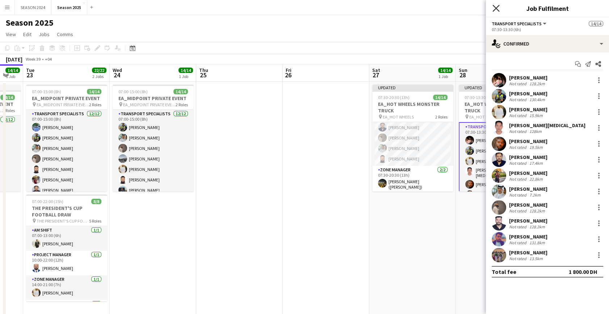
click at [498, 8] on icon "Close pop-in" at bounding box center [495, 8] width 7 height 7
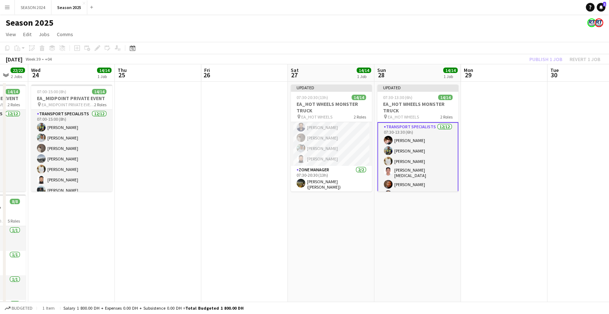
drag, startPoint x: 230, startPoint y: 211, endPoint x: 198, endPoint y: 212, distance: 31.9
click at [198, 212] on app-calendar-viewport "Sun 21 Mon 22 14/14 1 Job Tue 23 22/22 2 Jobs Wed 24 14/14 1 Job Thu 25 Fri 26 …" at bounding box center [304, 190] width 609 height 252
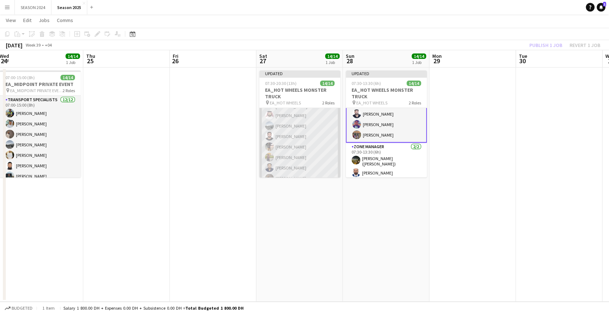
scroll to position [110, 0]
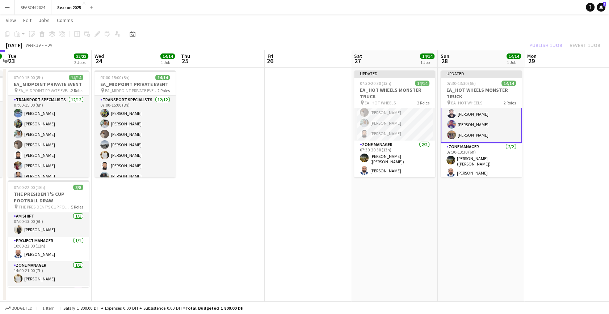
drag, startPoint x: 238, startPoint y: 170, endPoint x: 326, endPoint y: 174, distance: 88.0
click at [306, 173] on app-calendar-viewport "Sun 21 Mon 22 14/14 1 Job Tue 23 22/22 2 Jobs Wed 24 14/14 1 Job Thu 25 Fri 26 …" at bounding box center [304, 176] width 609 height 252
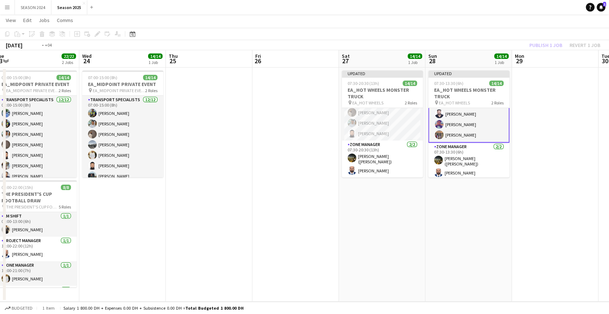
drag, startPoint x: 273, startPoint y: 197, endPoint x: 373, endPoint y: 199, distance: 100.3
click at [373, 199] on app-calendar-viewport "Sun 21 Mon 22 14/14 1 Job Tue 23 22/22 2 Jobs Wed 24 14/14 1 Job Thu 25 Fri 26 …" at bounding box center [304, 176] width 609 height 252
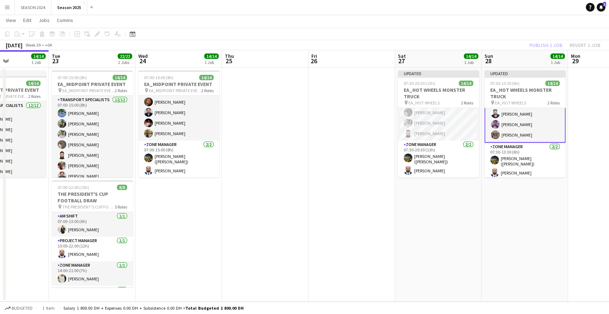
scroll to position [0, 254]
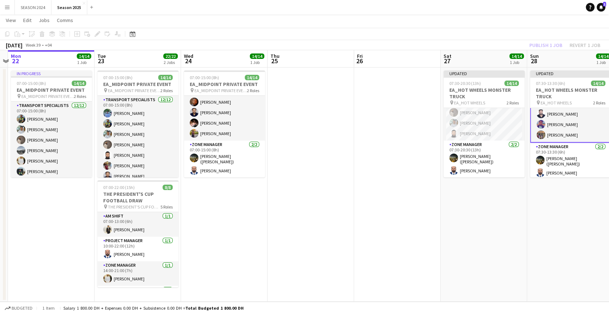
drag, startPoint x: 462, startPoint y: 191, endPoint x: 259, endPoint y: 177, distance: 203.2
click at [257, 177] on app-calendar-viewport "Fri 19 Sat 20 8/8 1 Job Sun 21 Mon 22 14/14 1 Job Tue 23 22/22 2 Jobs Wed 24 14…" at bounding box center [304, 176] width 609 height 252
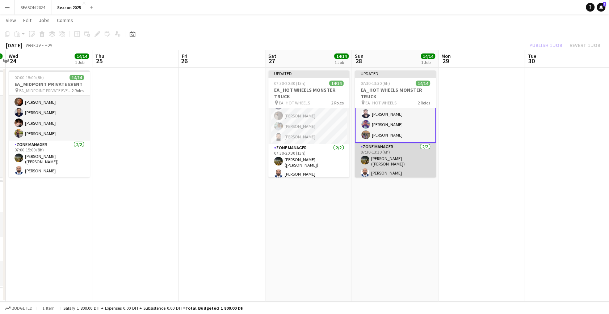
scroll to position [110, 0]
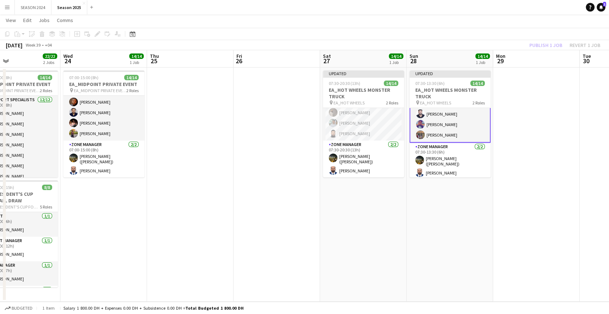
drag, startPoint x: 219, startPoint y: 160, endPoint x: 281, endPoint y: 151, distance: 62.9
click at [281, 151] on app-calendar-viewport "Sun 21 Mon 22 14/14 1 Job Tue 23 22/22 2 Jobs Wed 24 14/14 1 Job Thu 25 Fri 26 …" at bounding box center [304, 176] width 609 height 252
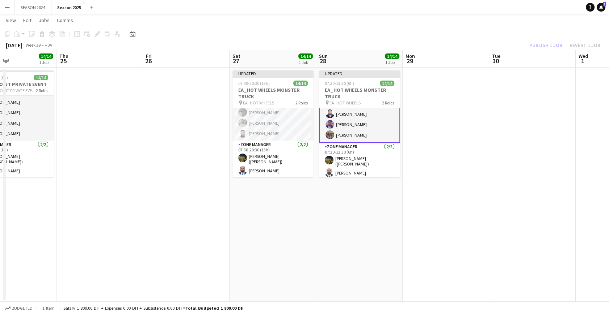
drag, startPoint x: 196, startPoint y: 203, endPoint x: 288, endPoint y: 235, distance: 97.5
click at [126, 227] on app-calendar-viewport "Sun 21 Mon 22 14/14 1 Job Tue 23 22/22 2 Jobs Wed 24 14/14 1 Job Thu 25 Fri 26 …" at bounding box center [304, 176] width 609 height 252
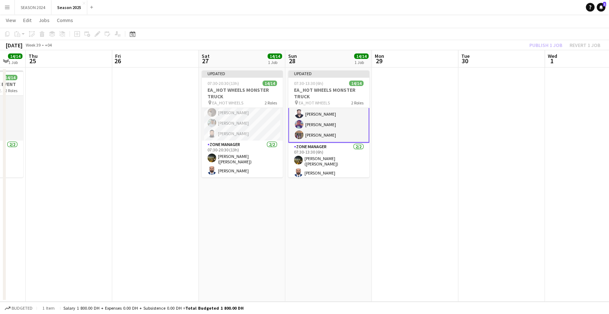
drag, startPoint x: 448, startPoint y: 240, endPoint x: 208, endPoint y: 238, distance: 239.2
click at [292, 246] on app-calendar-viewport "Sun 21 Mon 22 14/14 1 Job Tue 23 22/22 2 Jobs Wed 24 14/14 1 Job Thu 25 Fri 26 …" at bounding box center [304, 176] width 609 height 252
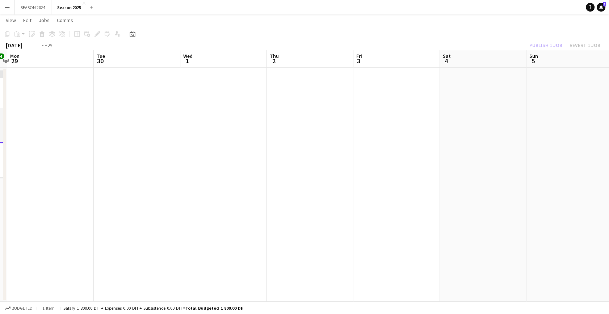
drag, startPoint x: 503, startPoint y: 236, endPoint x: 173, endPoint y: 234, distance: 330.1
click at [191, 235] on app-calendar-viewport "Thu 25 Fri 26 Sat 27 14/14 1 Job Sun 28 14/14 1 Job Mon 29 Tue 30 Wed 1 Thu 2 F…" at bounding box center [304, 176] width 609 height 252
drag, startPoint x: 343, startPoint y: 219, endPoint x: 94, endPoint y: 205, distance: 249.8
click at [104, 206] on app-calendar-viewport "Thu 2 Fri 3 Sat 4 Sun 5 Mon 6 Tue 7 Wed 8 Thu 9 Fri 10 Sat 11 Sun 12 Mon 13 Tue…" at bounding box center [304, 176] width 609 height 252
drag, startPoint x: 124, startPoint y: 189, endPoint x: 135, endPoint y: 190, distance: 10.9
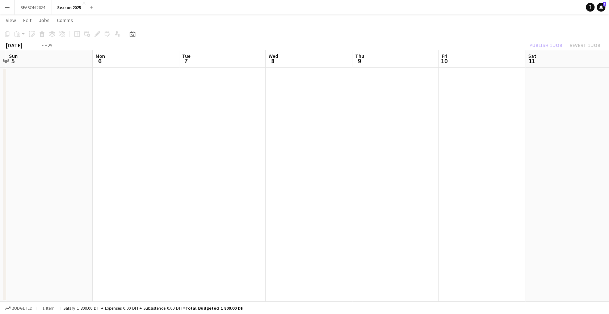
click at [111, 189] on app-calendar-viewport "Thu 2 Fri 3 Sat 4 Sun 5 Mon 6 Tue 7 Wed 8 Thu 9 Fri 10 Sat 11 Sun 12 Mon 13 Tue…" at bounding box center [304, 176] width 609 height 252
drag, startPoint x: 352, startPoint y: 199, endPoint x: 227, endPoint y: 188, distance: 125.7
click at [173, 194] on app-calendar-viewport "Wed 8 Thu 9 Fri 10 Sat 11 Sun 12 Mon 13 Tue 14 Wed 15 Thu 16 Fri 17 Sat 18 Sun …" at bounding box center [304, 176] width 609 height 252
click at [200, 197] on app-calendar-viewport "Fri 10 Sat 11 Sun 12 Mon 13 Tue 14 Wed 15 Thu 16 Fri 17 Sat 18 Sun 19 Mon 20 Tu…" at bounding box center [304, 176] width 609 height 252
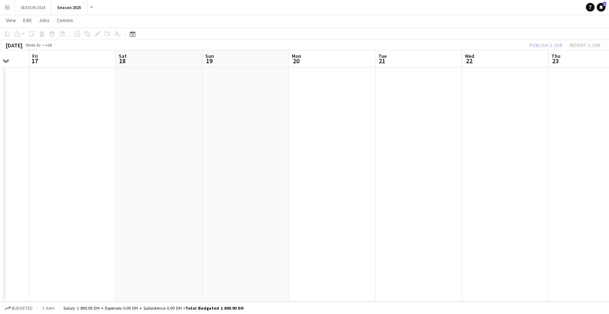
drag, startPoint x: 231, startPoint y: 159, endPoint x: 356, endPoint y: 158, distance: 124.5
click at [363, 156] on app-calendar-viewport "Tue 14 Wed 15 Thu 16 Fri 17 Sat 18 Sun 19 Mon 20 Tue 21 Wed 22 Thu 23 Fri 24 Sa…" at bounding box center [304, 176] width 609 height 252
click at [290, 173] on app-calendar-viewport "Mon 13 Tue 14 Wed 15 Thu 16 Fri 17 Sat 18 Sun 19 Mon 20 Tue 21 Wed 22 Thu 23 Fr…" at bounding box center [304, 176] width 609 height 252
drag, startPoint x: 160, startPoint y: 177, endPoint x: 294, endPoint y: 178, distance: 133.9
click at [267, 178] on app-calendar-viewport "Sat 11 Sun 12 Mon 13 Tue 14 Wed 15 Thu 16 Fri 17 Sat 18 Sun 19 Mon 20 Tue 21 We…" at bounding box center [304, 176] width 609 height 252
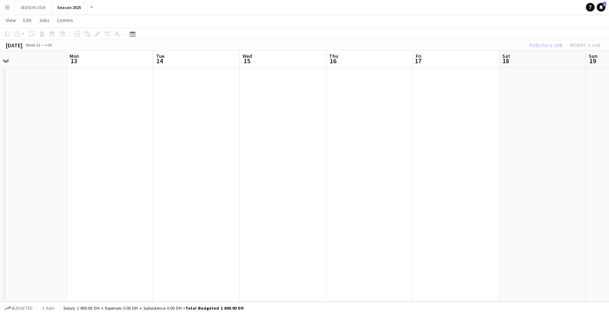
drag, startPoint x: 158, startPoint y: 186, endPoint x: 341, endPoint y: 188, distance: 183.1
click at [317, 188] on app-calendar-viewport "Fri 10 Sat 11 Sun 12 Mon 13 Tue 14 Wed 15 Thu 16 Fri 17 Sat 18 Sun 19 Mon 20 Tu…" at bounding box center [304, 176] width 609 height 252
click at [409, 204] on app-calendar-viewport "Wed 8 Thu 9 Fri 10 Sat 11 Sun 12 Mon 13 Tue 14 Wed 15 Thu 16 Fri 17 Sat 18 Sun …" at bounding box center [304, 176] width 609 height 252
click at [389, 203] on app-calendar-viewport "Mon 6 Tue 7 Wed 8 Thu 9 Fri 10 Sat 11 Sun 12 Mon 13 Tue 14 Wed 15 Thu 16 Fri 17…" at bounding box center [304, 176] width 609 height 252
drag, startPoint x: 159, startPoint y: 188, endPoint x: 340, endPoint y: 191, distance: 181.0
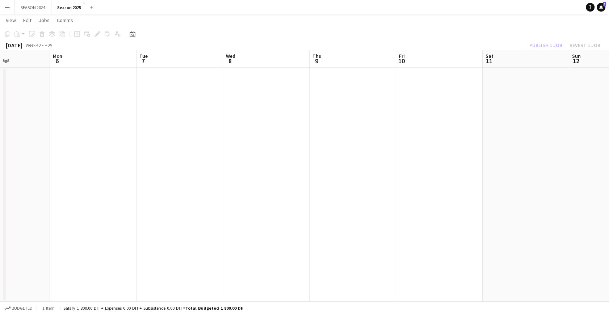
click at [340, 191] on app-calendar-viewport "Fri 3 Sat 4 Sun 5 Mon 6 Tue 7 Wed 8 Thu 9 Fri 10 Sat 11 Sun 12 Mon 13 Tue 14 We…" at bounding box center [304, 176] width 609 height 252
drag, startPoint x: 176, startPoint y: 199, endPoint x: 448, endPoint y: 203, distance: 272.5
click at [377, 203] on app-calendar-viewport "Wed 1 Thu 2 Fri 3 Sat 4 Sun 5 Mon 6 Tue 7 Wed 8 Thu 9 Fri 10 Sat 11 Sun 12 Mon …" at bounding box center [304, 176] width 609 height 252
click at [411, 191] on app-calendar-viewport "Mon 29 Tue 30 Wed 1 Thu 2 Fri 3 Sat 4 Sun 5 Mon 6 Tue 7 Wed 8 Thu 9 Fri 10 Sat …" at bounding box center [304, 176] width 609 height 252
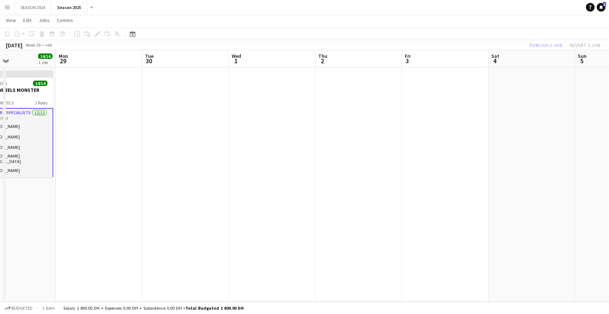
drag, startPoint x: 199, startPoint y: 186, endPoint x: 461, endPoint y: 206, distance: 262.8
click at [438, 204] on app-calendar-viewport "Fri 26 Sat 27 14/14 1 Job Sun 28 14/14 1 Job Mon 29 Tue 30 Wed 1 Thu 2 Fri 3 Sa…" at bounding box center [304, 176] width 609 height 252
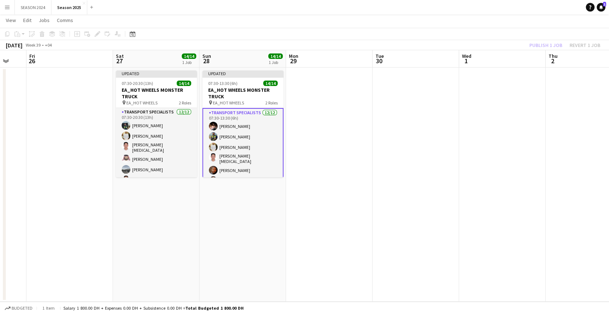
click at [222, 151] on app-card-role "Transport Specialists 12/12 07:30-13:30 (6h) Hamza Nadeem Sarmad Nadeem Yasir S…" at bounding box center [242, 180] width 81 height 144
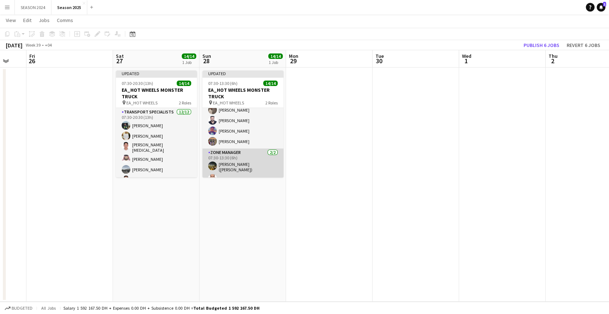
scroll to position [108, 0]
click at [229, 165] on app-card-role "Zone Manager 2/2 07:30-13:30 (6h) Usman Shaikh (Abu Hamdan) Mushtaq Muhammad" at bounding box center [242, 161] width 81 height 37
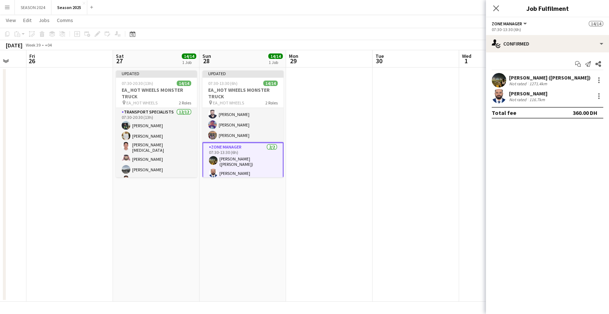
click at [547, 90] on div "[PERSON_NAME]" at bounding box center [528, 93] width 38 height 7
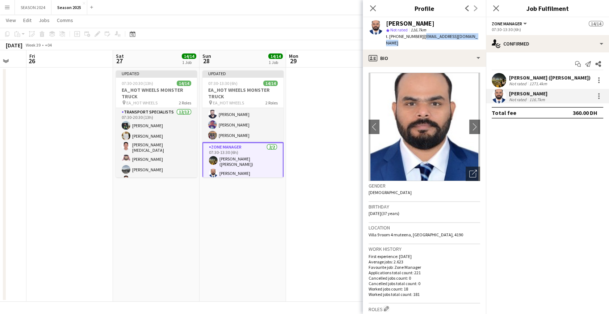
drag, startPoint x: 417, startPoint y: 36, endPoint x: 481, endPoint y: 35, distance: 64.1
click at [481, 35] on div "Mushtaq Muhammad star Not rated 116.7km t. +559980997 | mushtaqmuhammad00@gmail…" at bounding box center [424, 33] width 123 height 32
copy span "mushtaqmuhammad00@gmail.com"
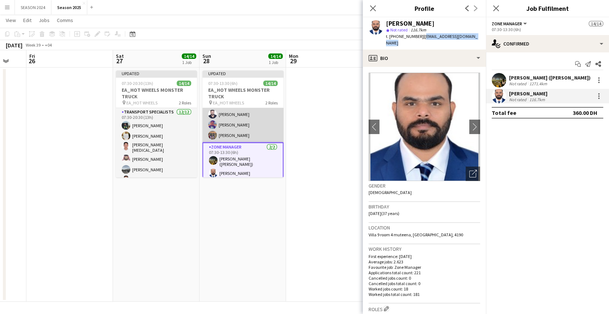
click at [233, 121] on app-card-role "Transport Specialists 12/12 07:30-13:30 (6h) Hamza Nadeem Sarmad Nadeem Yasir S…" at bounding box center [242, 71] width 81 height 142
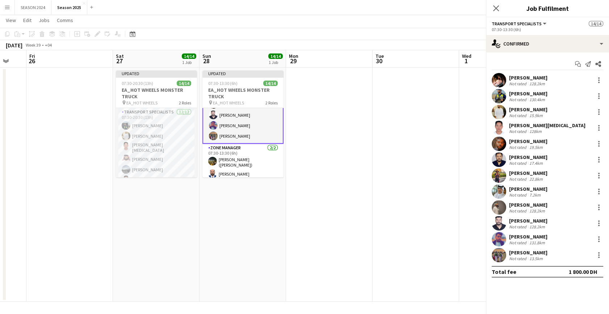
scroll to position [109, 0]
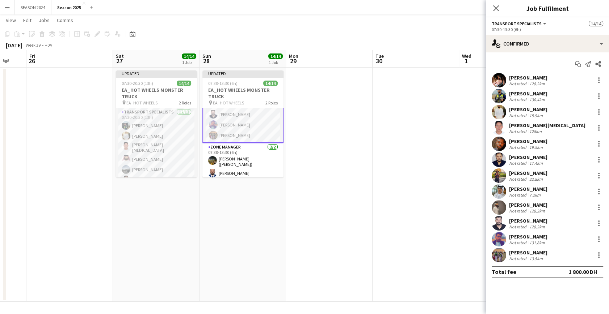
click at [496, 107] on app-user-avatar at bounding box center [498, 112] width 14 height 14
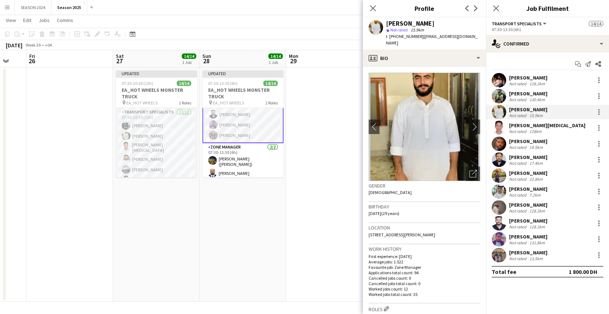
drag, startPoint x: 419, startPoint y: 35, endPoint x: 468, endPoint y: 35, distance: 48.9
click at [468, 35] on app-profile-header "Yasir Shaikh star Not rated 15.9km t. +971528770721 | yasirshk95@gmail.com" at bounding box center [424, 33] width 123 height 32
copy span "[EMAIL_ADDRESS][DOMAIN_NAME]"
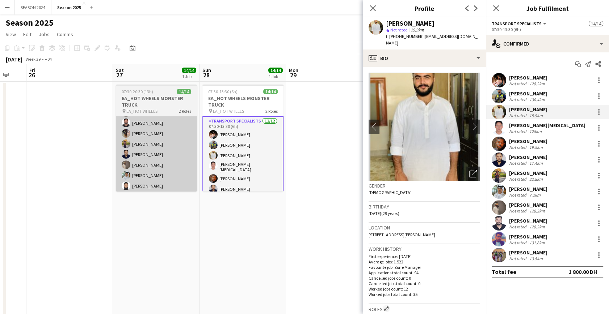
scroll to position [0, 0]
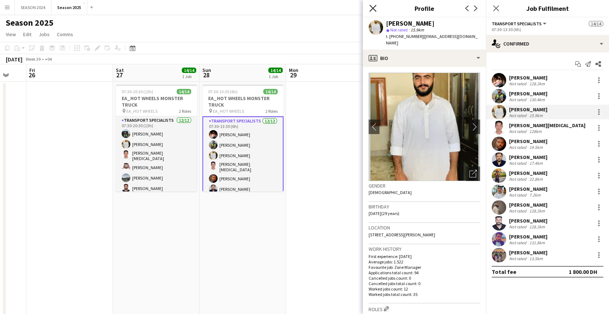
click at [371, 10] on icon at bounding box center [372, 8] width 7 height 7
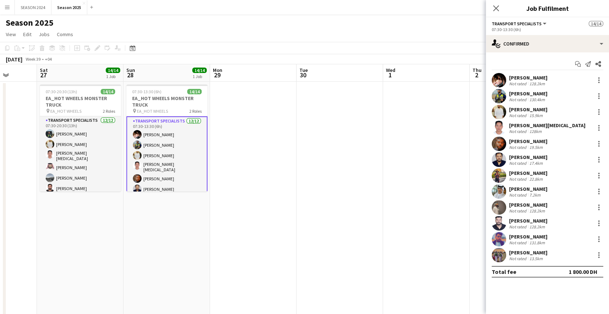
drag, startPoint x: 207, startPoint y: 228, endPoint x: 93, endPoint y: 240, distance: 114.6
click at [93, 240] on app-calendar-viewport "Wed 24 14/14 1 Job Thu 25 Fri 26 Sat 27 14/14 1 Job Sun 28 14/14 1 Job Mon 29 T…" at bounding box center [304, 190] width 609 height 252
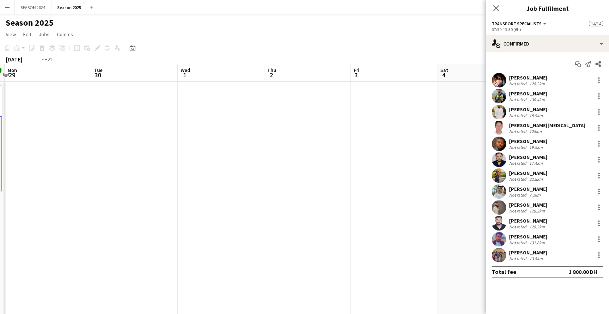
drag, startPoint x: 313, startPoint y: 231, endPoint x: 124, endPoint y: 243, distance: 188.9
click at [84, 248] on app-calendar-viewport "Fri 26 Sat 27 14/14 1 Job Sun 28 14/14 1 Job Mon 29 Tue 30 Wed 1 Thu 2 Fri 3 Sa…" at bounding box center [304, 190] width 609 height 252
drag, startPoint x: 257, startPoint y: 237, endPoint x: 141, endPoint y: 223, distance: 117.1
click at [75, 235] on app-calendar-viewport "Tue 30 Wed 1 Thu 2 Fri 3 Sat 4 Sun 5 Mon 6 Tue 7 Wed 8 Thu 9 Fri 10 Sat 11 Sun …" at bounding box center [304, 190] width 609 height 252
drag, startPoint x: 274, startPoint y: 229, endPoint x: 179, endPoint y: 237, distance: 95.1
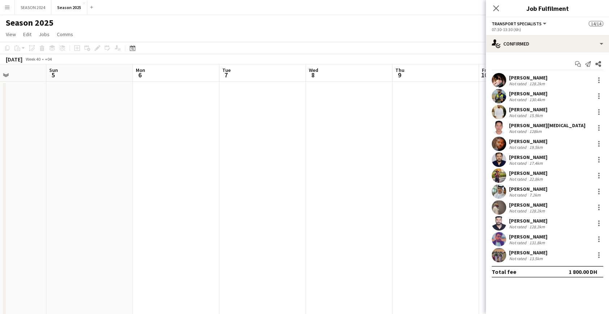
click at [179, 237] on app-calendar-viewport "Thu 2 Fri 3 Sat 4 Sun 5 Mon 6 Tue 7 Wed 8 Thu 9 Fri 10 Sat 11 Sun 12 Mon 13 Tue…" at bounding box center [304, 190] width 609 height 252
drag, startPoint x: 305, startPoint y: 211, endPoint x: 72, endPoint y: 231, distance: 234.7
click at [141, 232] on app-calendar-viewport "Thu 2 Fri 3 Sat 4 Sun 5 Mon 6 Tue 7 Wed 8 Thu 9 Fri 10 Sat 11 Sun 12 Mon 13 Tue…" at bounding box center [304, 190] width 609 height 252
click at [115, 207] on app-calendar-viewport "Sat 4 Sun 5 Mon 6 Tue 7 Wed 8 Thu 9 Fri 10 Sat 11 Sun 12 Mon 13 Tue 14 Wed 15 T…" at bounding box center [304, 190] width 609 height 252
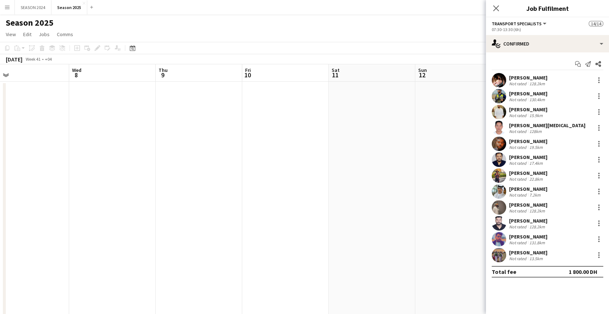
click at [235, 199] on app-calendar-viewport "Sat 4 Sun 5 Mon 6 Tue 7 Wed 8 Thu 9 Fri 10 Sat 11 Sun 12 Mon 13 Tue 14 Wed 15 T…" at bounding box center [304, 190] width 609 height 252
drag, startPoint x: 106, startPoint y: 208, endPoint x: 265, endPoint y: 209, distance: 158.9
click at [203, 208] on app-calendar-viewport "Sat 4 Sun 5 Mon 6 Tue 7 Wed 8 Thu 9 Fri 10 Sat 11 Sun 12 Mon 13 Tue 14 Wed 15 T…" at bounding box center [304, 190] width 609 height 252
drag, startPoint x: 172, startPoint y: 228, endPoint x: 359, endPoint y: 227, distance: 187.8
click at [262, 231] on app-calendar-viewport "Fri 3 Sat 4 Sun 5 Mon 6 Tue 7 Wed 8 Thu 9 Fri 10 Sat 11 Sun 12 Mon 13 Tue 14 We…" at bounding box center [304, 190] width 609 height 252
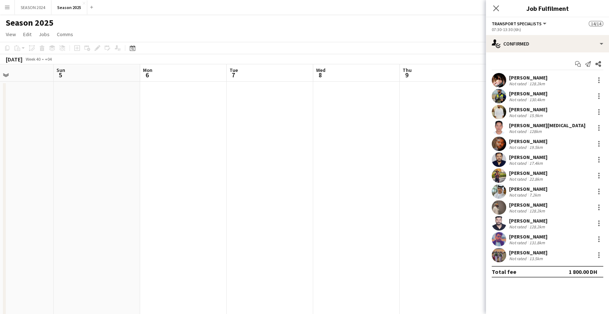
click at [260, 236] on app-calendar-viewport "Thu 2 Fri 3 Sat 4 Sun 5 Mon 6 Tue 7 Wed 8 Thu 9 Fri 10 Sat 11 Sun 12 Mon 13 Tue…" at bounding box center [304, 190] width 609 height 252
click at [232, 244] on app-calendar-viewport "Wed 1 Thu 2 Fri 3 Sat 4 Sun 5 Mon 6 Tue 7 Wed 8 Thu 9 Fri 10 Sat 11 Sun 12 Mon …" at bounding box center [304, 190] width 609 height 252
drag, startPoint x: 122, startPoint y: 238, endPoint x: 304, endPoint y: 232, distance: 182.5
click at [228, 237] on app-calendar-viewport "Mon 29 Tue 30 Wed 1 Thu 2 Fri 3 Sat 4 Sun 5 Mon 6 Tue 7 Wed 8 Thu 9 Fri 10 Sat …" at bounding box center [304, 190] width 609 height 252
drag, startPoint x: 174, startPoint y: 240, endPoint x: 388, endPoint y: 237, distance: 213.5
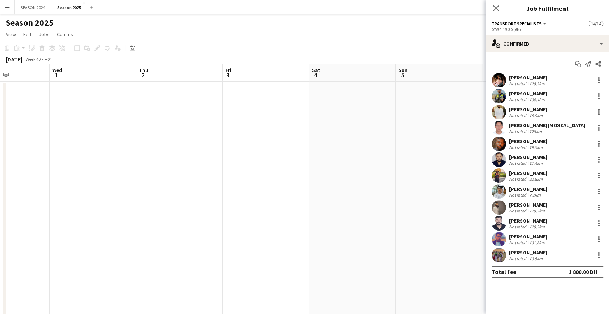
click at [326, 237] on app-calendar-viewport "Sun 28 14/14 1 Job Mon 29 Tue 30 Wed 1 Thu 2 Fri 3 Sat 4 Sun 5 Mon 6 Tue 7 Wed …" at bounding box center [304, 190] width 609 height 252
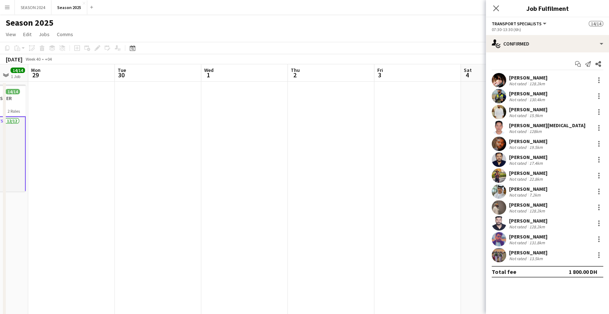
click at [283, 245] on app-calendar-viewport "Fri 26 Sat 27 14/14 1 Job Sun 28 14/14 1 Job Mon 29 Tue 30 Wed 1 Thu 2 Fri 3 Sa…" at bounding box center [304, 190] width 609 height 252
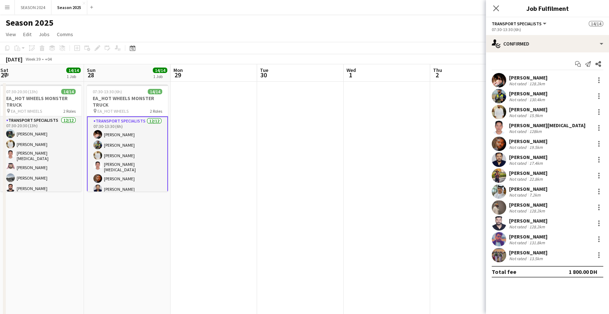
click at [246, 241] on app-calendar-viewport "Thu 25 Fri 26 Sat 27 14/14 1 Job Sun 28 14/14 1 Job Mon 29 Tue 30 Wed 1 Thu 2 F…" at bounding box center [304, 190] width 609 height 252
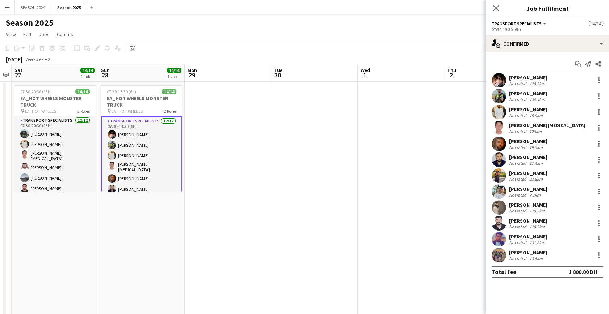
drag, startPoint x: 302, startPoint y: 155, endPoint x: 258, endPoint y: 168, distance: 45.6
click at [260, 167] on app-calendar-viewport "Wed 24 14/14 1 Job Thu 25 Fri 26 Sat 27 14/14 1 Job Sun 28 14/14 1 Job Mon 29 T…" at bounding box center [304, 190] width 609 height 252
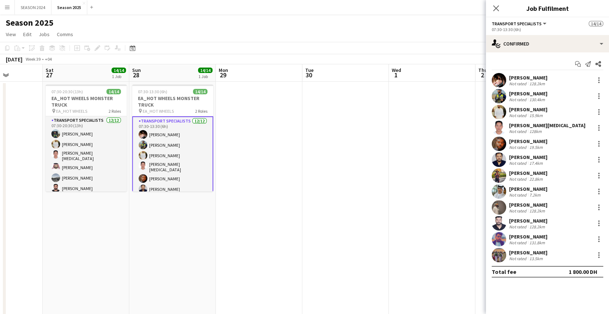
drag, startPoint x: 244, startPoint y: 210, endPoint x: 260, endPoint y: 210, distance: 16.3
click at [260, 209] on app-calendar-viewport "Wed 24 14/14 1 Job Thu 25 Fri 26 Sat 27 14/14 1 Job Sun 28 14/14 1 Job Mon 29 T…" at bounding box center [304, 190] width 609 height 252
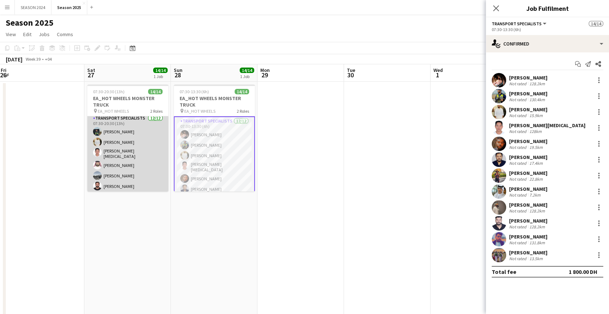
scroll to position [0, 0]
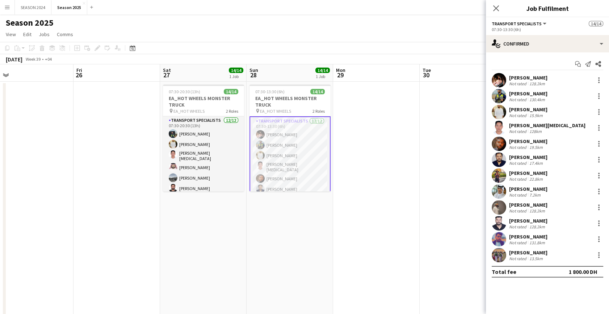
drag, startPoint x: 72, startPoint y: 101, endPoint x: 273, endPoint y: 111, distance: 201.8
click at [267, 111] on app-calendar-viewport "Tue 23 22/22 2 Jobs Wed 24 14/14 1 Job Thu 25 Fri 26 Sat 27 14/14 1 Job Sun 28 …" at bounding box center [304, 190] width 609 height 252
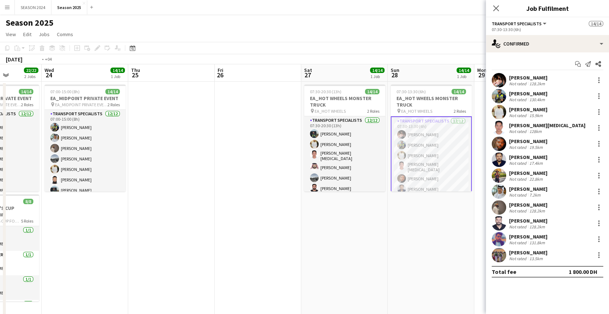
drag, startPoint x: 227, startPoint y: 168, endPoint x: 322, endPoint y: 170, distance: 95.6
click at [321, 170] on app-calendar-viewport "Sun 21 Mon 22 14/14 1 Job Tue 23 22/22 2 Jobs Wed 24 14/14 1 Job Thu 25 Fri 26 …" at bounding box center [304, 190] width 609 height 252
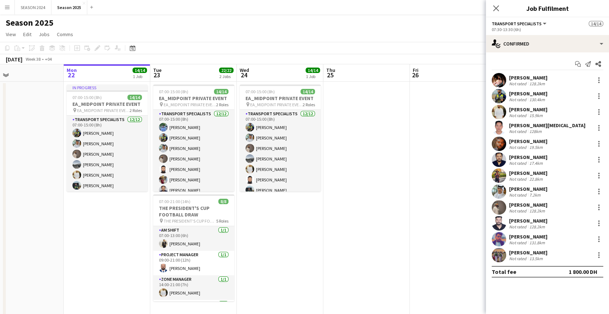
drag, startPoint x: 100, startPoint y: 190, endPoint x: 324, endPoint y: 197, distance: 224.5
click at [263, 199] on app-calendar-viewport "Fri 19 Sat 20 8/8 1 Job Sun 21 Mon 22 14/14 1 Job Tue 23 22/22 2 Jobs Wed 24 14…" at bounding box center [304, 190] width 609 height 252
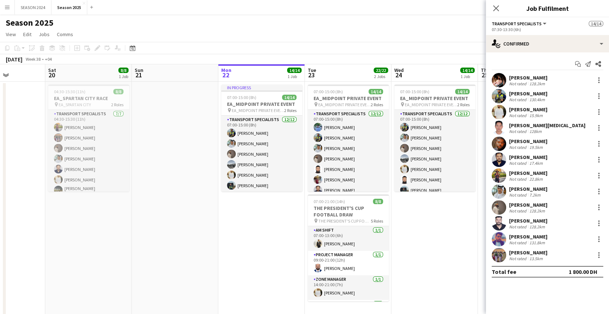
drag, startPoint x: 126, startPoint y: 180, endPoint x: 278, endPoint y: 192, distance: 152.1
click at [267, 191] on app-calendar-viewport "Wed 17 Thu 18 Fri 19 Sat 20 8/8 1 Job Sun 21 Mon 22 14/14 1 Job Tue 23 22/22 2 …" at bounding box center [304, 190] width 609 height 252
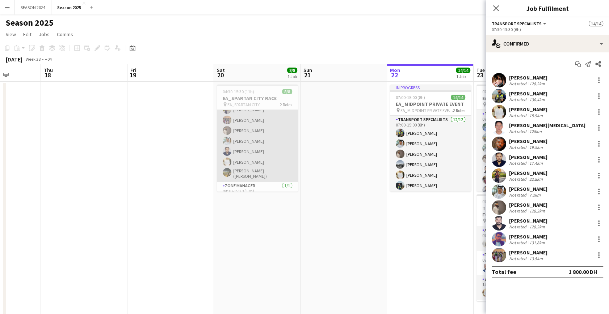
scroll to position [33, 0]
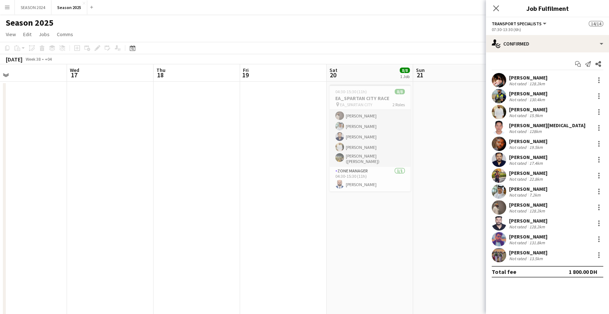
drag, startPoint x: 241, startPoint y: 175, endPoint x: 389, endPoint y: 175, distance: 148.0
click at [283, 174] on app-calendar-viewport "Mon 15 16/16 1 Job Tue 16 Wed 17 Thu 18 Fri 19 Sat 20 8/8 1 Job Sun 21 Mon 22 1…" at bounding box center [304, 190] width 609 height 252
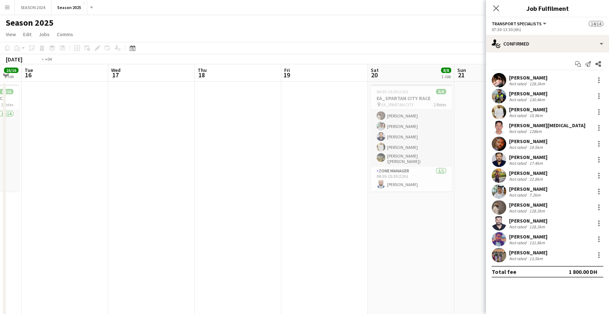
click at [296, 182] on app-calendar-viewport "Sun 14 Mon 15 16/16 1 Job Tue 16 Wed 17 Thu 18 Fri 19 Sat 20 8/8 1 Job Sun 21 M…" at bounding box center [304, 190] width 609 height 252
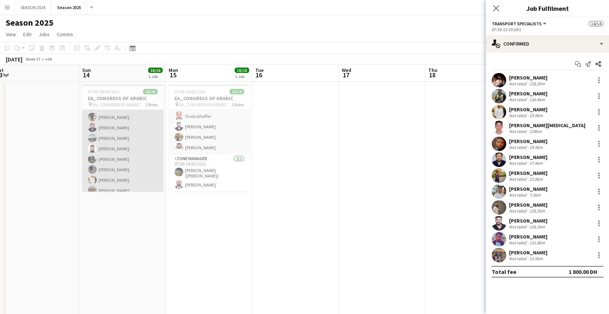
scroll to position [98, 0]
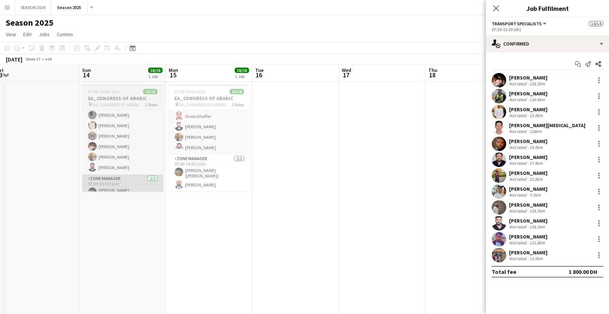
drag, startPoint x: 71, startPoint y: 182, endPoint x: 172, endPoint y: 185, distance: 100.7
click at [146, 184] on app-calendar-viewport "Thu 11 Fri 12 Sat 13 Sun 14 16/16 1 Job Mon 15 16/16 1 Job Tue 16 Wed 17 Thu 18…" at bounding box center [304, 190] width 609 height 252
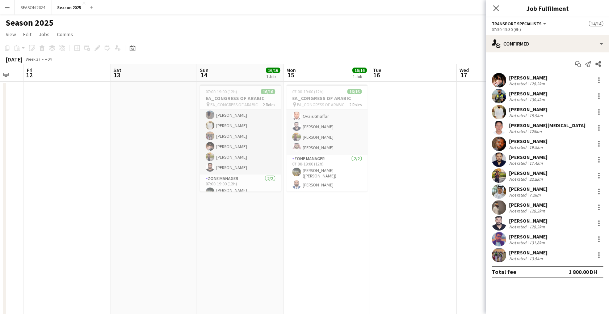
drag, startPoint x: 199, startPoint y: 197, endPoint x: 281, endPoint y: 199, distance: 82.2
click at [278, 202] on app-calendar-viewport "Wed 10 Thu 11 Fri 12 Sat 13 Sun 14 16/16 1 Job Mon 15 16/16 1 Job Tue 16 Wed 17…" at bounding box center [304, 190] width 609 height 252
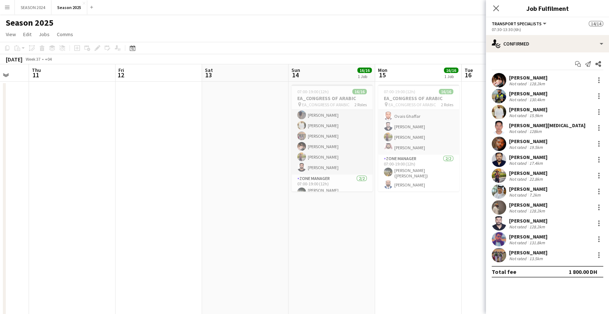
click at [181, 194] on app-calendar-viewport "Mon 8 Tue 9 Wed 10 Thu 11 Fri 12 Sat 13 Sun 14 16/16 1 Job Mon 15 16/16 1 Job T…" at bounding box center [304, 190] width 609 height 252
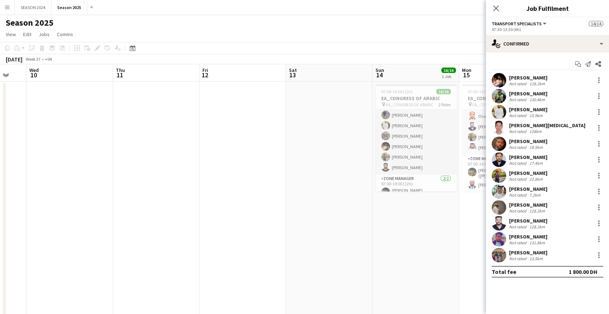
drag, startPoint x: 102, startPoint y: 187, endPoint x: 283, endPoint y: 194, distance: 181.4
click at [211, 191] on app-calendar-viewport "Mon 8 19/19 1 Job Tue 9 Wed 10 Thu 11 Fri 12 Sat 13 Sun 14 16/16 1 Job Mon 15 1…" at bounding box center [304, 190] width 609 height 252
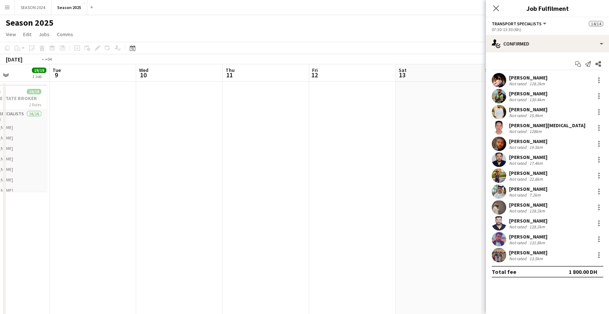
click at [240, 192] on app-calendar-viewport "Sat 6 Sun 7 20/20 1 Job Mon 8 19/19 1 Job Tue 9 Wed 10 Thu 11 Fri 12 Sat 13 Sun…" at bounding box center [304, 190] width 609 height 252
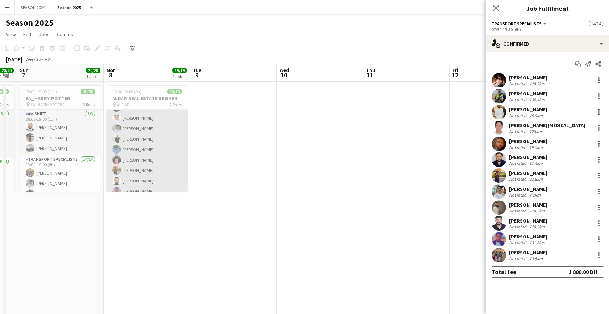
scroll to position [66, 0]
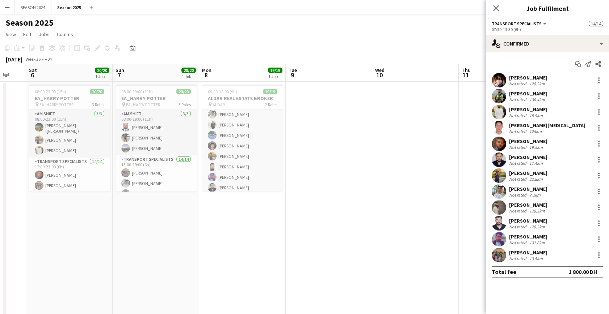
drag, startPoint x: 112, startPoint y: 209, endPoint x: 221, endPoint y: 211, distance: 108.9
click at [219, 211] on app-calendar-viewport "Thu 4 Fri 5 Sat 6 20/20 1 Job Sun 7 20/20 1 Job Mon 8 19/19 1 Job Tue 9 Wed 10 …" at bounding box center [304, 190] width 609 height 252
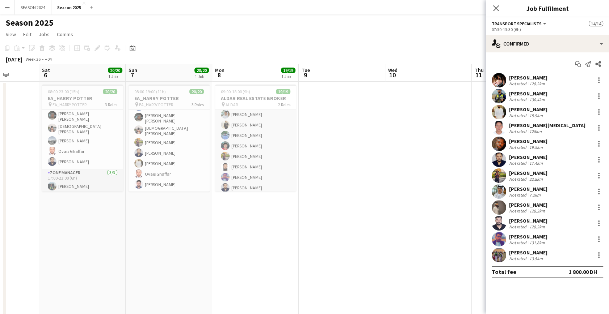
scroll to position [164, 0]
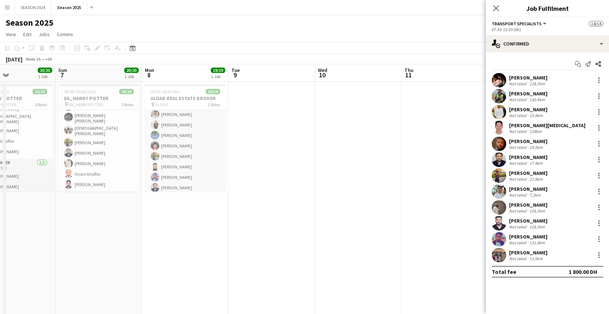
drag, startPoint x: 346, startPoint y: 177, endPoint x: 148, endPoint y: 227, distance: 203.9
click at [187, 214] on app-calendar-viewport "Wed 3 Thu 4 Fri 5 Sat 6 20/20 1 Job Sun 7 20/20 1 Job Mon 8 19/19 1 Job Tue 9 W…" at bounding box center [304, 190] width 609 height 252
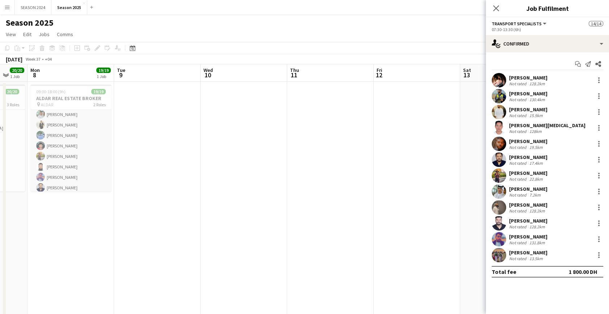
drag, startPoint x: 286, startPoint y: 233, endPoint x: 268, endPoint y: 243, distance: 20.9
click at [232, 244] on app-calendar-viewport "Fri 5 Sat 6 20/20 1 Job Sun 7 20/20 1 Job Mon 8 19/19 1 Job Tue 9 Wed 10 Thu 11…" at bounding box center [304, 190] width 609 height 252
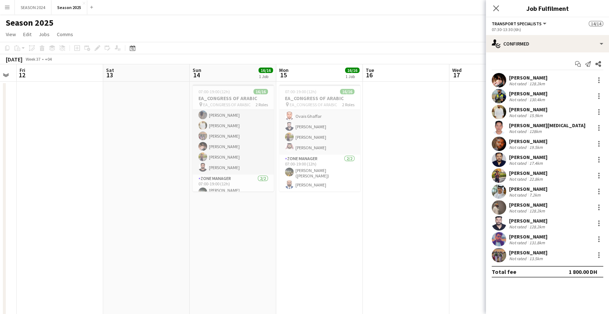
drag, startPoint x: 438, startPoint y: 228, endPoint x: 166, endPoint y: 235, distance: 272.2
click at [166, 235] on app-calendar-viewport "Tue 9 Wed 10 Thu 11 Fri 12 Sat 13 Sun 14 16/16 1 Job Mon 15 16/16 1 Job Tue 16 …" at bounding box center [304, 190] width 609 height 252
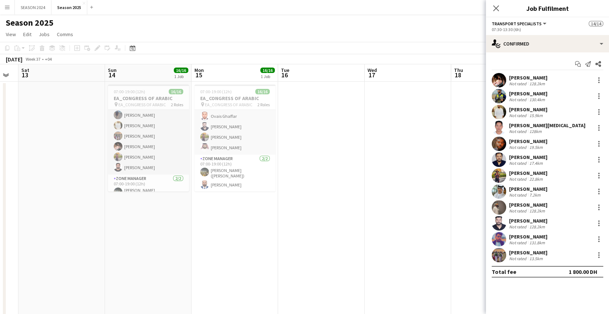
drag, startPoint x: 355, startPoint y: 213, endPoint x: 237, endPoint y: 216, distance: 118.4
click at [236, 214] on app-calendar-viewport "Tue 9 Wed 10 Thu 11 Fri 12 Sat 13 Sun 14 16/16 1 Job Mon 15 16/16 1 Job Tue 16 …" at bounding box center [304, 190] width 609 height 252
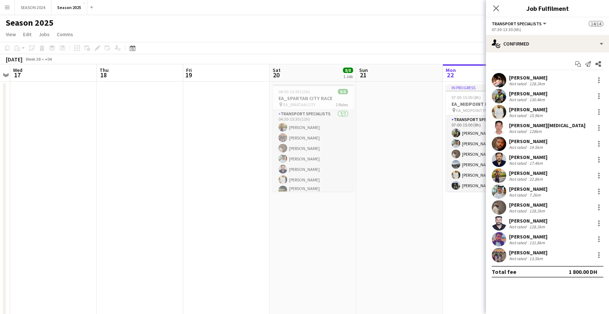
drag, startPoint x: 340, startPoint y: 221, endPoint x: 140, endPoint y: 230, distance: 200.3
click at [142, 230] on app-calendar-viewport "Sat 13 Sun 14 16/16 1 Job Mon 15 16/16 1 Job Tue 16 Wed 17 Thu 18 Fri 19 Sat 20…" at bounding box center [304, 190] width 609 height 252
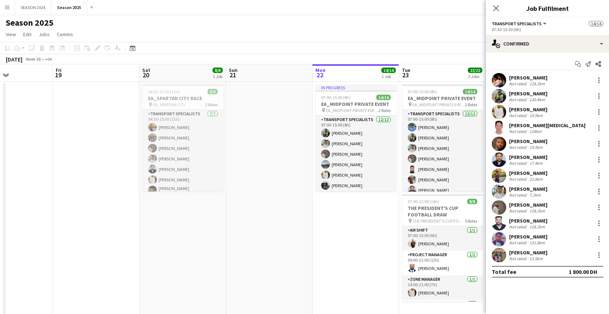
drag, startPoint x: 330, startPoint y: 222, endPoint x: 205, endPoint y: 227, distance: 125.3
click at [206, 226] on app-calendar-viewport "Mon 15 16/16 1 Job Tue 16 Wed 17 Thu 18 Fri 19 Sat 20 8/8 1 Job Sun 21 Mon 22 1…" at bounding box center [304, 190] width 609 height 252
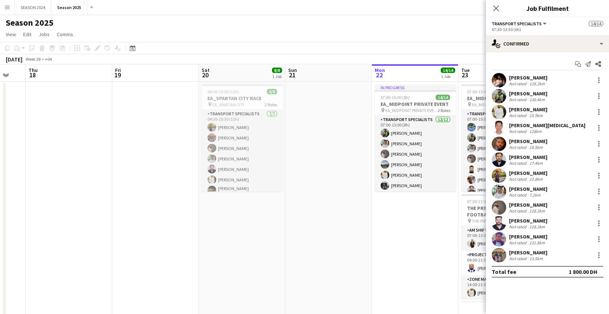
drag, startPoint x: 290, startPoint y: 220, endPoint x: 172, endPoint y: 221, distance: 118.0
click at [151, 226] on app-calendar-viewport "Mon 15 16/16 1 Job Tue 16 Wed 17 Thu 18 Fri 19 Sat 20 8/8 1 Job Sun 21 Mon 22 1…" at bounding box center [304, 190] width 609 height 252
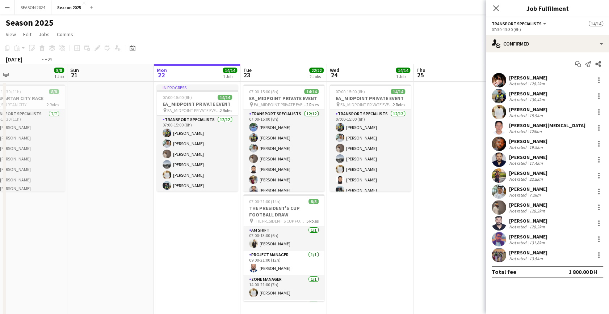
drag, startPoint x: 420, startPoint y: 199, endPoint x: 136, endPoint y: 212, distance: 283.7
click at [174, 209] on app-calendar-viewport "Wed 17 Thu 18 Fri 19 Sat 20 8/8 1 Job Sun 21 Mon 22 14/14 1 Job Tue 23 22/22 2 …" at bounding box center [304, 190] width 609 height 252
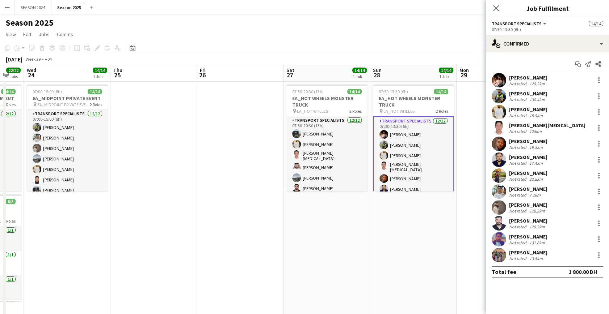
drag, startPoint x: 320, startPoint y: 207, endPoint x: 295, endPoint y: 211, distance: 25.5
click at [297, 211] on app-calendar-viewport "Sat 20 8/8 1 Job Sun 21 Mon 22 14/14 1 Job Tue 23 22/22 2 Jobs Wed 24 14/14 1 J…" at bounding box center [304, 190] width 609 height 252
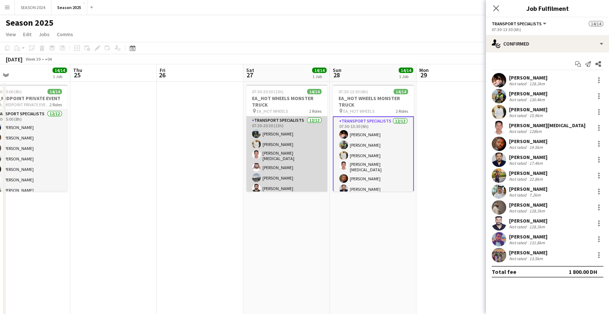
click at [291, 162] on app-card-role "Transport Specialists 12/12 07:30-20:30 (13h) Maaz Shaikh Raees Yasir Shaikh Ri…" at bounding box center [286, 188] width 81 height 142
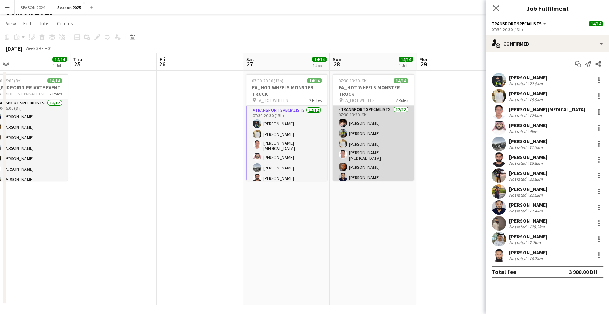
scroll to position [14, 0]
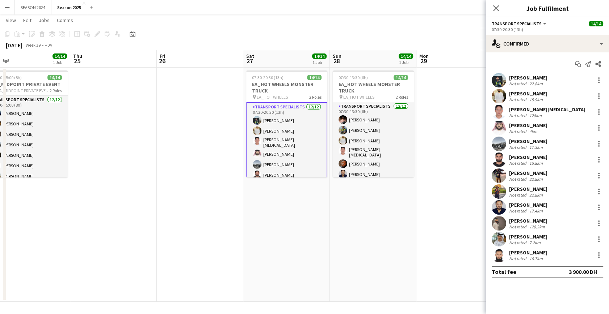
click at [292, 143] on app-card-role "Transport Specialists 12/12 07:30-20:30 (13h) Maaz Shaikh Raees Yasir Shaikh Ri…" at bounding box center [286, 174] width 81 height 144
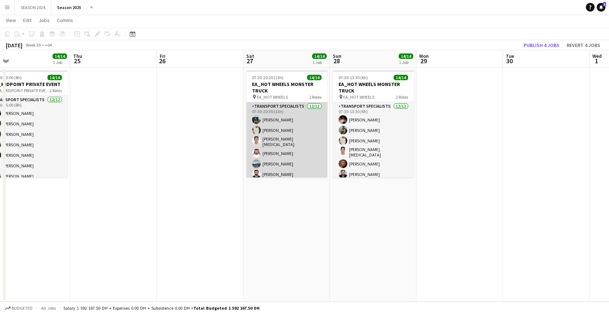
drag, startPoint x: 291, startPoint y: 153, endPoint x: 295, endPoint y: 146, distance: 8.1
click at [291, 152] on app-card-role "Transport Specialists 12/12 07:30-20:30 (13h) Maaz Shaikh Raees Yasir Shaikh Ri…" at bounding box center [286, 173] width 81 height 142
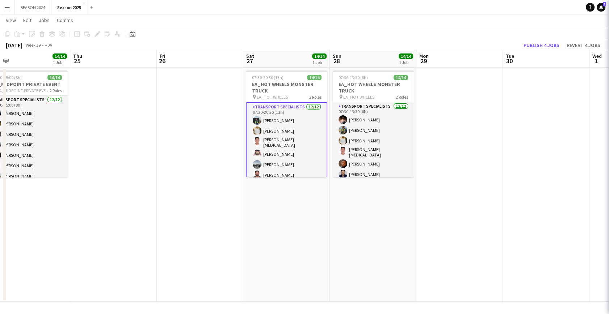
scroll to position [0, 362]
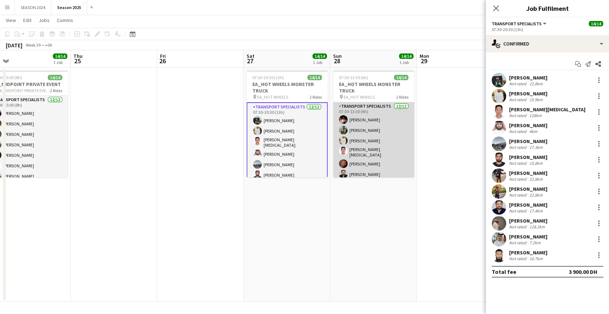
click at [384, 159] on app-card-role "Transport Specialists 12/12 07:30-13:30 (6h) Hamza Nadeem Sarmad Nadeem Yasir S…" at bounding box center [373, 173] width 81 height 142
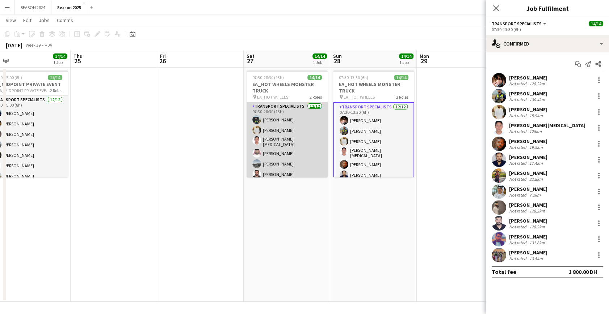
click at [315, 149] on app-card-role "Transport Specialists 12/12 07:30-20:30 (13h) Maaz Shaikh Raees Yasir Shaikh Ri…" at bounding box center [286, 173] width 81 height 142
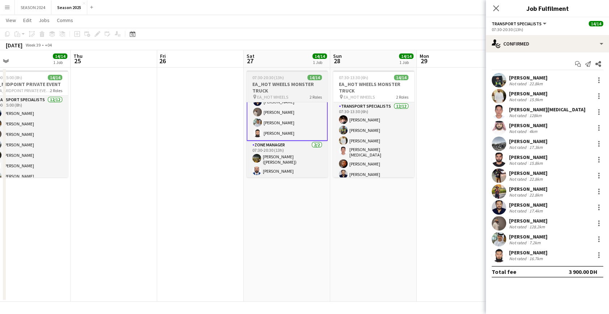
scroll to position [0, 0]
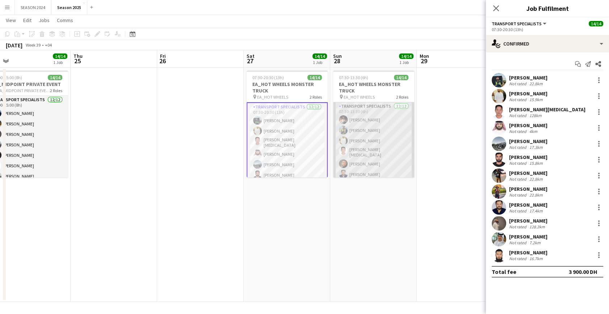
click at [368, 152] on app-card-role "Transport Specialists 12/12 07:30-13:30 (6h) Hamza Nadeem Sarmad Nadeem Yasir S…" at bounding box center [373, 173] width 81 height 142
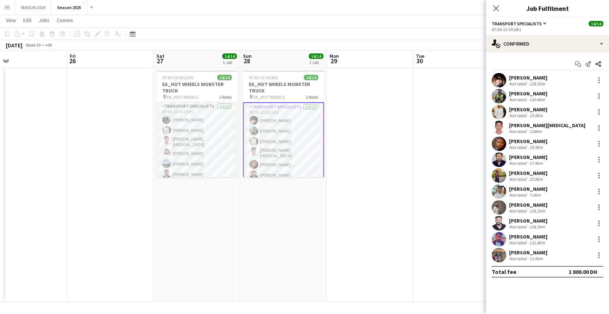
drag, startPoint x: 454, startPoint y: 100, endPoint x: 363, endPoint y: 117, distance: 92.4
click at [363, 117] on app-calendar-viewport "Mon 22 14/14 1 Job Tue 23 22/22 2 Jobs Wed 24 14/14 1 Job Thu 25 Fri 26 Sat 27 …" at bounding box center [304, 176] width 609 height 252
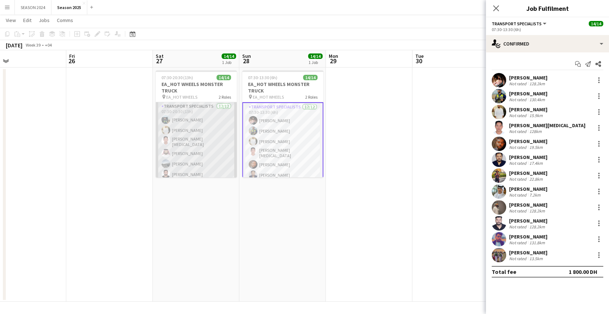
click at [186, 130] on app-card-role "Transport Specialists 12/12 07:30-20:30 (13h) Maaz Shaikh Raees Yasir Shaikh Ri…" at bounding box center [196, 173] width 81 height 142
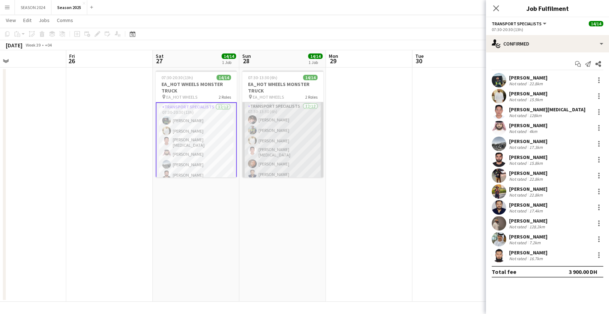
click at [257, 124] on app-card-role "Transport Specialists 12/12 07:30-13:30 (6h) Hamza Nadeem Sarmad Nadeem Yasir S…" at bounding box center [282, 173] width 81 height 142
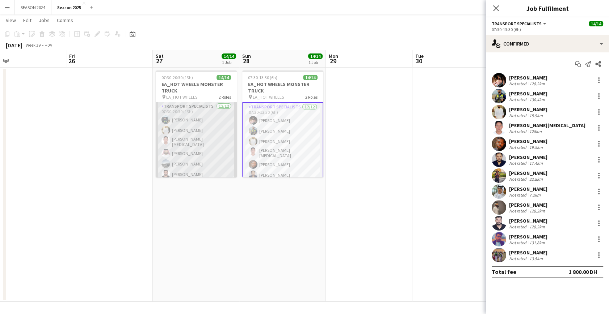
click at [216, 153] on app-card-role "Transport Specialists 12/12 07:30-20:30 (13h) Maaz Shaikh Raees Yasir Shaikh Ri…" at bounding box center [196, 173] width 81 height 142
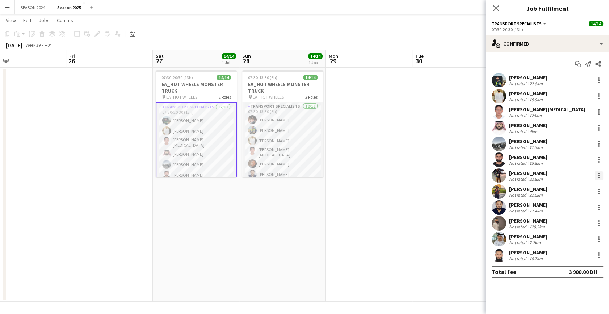
click at [599, 175] on div at bounding box center [598, 175] width 1 height 1
click at [582, 256] on span "Remove" at bounding box center [574, 259] width 45 height 7
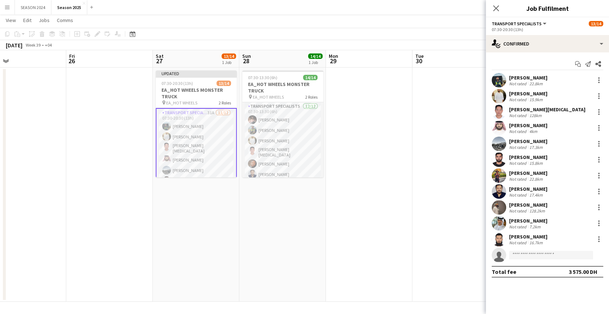
click at [284, 145] on app-calendar-viewport "Mon 22 14/14 1 Job Tue 23 22/22 2 Jobs Wed 24 14/14 1 Job Thu 25 Fri 26 Sat 27 …" at bounding box center [304, 176] width 609 height 252
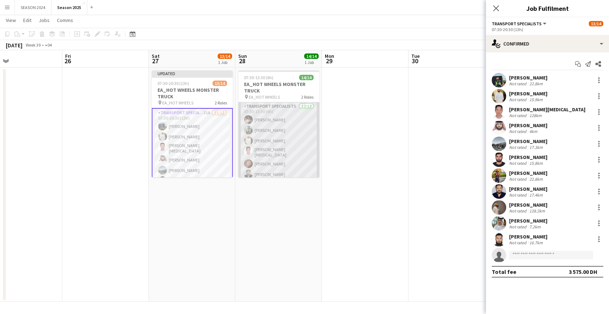
click at [258, 158] on app-card-role "Transport Specialists 12/12 07:30-13:30 (6h) Hamza Nadeem Sarmad Nadeem Yasir S…" at bounding box center [278, 173] width 81 height 142
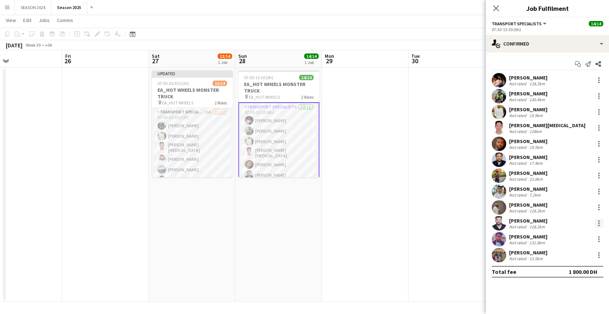
click at [599, 223] on div at bounding box center [598, 223] width 1 height 1
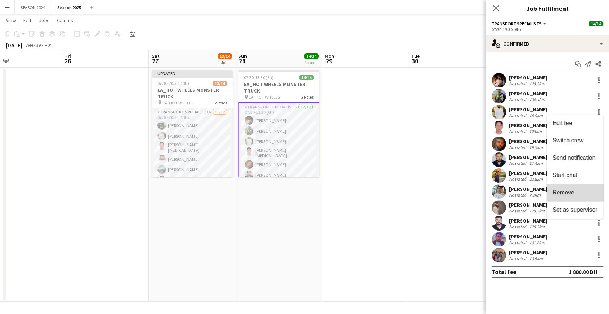
click at [579, 189] on button "Remove" at bounding box center [574, 192] width 56 height 17
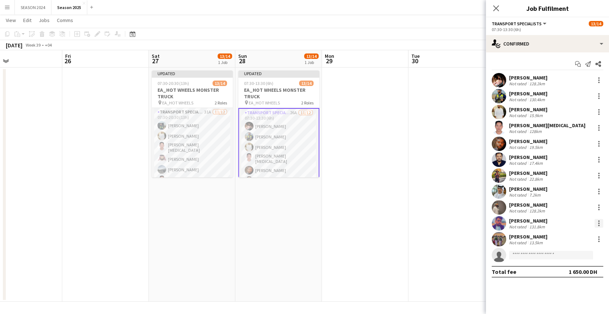
click at [598, 226] on div at bounding box center [598, 225] width 1 height 1
drag, startPoint x: 576, startPoint y: 192, endPoint x: 557, endPoint y: 188, distance: 19.2
click at [576, 192] on span "Remove" at bounding box center [574, 193] width 45 height 7
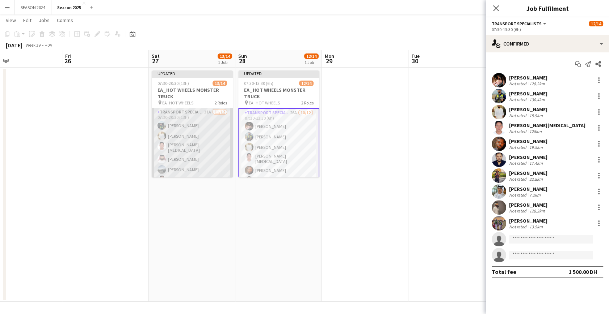
click at [195, 147] on app-card-role "Transport Specialists 31A 11/12 07:30-20:30 (13h) Maaz Shaikh Raees Yasir Shaik…" at bounding box center [192, 179] width 81 height 142
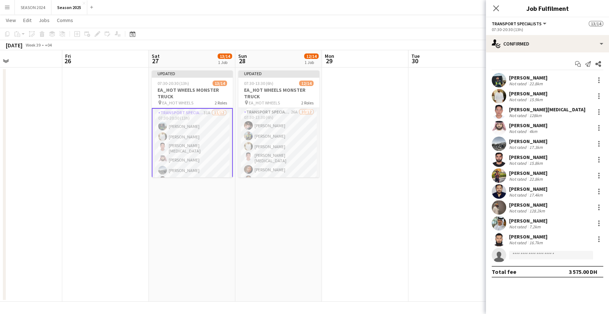
scroll to position [0, 324]
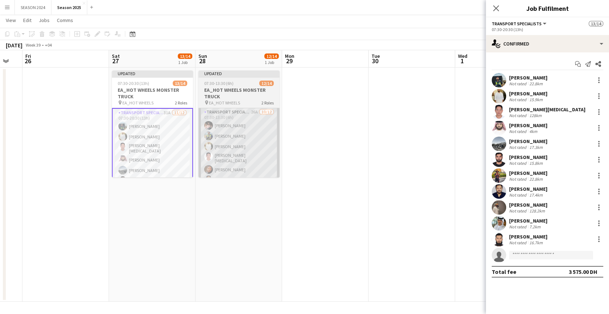
drag, startPoint x: 360, startPoint y: 141, endPoint x: 206, endPoint y: 147, distance: 153.9
click at [206, 147] on app-user-avatar at bounding box center [208, 146] width 9 height 9
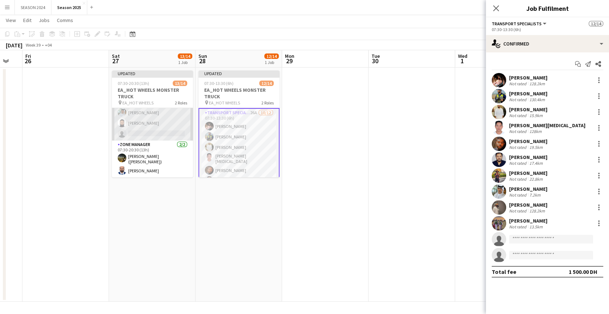
click at [176, 118] on app-card-role "Transport Specialists 31A 11/12 07:30-20:30 (13h) Maaz Shaikh Raees Yasir Shaik…" at bounding box center [152, 70] width 81 height 142
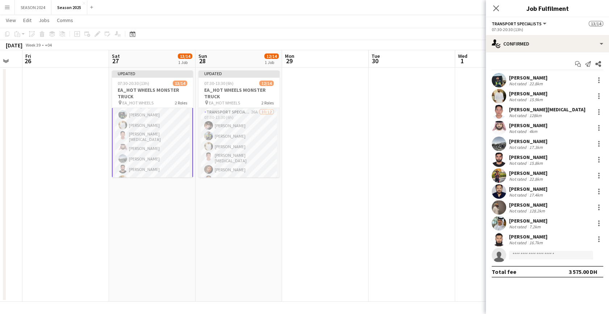
scroll to position [110, 0]
click at [166, 124] on app-card-role "Transport Specialists 31A 11/12 07:30-20:30 (13h) Maaz Shaikh Raees Yasir Shaik…" at bounding box center [152, 70] width 81 height 144
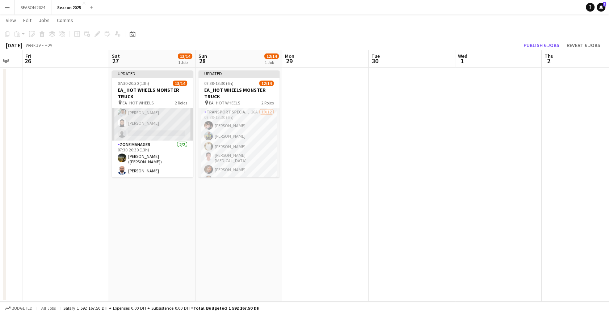
click at [166, 124] on app-card-role "Transport Specialists 31A 11/12 07:30-20:30 (13h) Maaz Shaikh Raees Yasir Shaik…" at bounding box center [152, 70] width 81 height 142
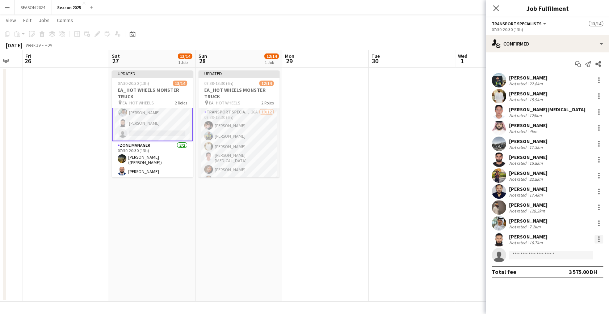
click at [598, 236] on div at bounding box center [598, 239] width 9 height 9
click at [511, 146] on div at bounding box center [304, 157] width 609 height 314
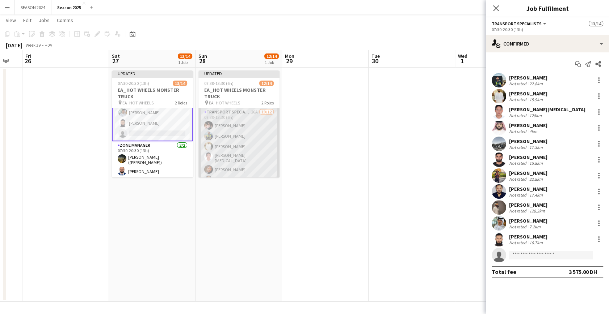
click at [258, 133] on app-card-role "Transport Specialists 26A 10/12 07:30-13:30 (6h) Hamza Nadeem Sarmad Nadeem Yas…" at bounding box center [238, 179] width 81 height 142
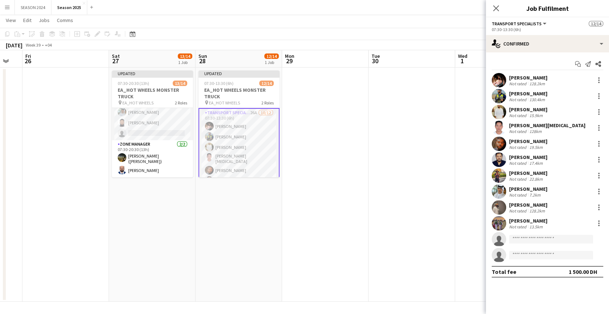
scroll to position [110, 0]
click at [161, 130] on app-card-role "Transport Specialists 31A 11/12 07:30-20:30 (13h) Maaz Shaikh Raees Yasir Shaik…" at bounding box center [152, 70] width 81 height 142
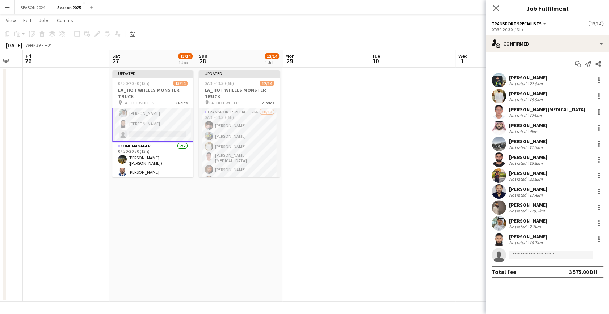
scroll to position [110, 0]
click at [158, 110] on app-card-role "Transport Specialists 31A 11/12 07:30-20:30 (13h) Maaz Shaikh Raees Yasir Shaik…" at bounding box center [152, 70] width 81 height 144
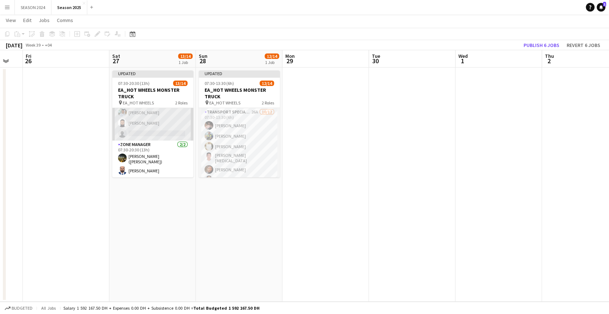
click at [185, 134] on app-card-role "Transport Specialists 31A 11/12 07:30-20:30 (13h) Maaz Shaikh Raees Yasir Shaik…" at bounding box center [152, 70] width 81 height 142
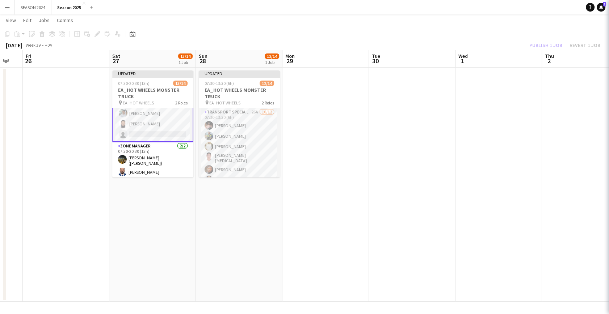
scroll to position [110, 0]
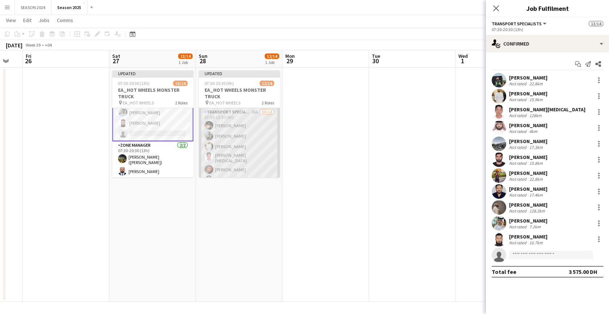
click at [255, 127] on app-card-role "Transport Specialists 26A 10/12 07:30-13:30 (6h) Hamza Nadeem Sarmad Nadeem Yas…" at bounding box center [239, 179] width 81 height 142
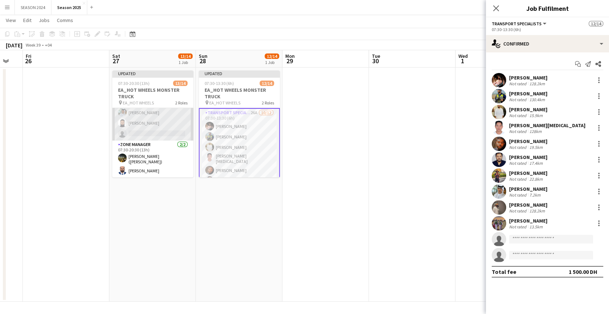
click at [165, 126] on app-card-role "Transport Specialists 31A 11/12 07:30-20:30 (13h) Maaz Shaikh Raees Yasir Shaik…" at bounding box center [152, 70] width 81 height 142
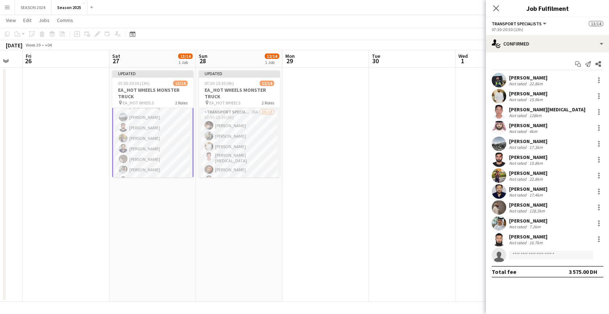
scroll to position [110, 0]
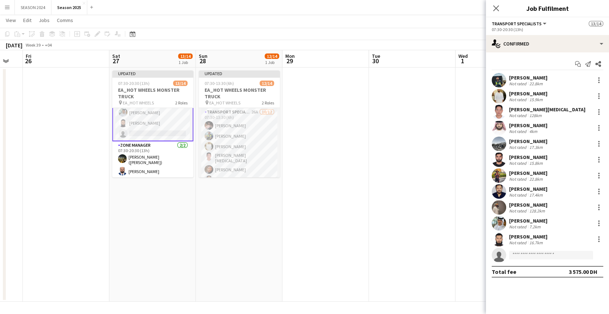
click at [170, 134] on app-card-role "Transport Specialists 31A 11/12 07:30-20:30 (13h) Maaz Shaikh Raees Yasir Shaik…" at bounding box center [152, 70] width 81 height 144
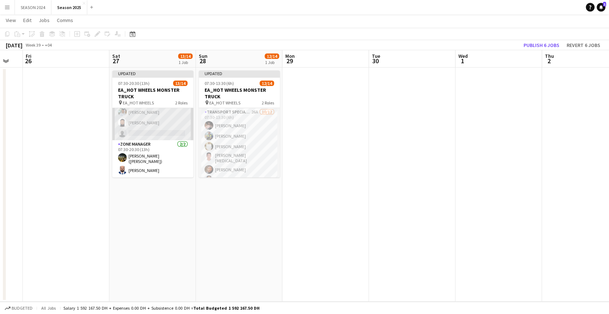
scroll to position [110, 0]
click at [170, 123] on app-card-role "Transport Specialists 31A 11/12 07:30-20:30 (13h) Maaz Shaikh Raees Yasir Shaik…" at bounding box center [152, 70] width 81 height 142
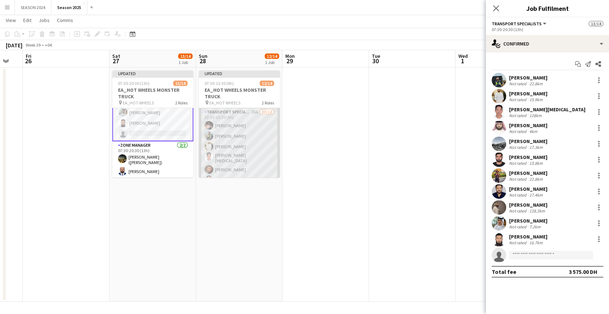
click at [243, 134] on app-card-role "Transport Specialists 26A 10/12 07:30-13:30 (6h) Hamza Nadeem Sarmad Nadeem Yas…" at bounding box center [239, 179] width 81 height 142
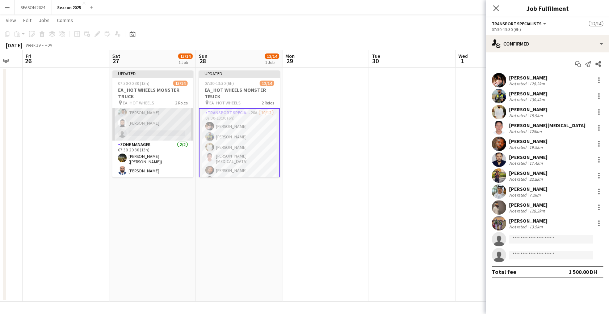
click at [126, 119] on app-card-role "Transport Specialists 31A 11/12 07:30-20:30 (13h) Maaz Shaikh Raees Yasir Shaik…" at bounding box center [152, 70] width 81 height 142
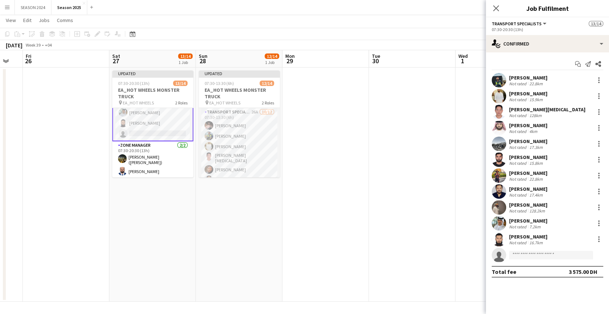
drag, startPoint x: 127, startPoint y: 181, endPoint x: 286, endPoint y: 209, distance: 161.7
click at [248, 202] on app-calendar-viewport "Mon 22 14/14 1 Job Tue 23 22/22 2 Jobs Wed 24 14/14 1 Job Thu 25 Fri 26 Sat 27 …" at bounding box center [304, 176] width 609 height 252
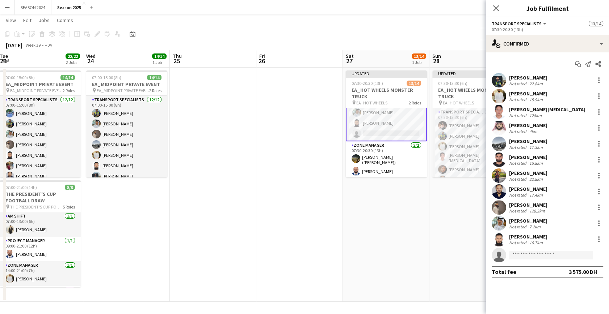
drag, startPoint x: 138, startPoint y: 176, endPoint x: 262, endPoint y: 185, distance: 124.8
click at [246, 183] on app-calendar-viewport "Sun 21 Mon 22 14/14 1 Job Tue 23 22/22 2 Jobs Wed 24 14/14 1 Job Thu 25 Fri 26 …" at bounding box center [304, 176] width 609 height 252
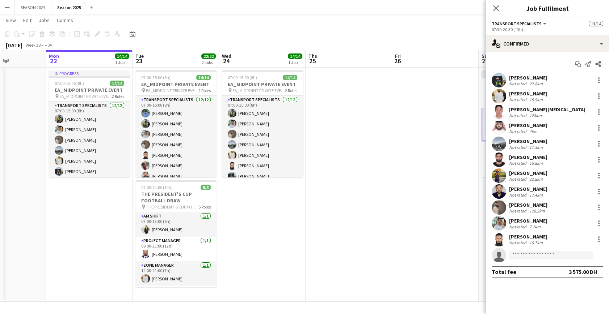
drag, startPoint x: 235, startPoint y: 193, endPoint x: 342, endPoint y: 214, distance: 108.4
click at [342, 214] on app-calendar-viewport "Fri 19 Sat 20 8/8 1 Job Sun 21 Mon 22 14/14 1 Job Tue 23 22/22 2 Jobs Wed 24 14…" at bounding box center [304, 176] width 609 height 252
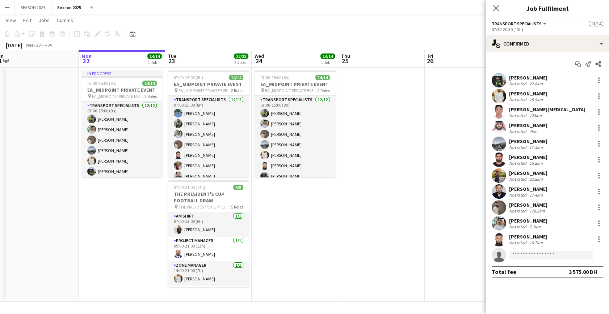
drag, startPoint x: 256, startPoint y: 201, endPoint x: 276, endPoint y: 204, distance: 20.9
click at [276, 204] on app-calendar-viewport "Fri 19 Sat 20 8/8 1 Job Sun 21 Mon 22 14/14 1 Job Tue 23 22/22 2 Jobs Wed 24 14…" at bounding box center [304, 176] width 609 height 252
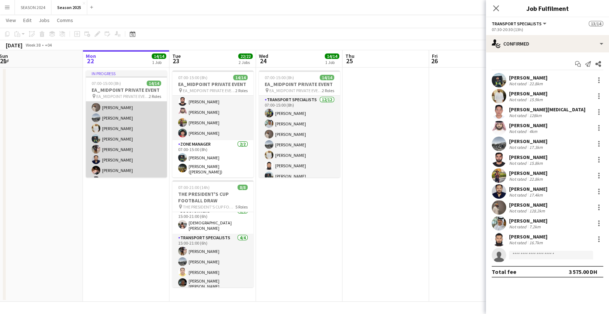
scroll to position [66, 0]
click at [102, 144] on app-card-role "Transport Specialists 12/12 07:00-15:00 (8h) Sarmad Nadeem mohammad Ahmad Albal…" at bounding box center [126, 106] width 81 height 140
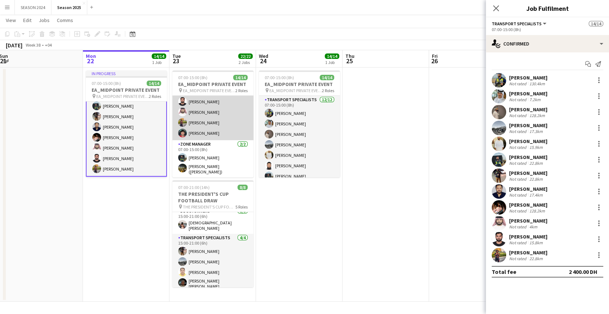
click at [211, 130] on app-card-role "Transport Specialists 12/12 07:00-15:00 (8h) Muhammad Ashraf Sarmad Nadeem moha…" at bounding box center [212, 70] width 81 height 140
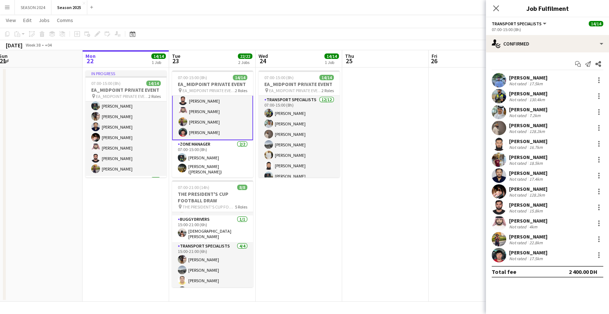
scroll to position [79, 0]
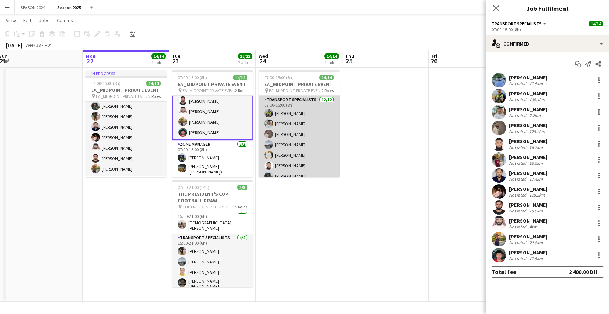
click at [297, 154] on app-card-role "Transport Specialists [DATE] 07:00-15:00 (8h) [PERSON_NAME] [PERSON_NAME] Albal…" at bounding box center [298, 166] width 81 height 140
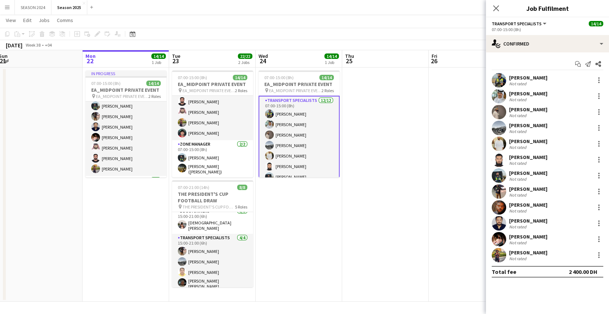
scroll to position [97, 0]
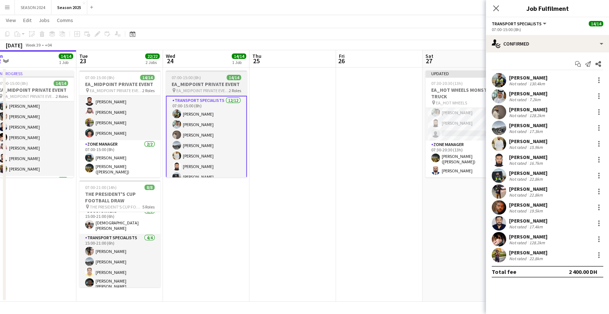
drag, startPoint x: 359, startPoint y: 173, endPoint x: 189, endPoint y: 166, distance: 170.6
click at [269, 166] on app-calendar-viewport "Fri 19 Sat 20 8/8 1 Job Sun 21 Mon 22 14/14 1 Job Tue 23 22/22 2 Jobs Wed 24 14…" at bounding box center [304, 176] width 609 height 252
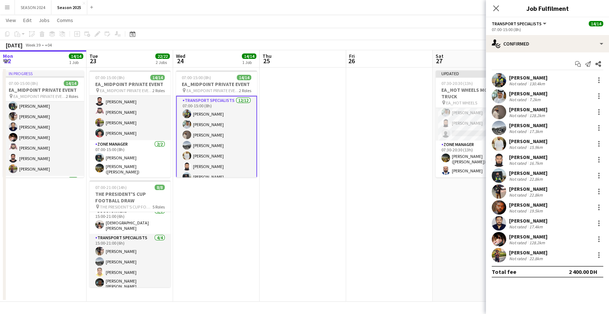
drag, startPoint x: 299, startPoint y: 188, endPoint x: 200, endPoint y: 170, distance: 100.4
click at [193, 173] on app-calendar-viewport "Fri 19 Sat 20 8/8 1 Job Sun 21 Mon 22 14/14 1 Job Tue 23 22/22 2 Jobs Wed 24 14…" at bounding box center [304, 176] width 609 height 252
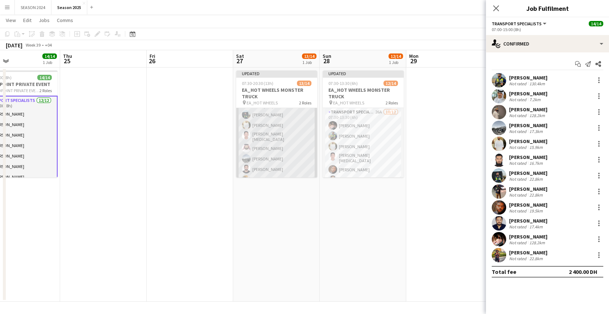
scroll to position [110, 0]
click at [282, 123] on app-card-role "Transport Specialists 31A 11/12 07:30-20:30 (13h) Maaz Shaikh Raees Yasir Shaik…" at bounding box center [276, 70] width 81 height 142
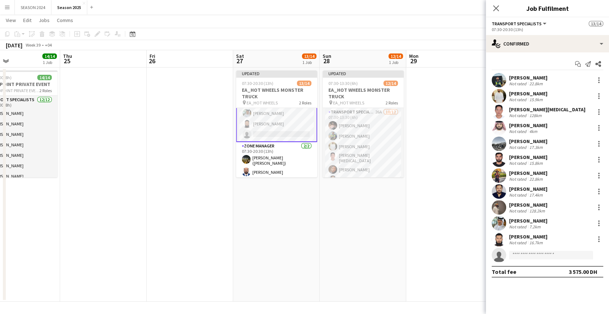
scroll to position [110, 0]
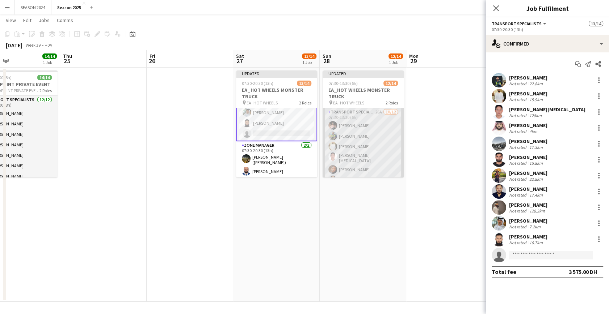
click at [352, 152] on app-card-role "Transport Specialists 26A 10/12 07:30-13:30 (6h) Hamza Nadeem Sarmad Nadeem Yas…" at bounding box center [362, 179] width 81 height 142
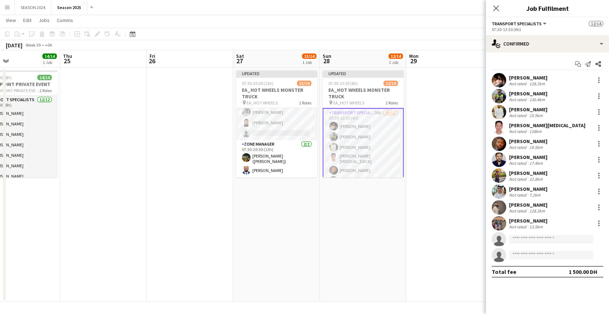
scroll to position [110, 0]
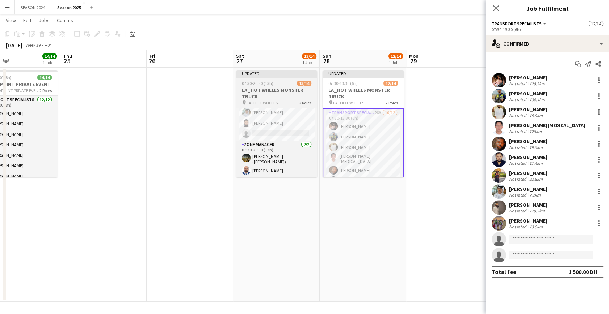
click at [267, 105] on div "pin EA_HOT WHEELS 2 Roles" at bounding box center [276, 103] width 81 height 6
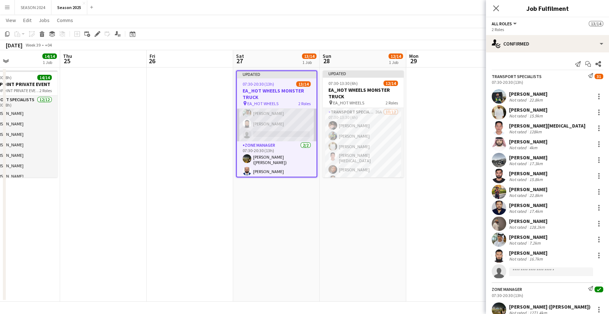
click at [278, 119] on app-card-role "Transport Specialists 31A 11/12 07:30-20:30 (13h) Maaz Shaikh Raees Yasir Shaik…" at bounding box center [277, 70] width 80 height 142
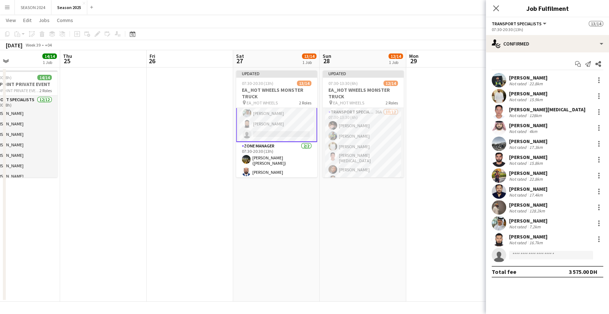
scroll to position [110, 0]
click at [601, 79] on div at bounding box center [598, 80] width 9 height 9
click at [583, 167] on button "Remove" at bounding box center [574, 163] width 56 height 17
